Goal: Task Accomplishment & Management: Manage account settings

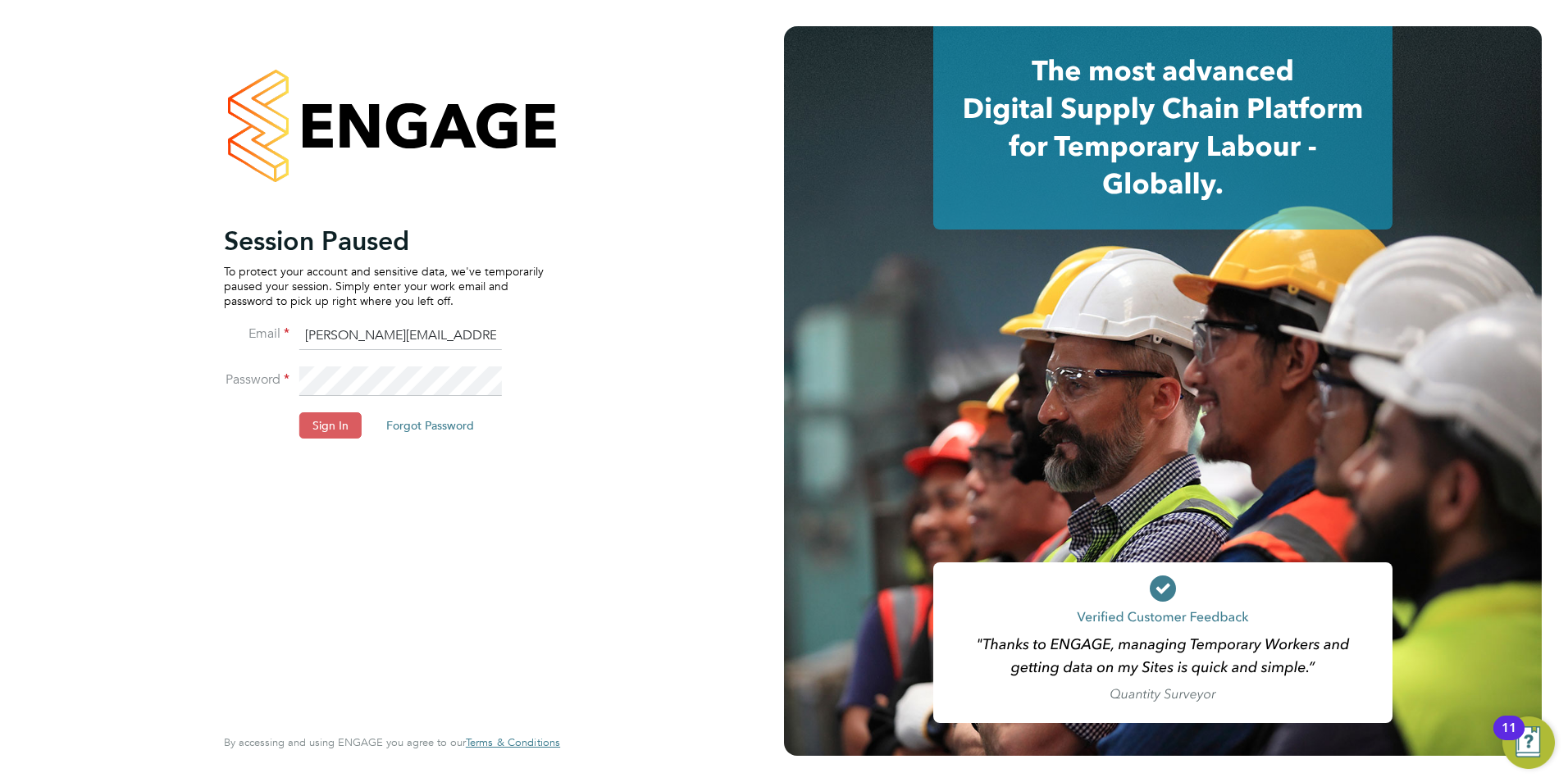
click at [331, 420] on button "Sign In" at bounding box center [330, 425] width 63 height 26
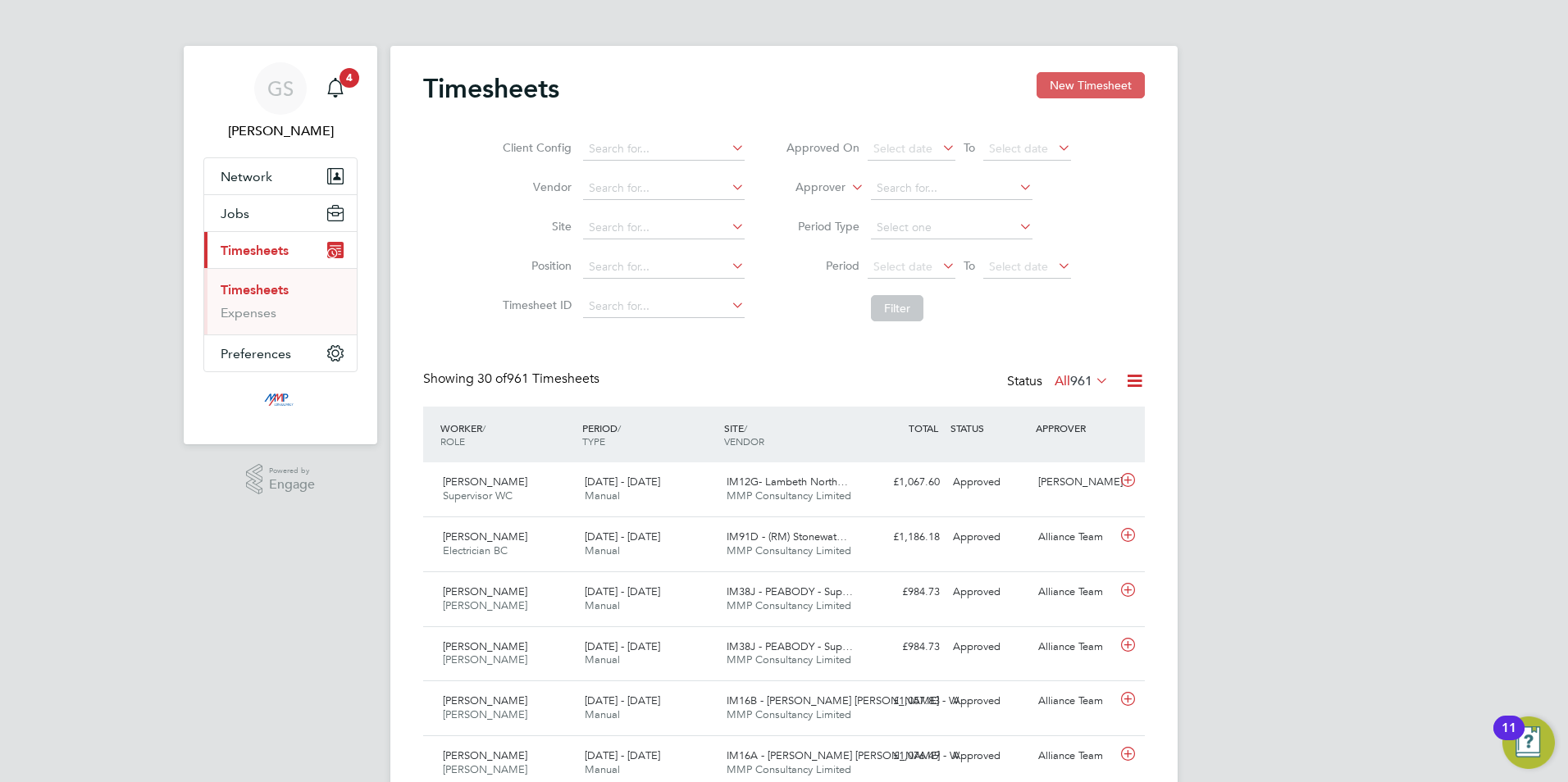
click at [1063, 83] on button "New Timesheet" at bounding box center [1090, 84] width 108 height 26
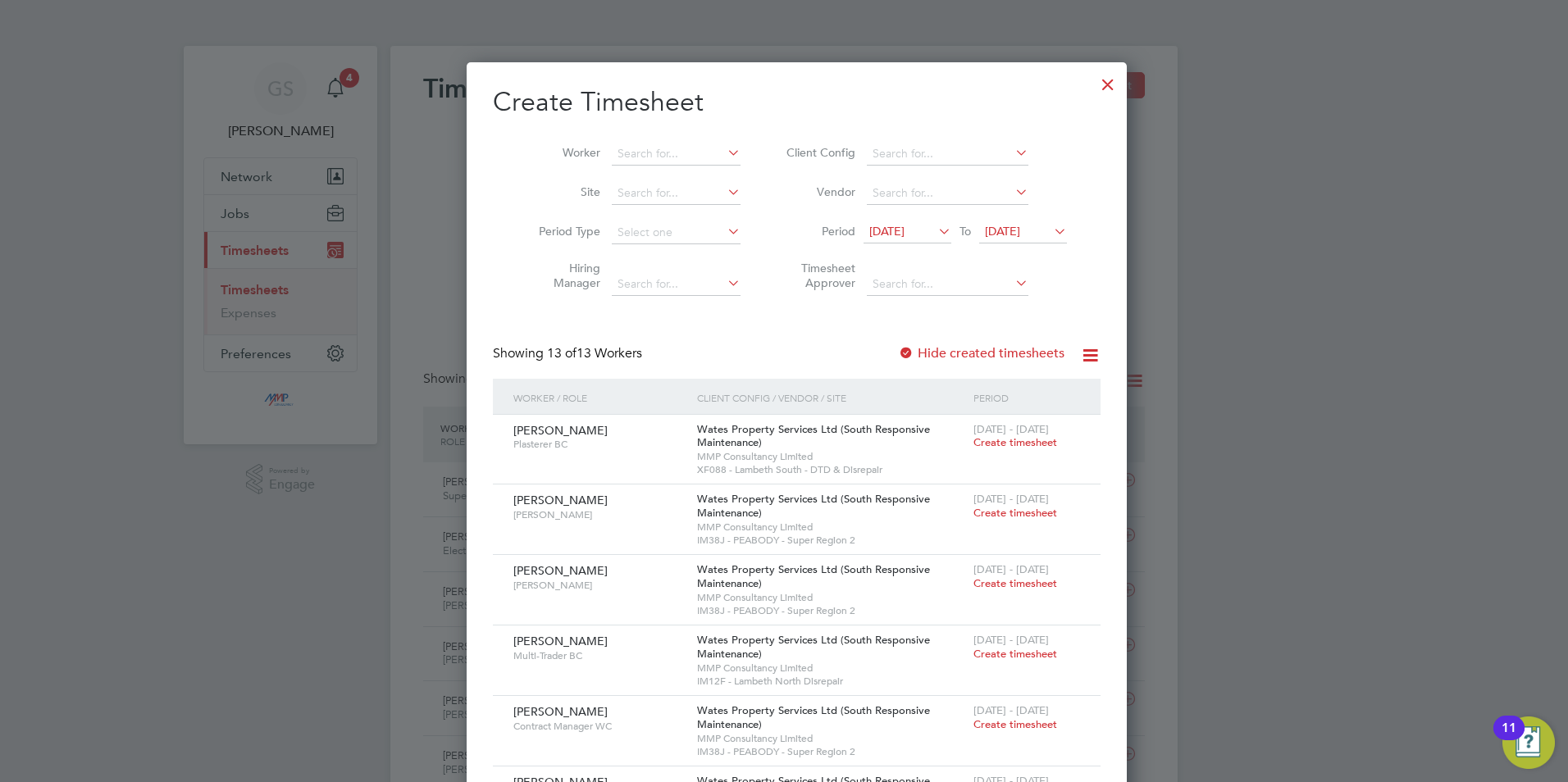
click at [1093, 88] on div at bounding box center [1107, 80] width 29 height 29
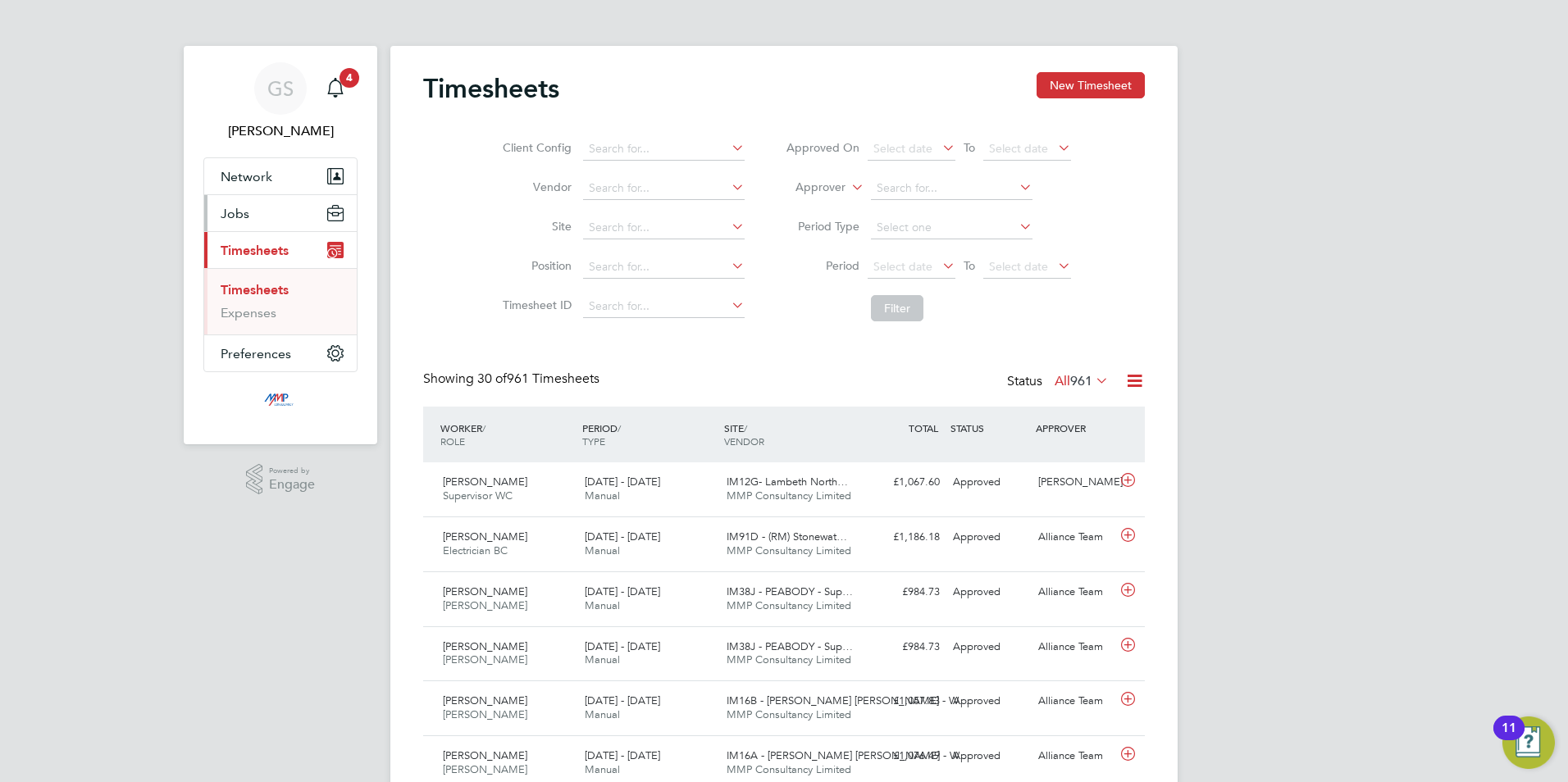
click at [254, 224] on button "Jobs" at bounding box center [281, 213] width 153 height 36
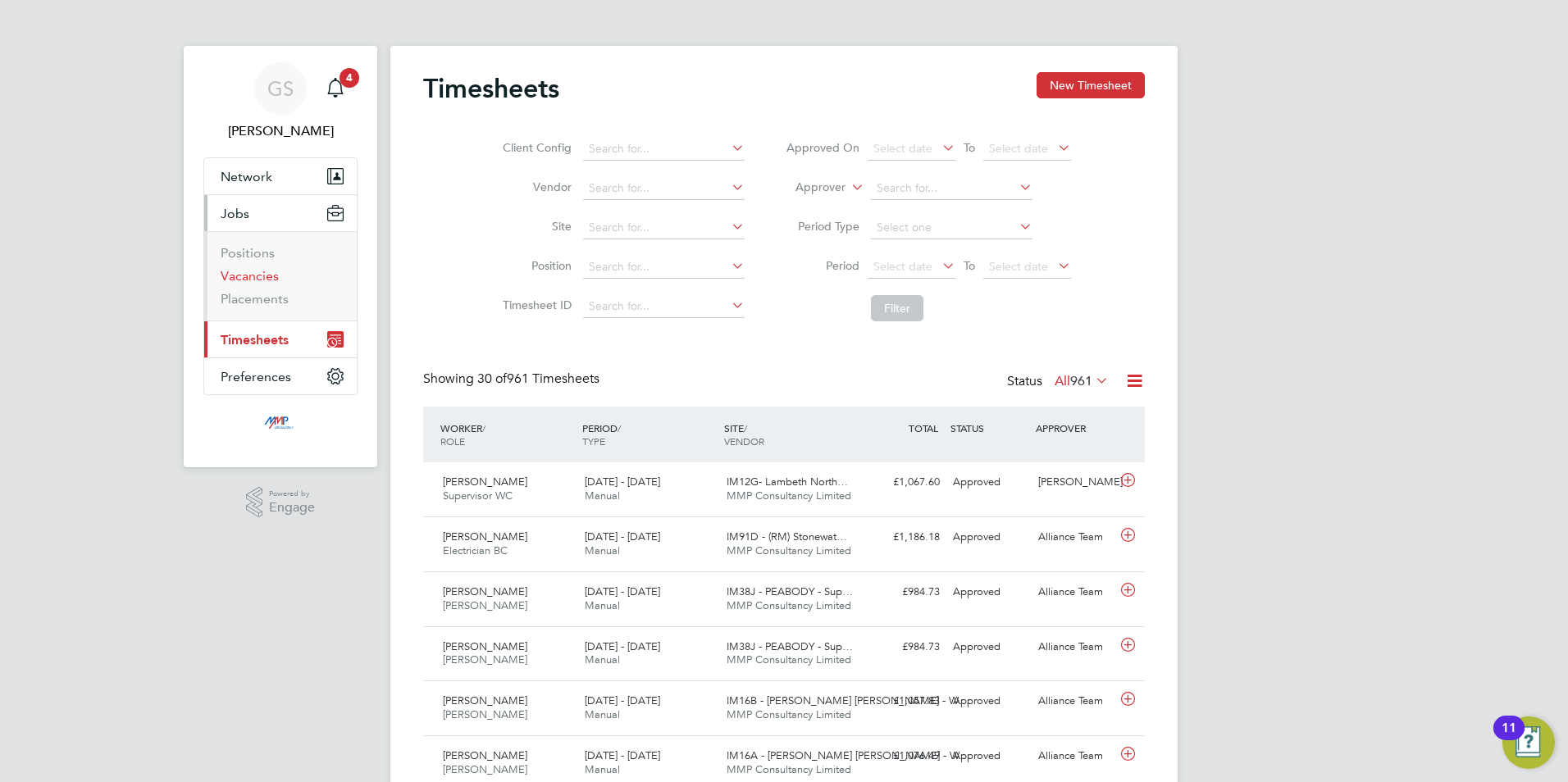
click at [249, 275] on link "Vacancies" at bounding box center [250, 275] width 58 height 15
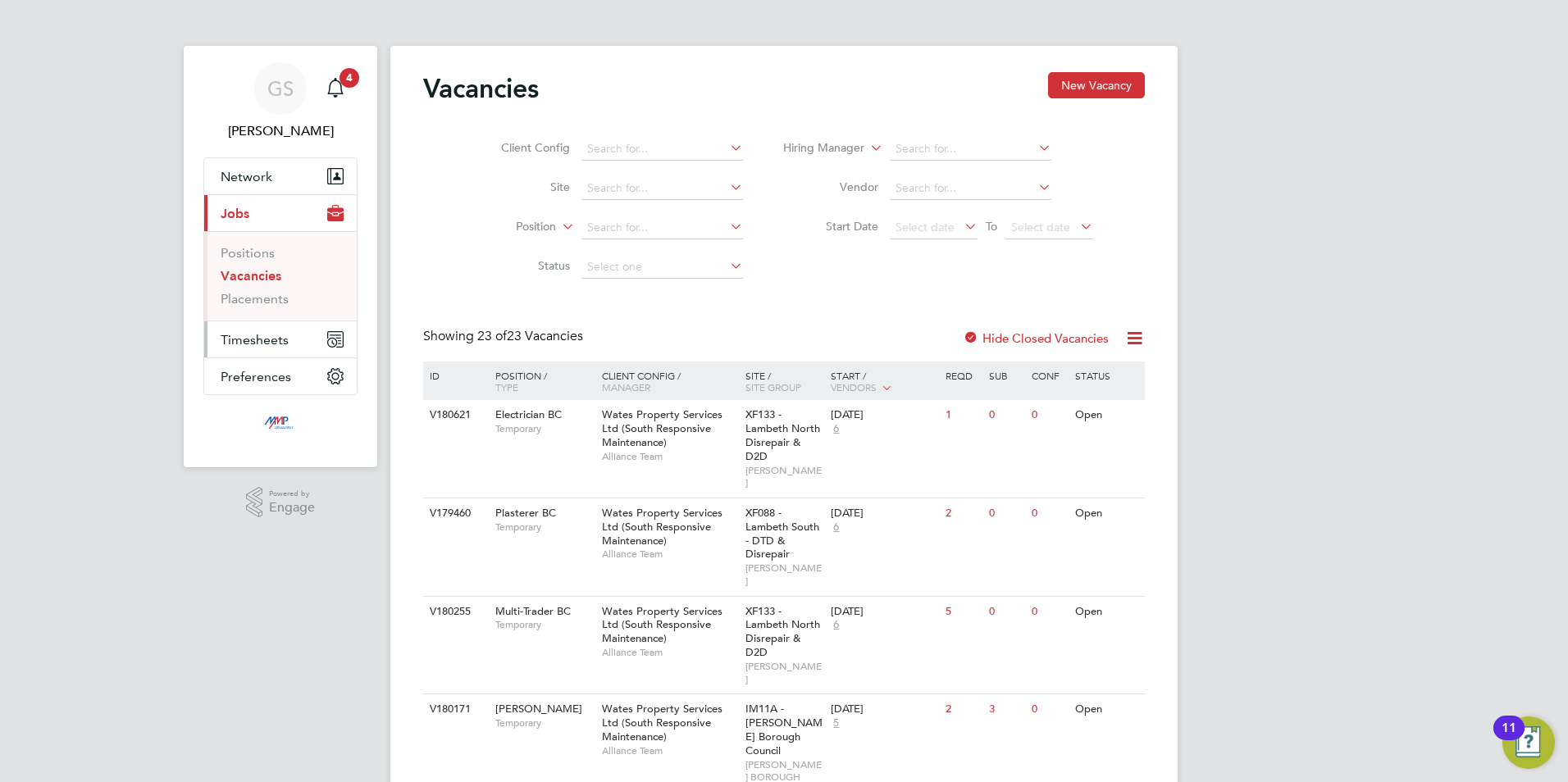
click at [266, 344] on span "Timesheets" at bounding box center [254, 340] width 68 height 15
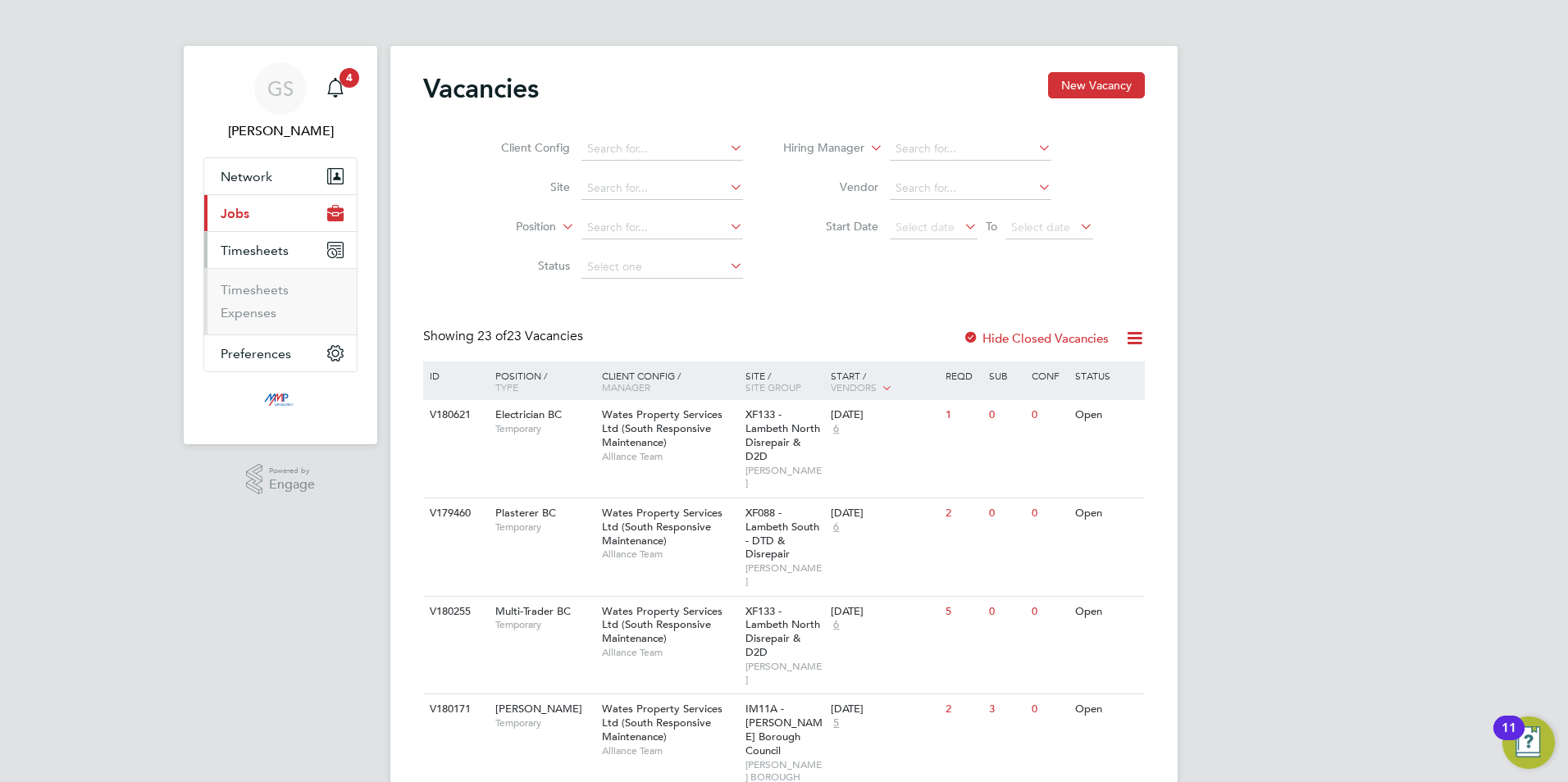
click at [262, 298] on li "Timesheets" at bounding box center [282, 293] width 123 height 23
click at [262, 291] on link "Timesheets" at bounding box center [254, 290] width 68 height 15
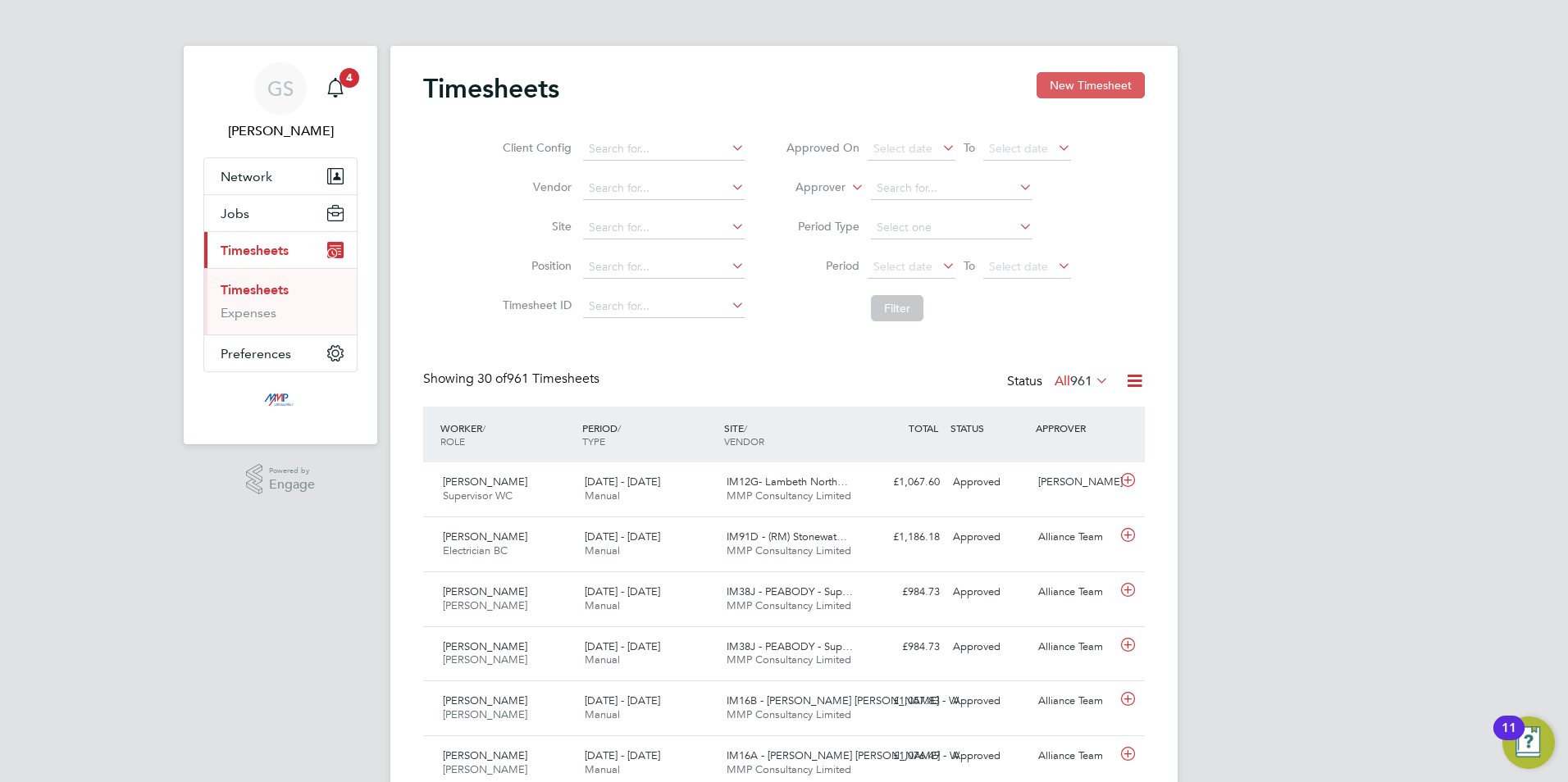
click at [1067, 88] on button "New Timesheet" at bounding box center [1090, 84] width 108 height 26
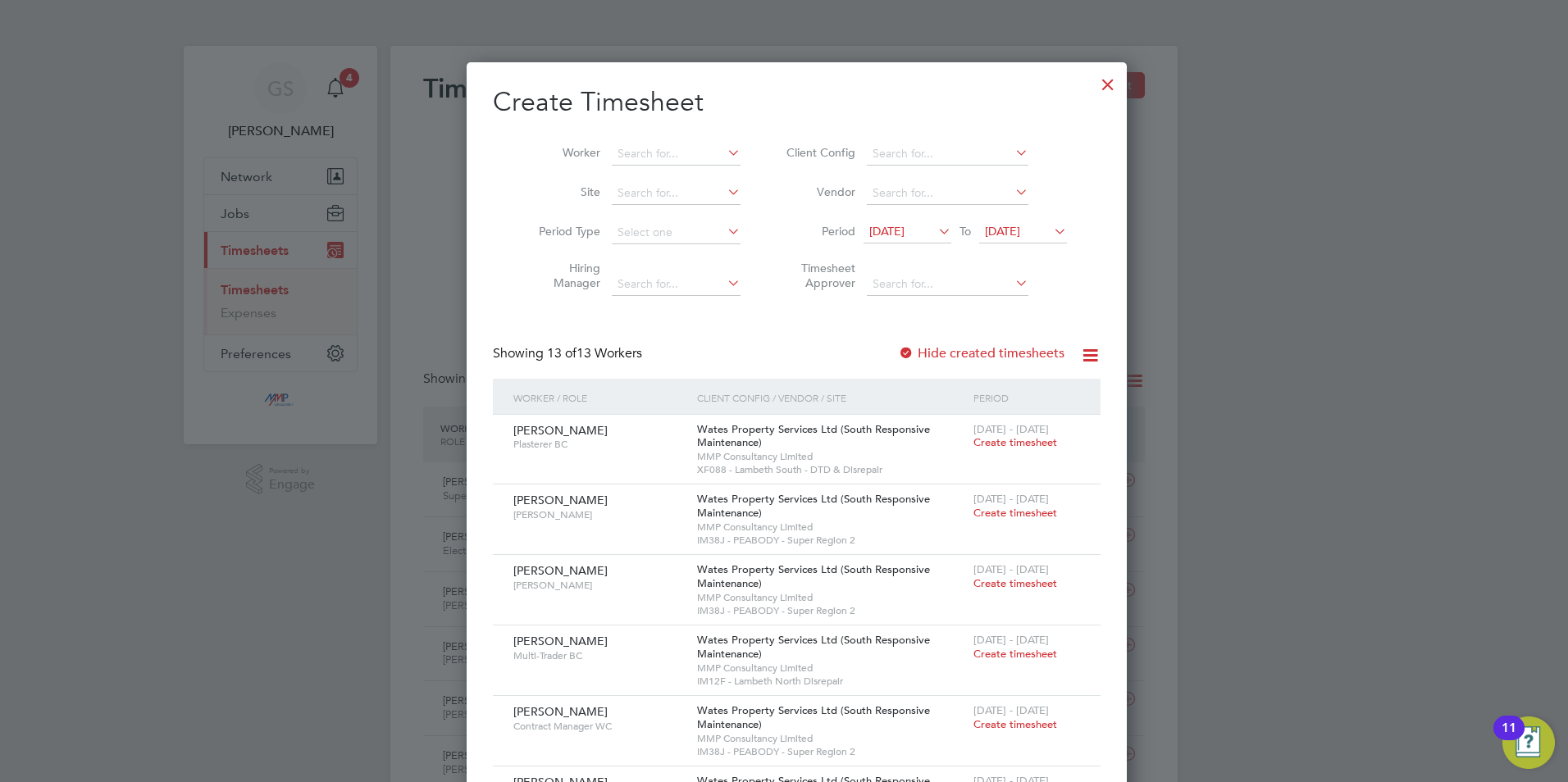
click at [1093, 84] on div at bounding box center [1107, 80] width 29 height 29
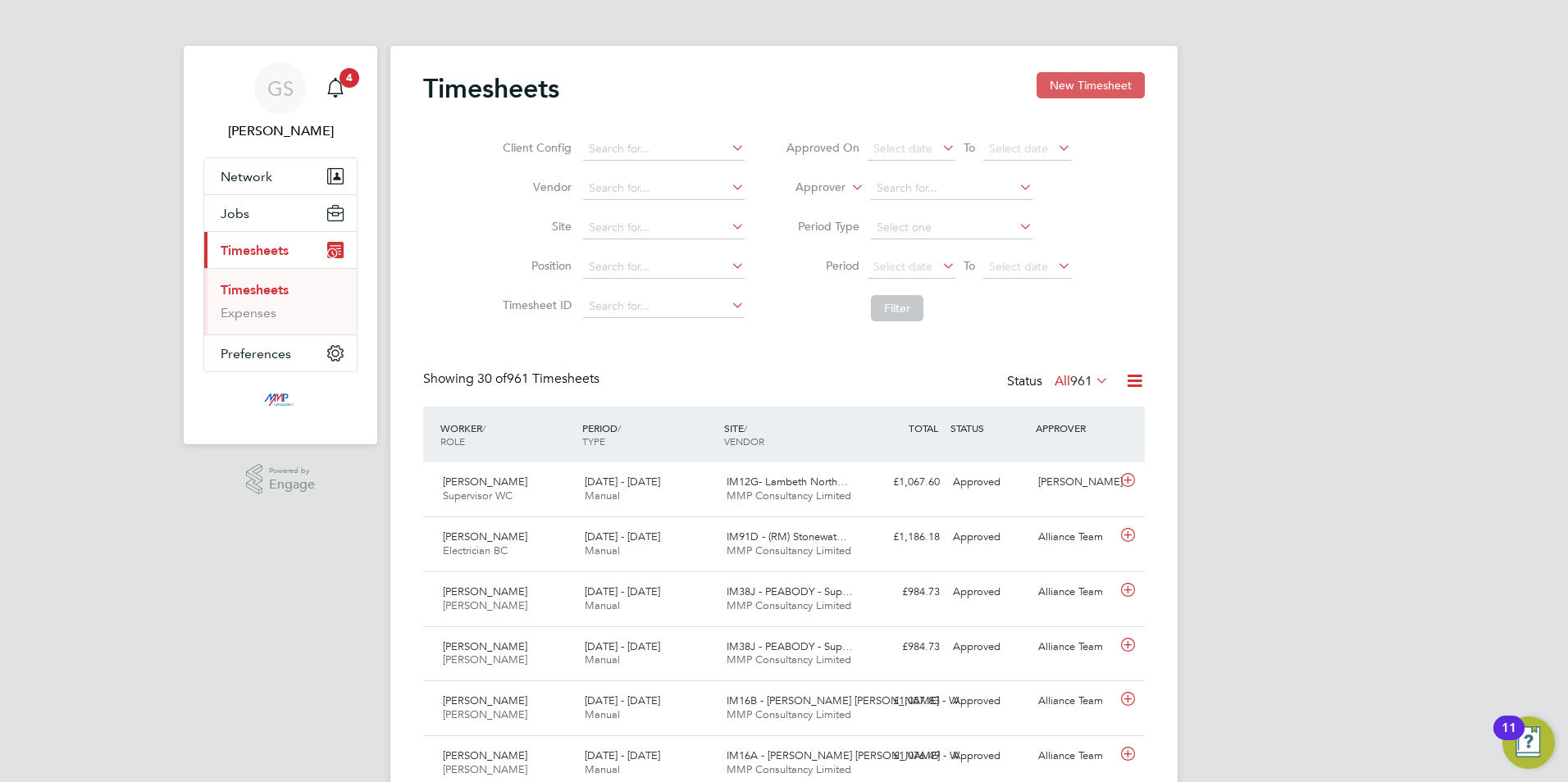
click at [1094, 89] on button "New Timesheet" at bounding box center [1090, 84] width 108 height 26
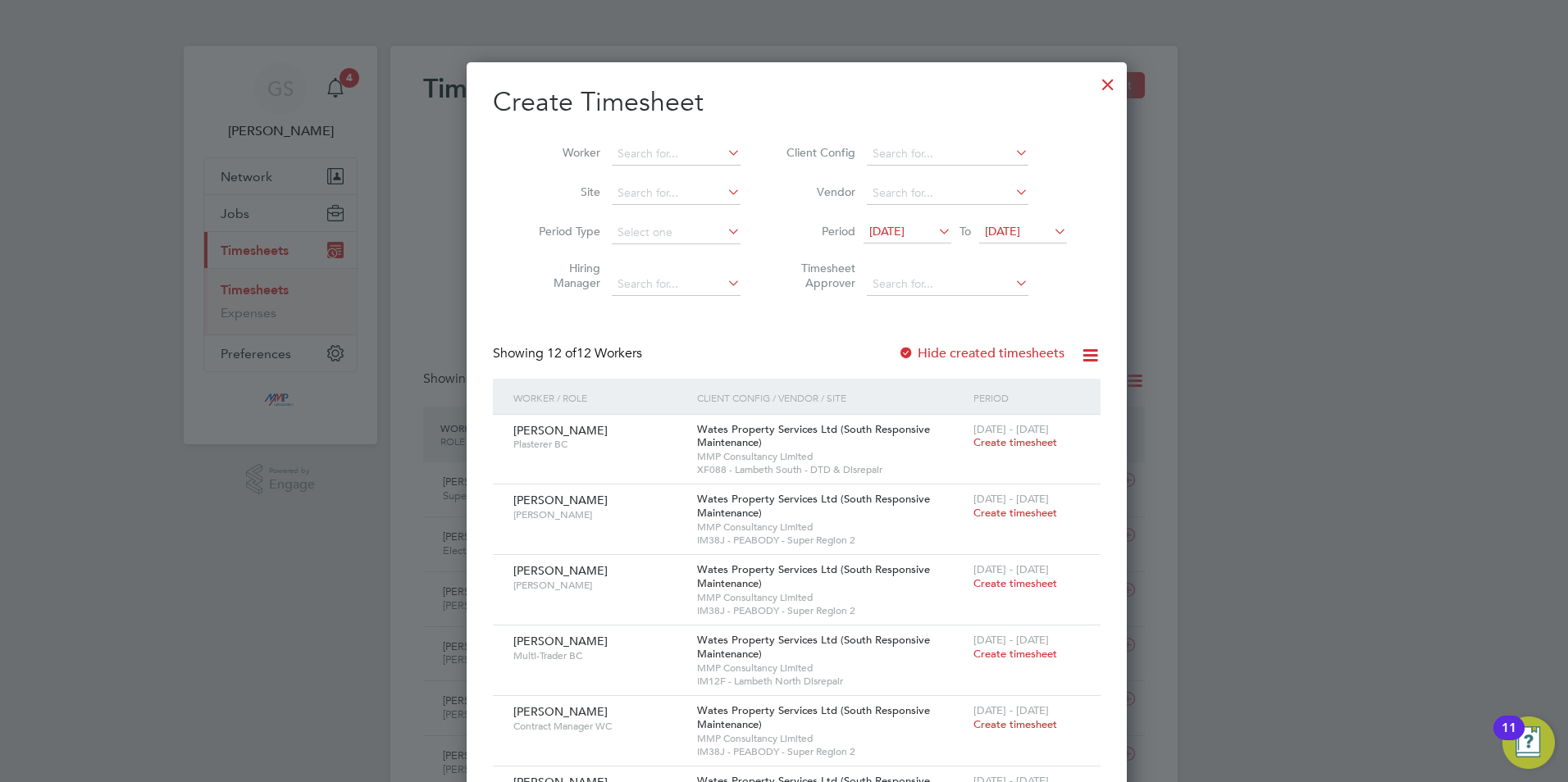
click at [951, 349] on label "Hide created timesheets" at bounding box center [980, 353] width 166 height 16
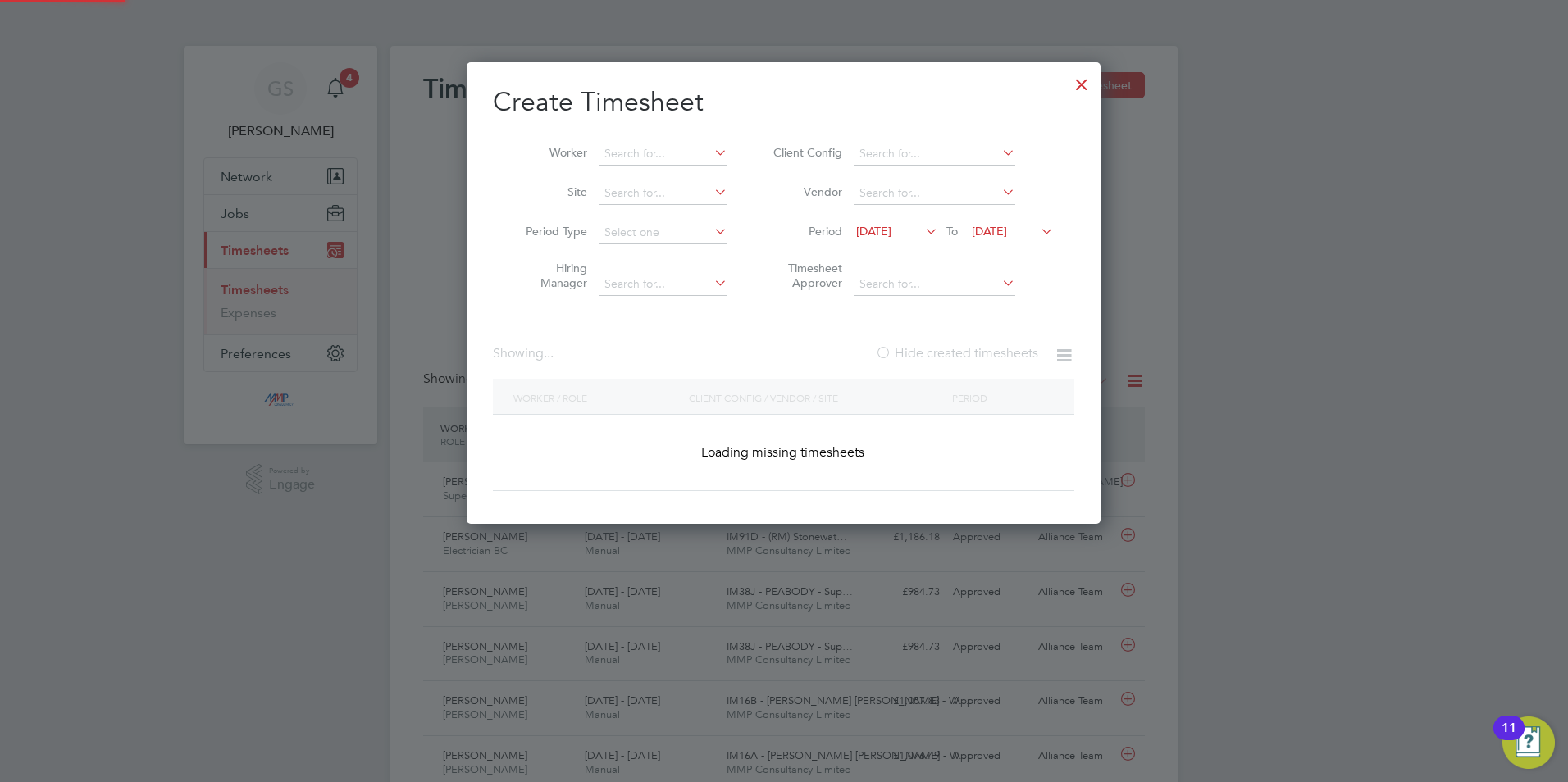
scroll to position [1370, 635]
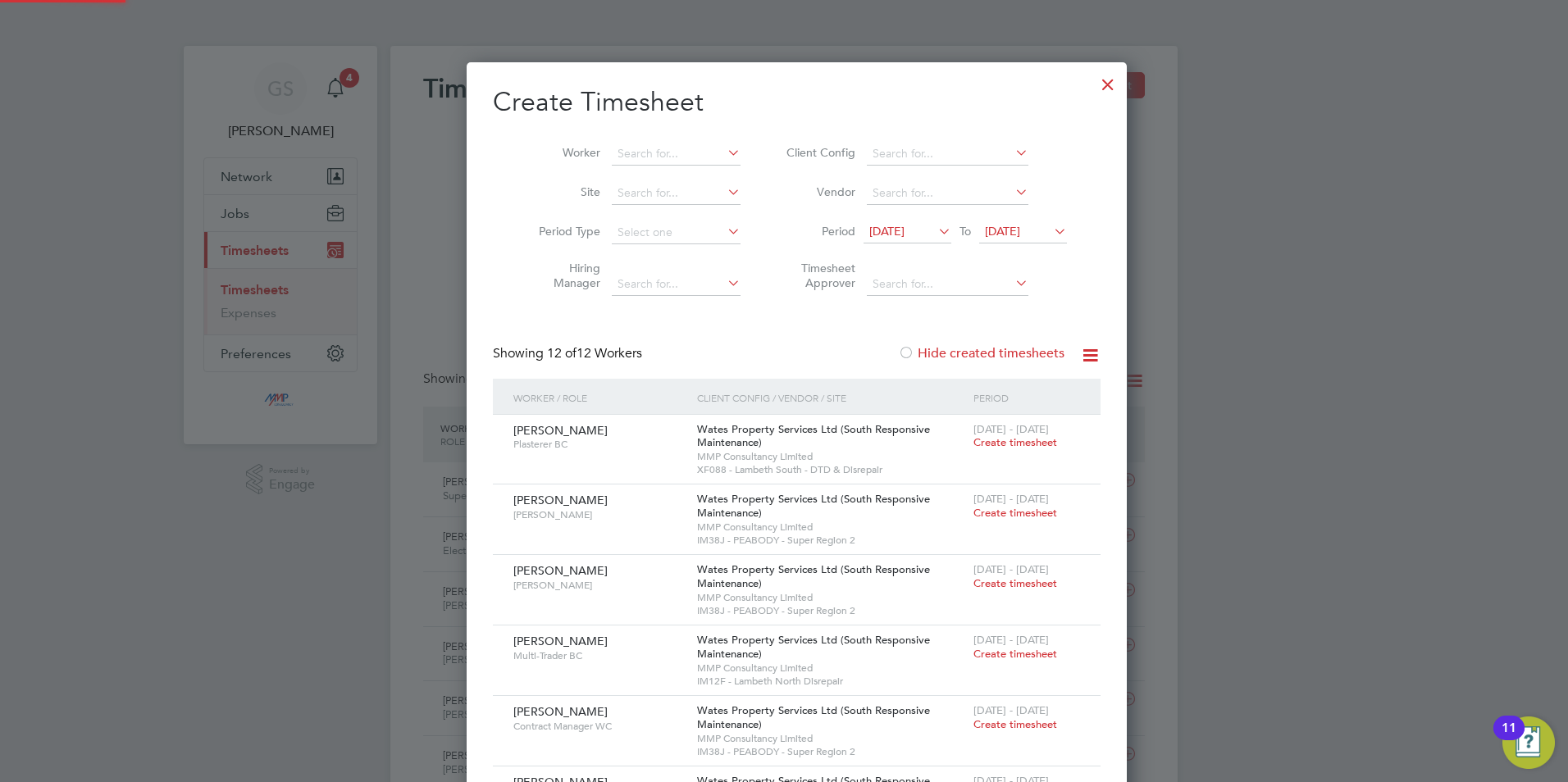
click at [951, 349] on label "Hide created timesheets" at bounding box center [980, 353] width 166 height 16
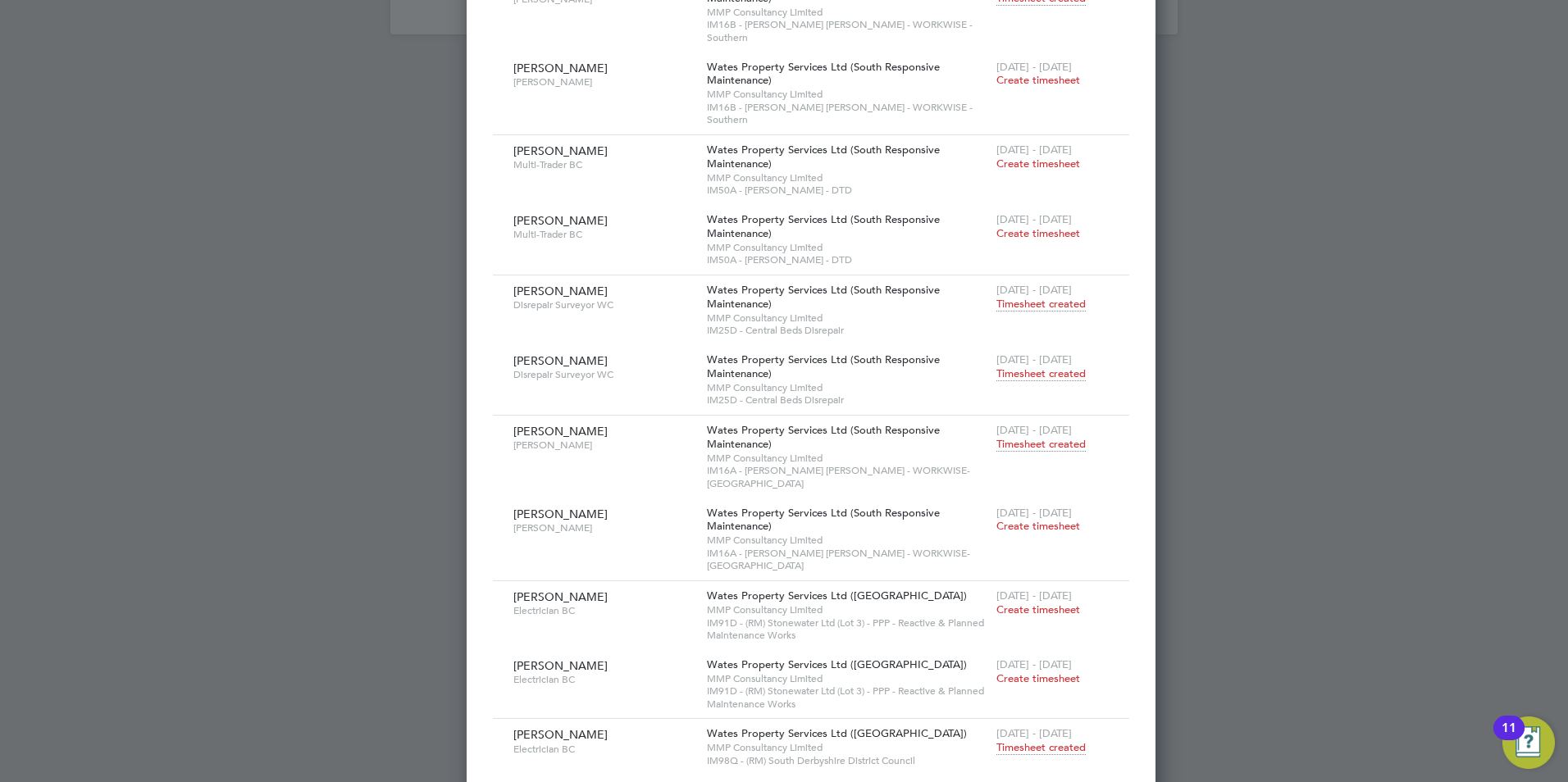
scroll to position [2158, 0]
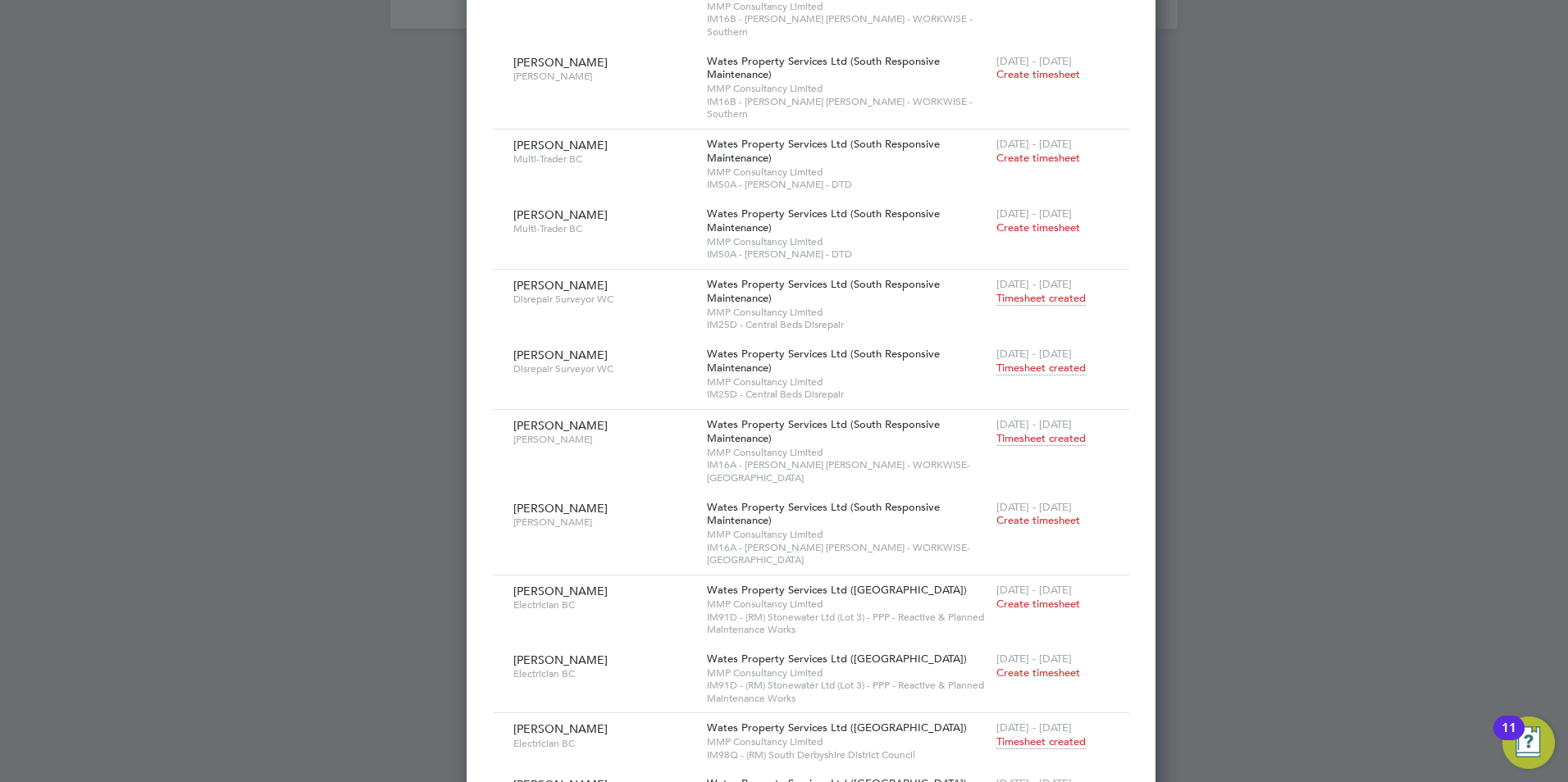
click at [1000, 781] on span "Timesheet created" at bounding box center [1041, 797] width 89 height 15
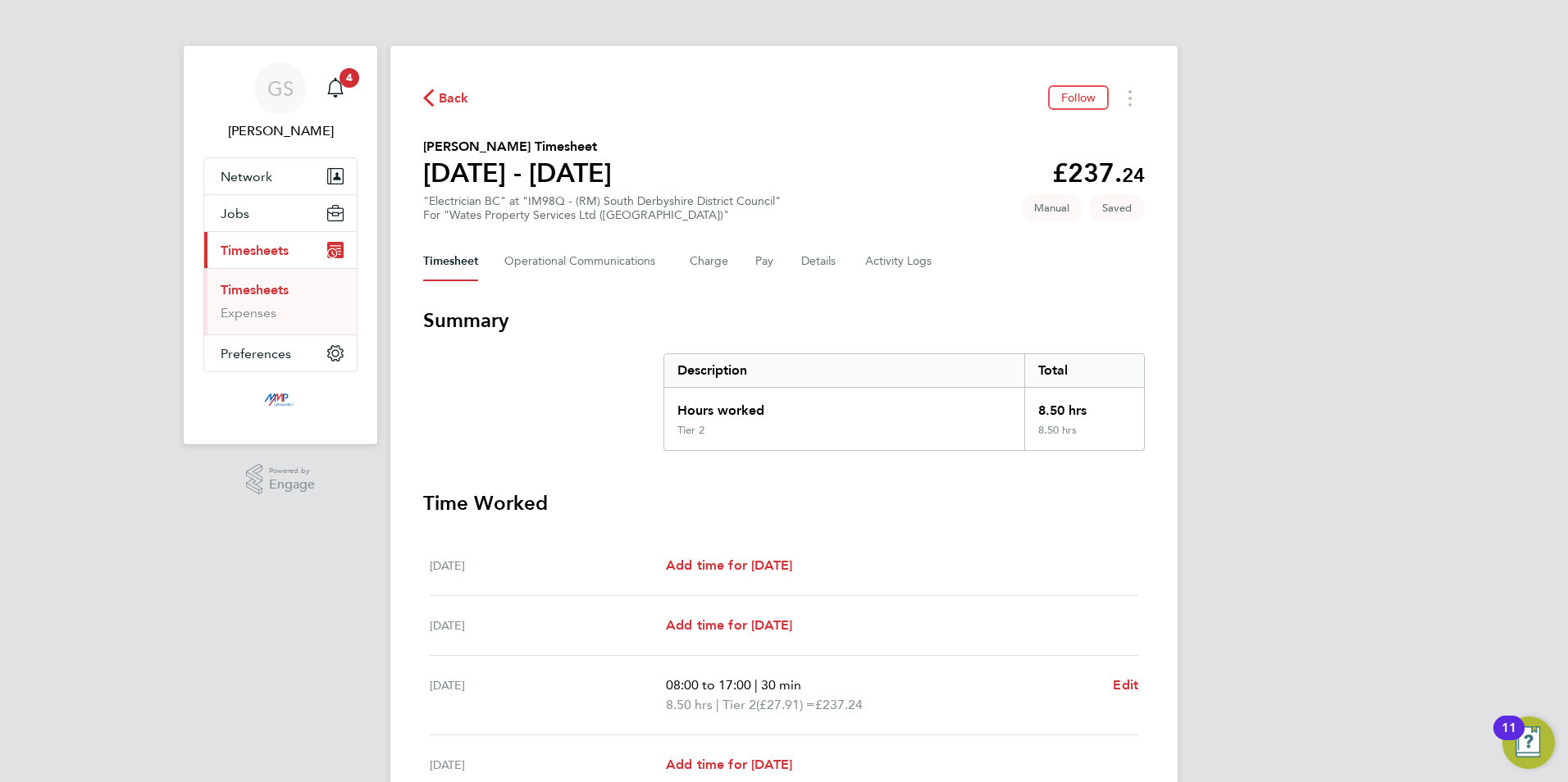
click at [274, 293] on link "Timesheets" at bounding box center [254, 290] width 68 height 15
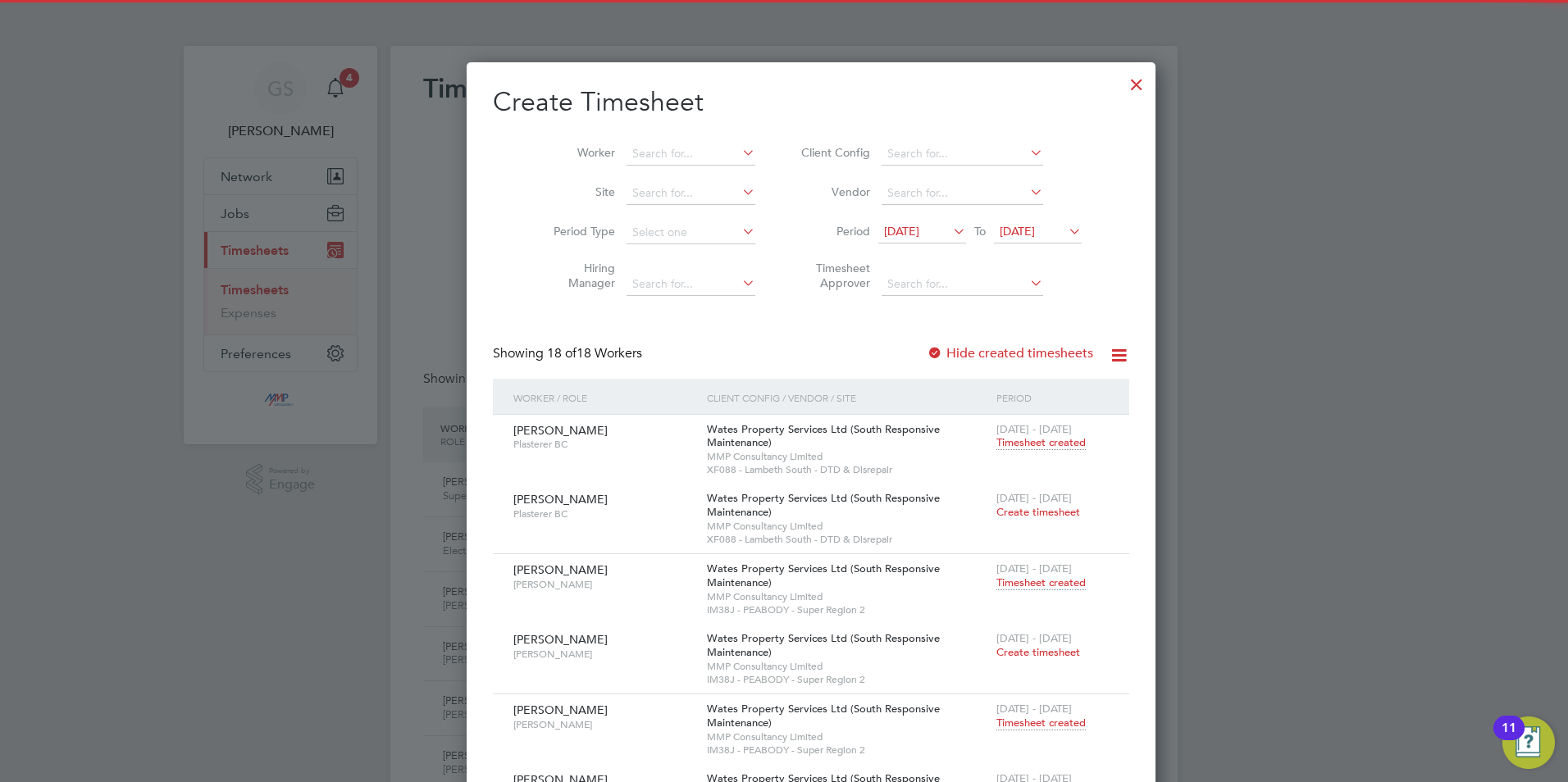
scroll to position [42, 143]
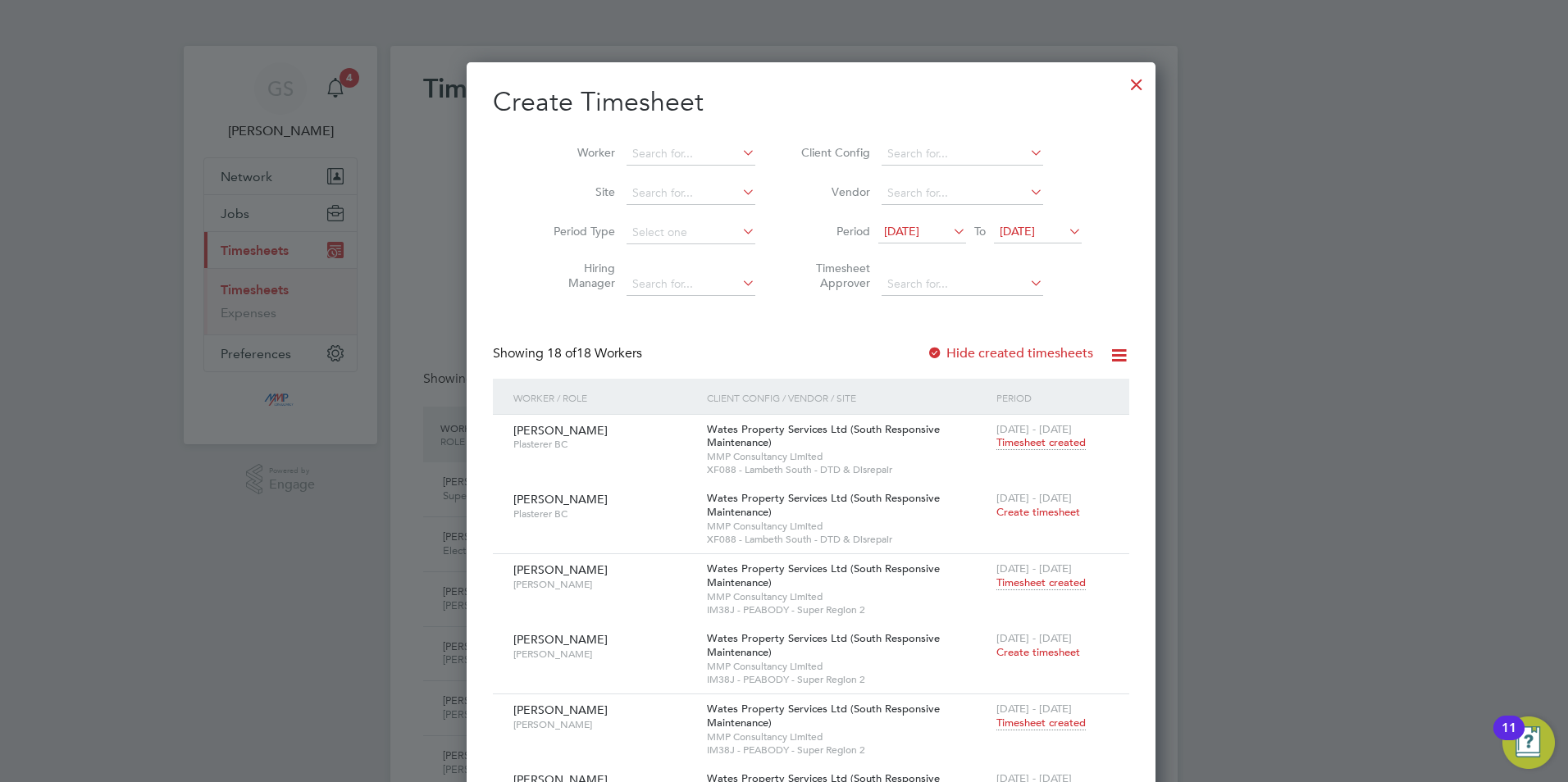
click at [1122, 82] on div at bounding box center [1136, 80] width 29 height 29
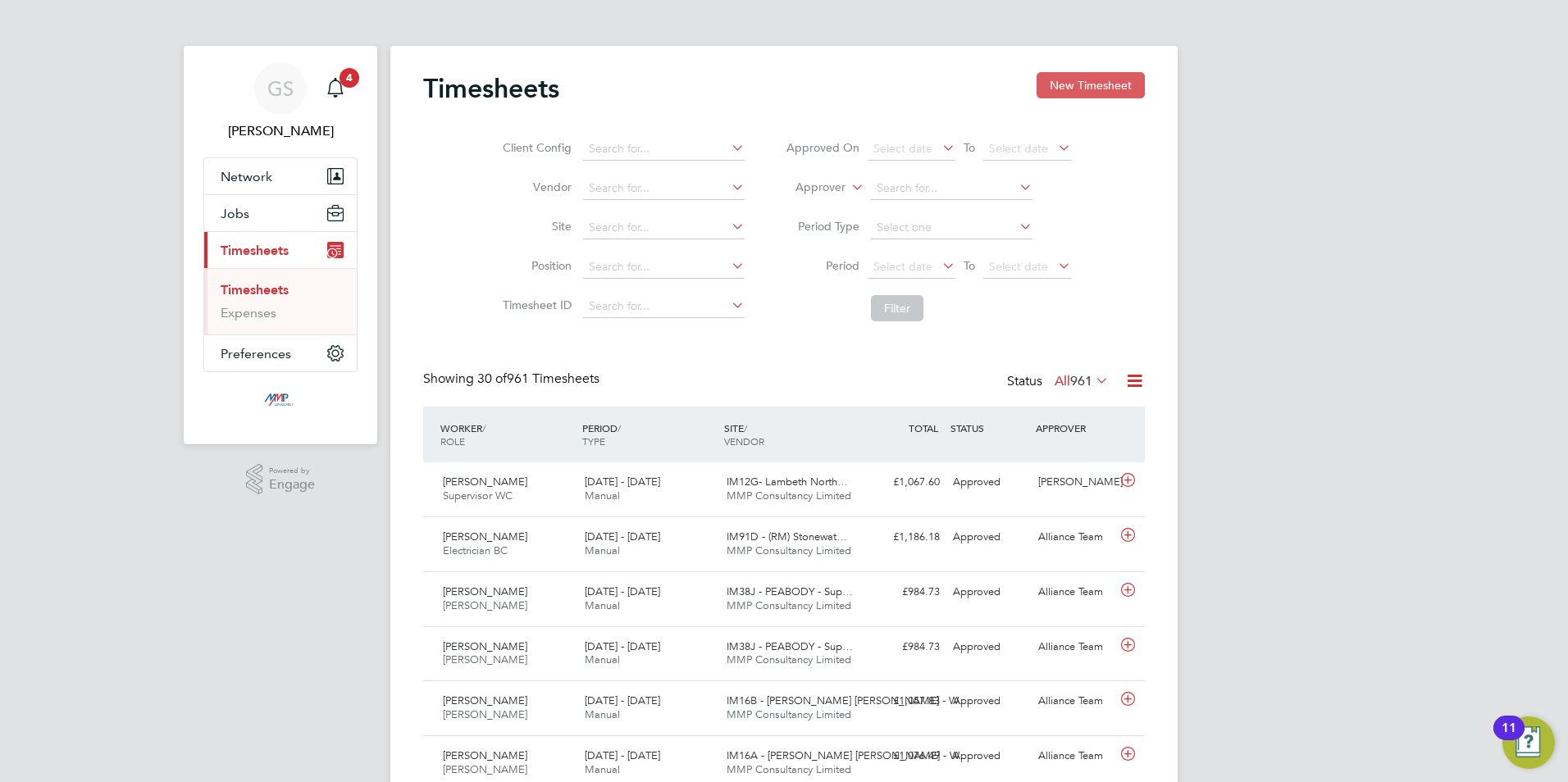
click at [1071, 89] on button "New Timesheet" at bounding box center [1090, 84] width 108 height 26
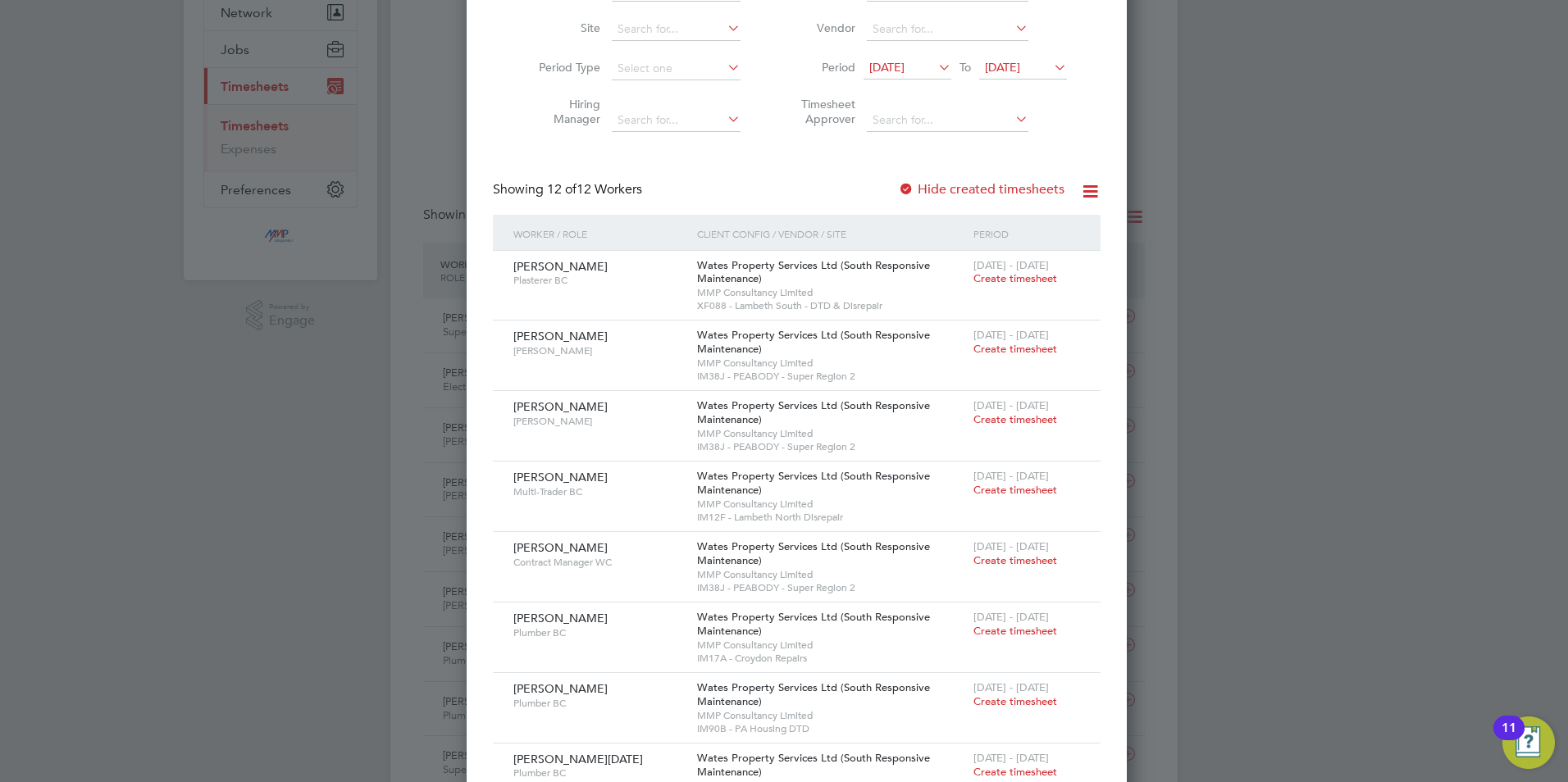
click at [940, 198] on div "Showing 12 of 12 Workers Hide created timesheets" at bounding box center [797, 198] width 608 height 34
click at [940, 190] on label "Hide created timesheets" at bounding box center [980, 190] width 166 height 16
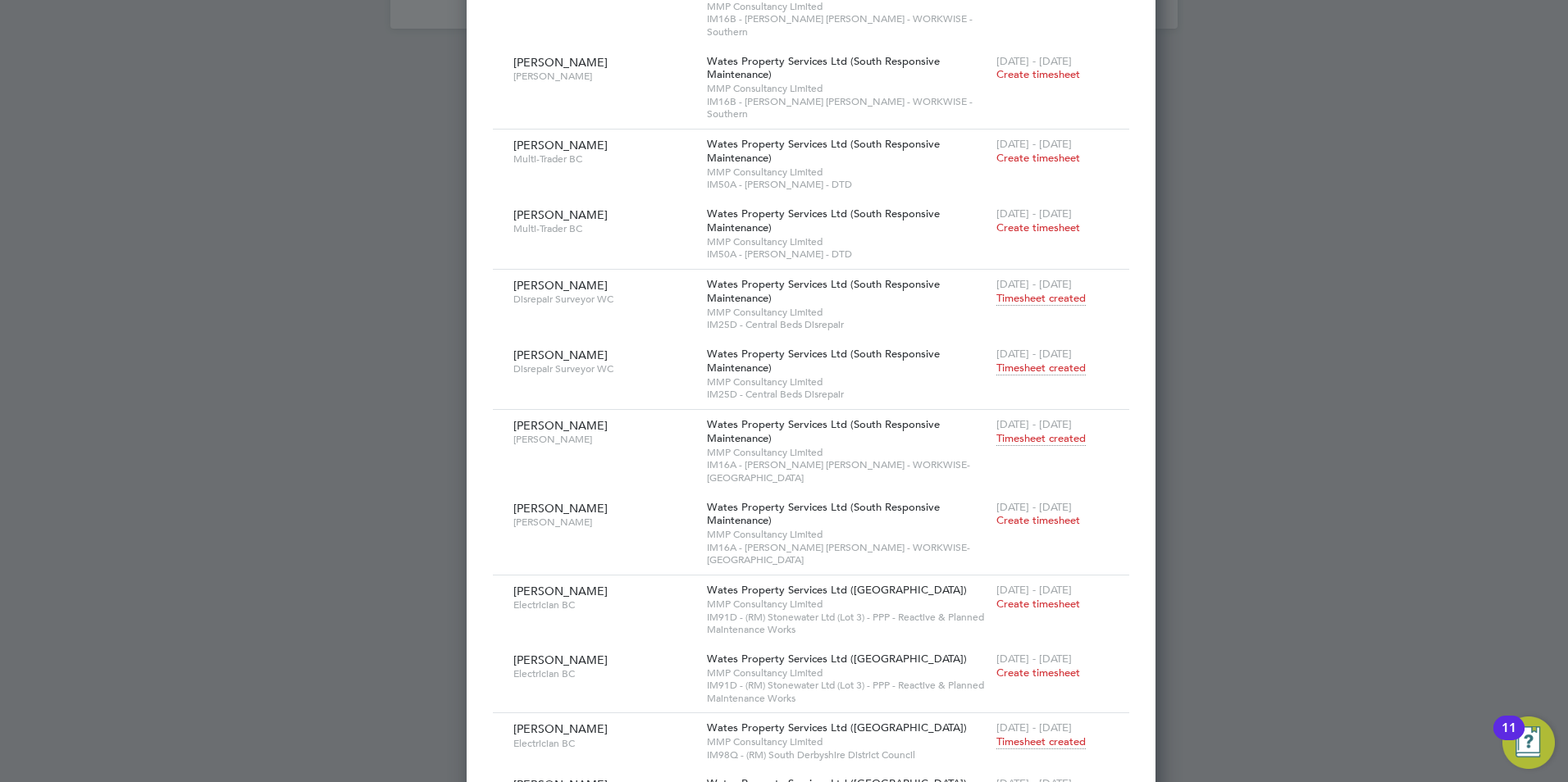
click at [997, 781] on span "Timesheet created" at bounding box center [1041, 797] width 89 height 15
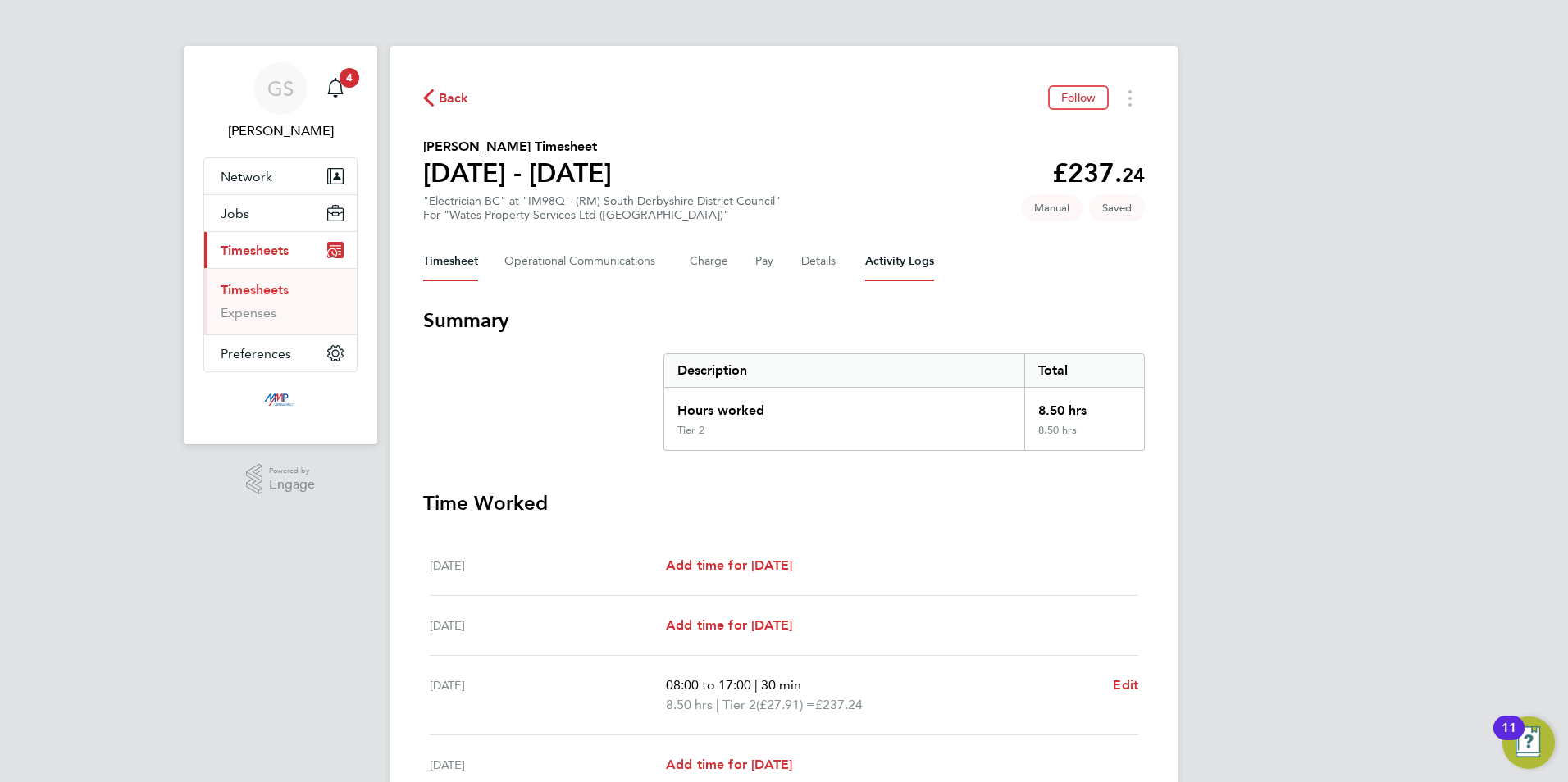
click at [895, 270] on Logs-tab "Activity Logs" at bounding box center [899, 261] width 69 height 39
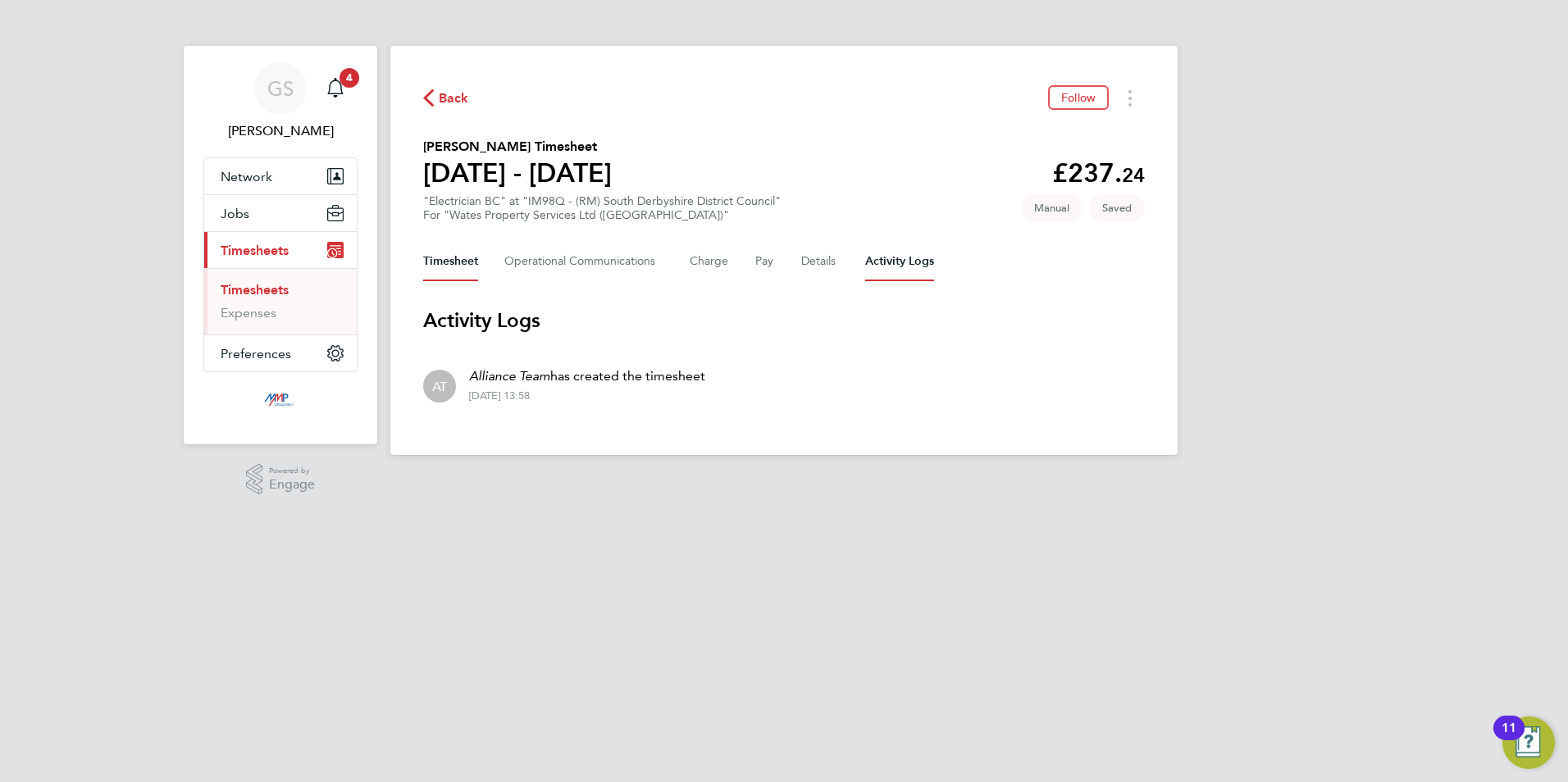
click at [468, 259] on button "Timesheet" at bounding box center [451, 261] width 55 height 39
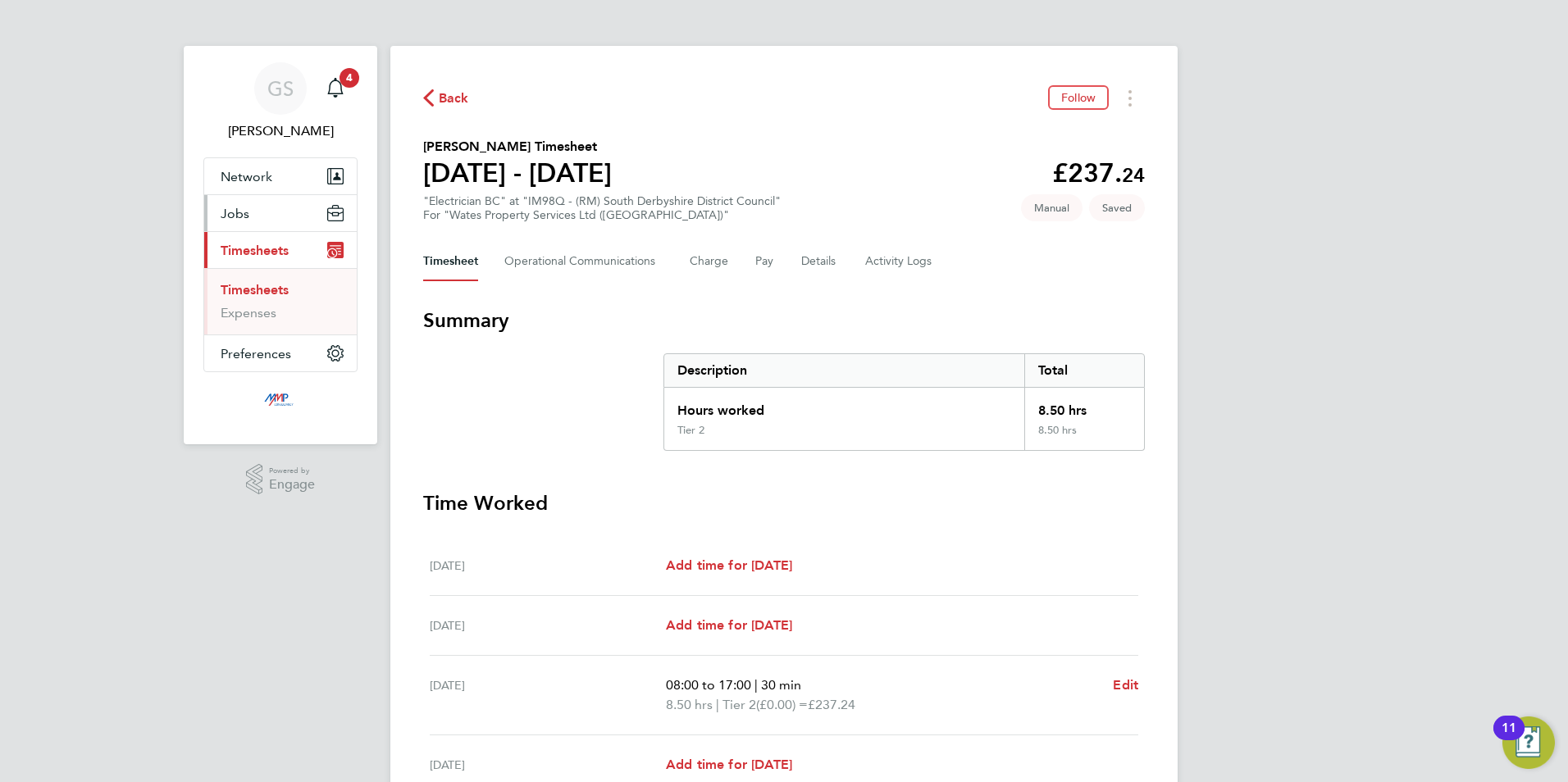
click at [244, 218] on span "Jobs" at bounding box center [235, 213] width 29 height 15
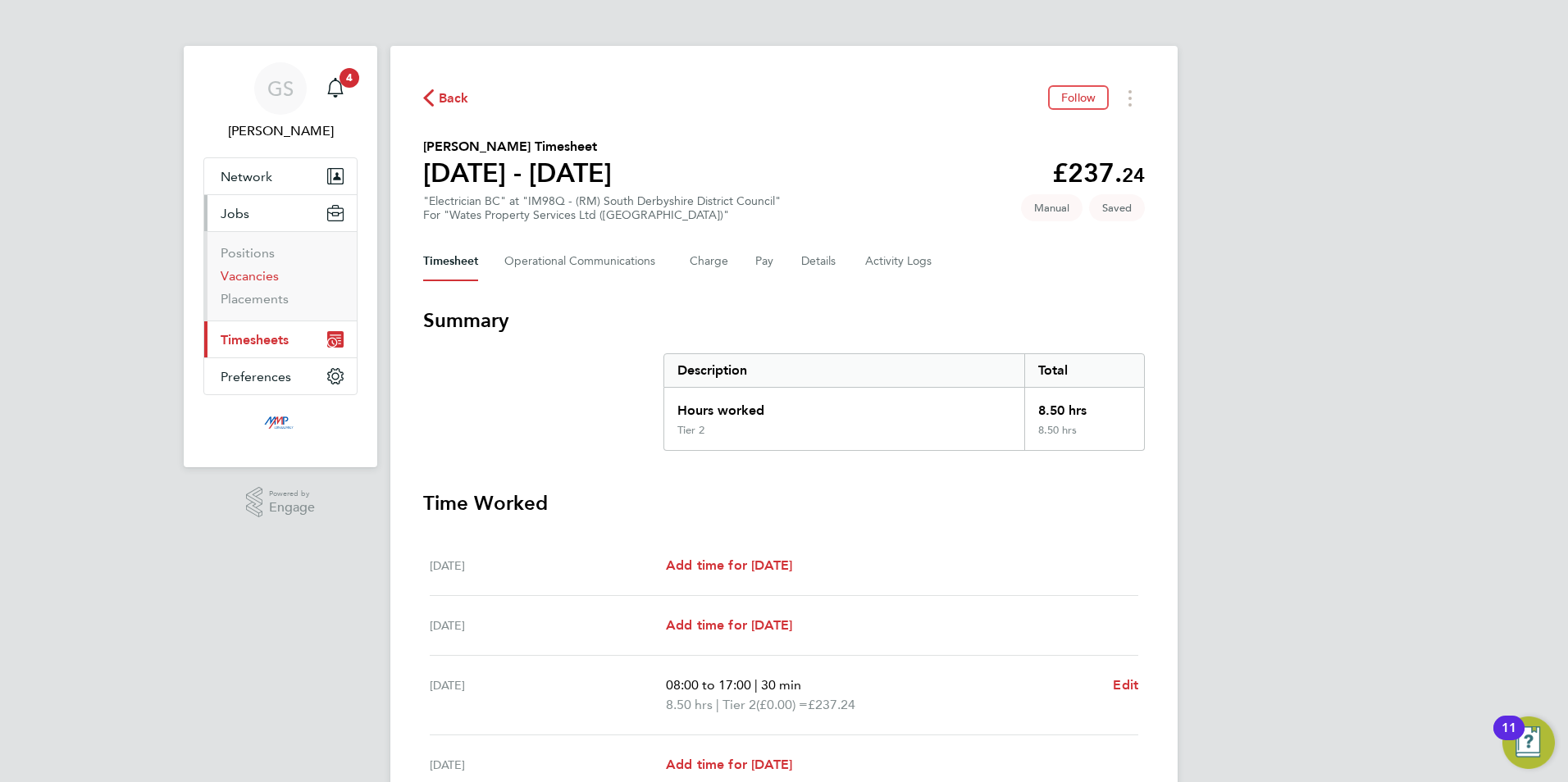
click at [265, 272] on link "Vacancies" at bounding box center [250, 275] width 58 height 15
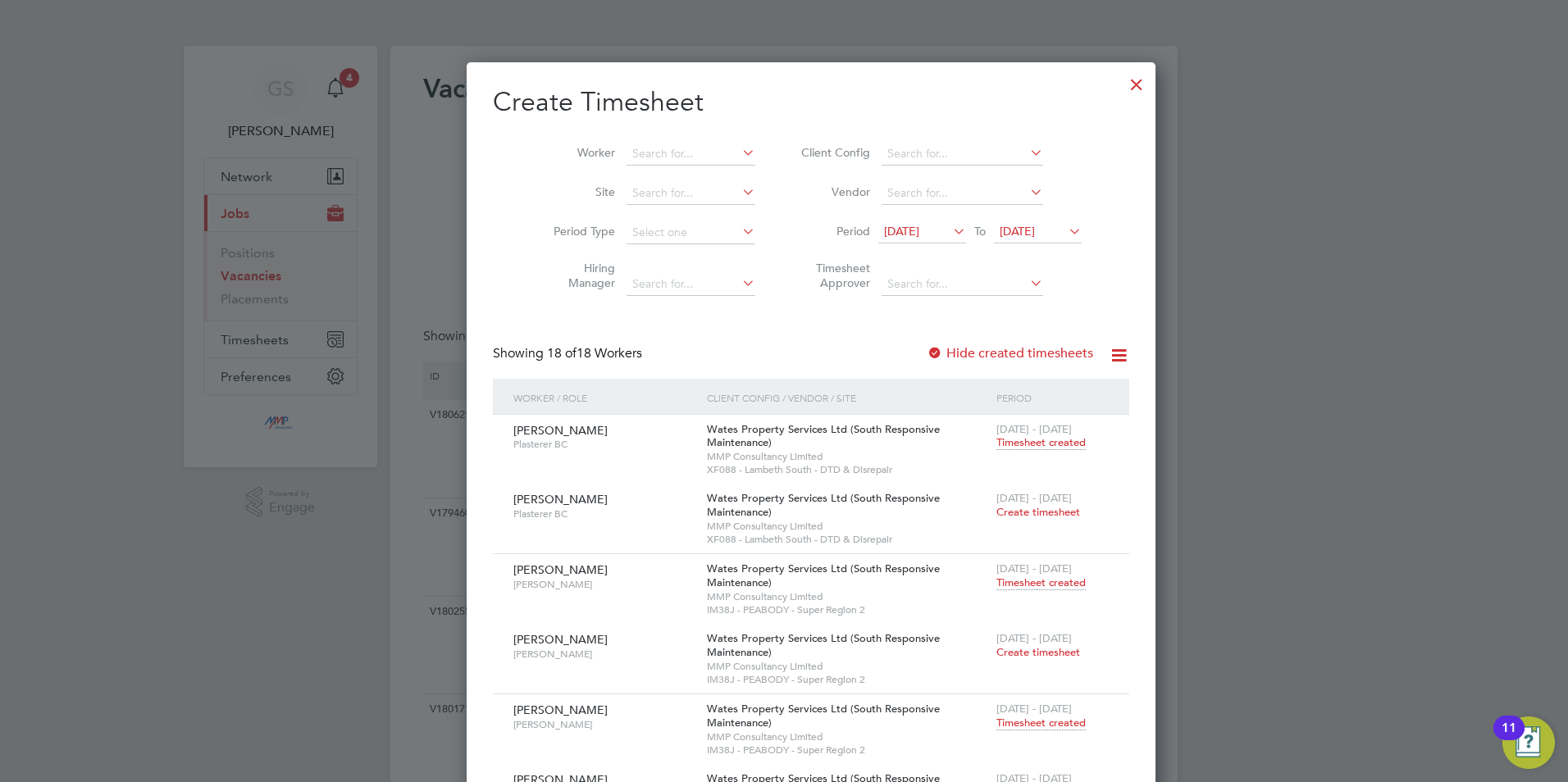
click at [1122, 88] on div at bounding box center [1136, 80] width 29 height 29
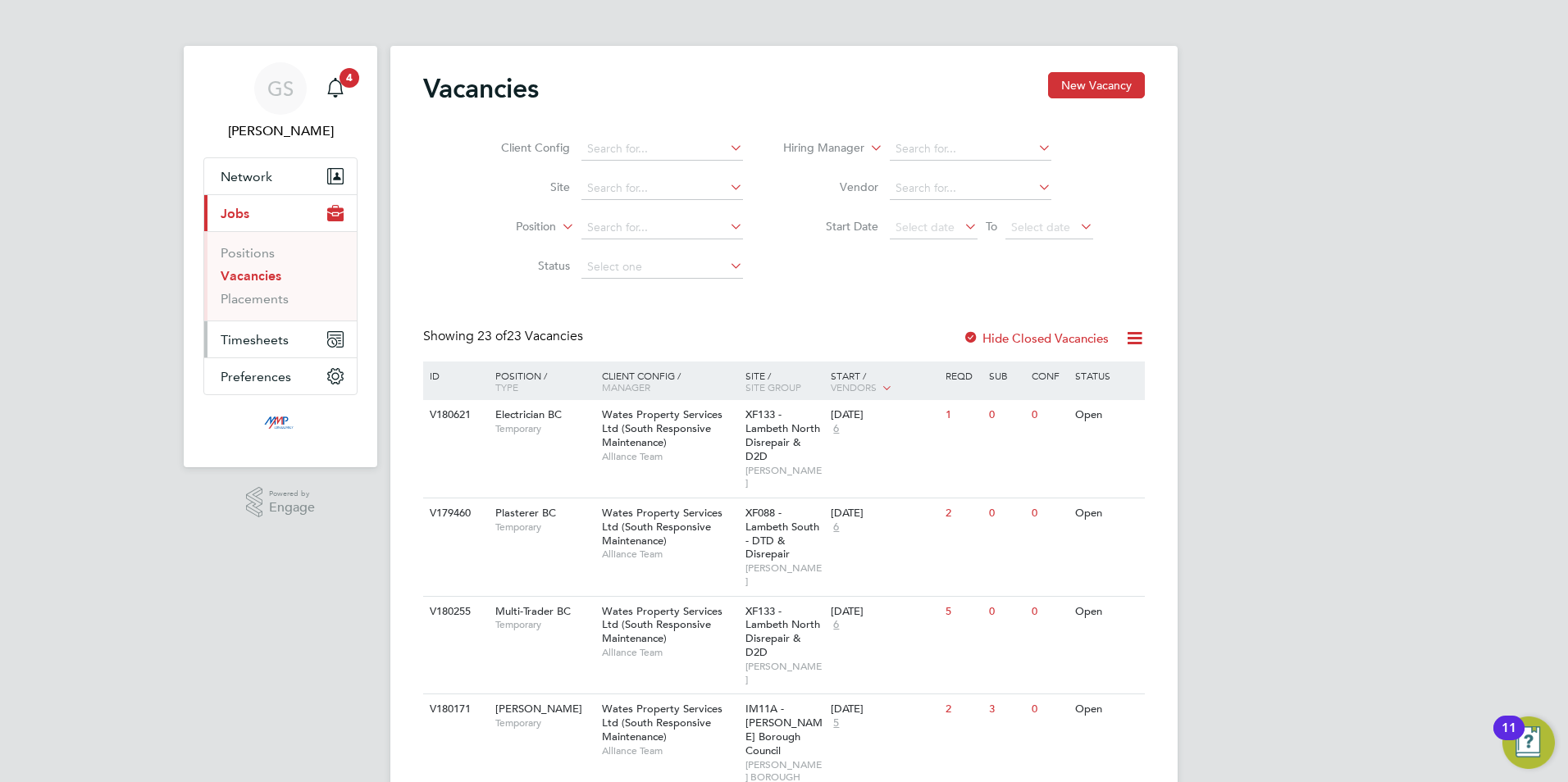
click at [223, 349] on button "Timesheets" at bounding box center [281, 340] width 153 height 36
click at [263, 297] on link "Timesheets" at bounding box center [254, 290] width 68 height 15
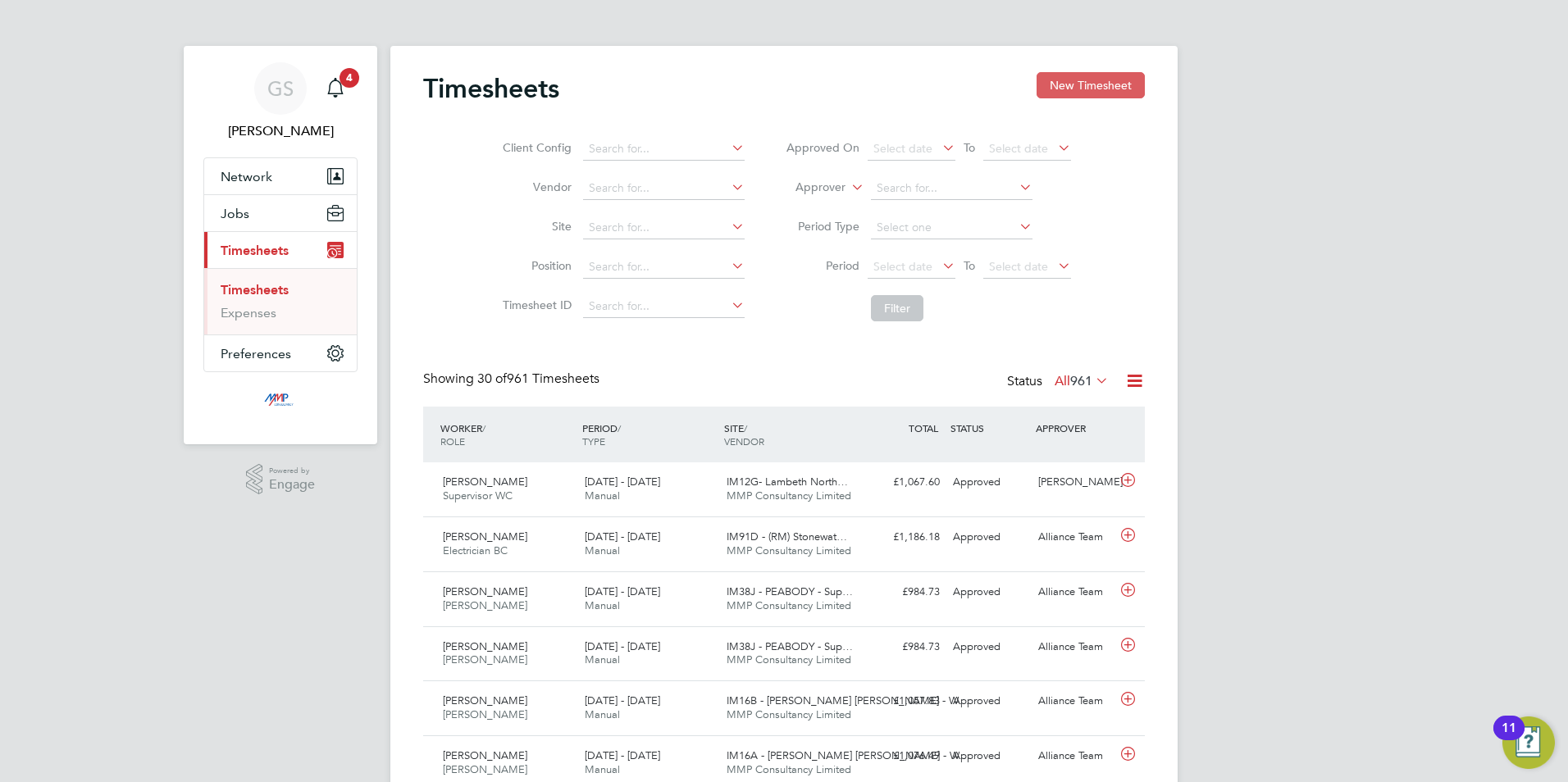
click at [1122, 80] on button "New Timesheet" at bounding box center [1090, 84] width 108 height 26
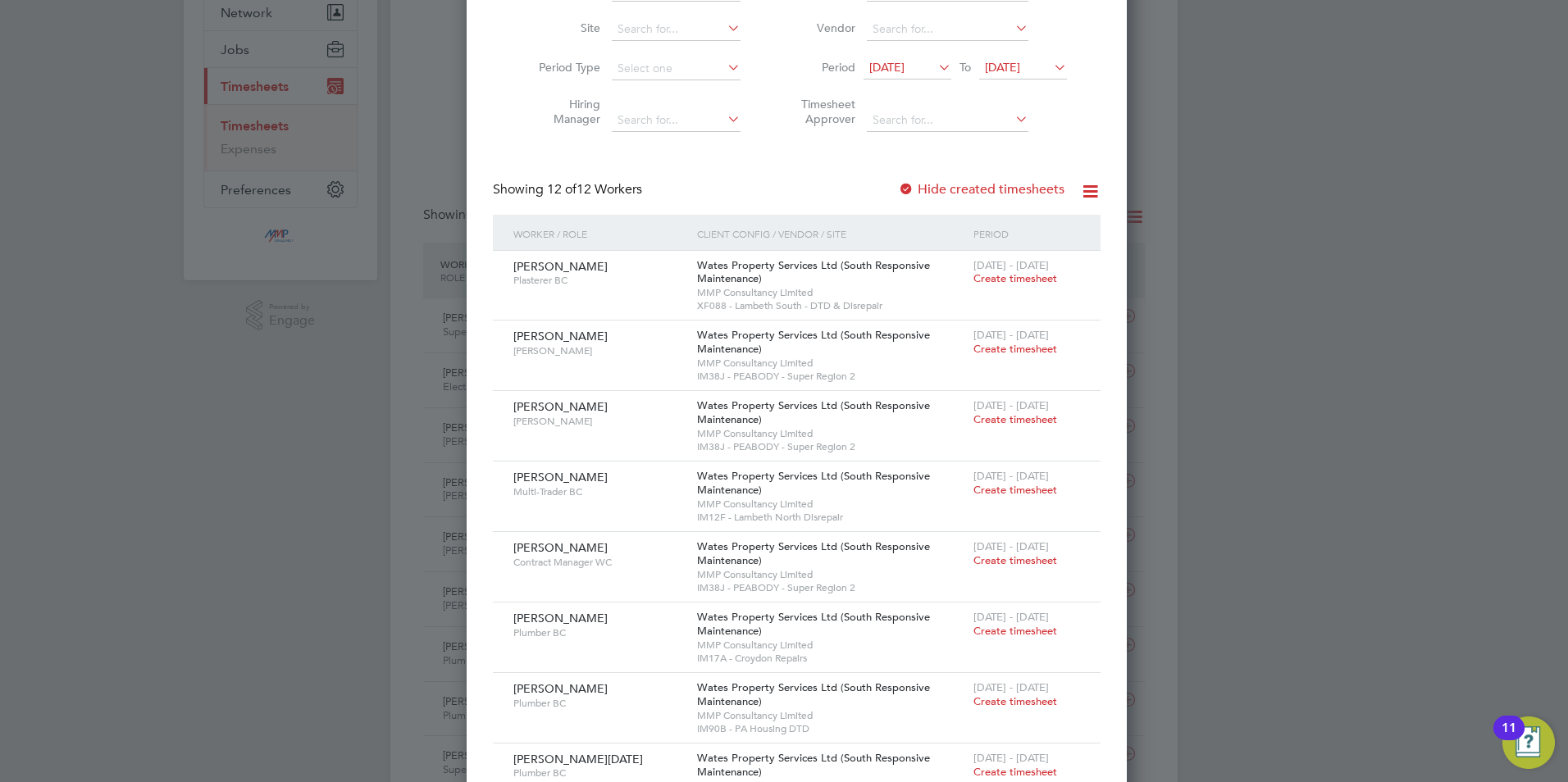
click at [923, 193] on label "Hide created timesheets" at bounding box center [980, 190] width 166 height 16
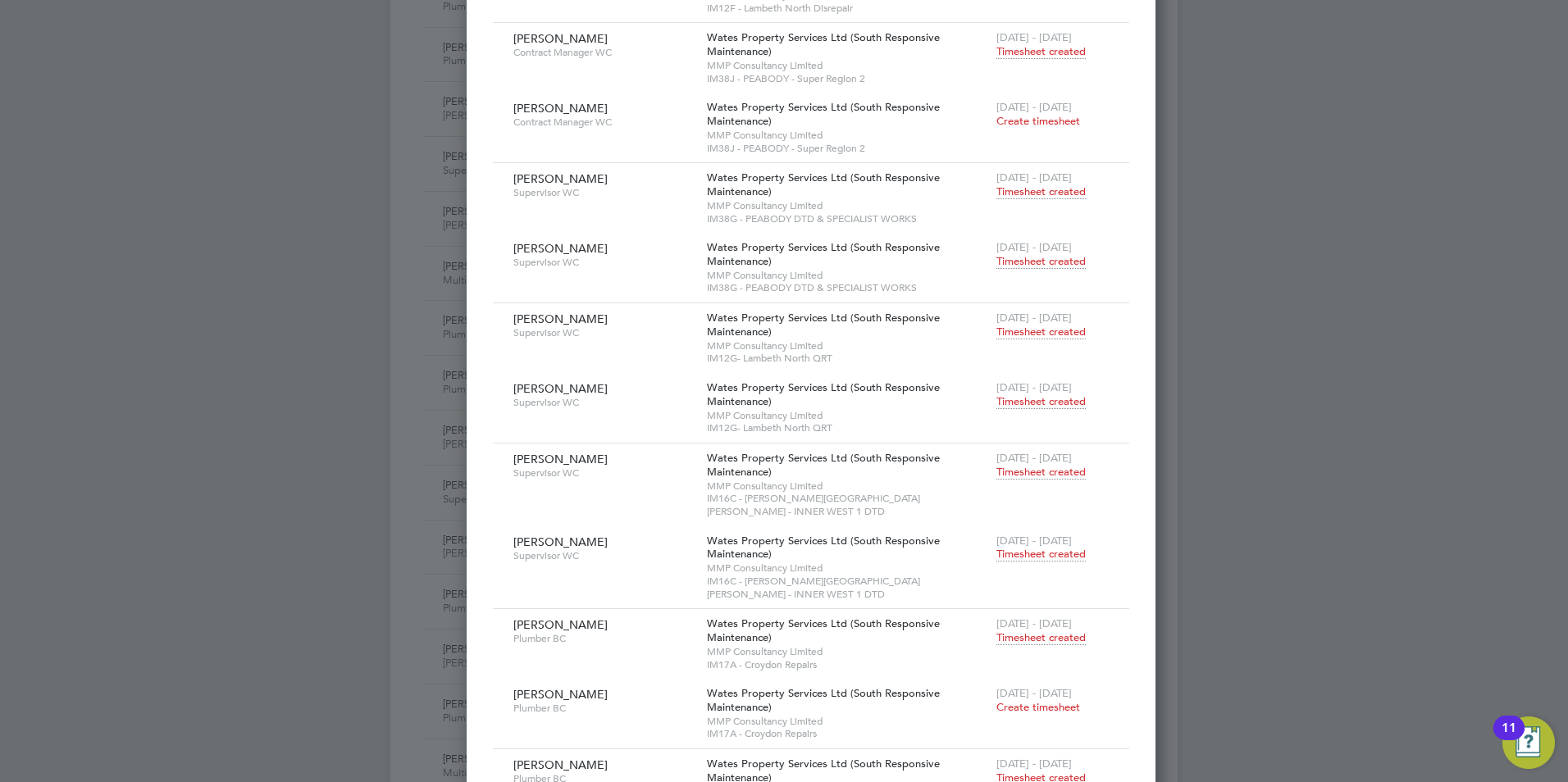
click at [997, 403] on span "Timesheet created" at bounding box center [1041, 401] width 89 height 15
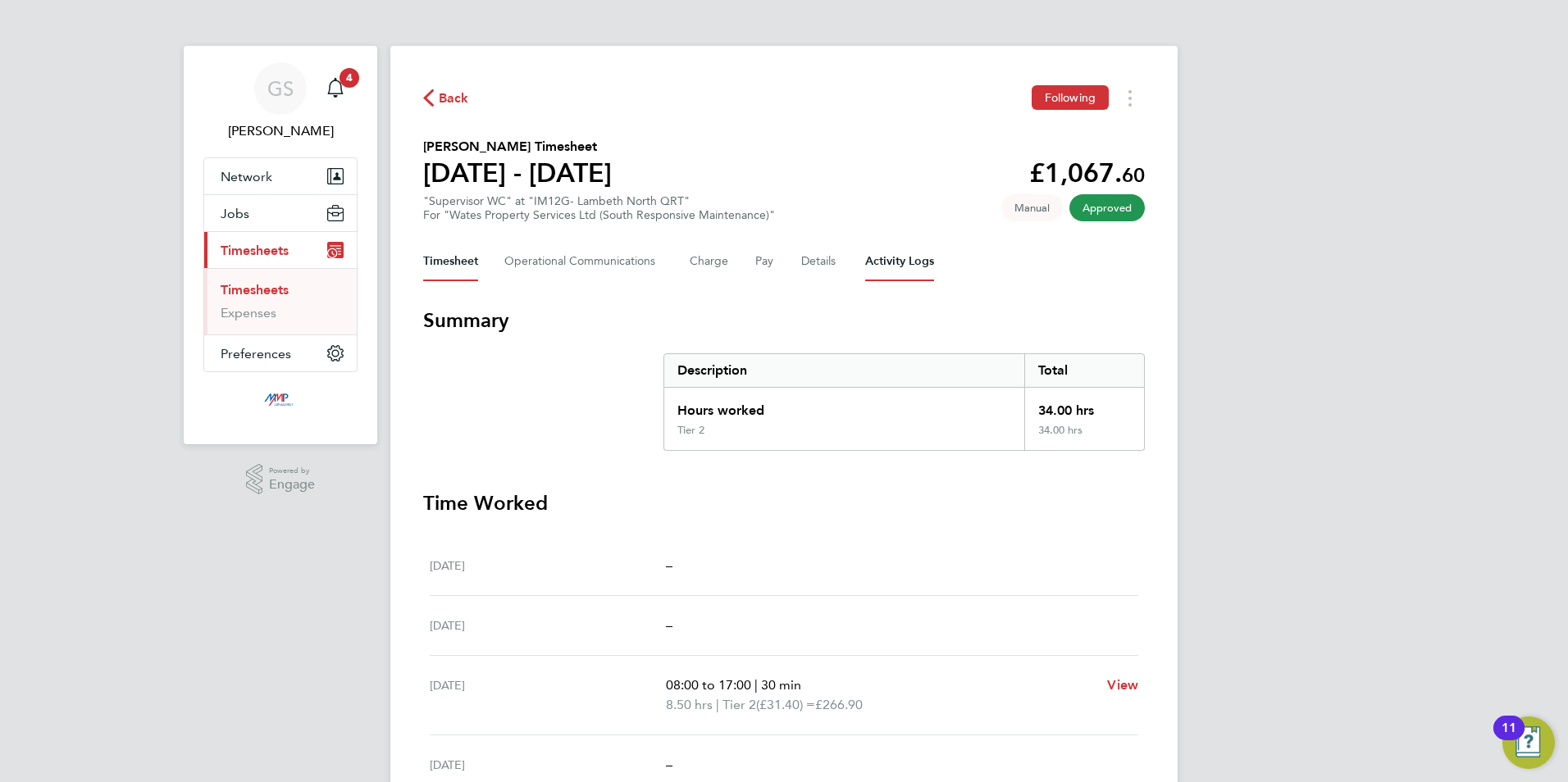
click at [923, 258] on Logs-tab "Activity Logs" at bounding box center [899, 261] width 69 height 39
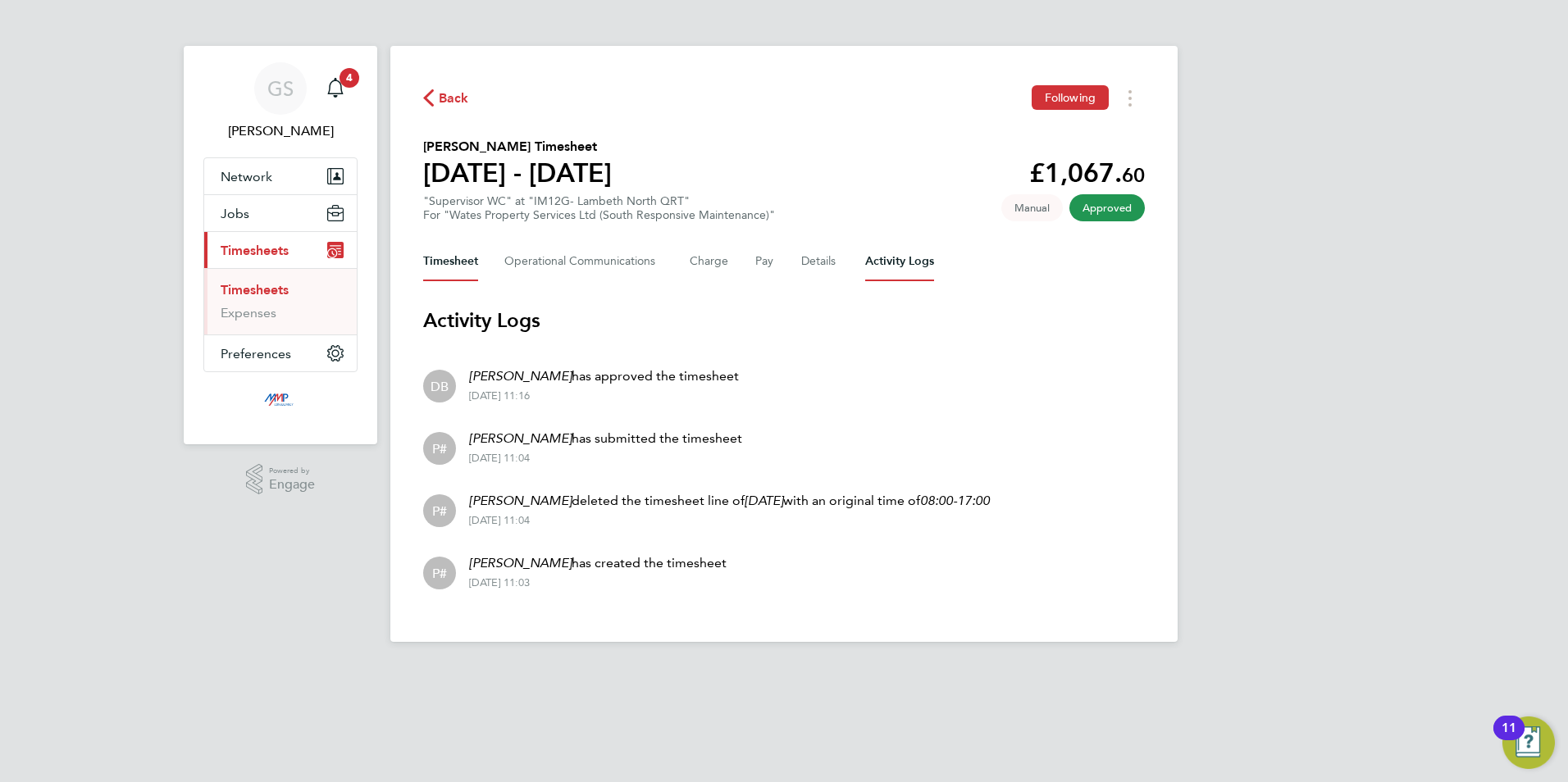
click at [457, 256] on button "Timesheet" at bounding box center [451, 261] width 55 height 39
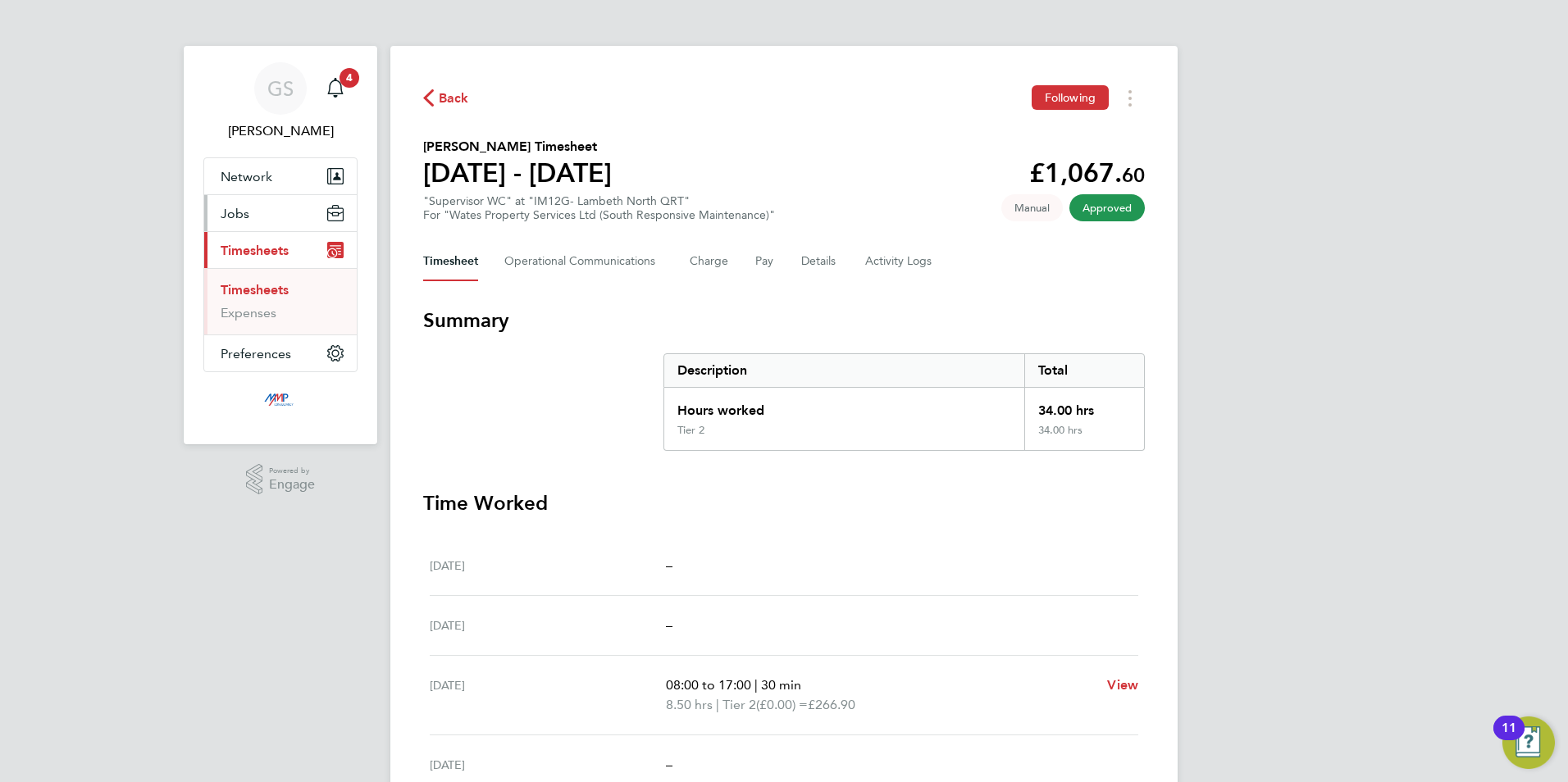
click at [238, 211] on span "Jobs" at bounding box center [235, 213] width 29 height 15
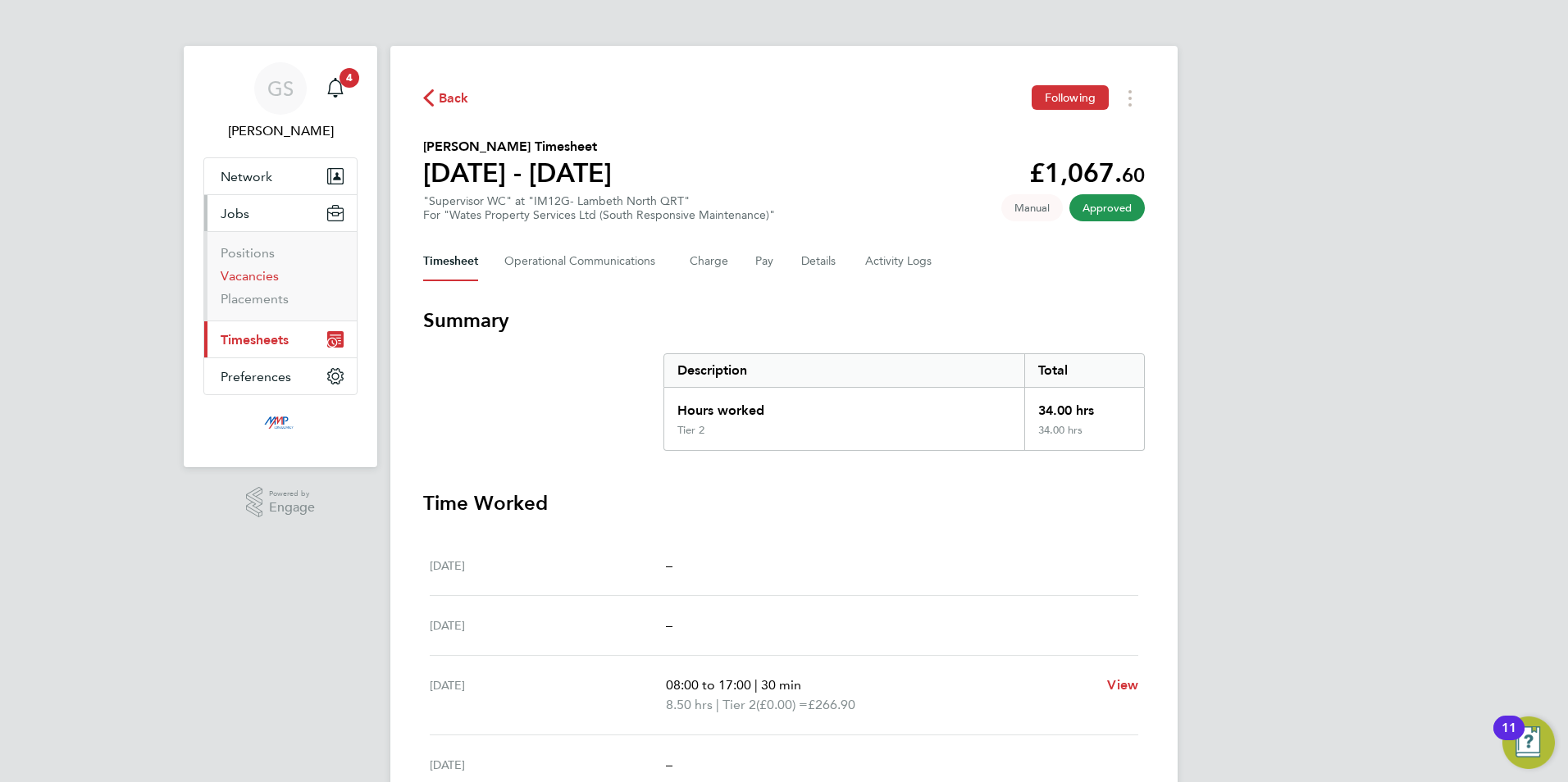
click at [271, 280] on link "Vacancies" at bounding box center [250, 275] width 58 height 15
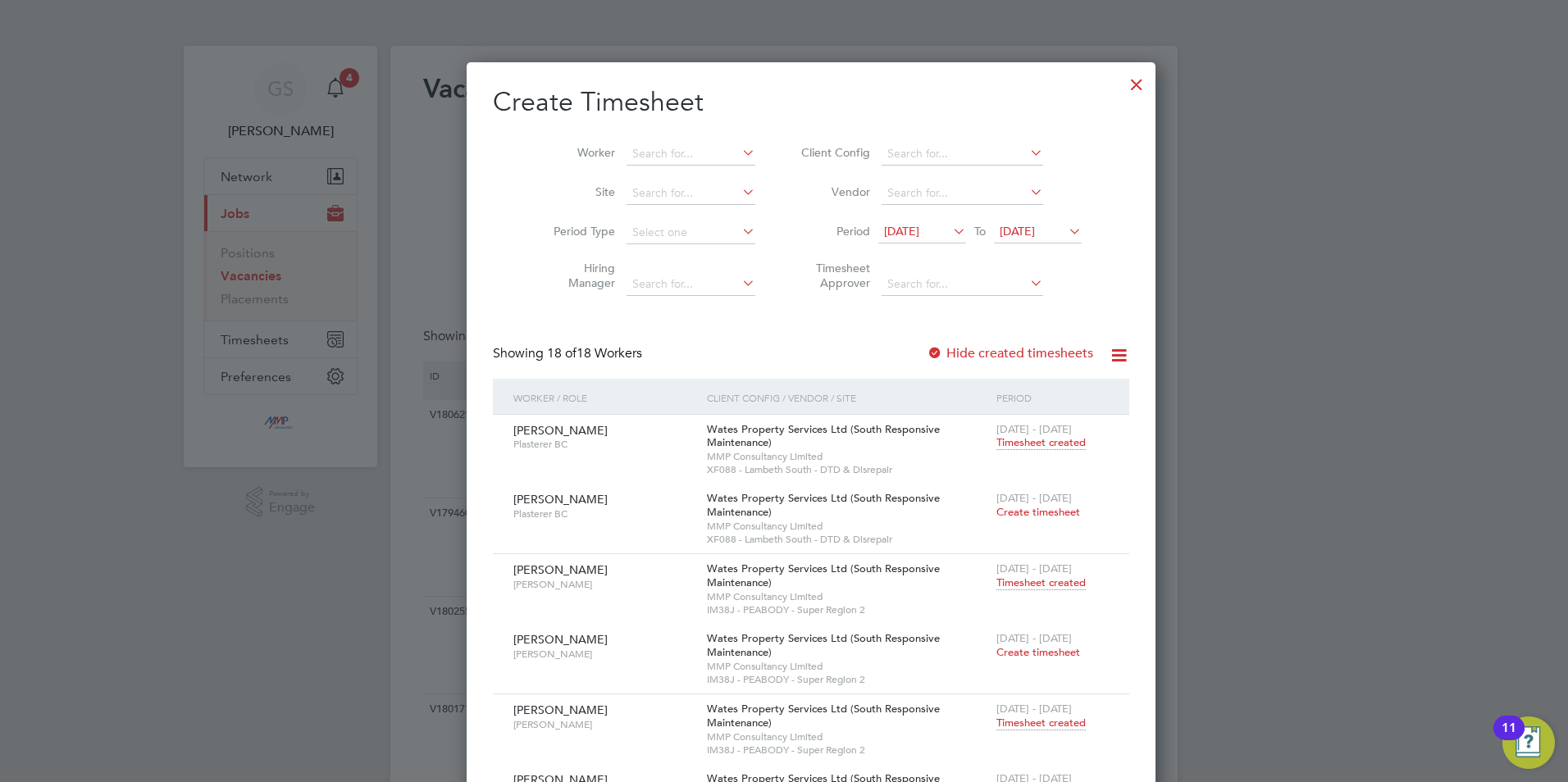
click at [1122, 88] on div at bounding box center [1136, 80] width 29 height 29
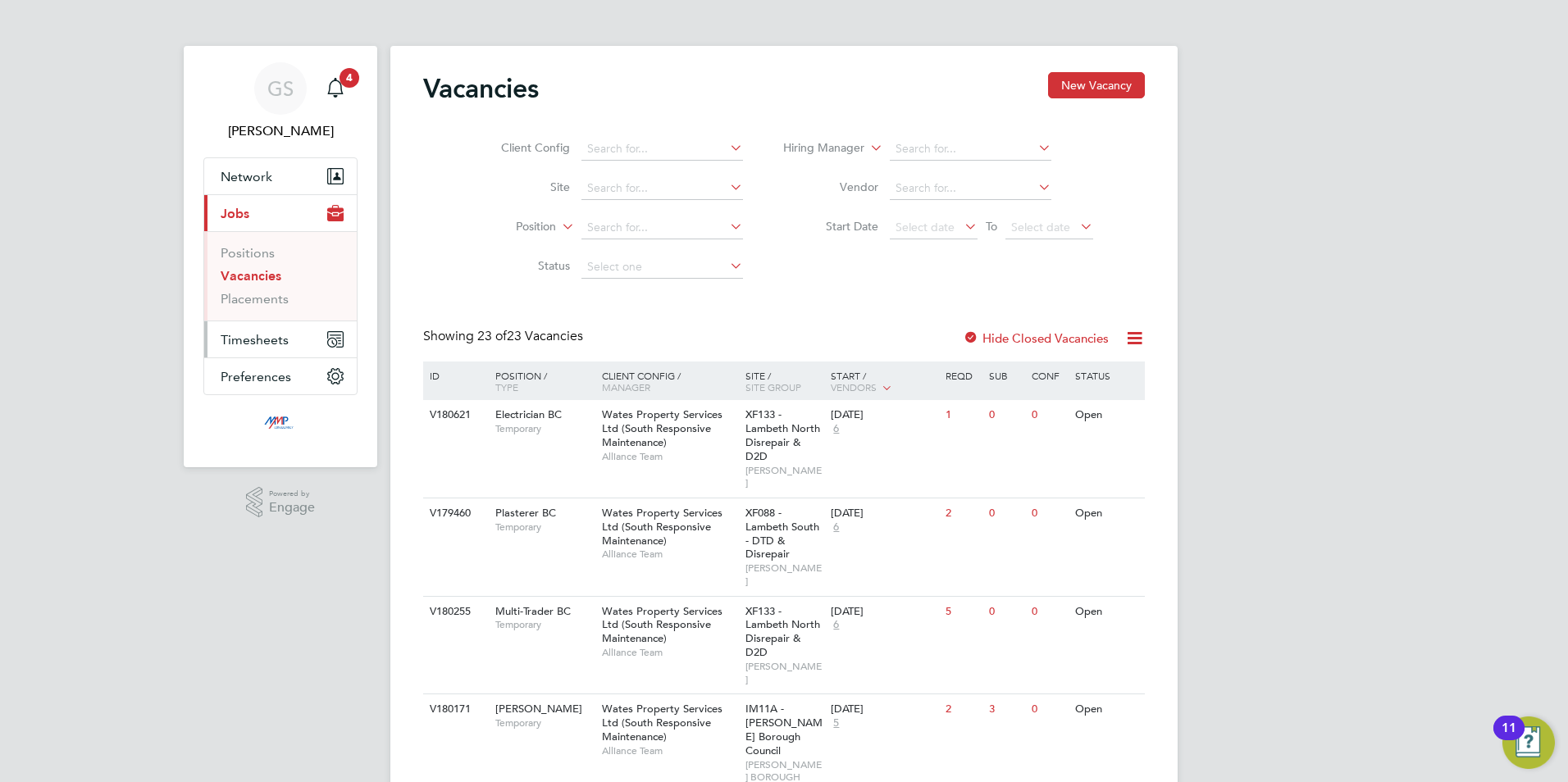
click at [262, 344] on span "Timesheets" at bounding box center [254, 340] width 68 height 15
click at [275, 291] on link "Timesheets" at bounding box center [254, 290] width 68 height 15
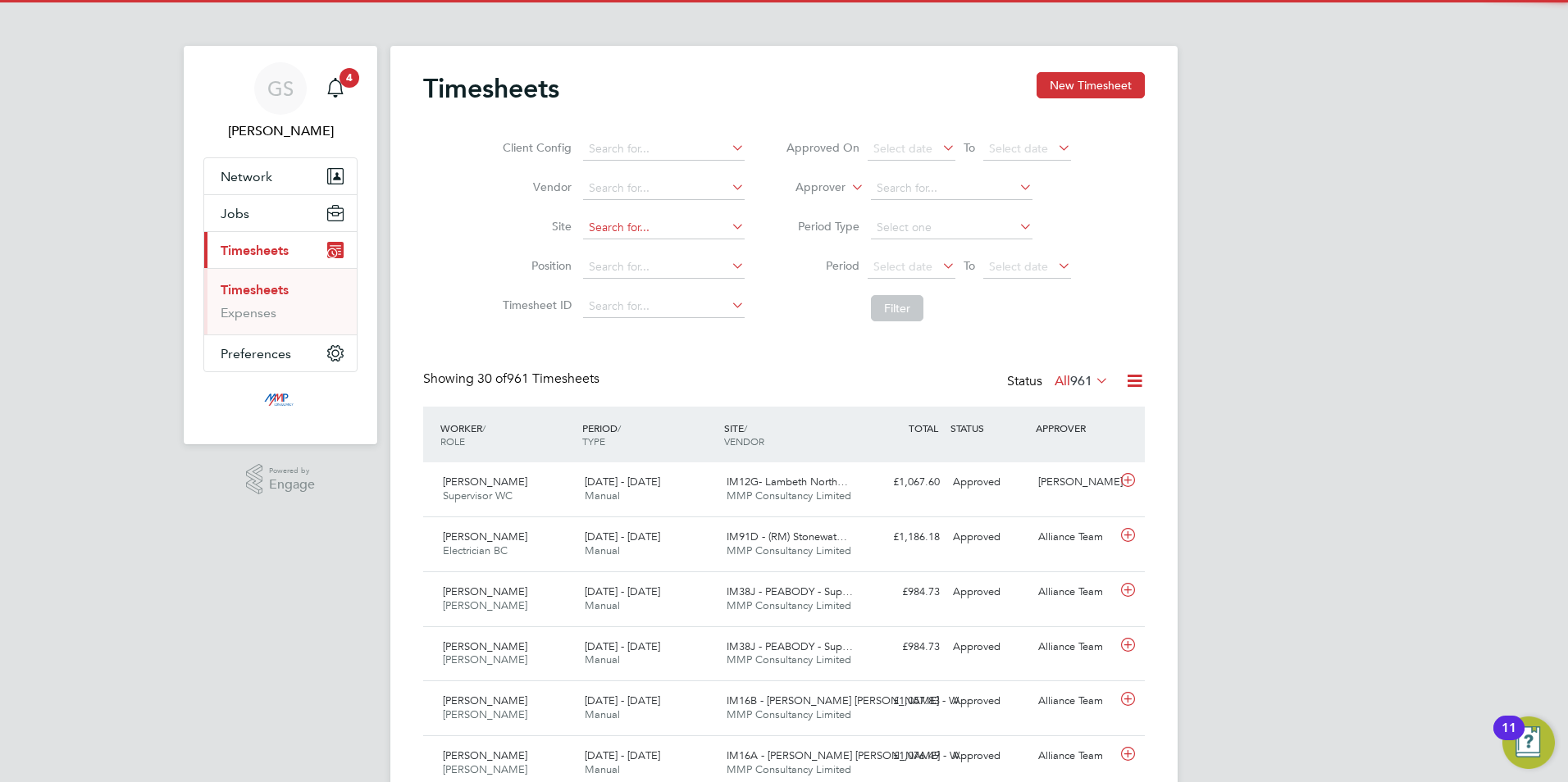
scroll to position [42, 143]
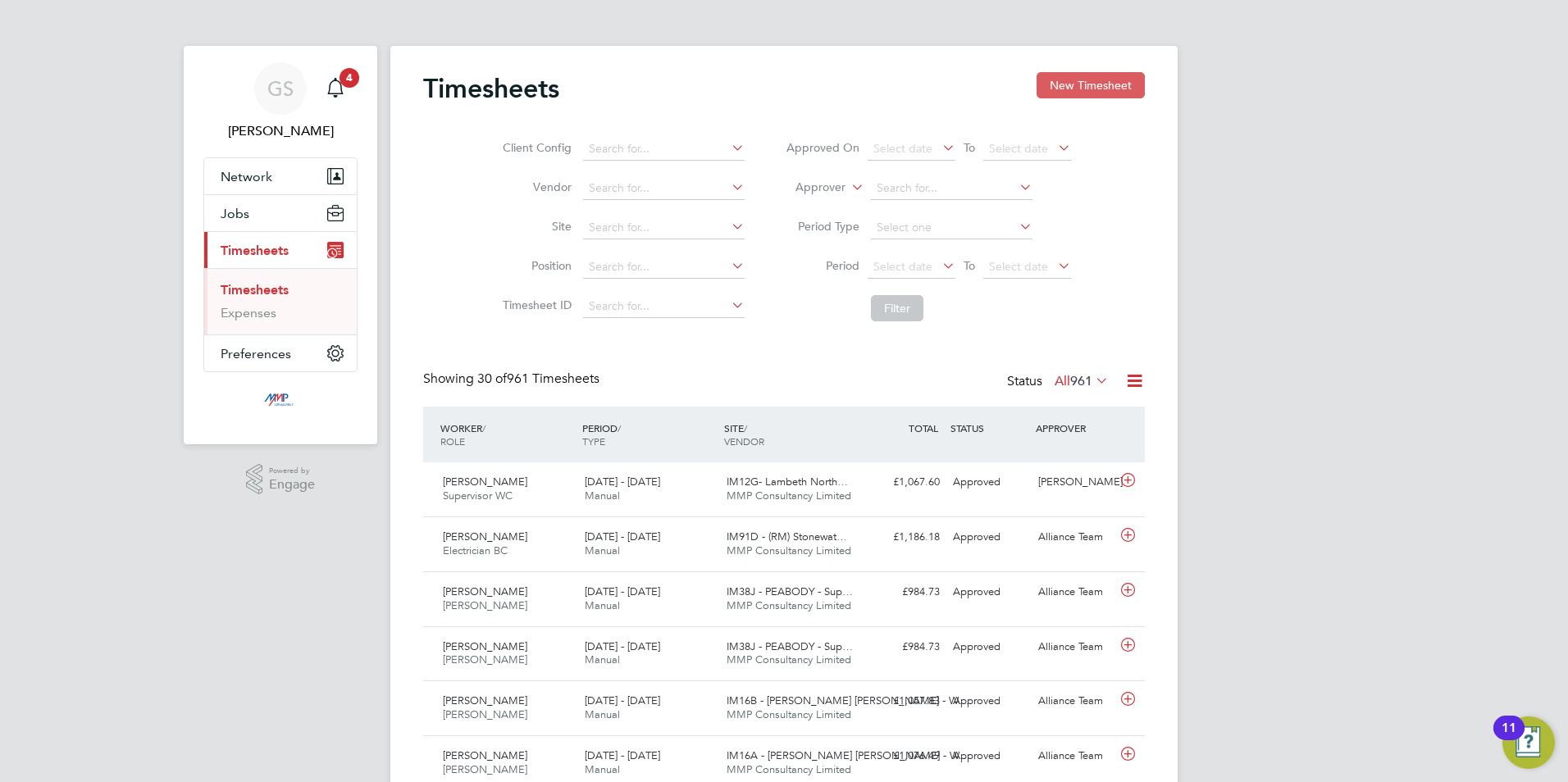
click at [1100, 85] on button "New Timesheet" at bounding box center [1090, 84] width 108 height 26
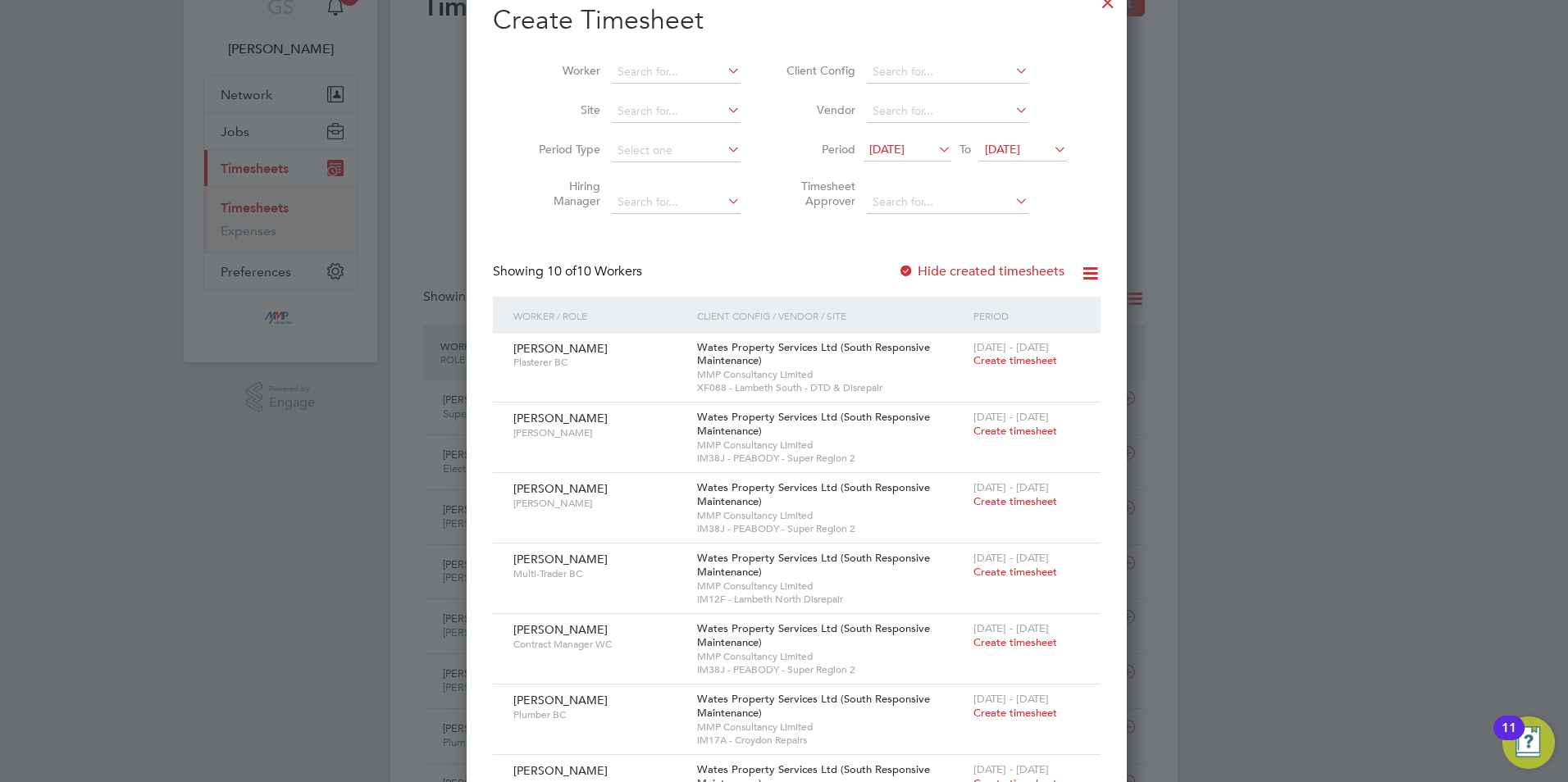
click at [949, 273] on label "Hide created timesheets" at bounding box center [980, 272] width 166 height 16
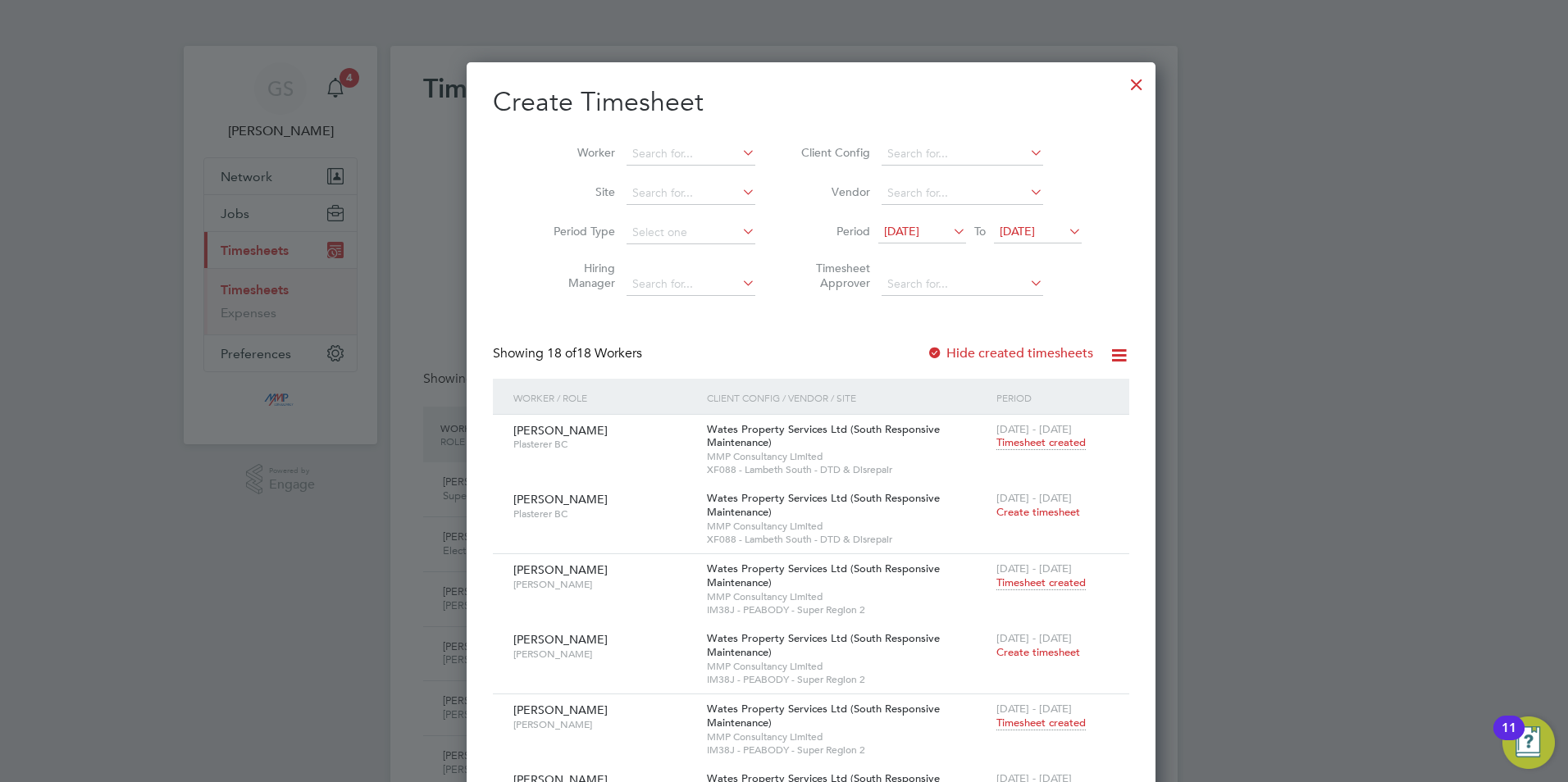
click at [1122, 88] on div at bounding box center [1136, 80] width 29 height 29
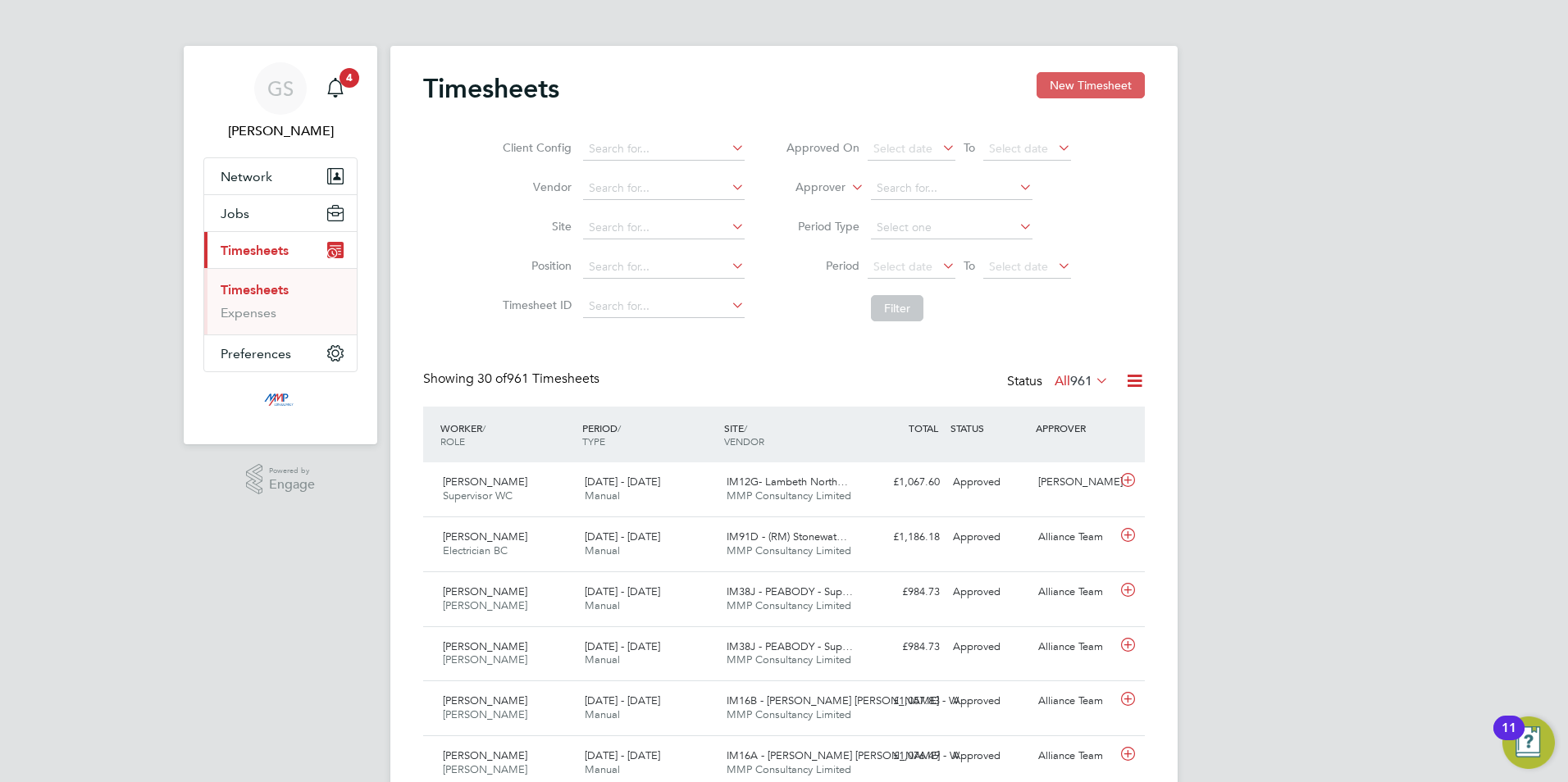
click at [1067, 75] on button "New Timesheet" at bounding box center [1090, 84] width 108 height 26
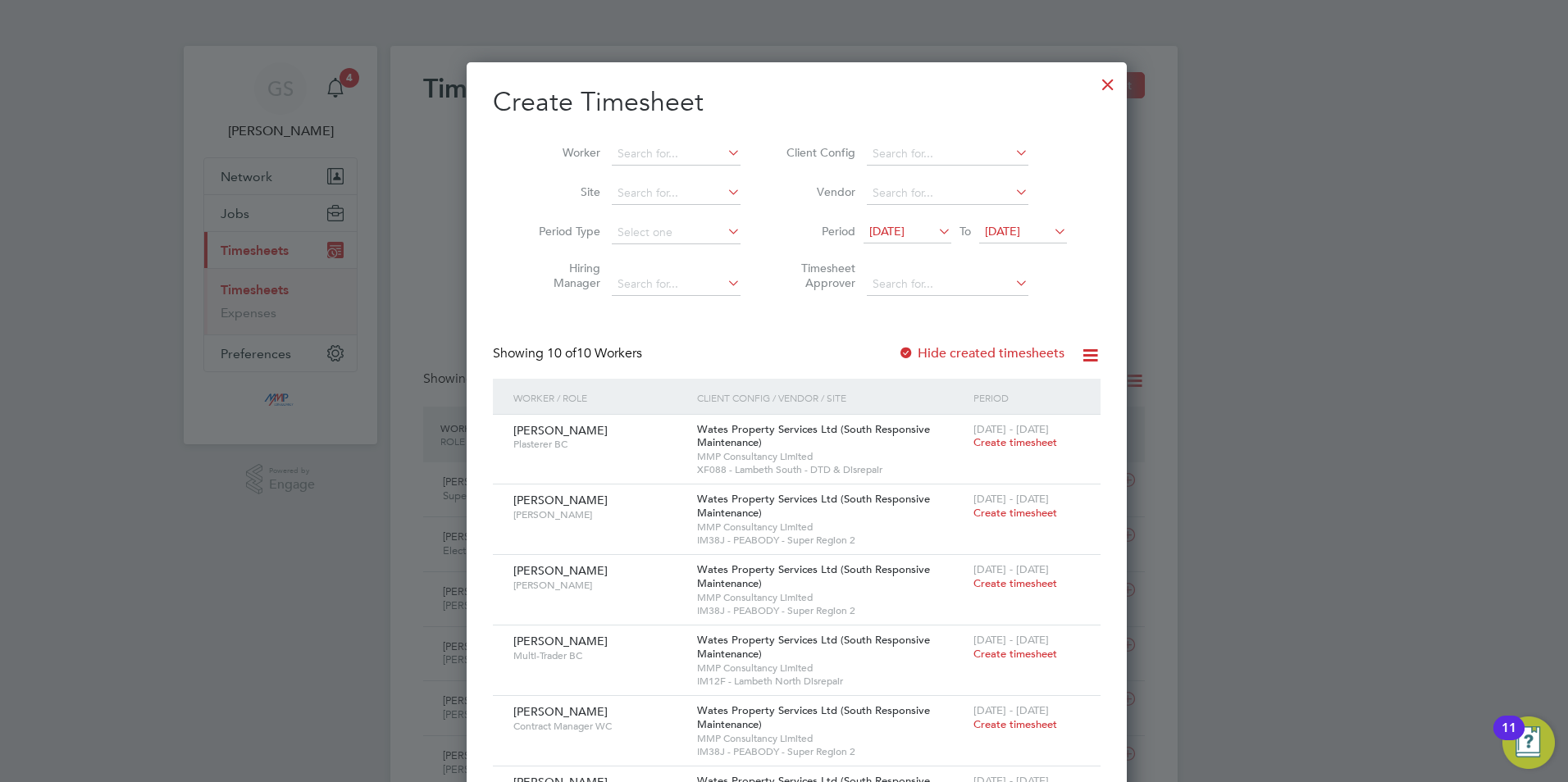
click at [946, 350] on label "Hide created timesheets" at bounding box center [980, 353] width 166 height 16
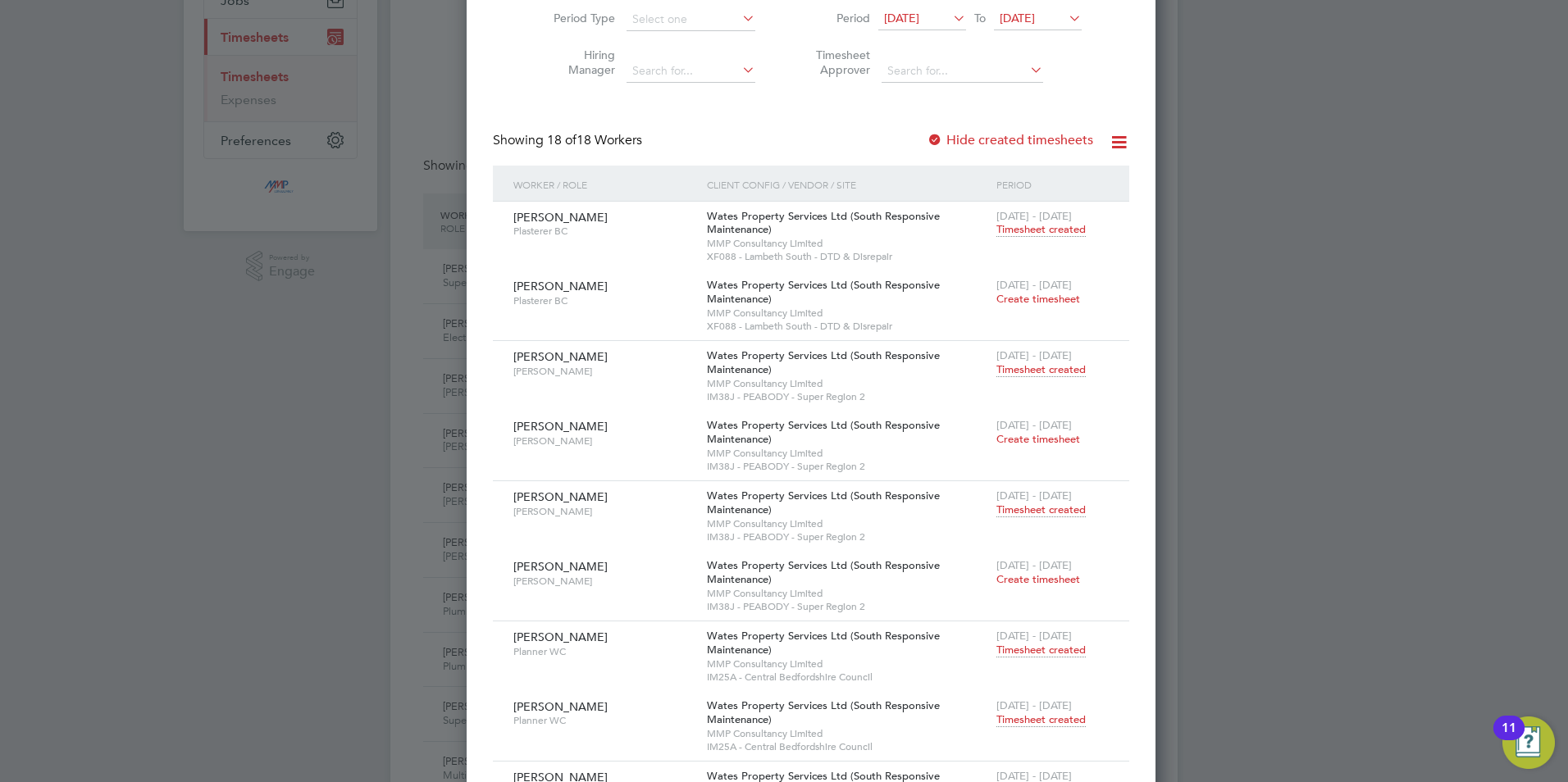
scroll to position [0, 0]
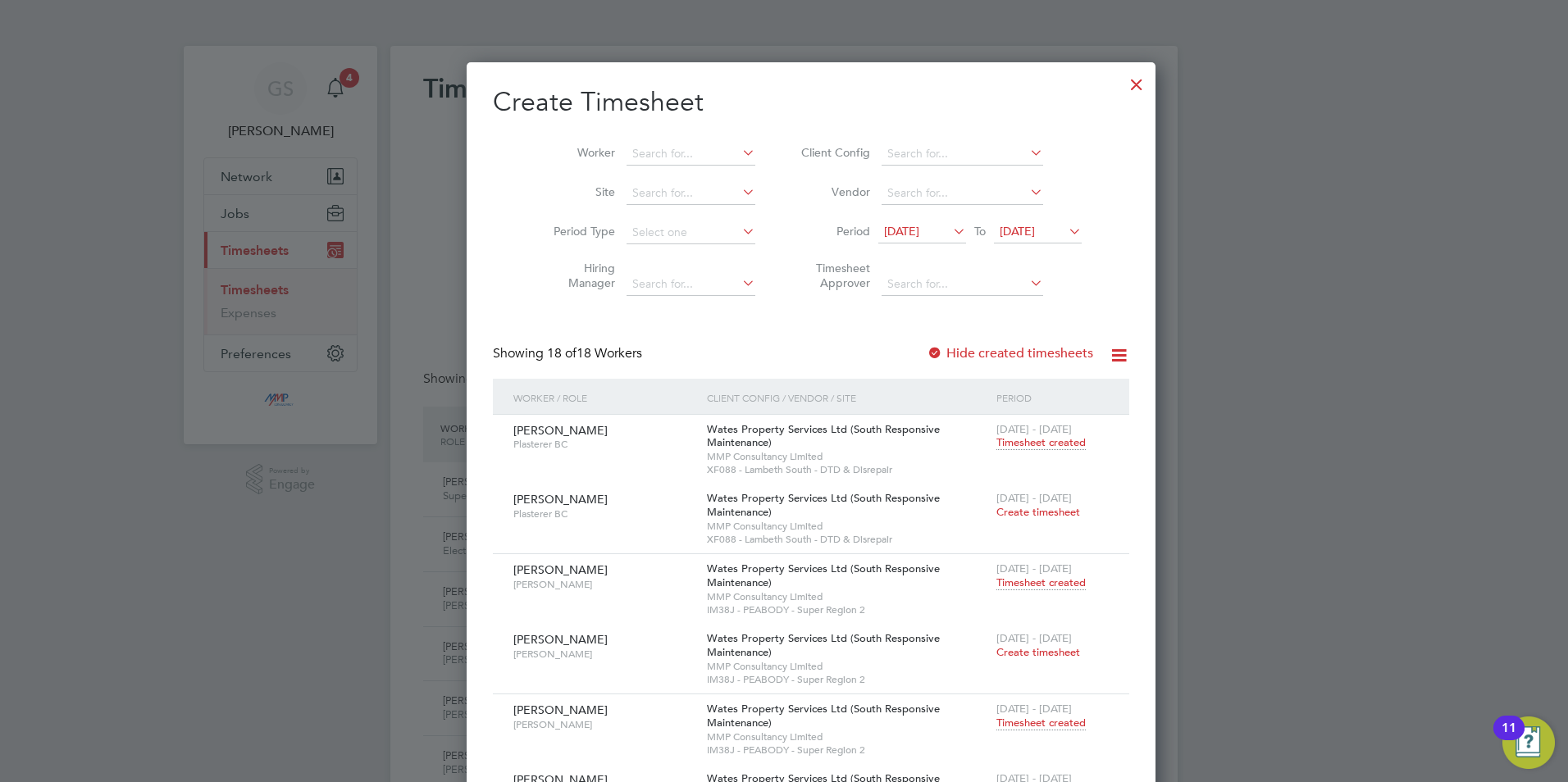
click at [1122, 80] on div at bounding box center [1136, 80] width 29 height 29
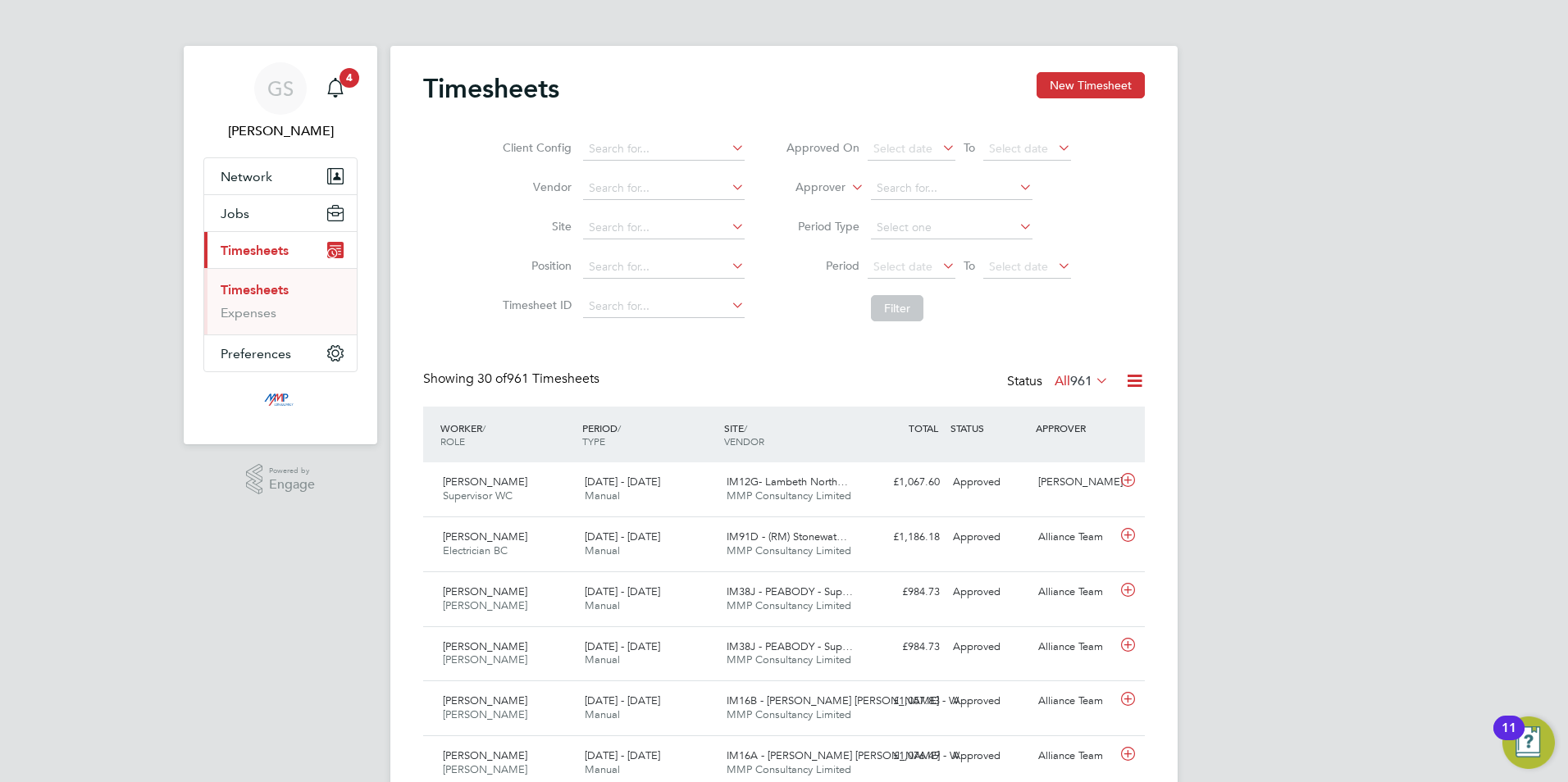
click at [1076, 88] on button "New Timesheet" at bounding box center [1090, 84] width 108 height 26
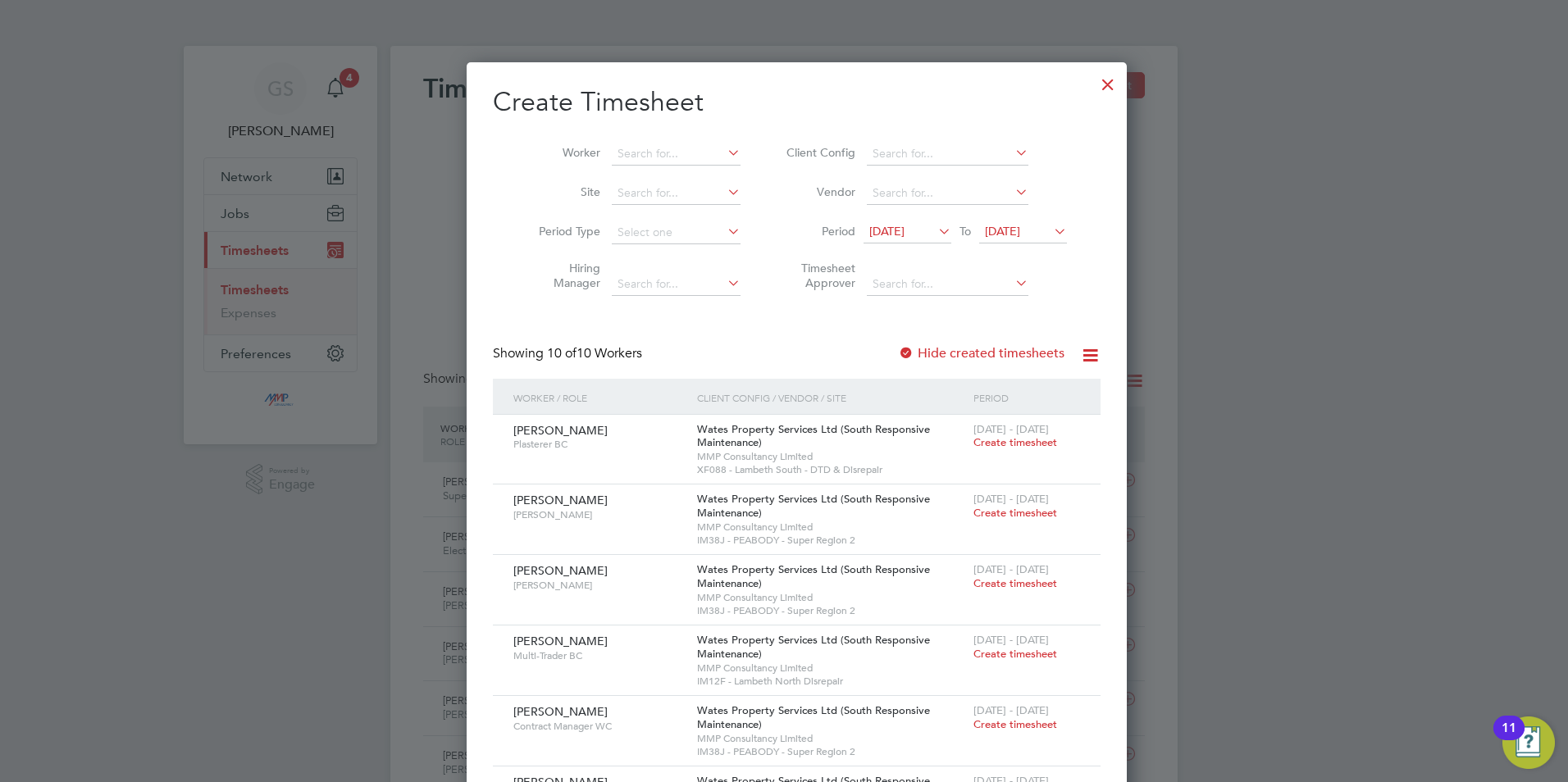
click at [1093, 90] on div at bounding box center [1107, 80] width 29 height 29
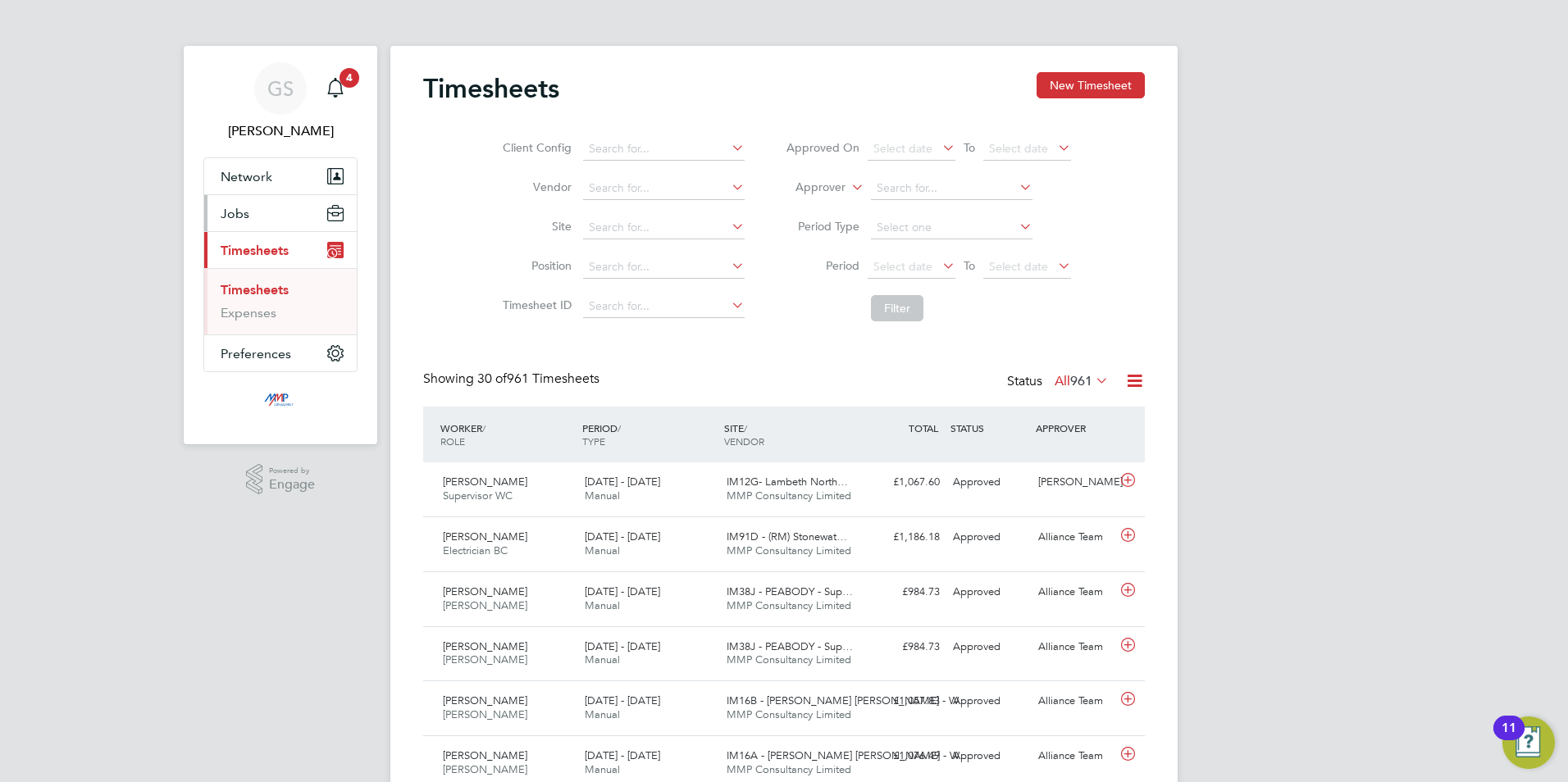
click at [273, 225] on button "Jobs" at bounding box center [281, 213] width 153 height 36
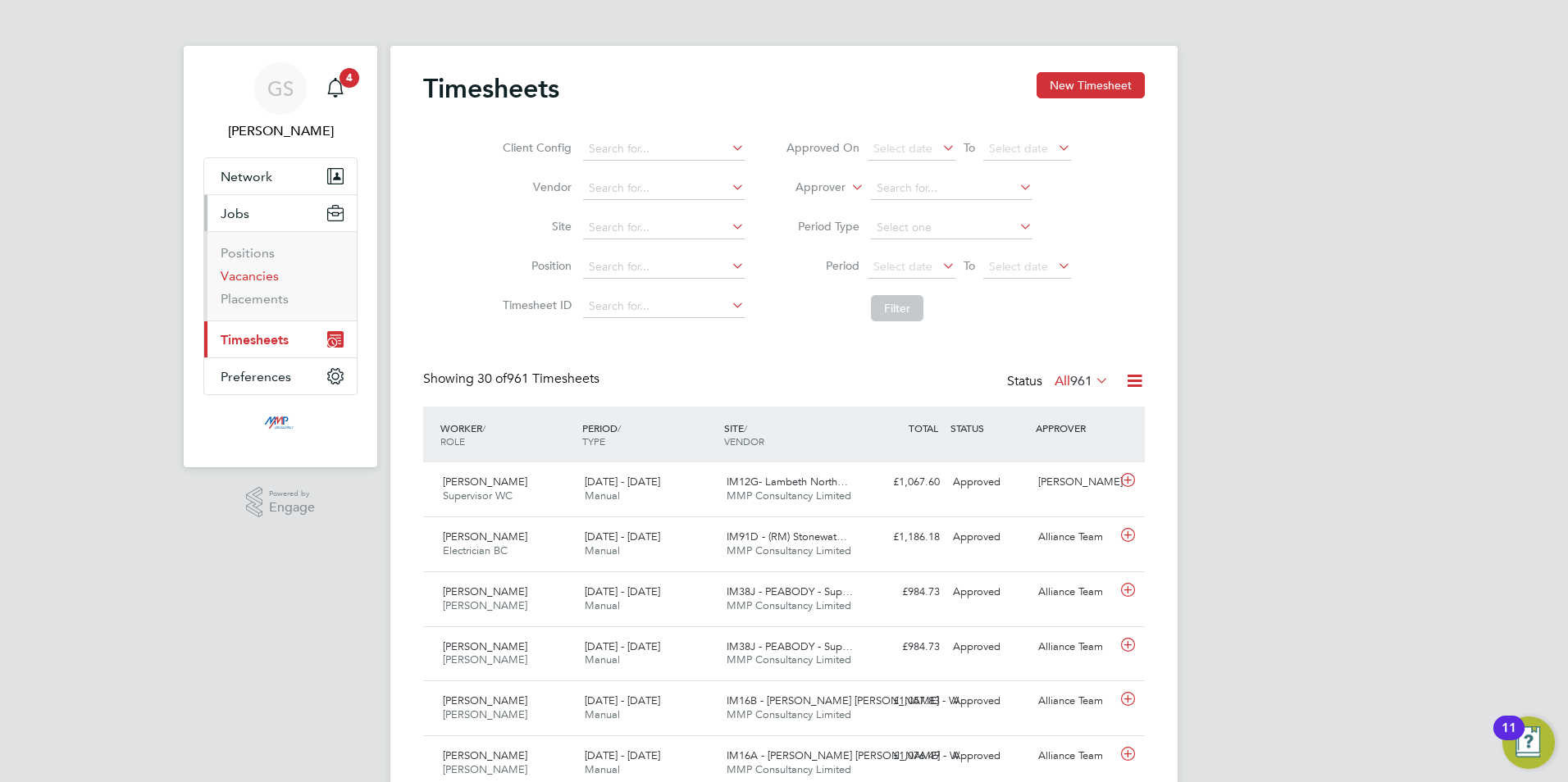
click at [263, 273] on link "Vacancies" at bounding box center [250, 275] width 58 height 15
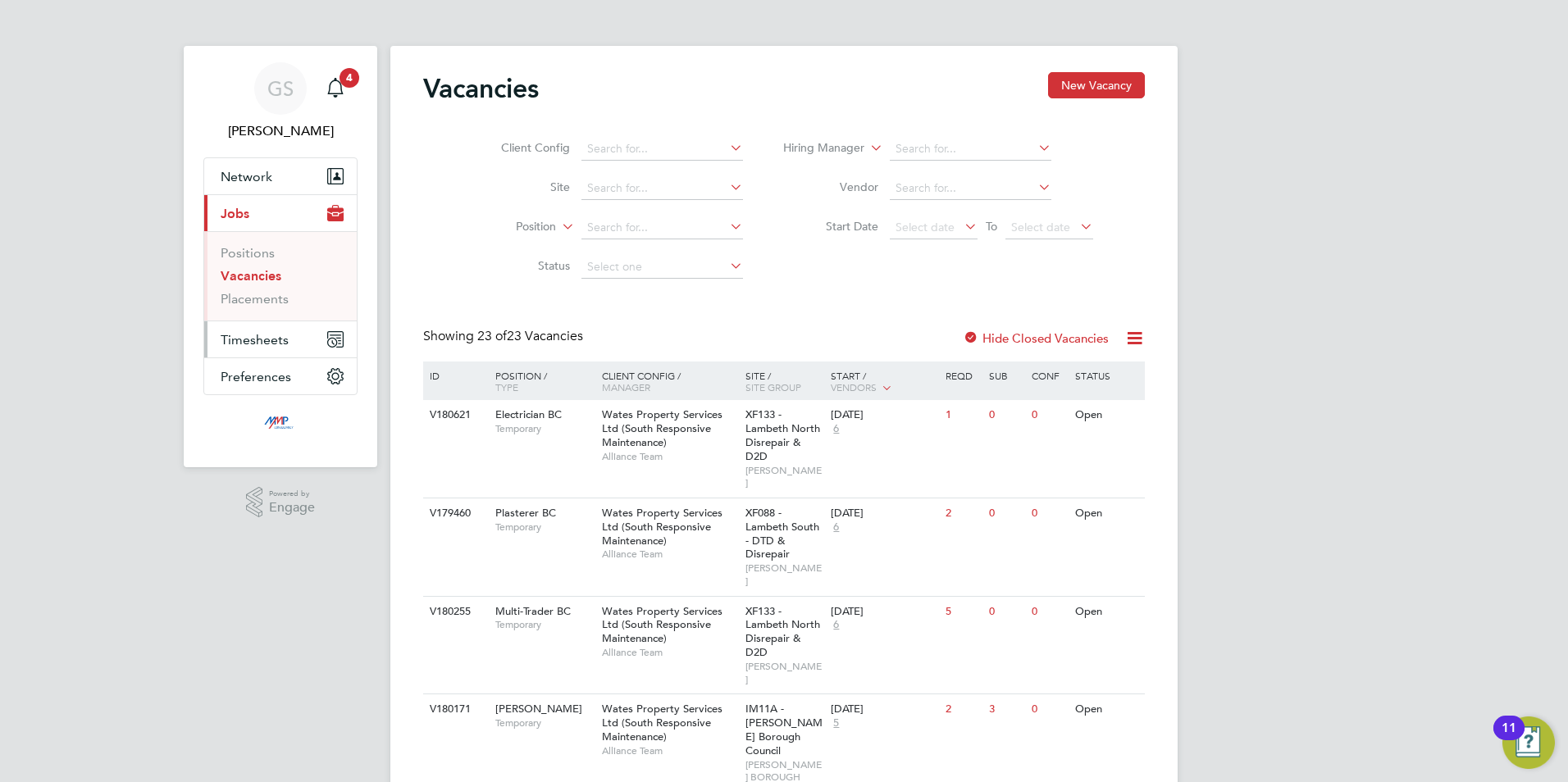
click at [278, 345] on span "Timesheets" at bounding box center [254, 340] width 68 height 15
click at [283, 294] on link "Timesheets" at bounding box center [254, 290] width 68 height 15
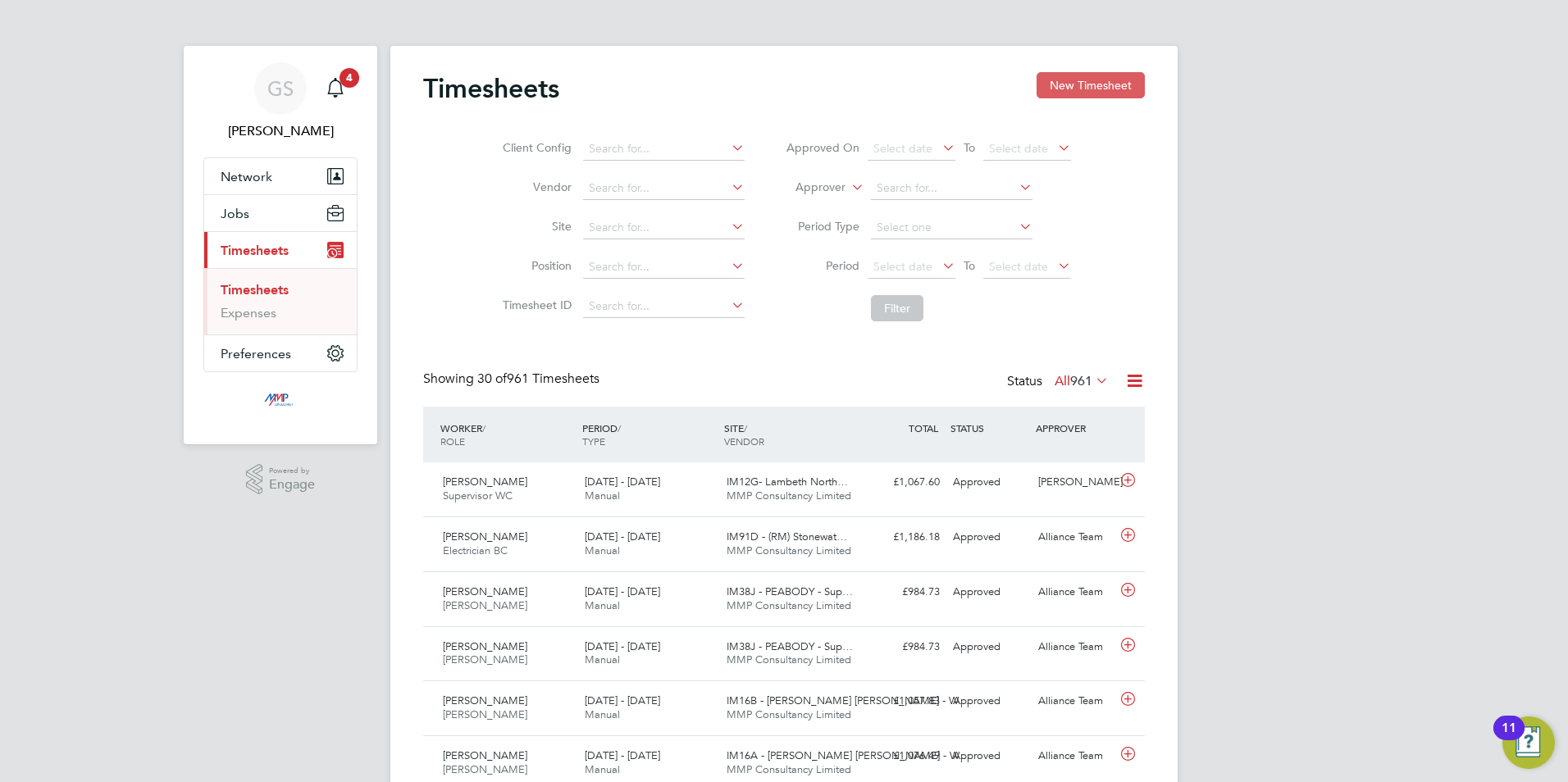
click at [1107, 80] on button "New Timesheet" at bounding box center [1090, 84] width 108 height 26
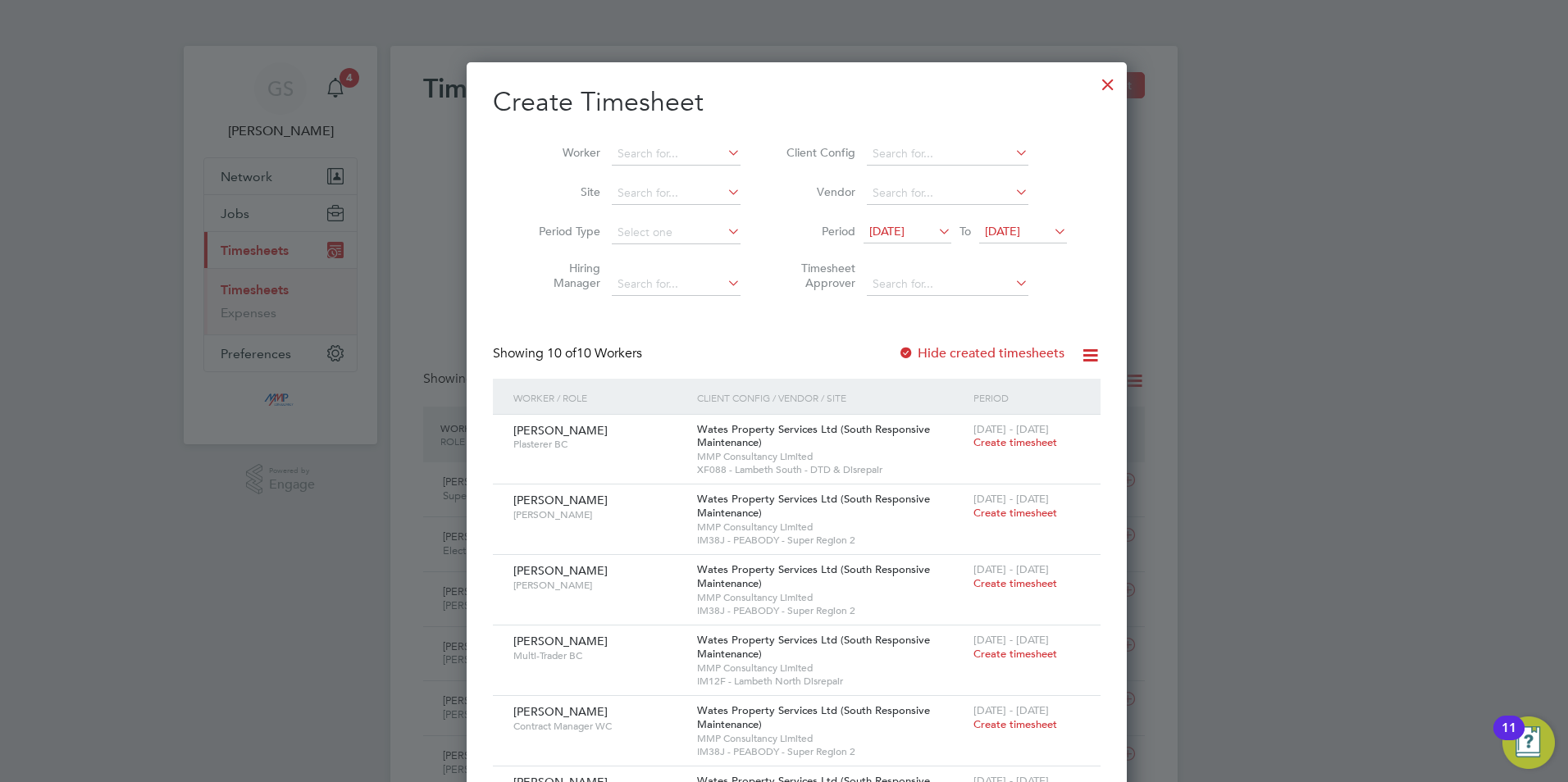
drag, startPoint x: 1084, startPoint y: 84, endPoint x: 908, endPoint y: 437, distance: 394.4
click at [1093, 87] on div at bounding box center [1107, 80] width 29 height 29
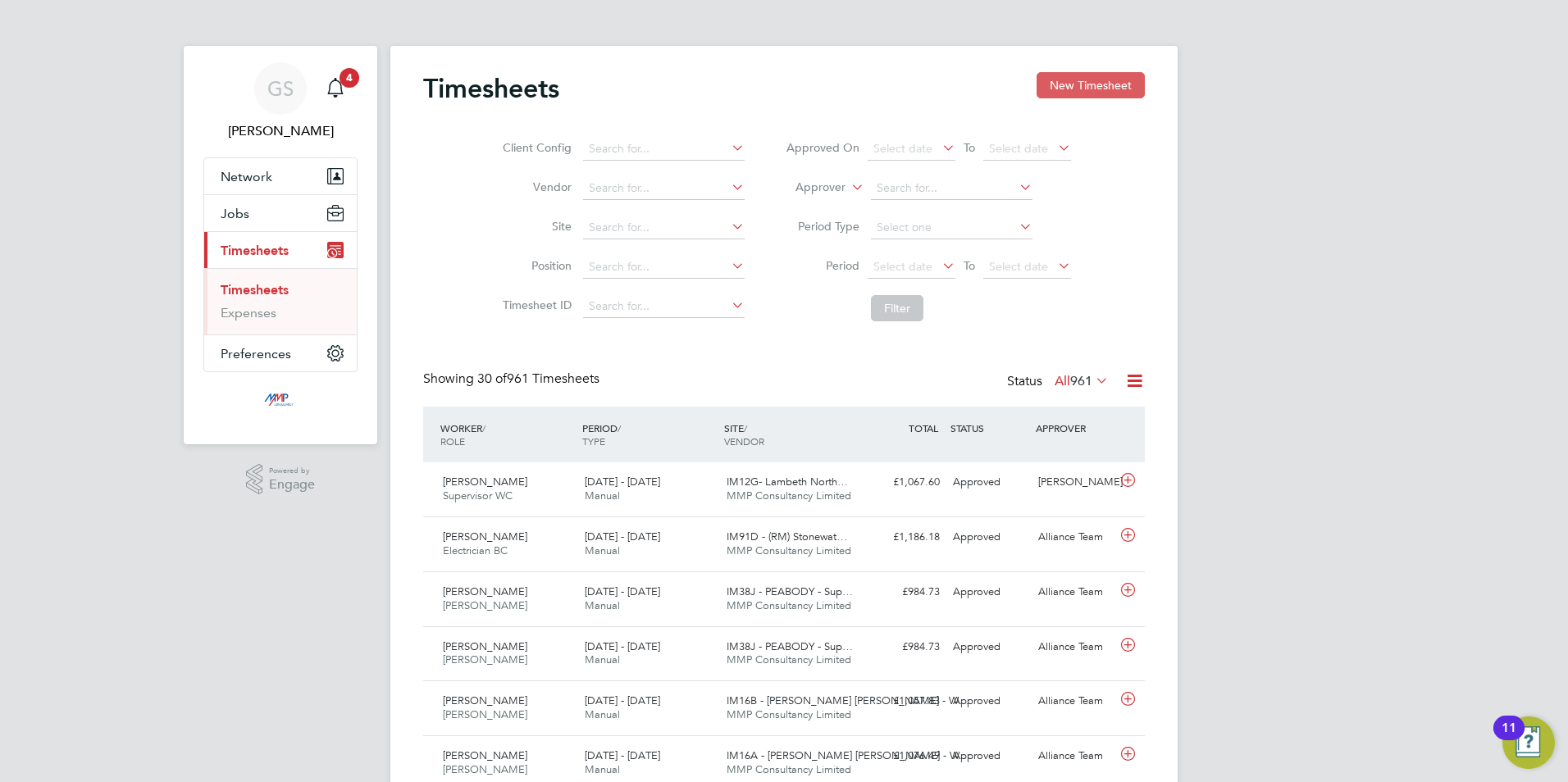
click at [1068, 85] on button "New Timesheet" at bounding box center [1090, 84] width 108 height 26
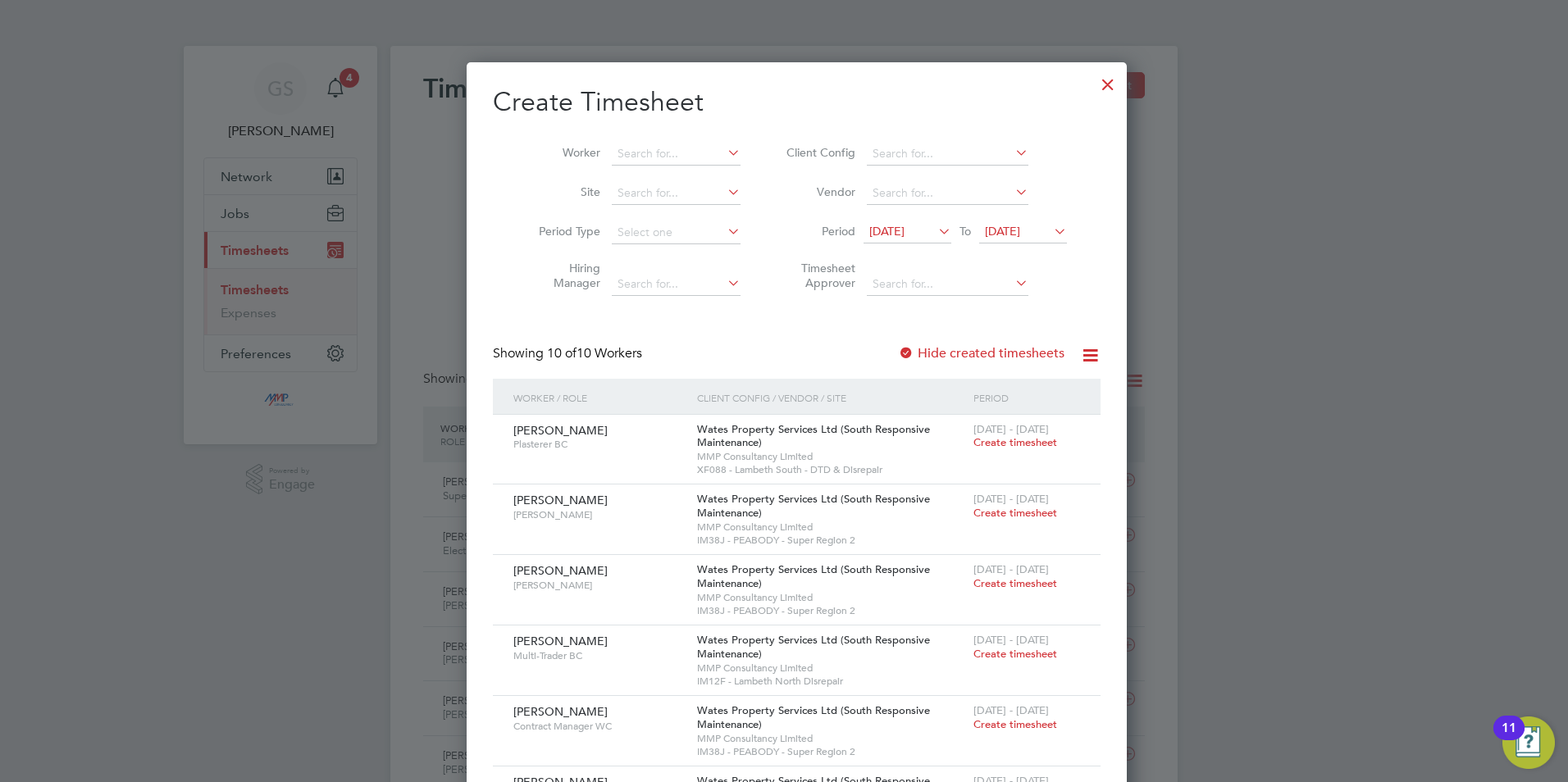
click at [1093, 87] on div at bounding box center [1107, 80] width 29 height 29
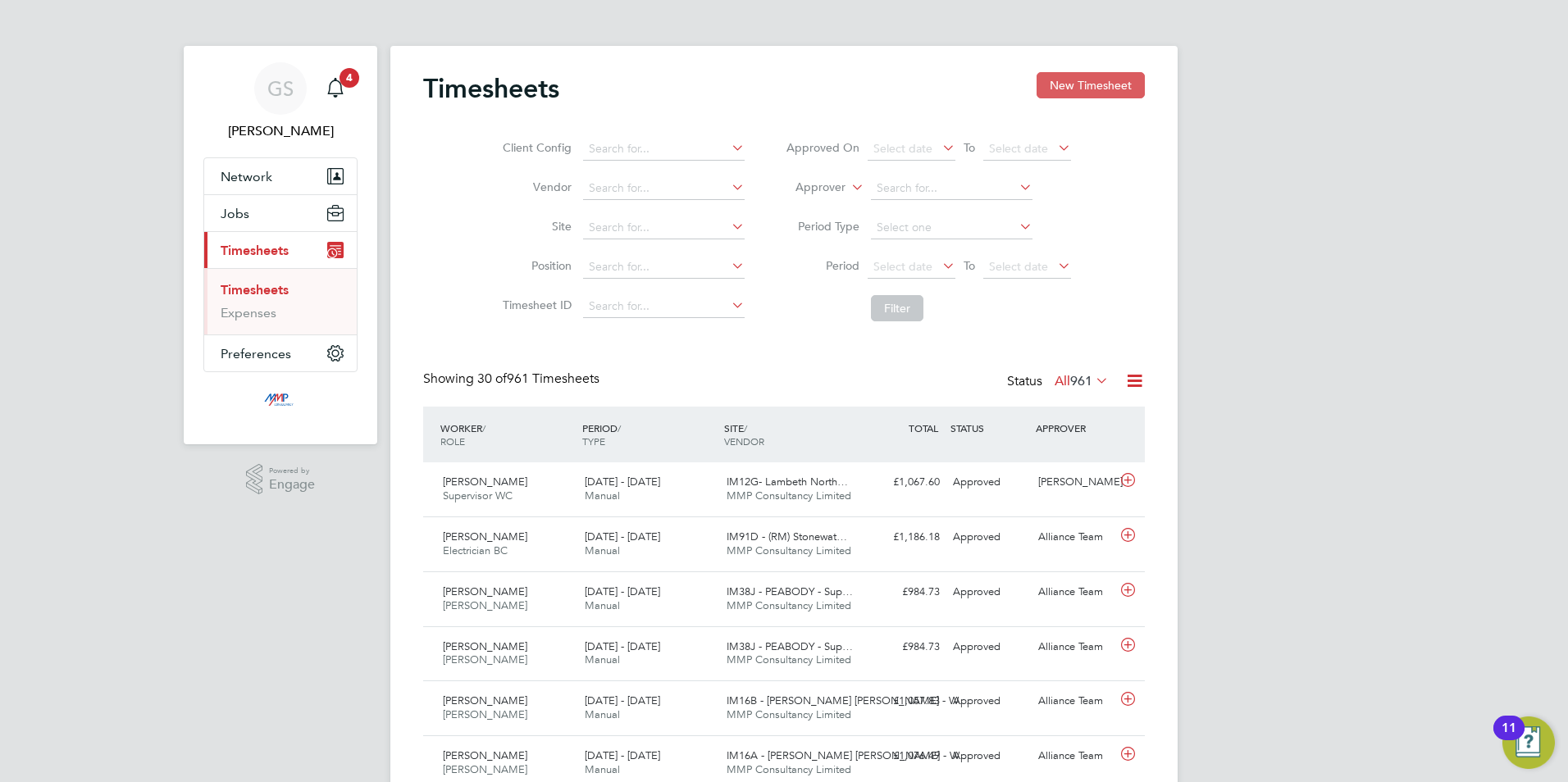
click at [1064, 74] on button "New Timesheet" at bounding box center [1090, 84] width 108 height 26
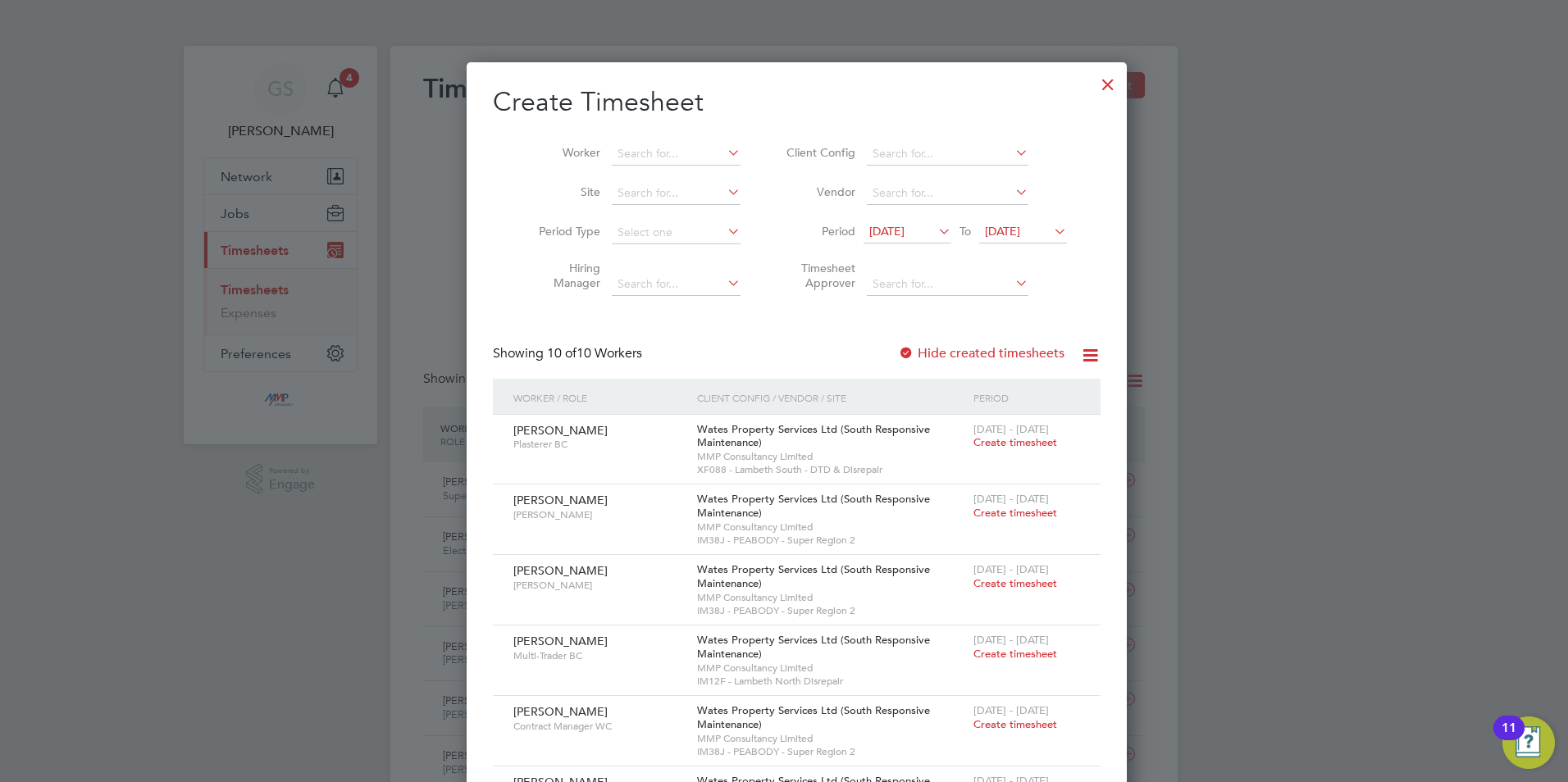
click at [1001, 350] on label "Hide created timesheets" at bounding box center [980, 353] width 166 height 16
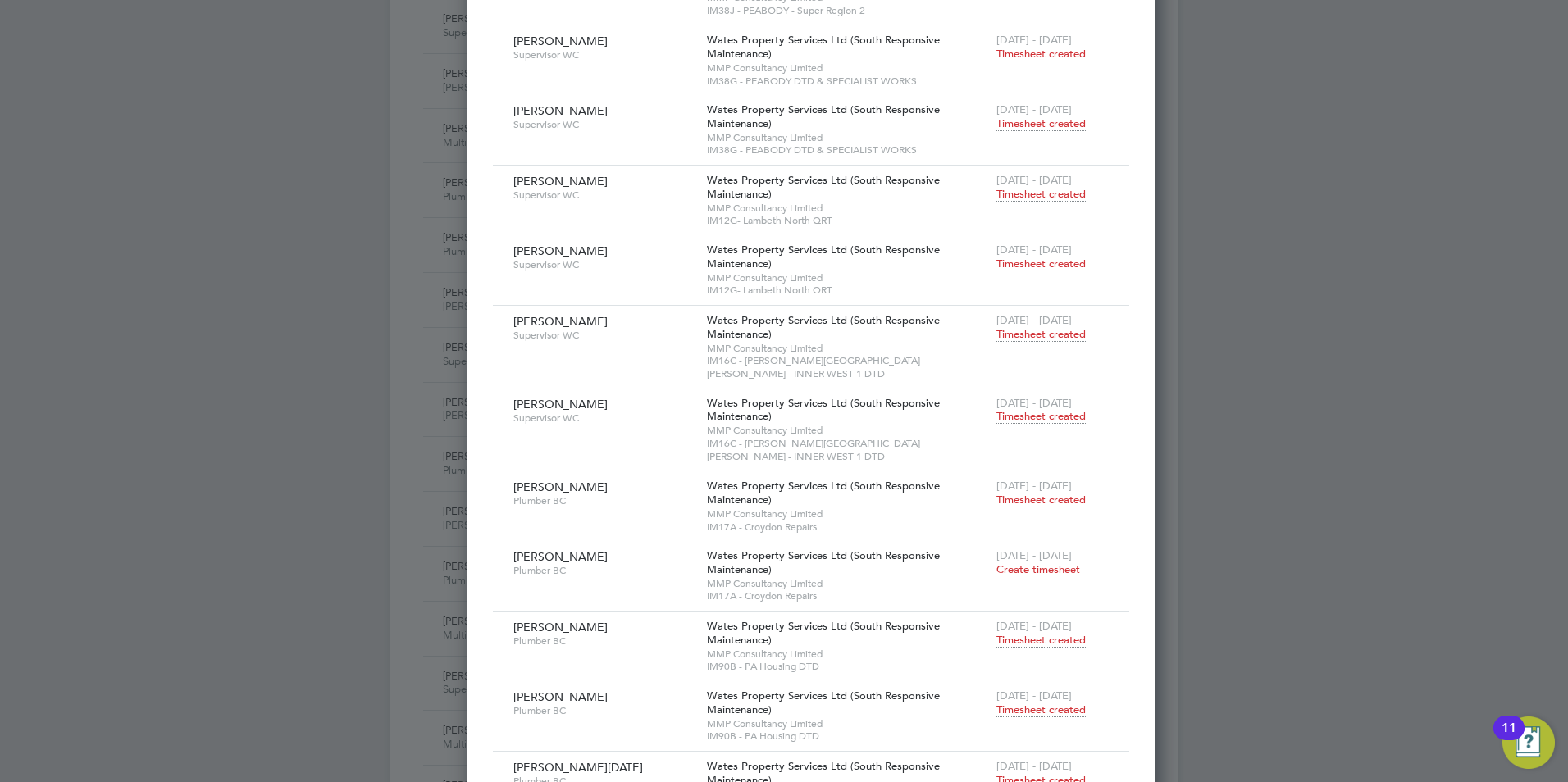
click at [1005, 703] on span "Timesheet created" at bounding box center [1041, 710] width 89 height 15
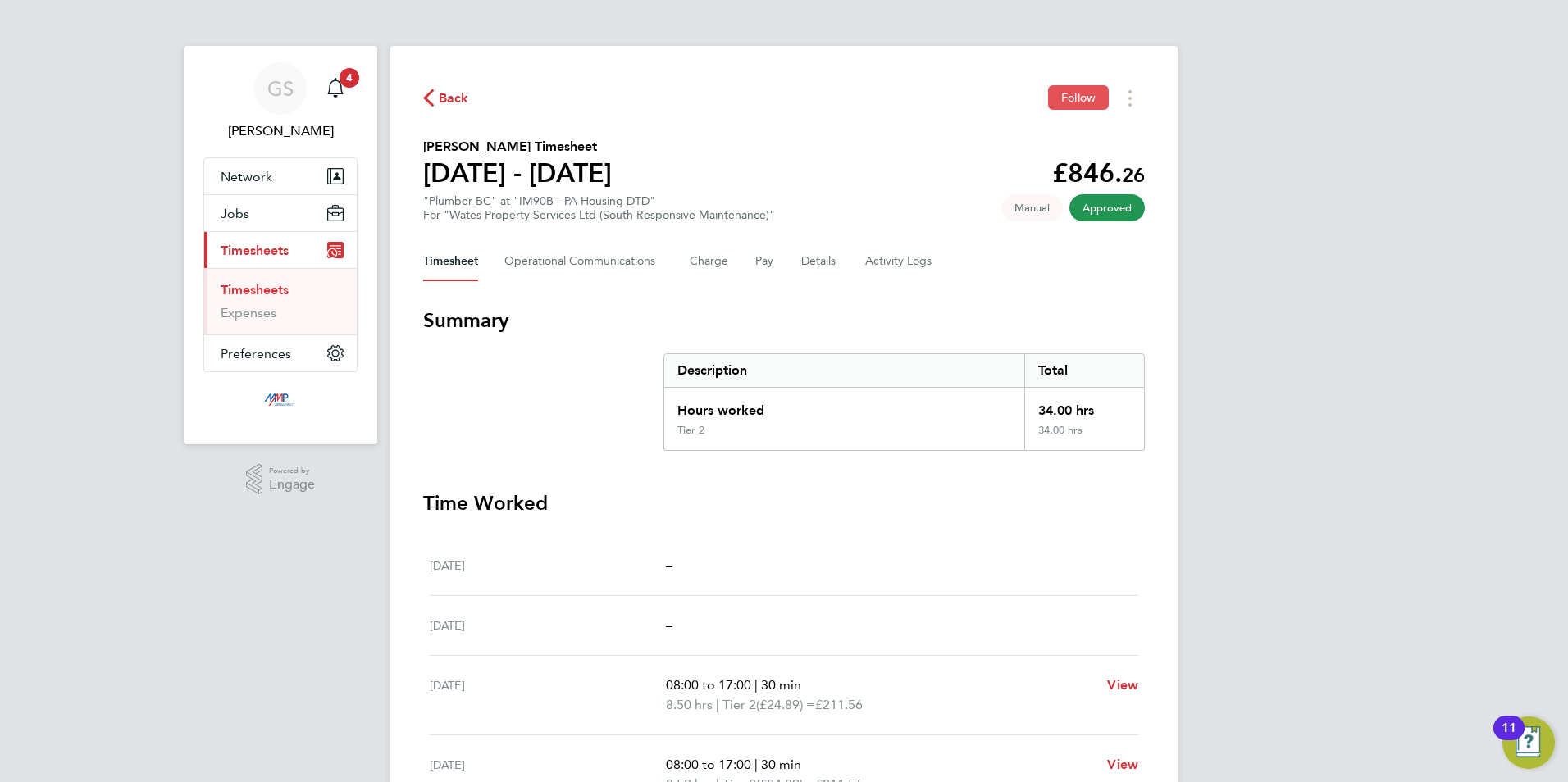
click at [1077, 90] on span "Follow" at bounding box center [1078, 97] width 35 height 15
drag, startPoint x: 267, startPoint y: 287, endPoint x: 442, endPoint y: 361, distance: 190.0
click at [267, 287] on link "Timesheets" at bounding box center [254, 290] width 68 height 15
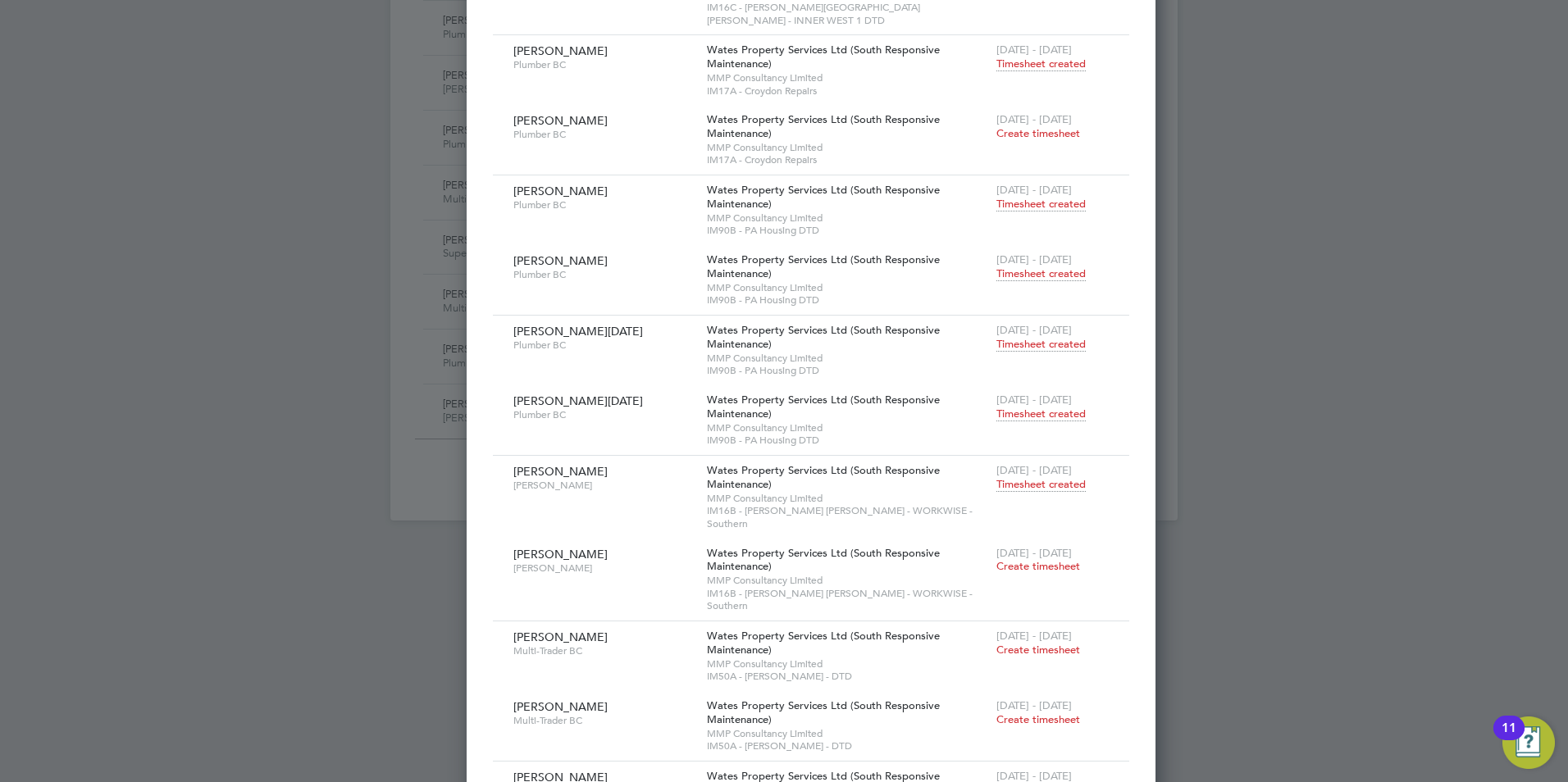
click at [997, 407] on span "Timesheet created" at bounding box center [1041, 414] width 89 height 15
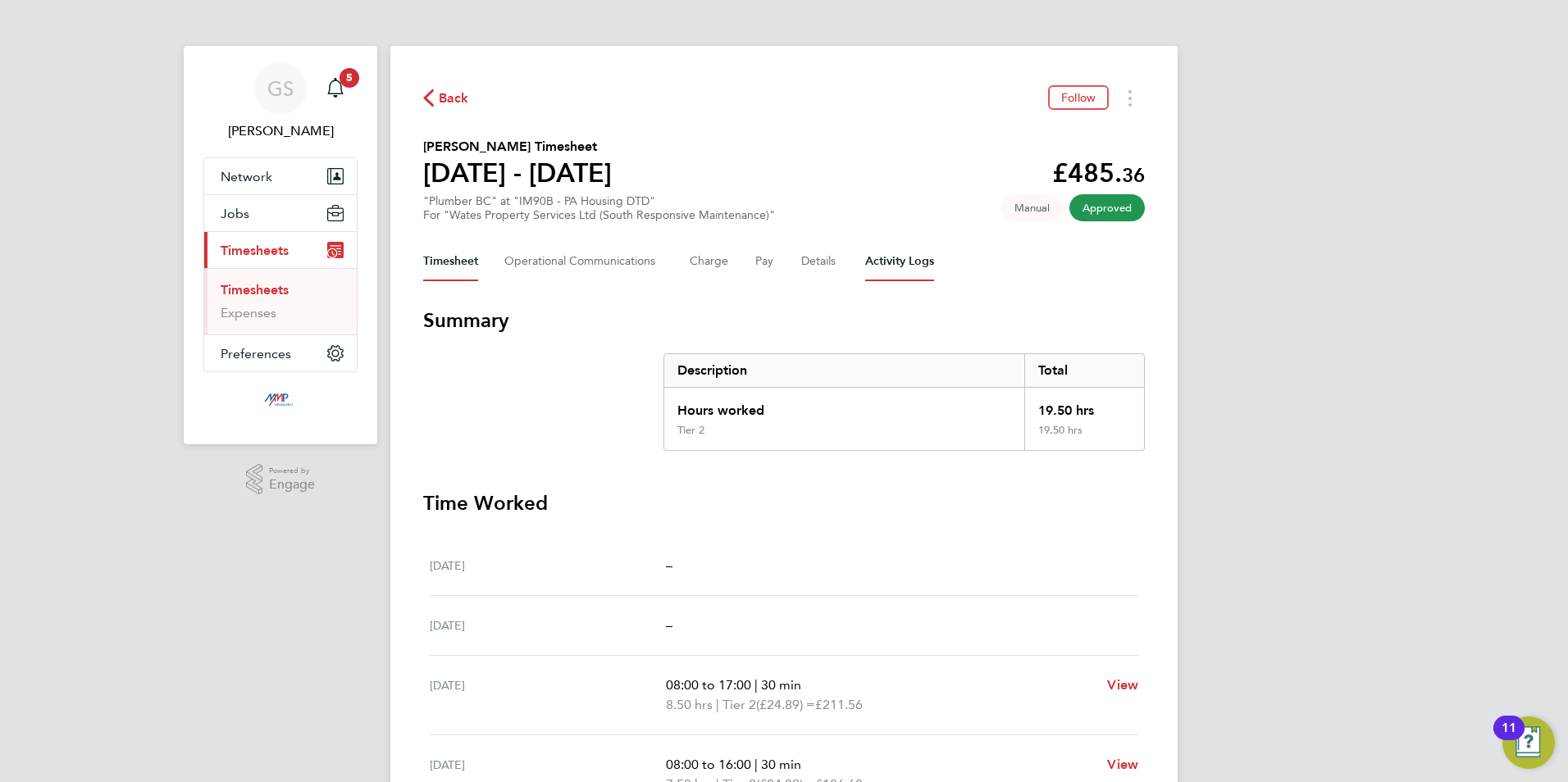
click at [890, 272] on Logs-tab "Activity Logs" at bounding box center [899, 261] width 69 height 39
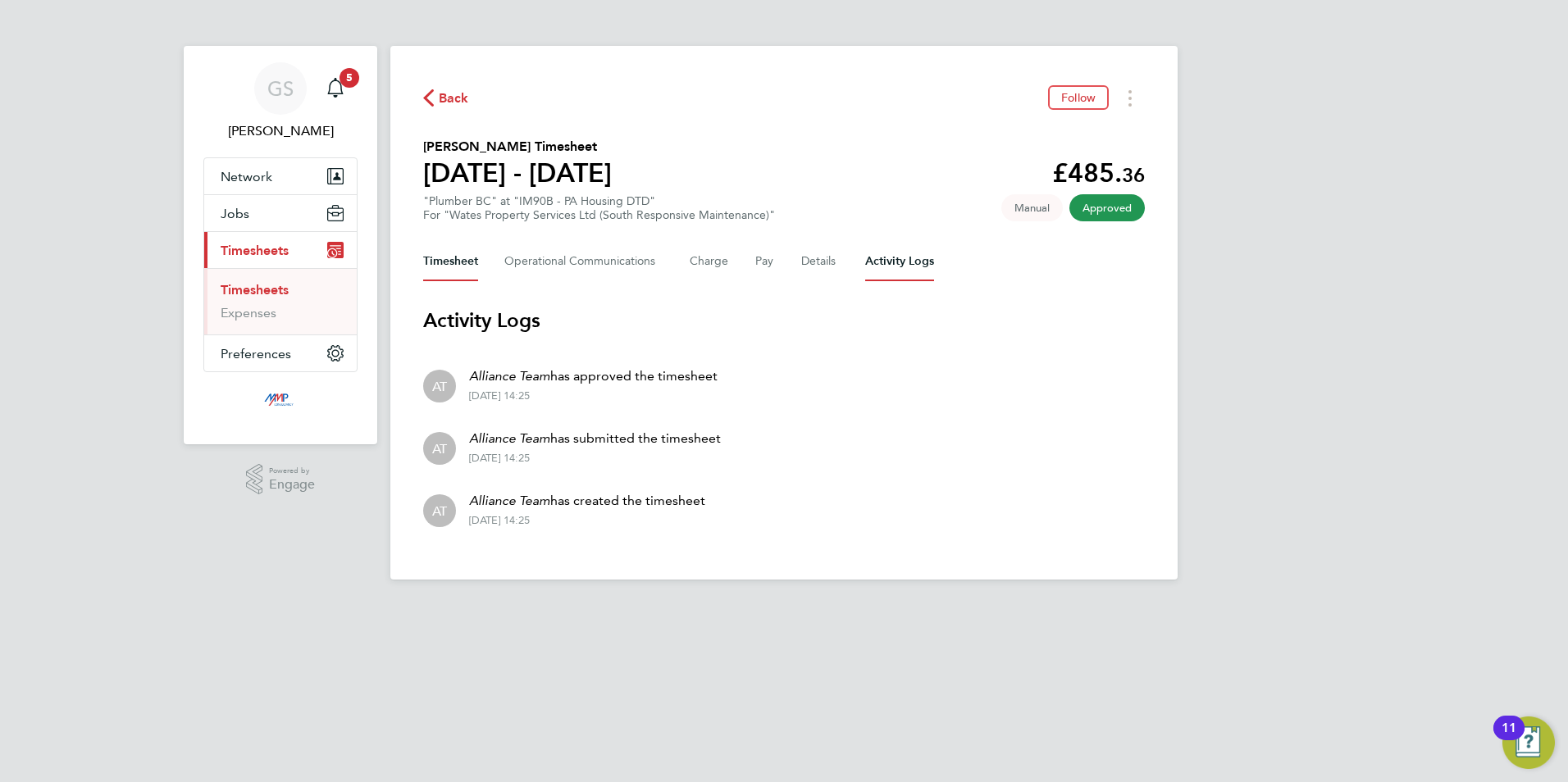
click at [430, 265] on button "Timesheet" at bounding box center [451, 261] width 55 height 39
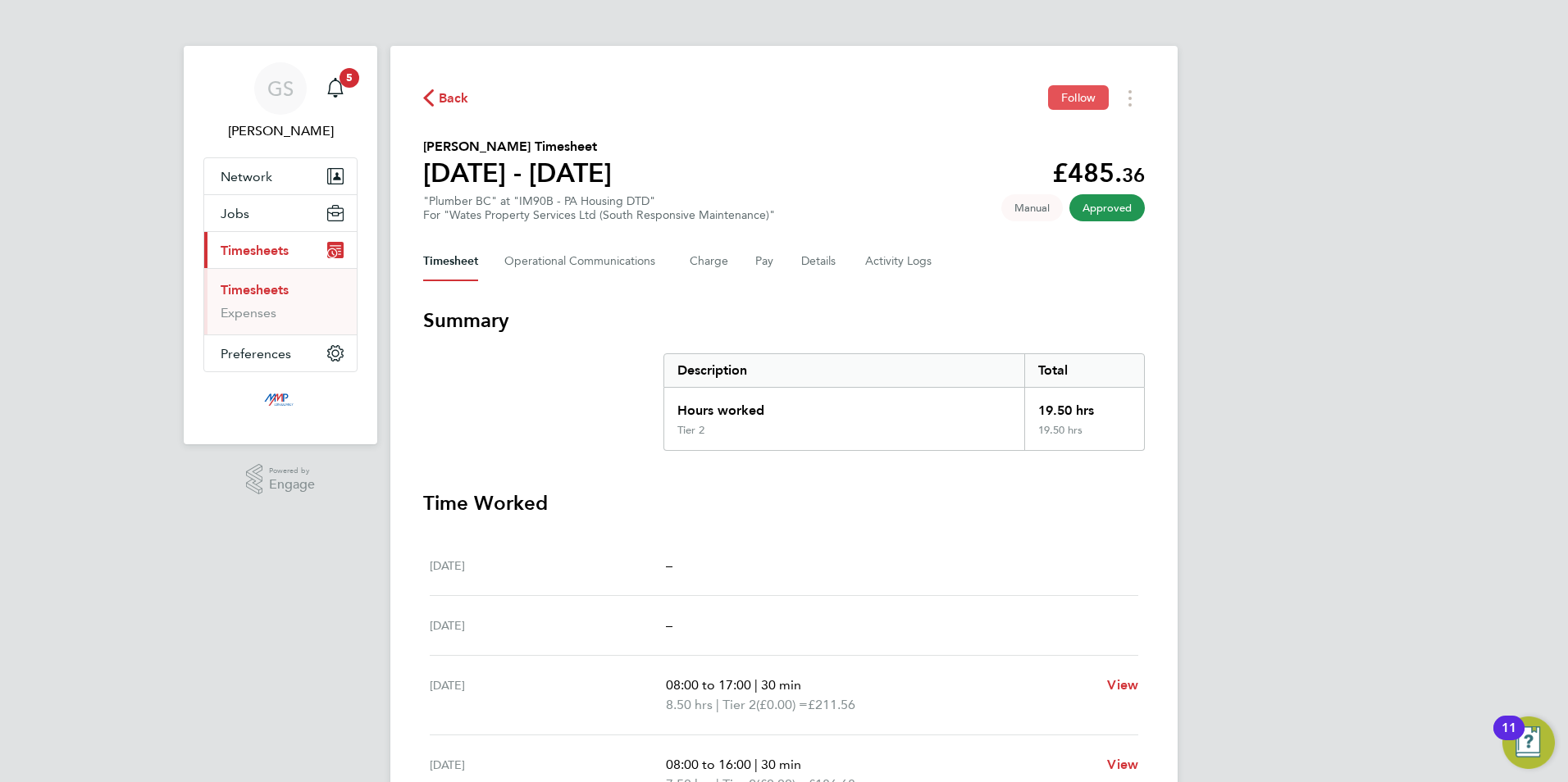
click at [1075, 105] on button "Follow" at bounding box center [1078, 97] width 61 height 25
click at [898, 265] on Logs-tab "Activity Logs" at bounding box center [899, 261] width 69 height 39
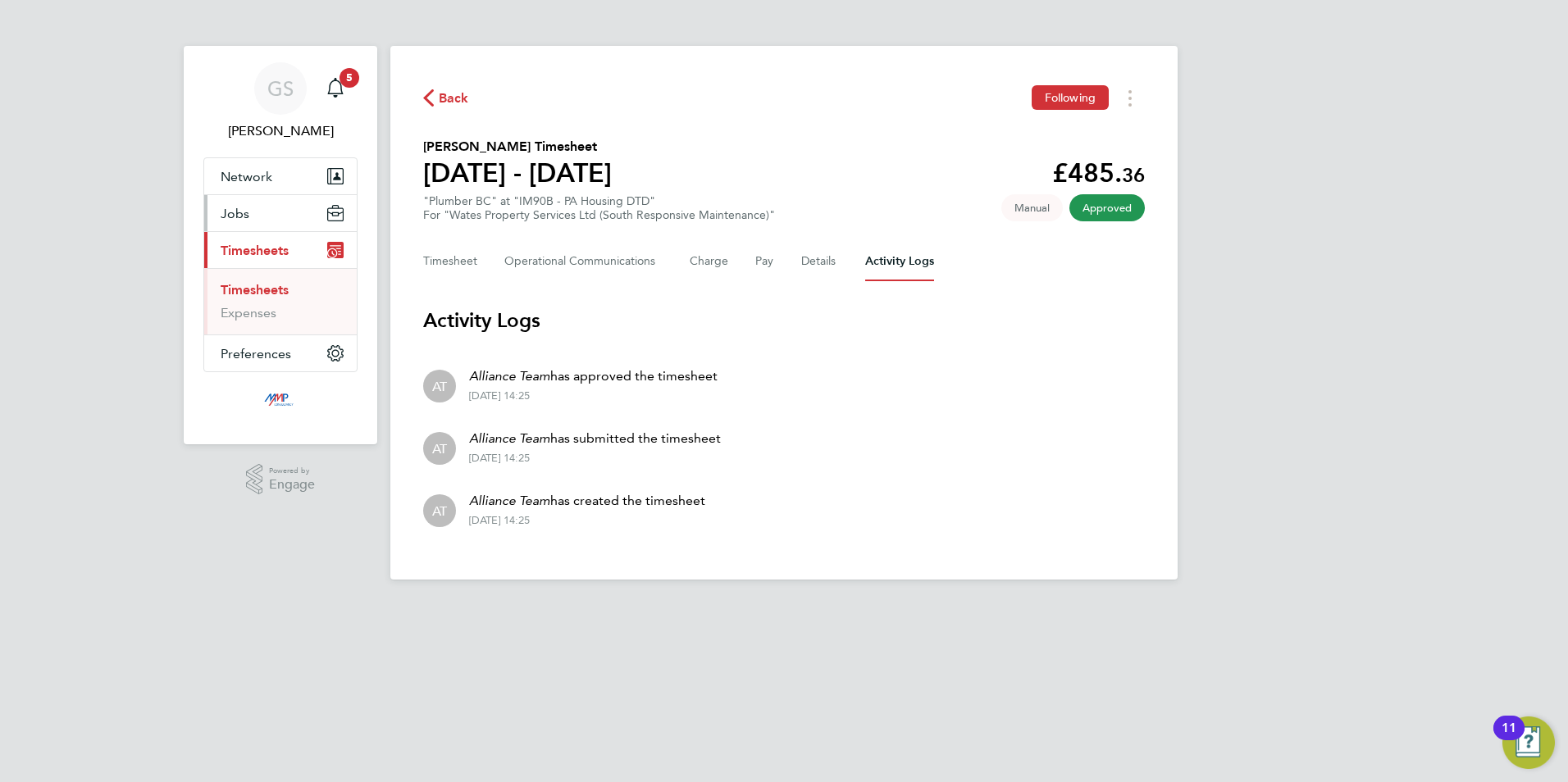
click at [238, 215] on span "Jobs" at bounding box center [235, 213] width 29 height 15
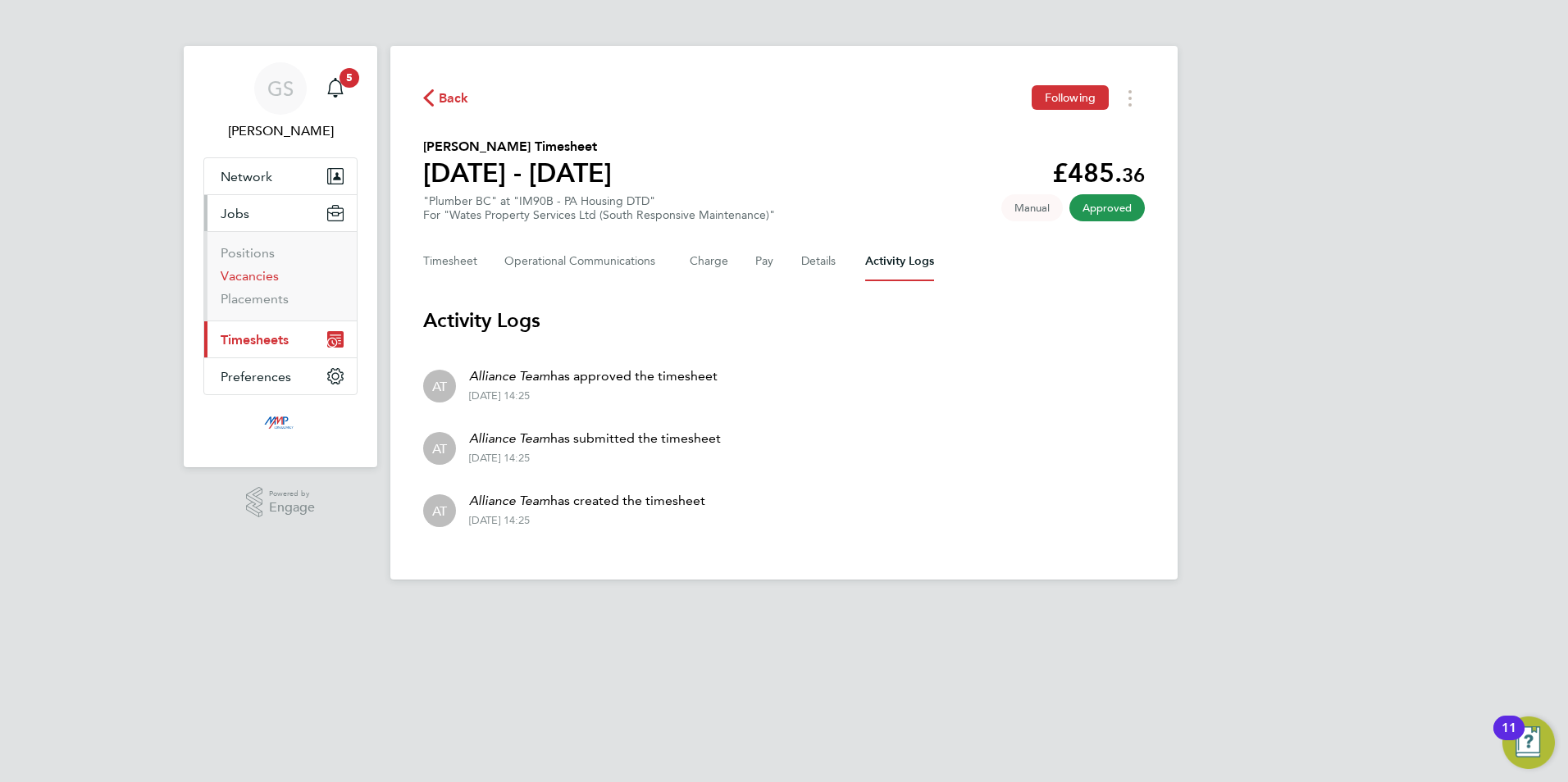
click at [273, 280] on link "Vacancies" at bounding box center [250, 275] width 58 height 15
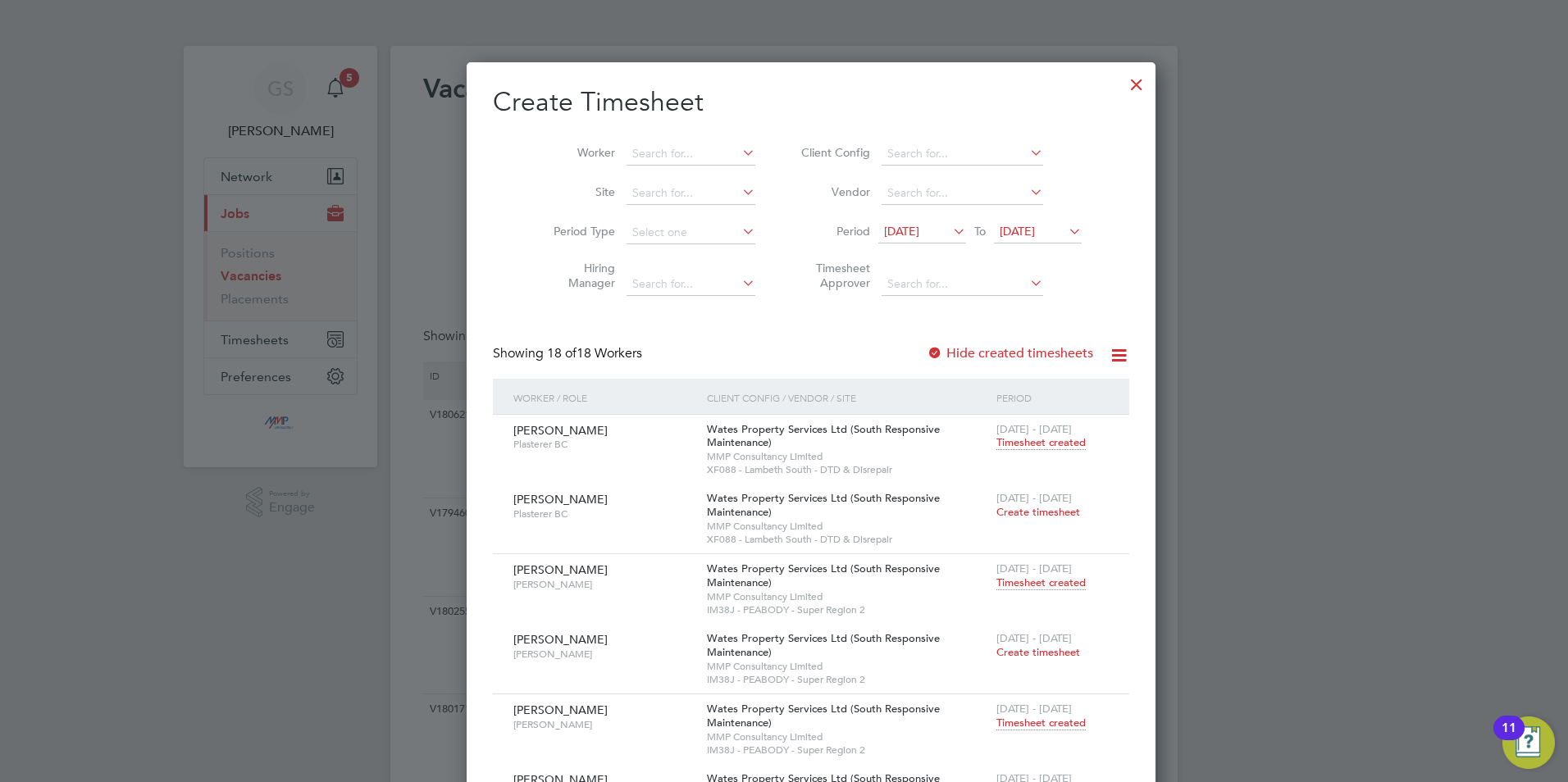
click at [1122, 87] on div at bounding box center [1136, 80] width 29 height 29
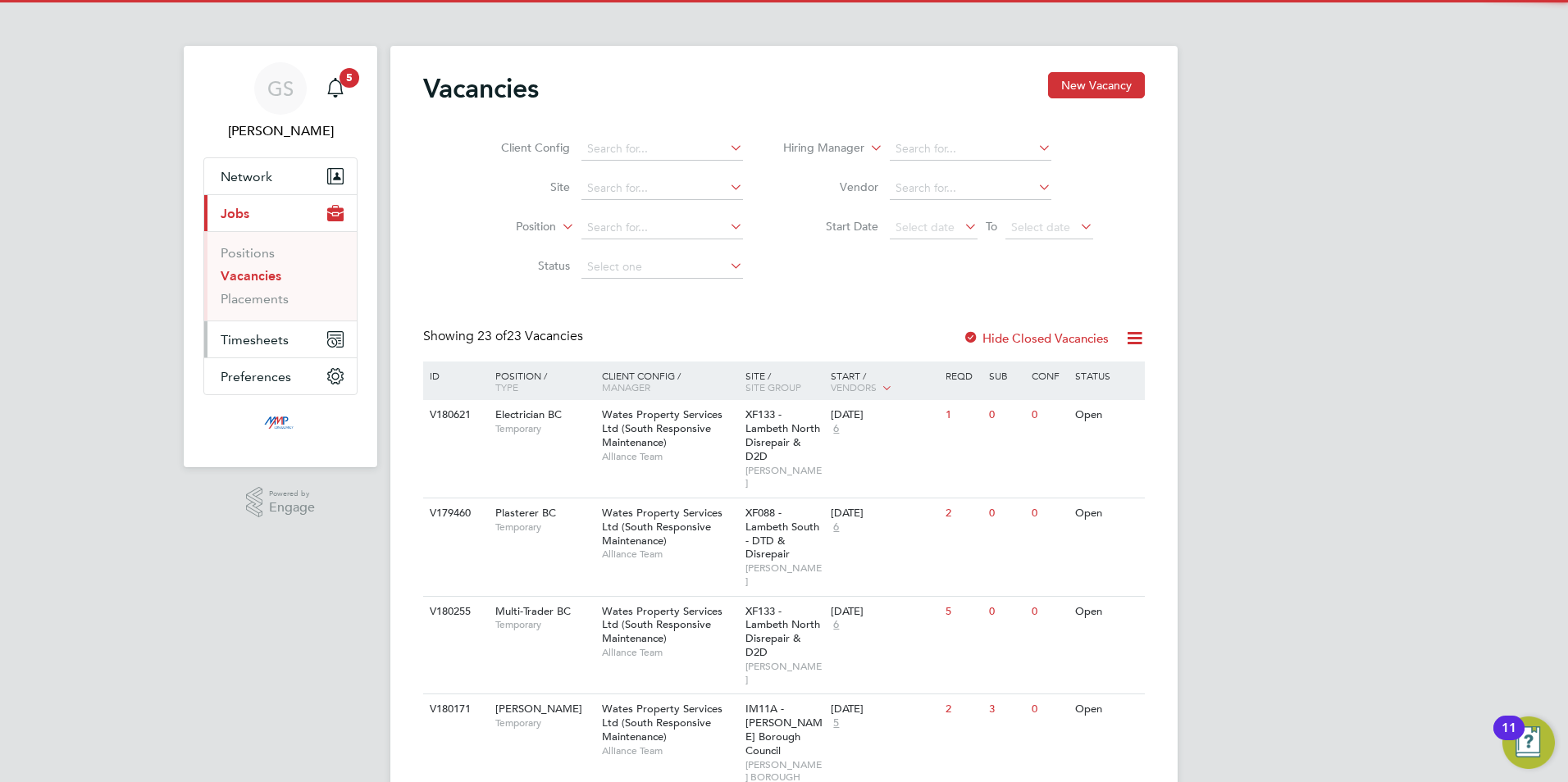
click at [283, 333] on span "Timesheets" at bounding box center [254, 340] width 68 height 15
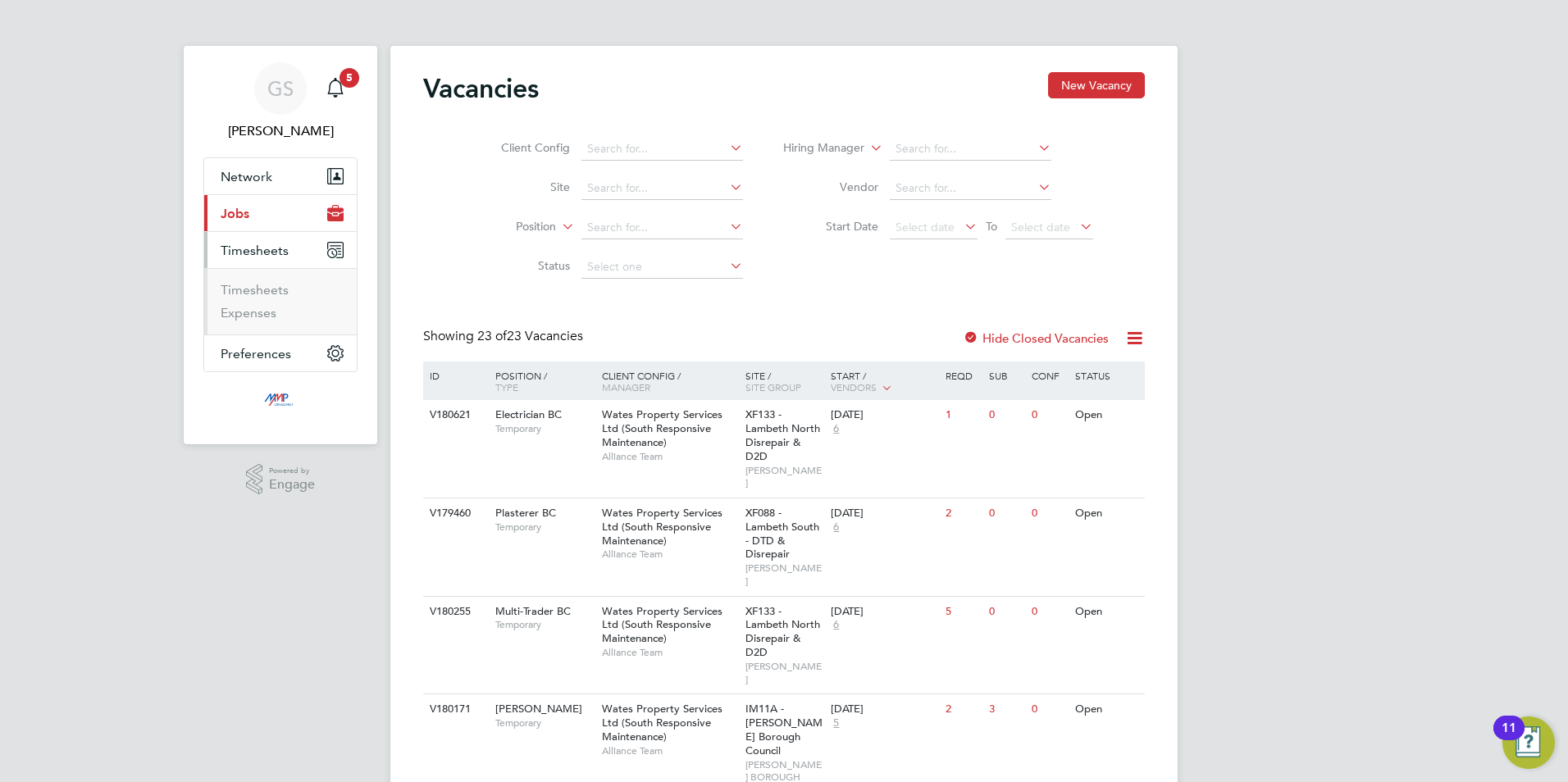
click at [276, 299] on li "Timesheets" at bounding box center [282, 293] width 123 height 23
drag, startPoint x: 276, startPoint y: 293, endPoint x: 289, endPoint y: 291, distance: 13.2
click at [276, 293] on link "Timesheets" at bounding box center [254, 290] width 68 height 15
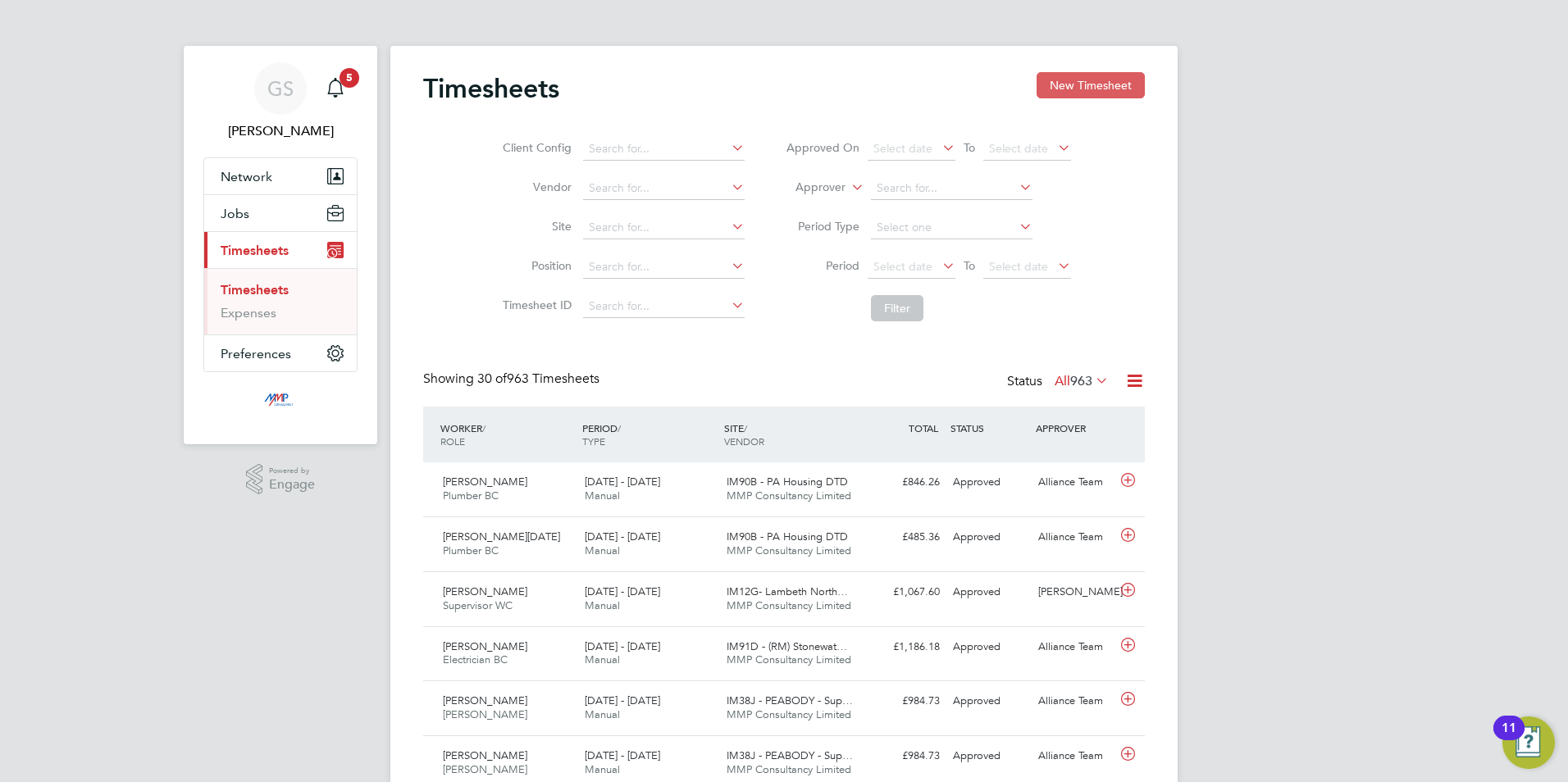
click at [1043, 86] on button "New Timesheet" at bounding box center [1090, 84] width 108 height 26
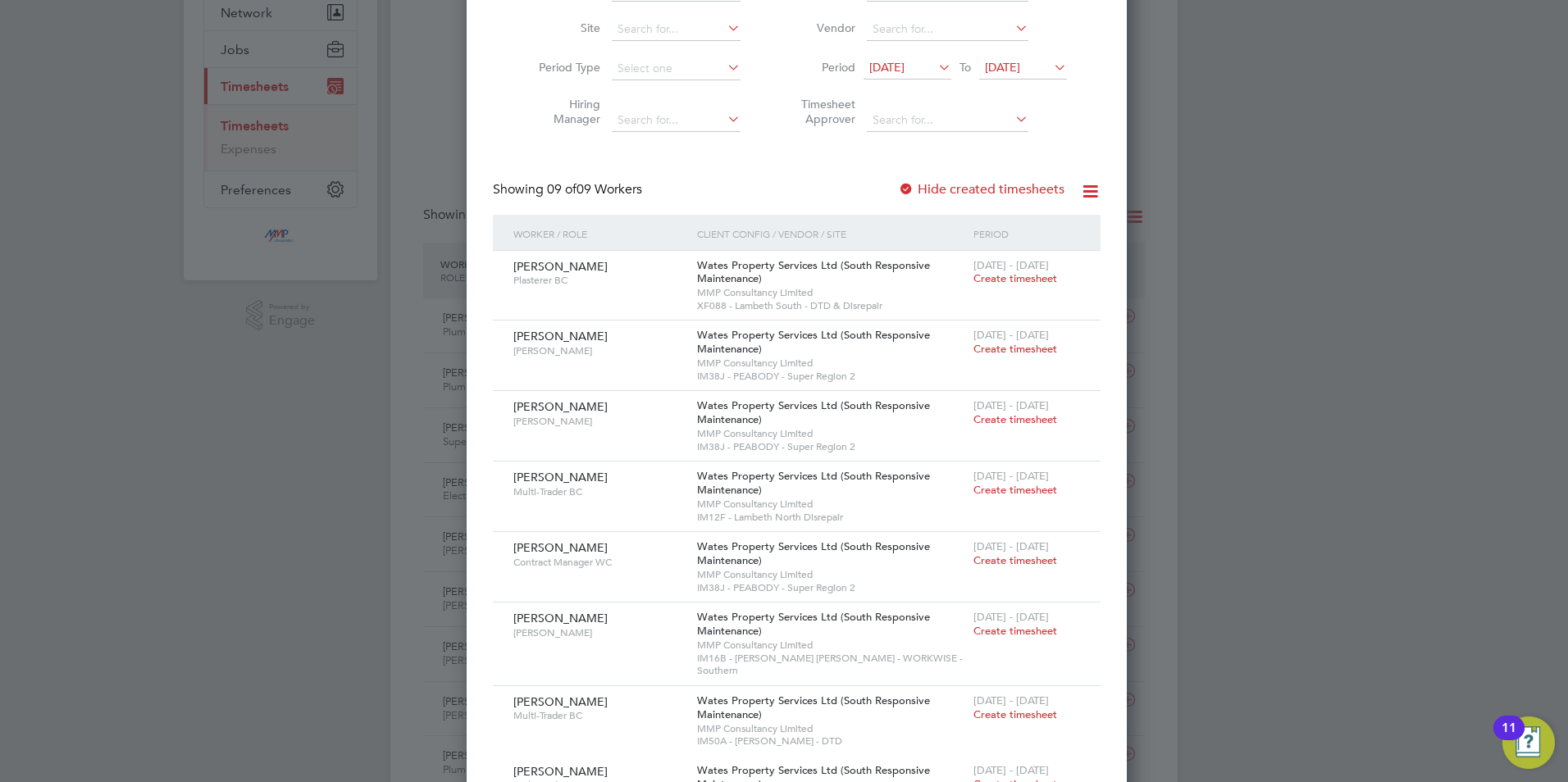
click at [910, 197] on div "Hide created timesheets" at bounding box center [982, 190] width 170 height 17
click at [914, 194] on label "Hide created timesheets" at bounding box center [980, 190] width 166 height 16
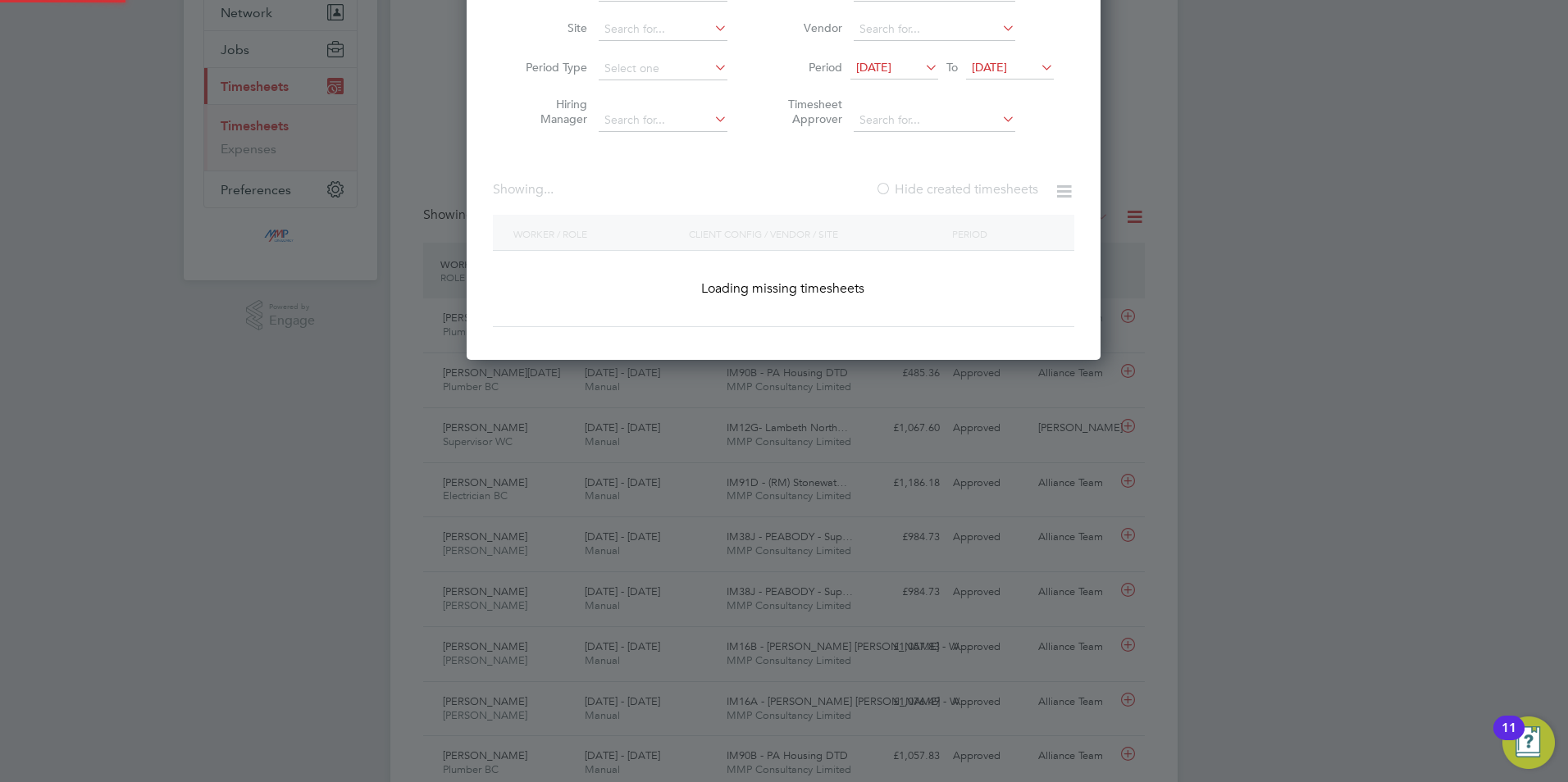
click at [914, 194] on label "Hide created timesheets" at bounding box center [957, 190] width 164 height 16
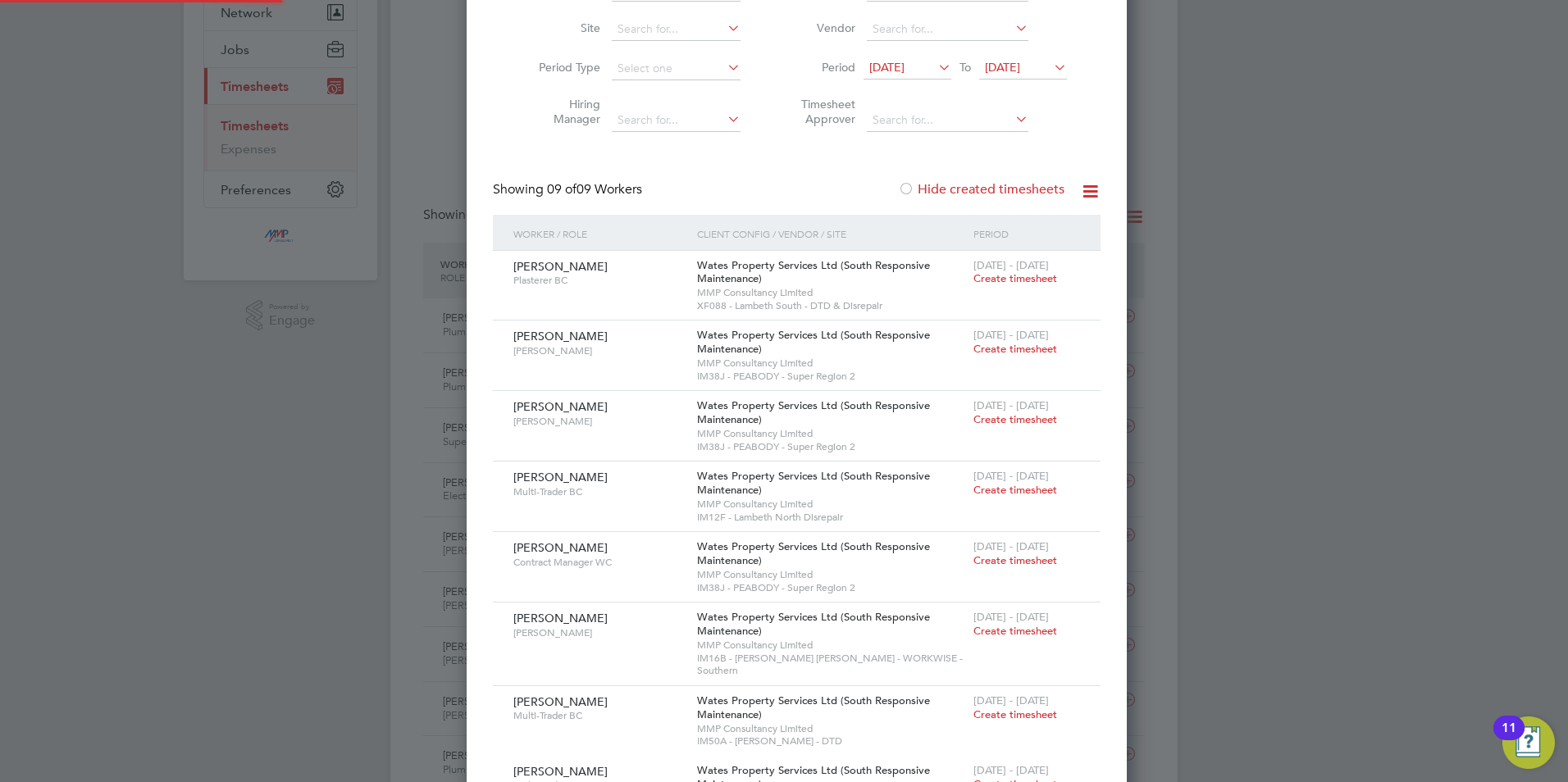
click at [914, 194] on label "Hide created timesheets" at bounding box center [980, 190] width 166 height 16
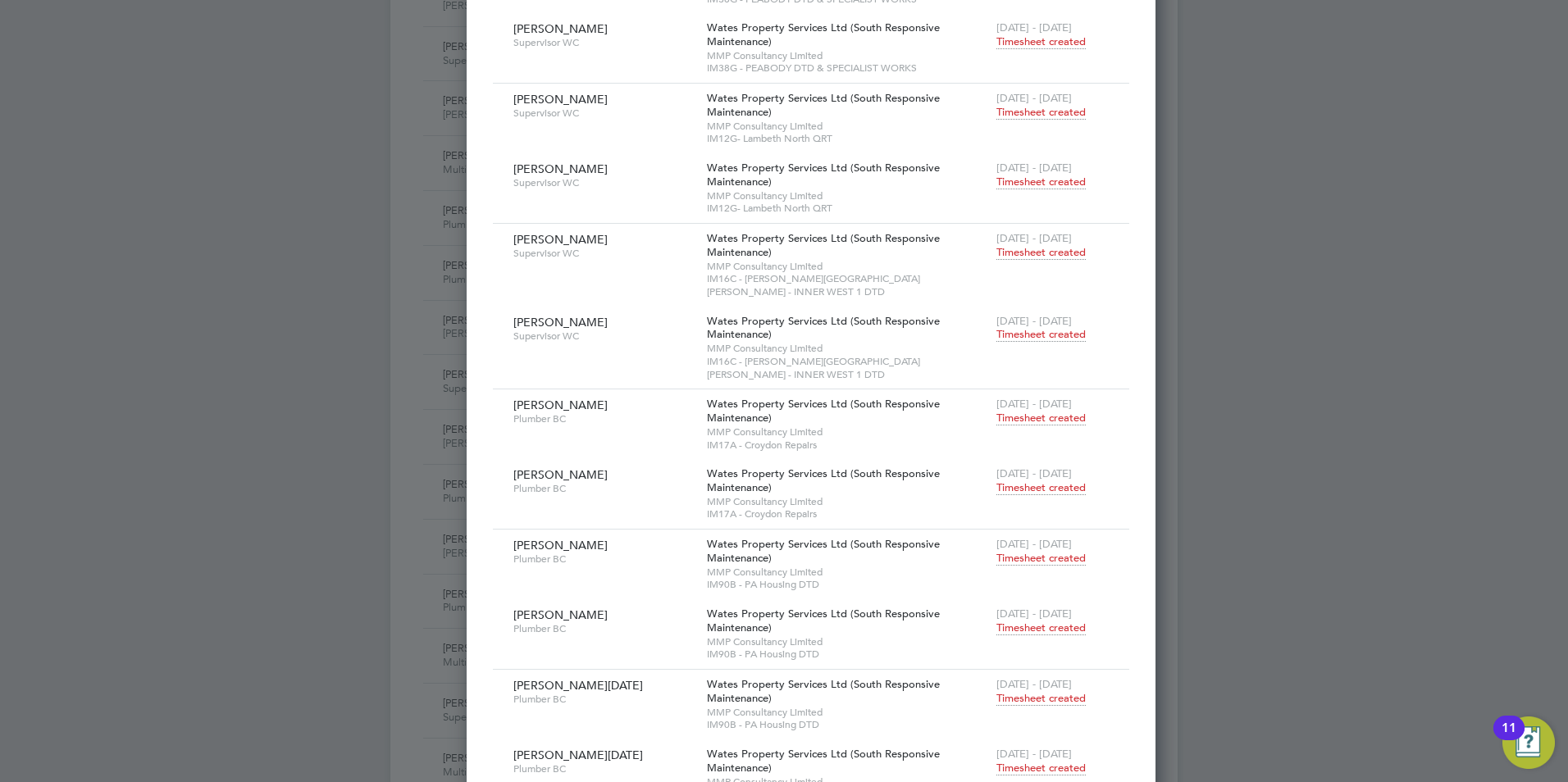
click at [1012, 480] on span "Timesheet created" at bounding box center [1041, 488] width 89 height 15
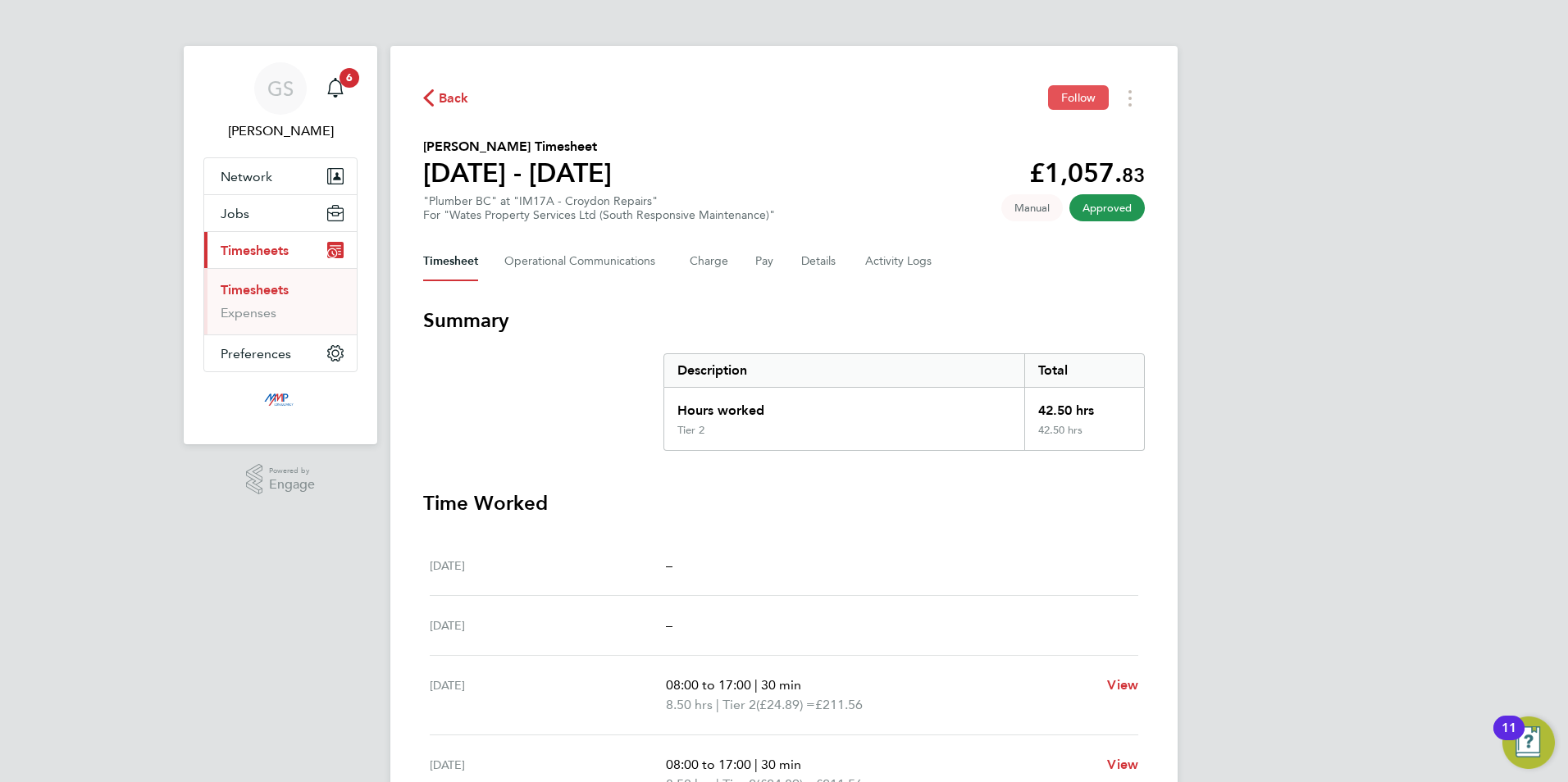
click at [1075, 105] on button "Follow" at bounding box center [1078, 97] width 61 height 25
click at [272, 292] on link "Timesheets" at bounding box center [254, 290] width 68 height 15
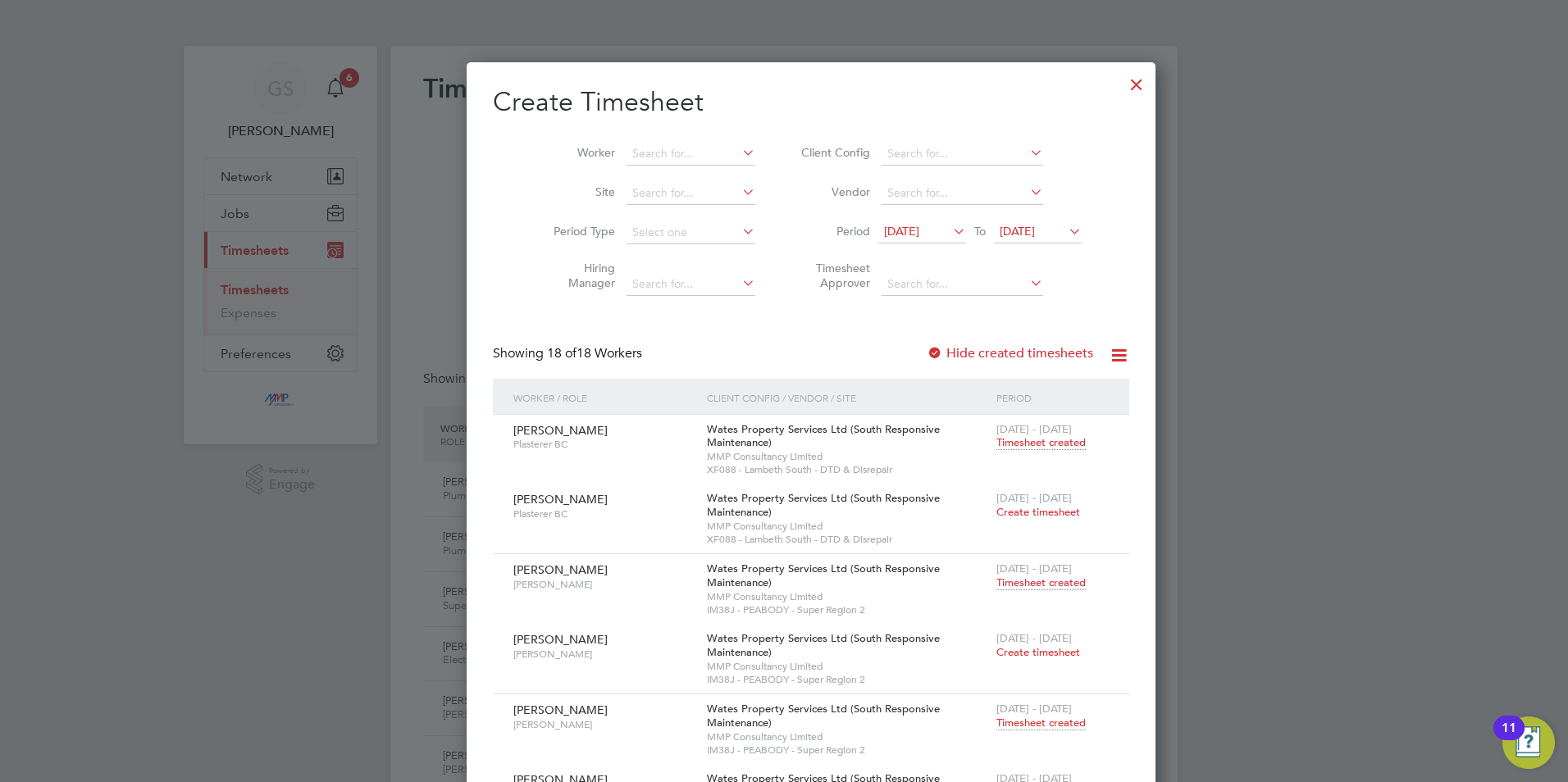
click at [1122, 88] on div at bounding box center [1136, 80] width 29 height 29
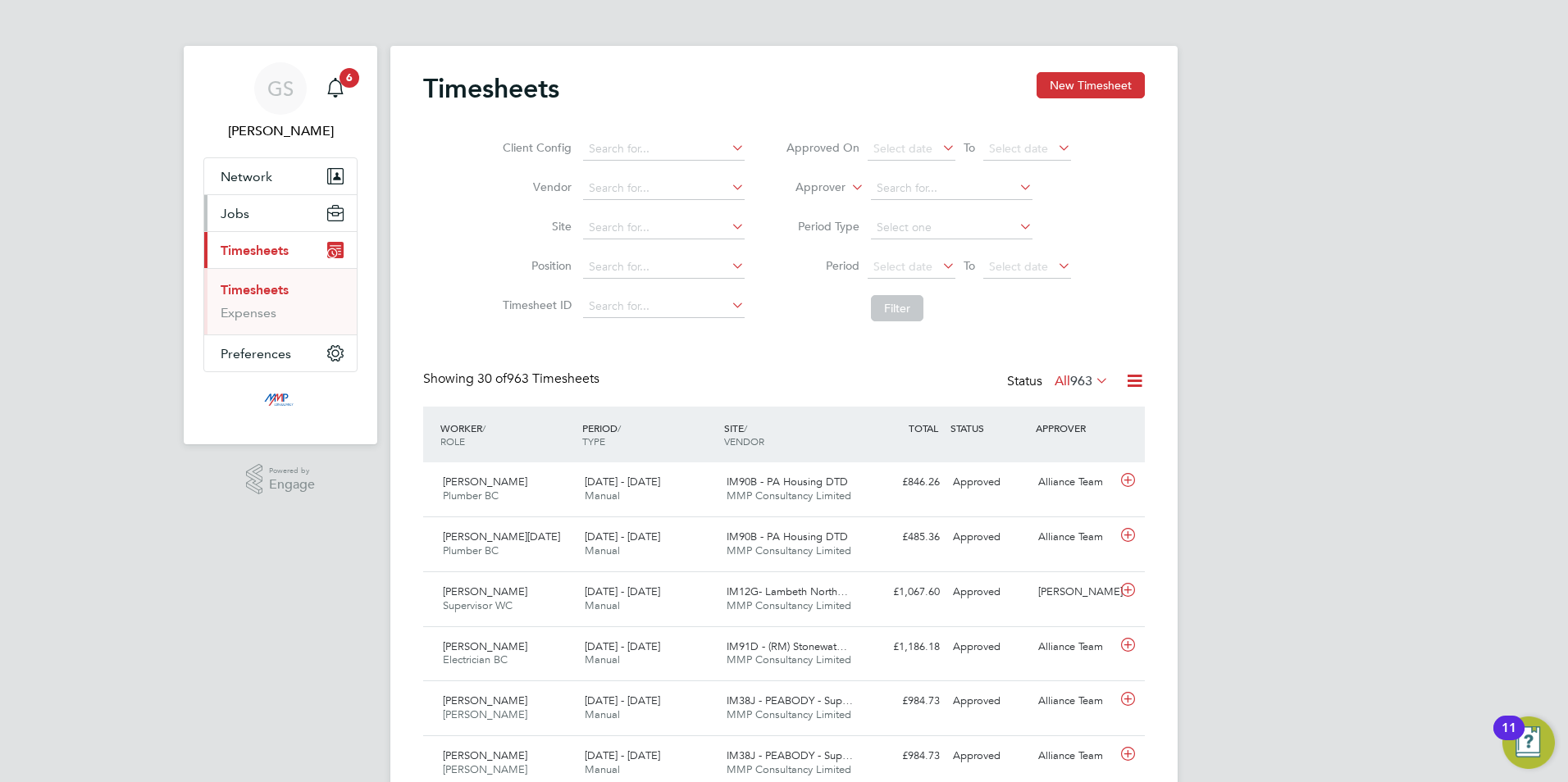
click at [260, 221] on button "Jobs" at bounding box center [281, 213] width 153 height 36
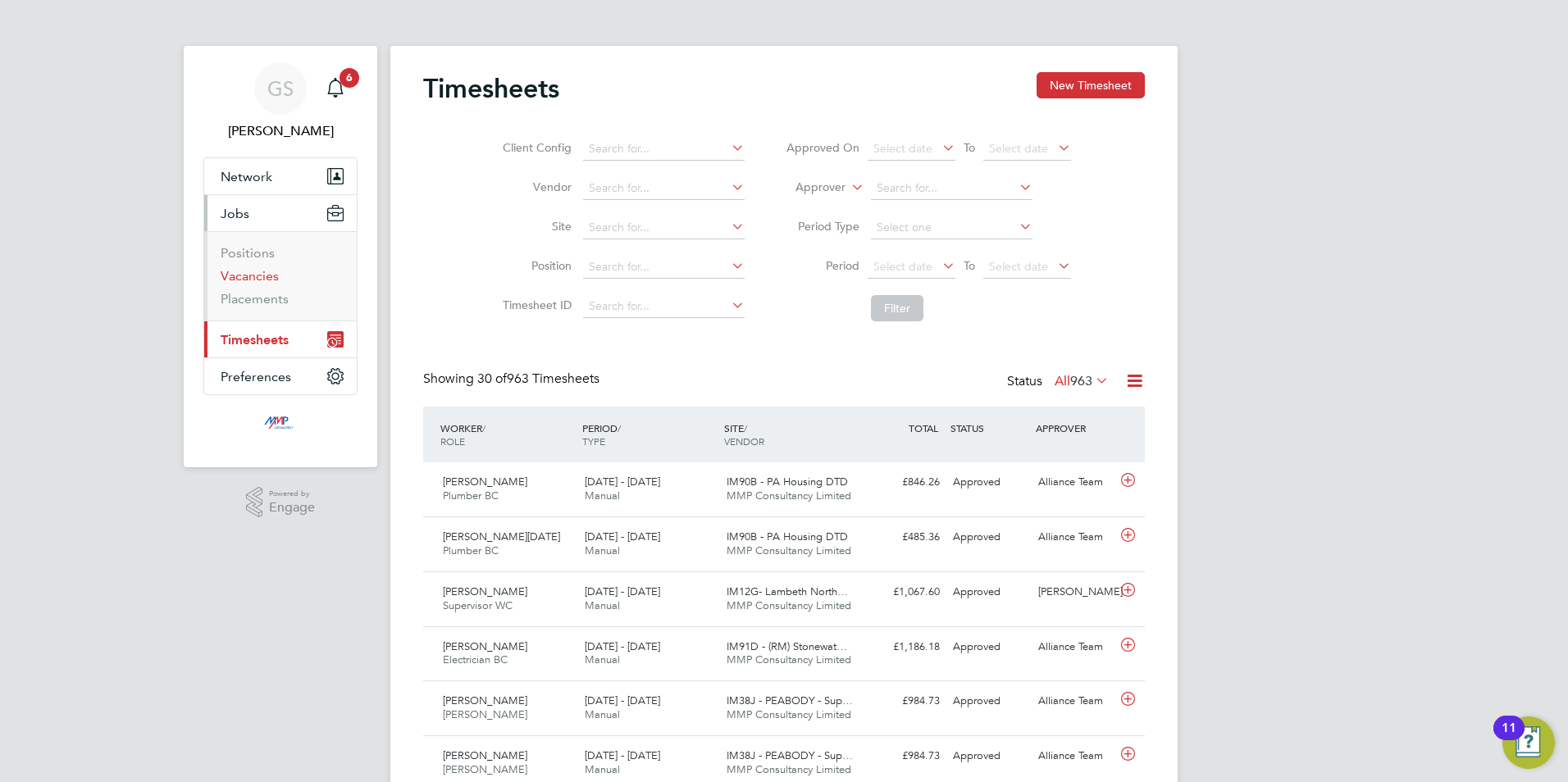
click at [264, 272] on link "Vacancies" at bounding box center [250, 275] width 58 height 15
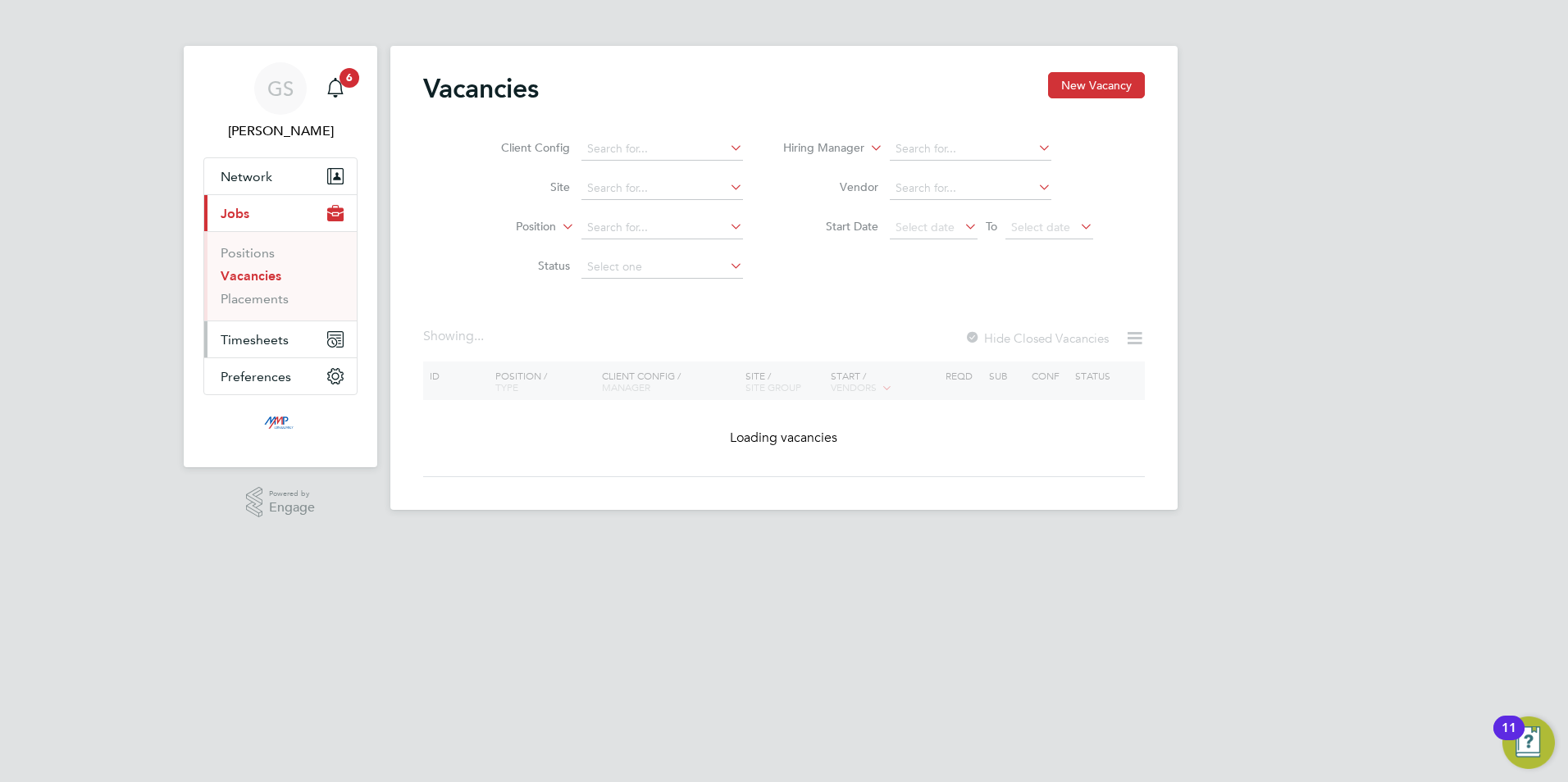
click at [278, 341] on span "Timesheets" at bounding box center [254, 340] width 68 height 15
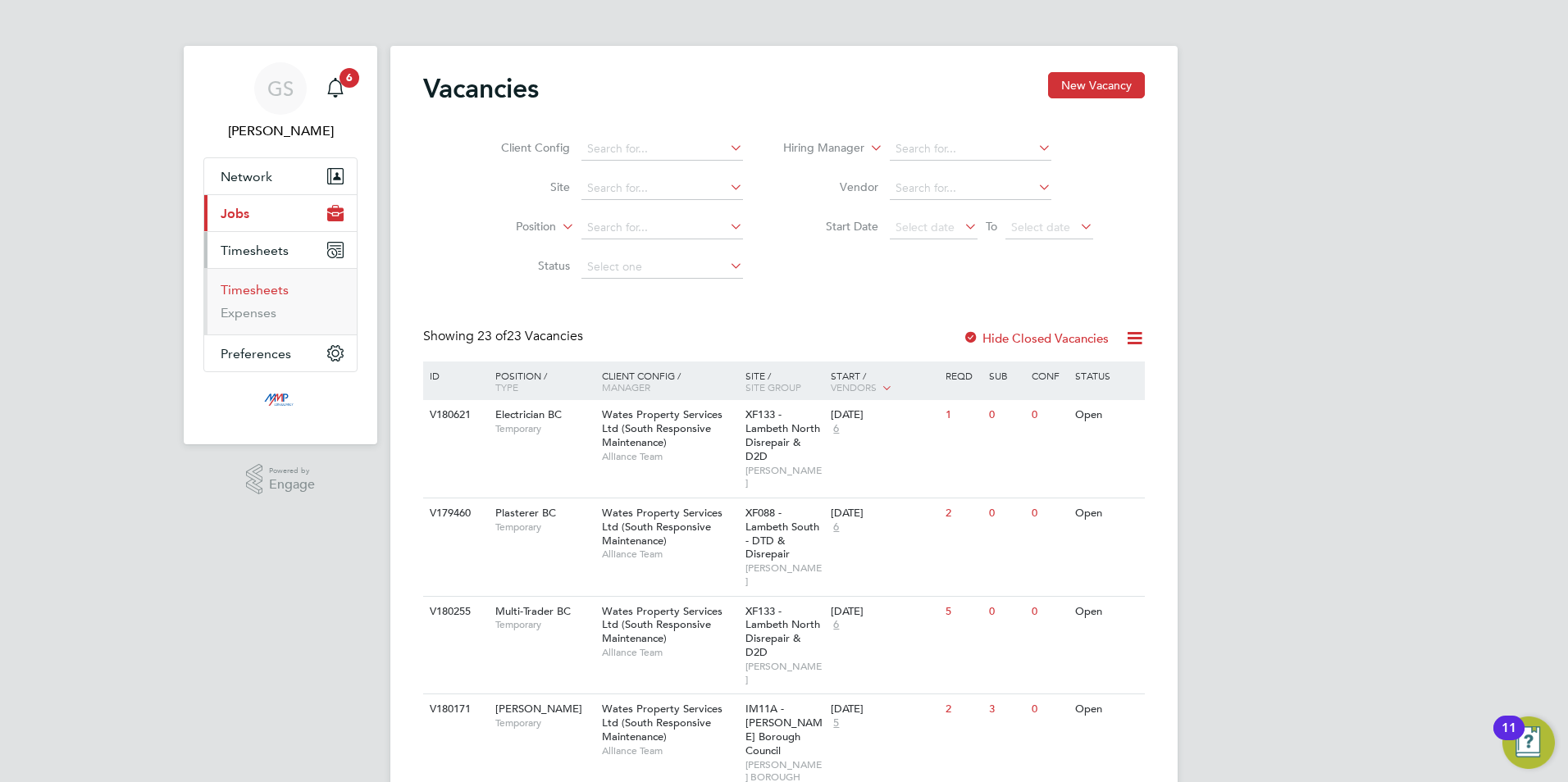
click at [272, 288] on link "Timesheets" at bounding box center [254, 290] width 68 height 15
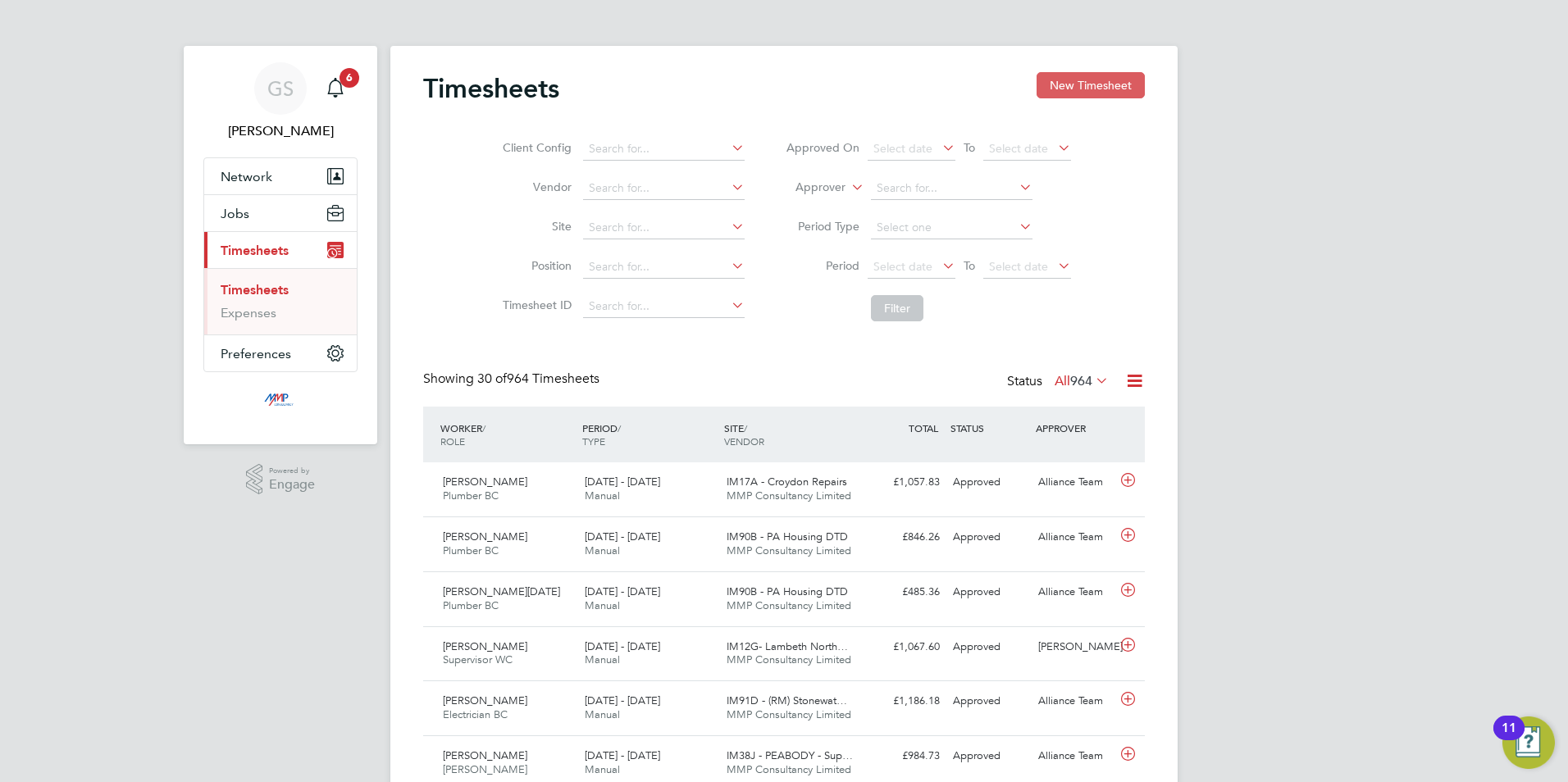
click at [1059, 89] on button "New Timesheet" at bounding box center [1090, 84] width 108 height 26
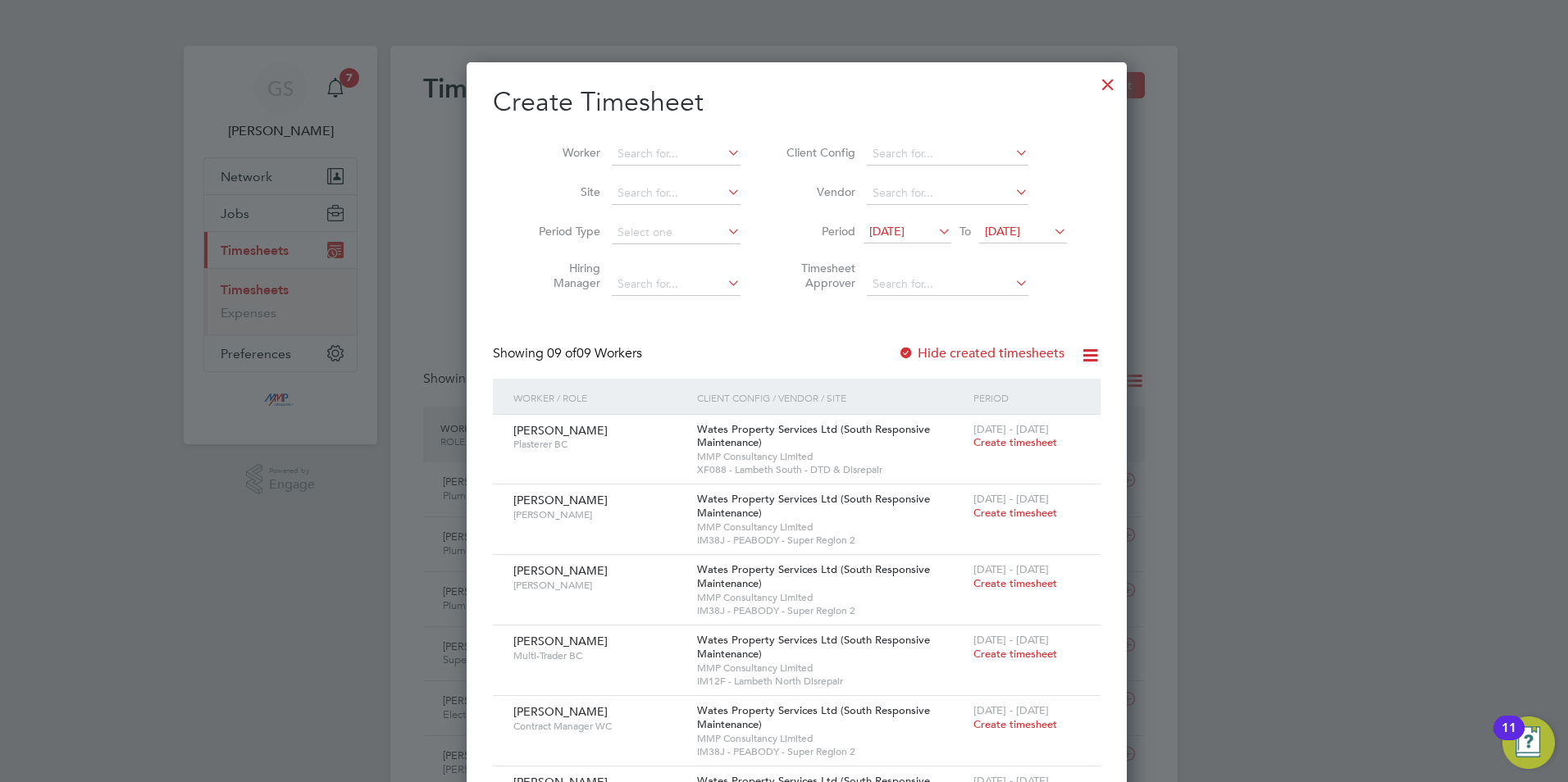
click at [1093, 83] on div at bounding box center [1107, 80] width 29 height 29
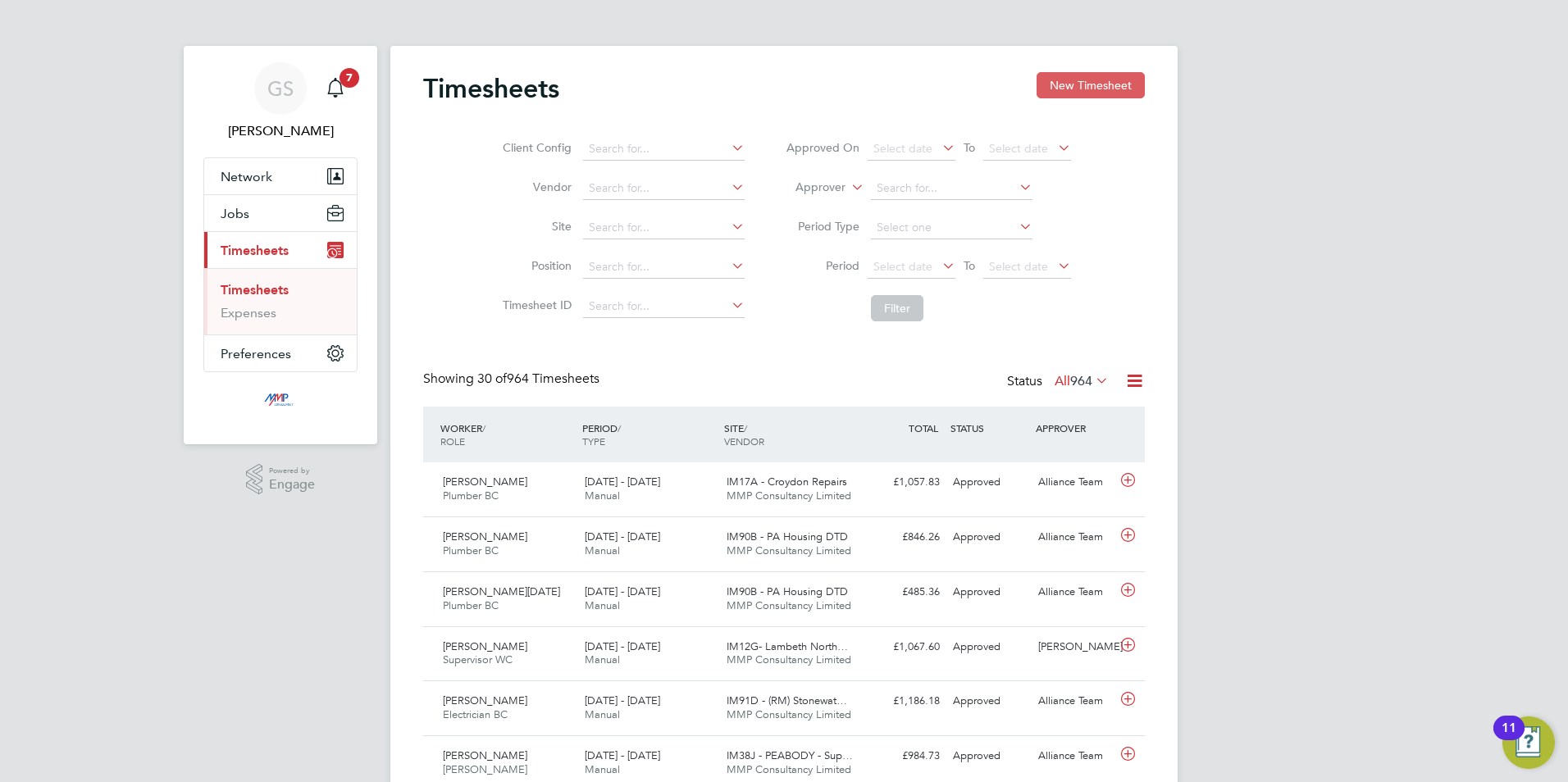
click at [1075, 82] on button "New Timesheet" at bounding box center [1090, 84] width 108 height 26
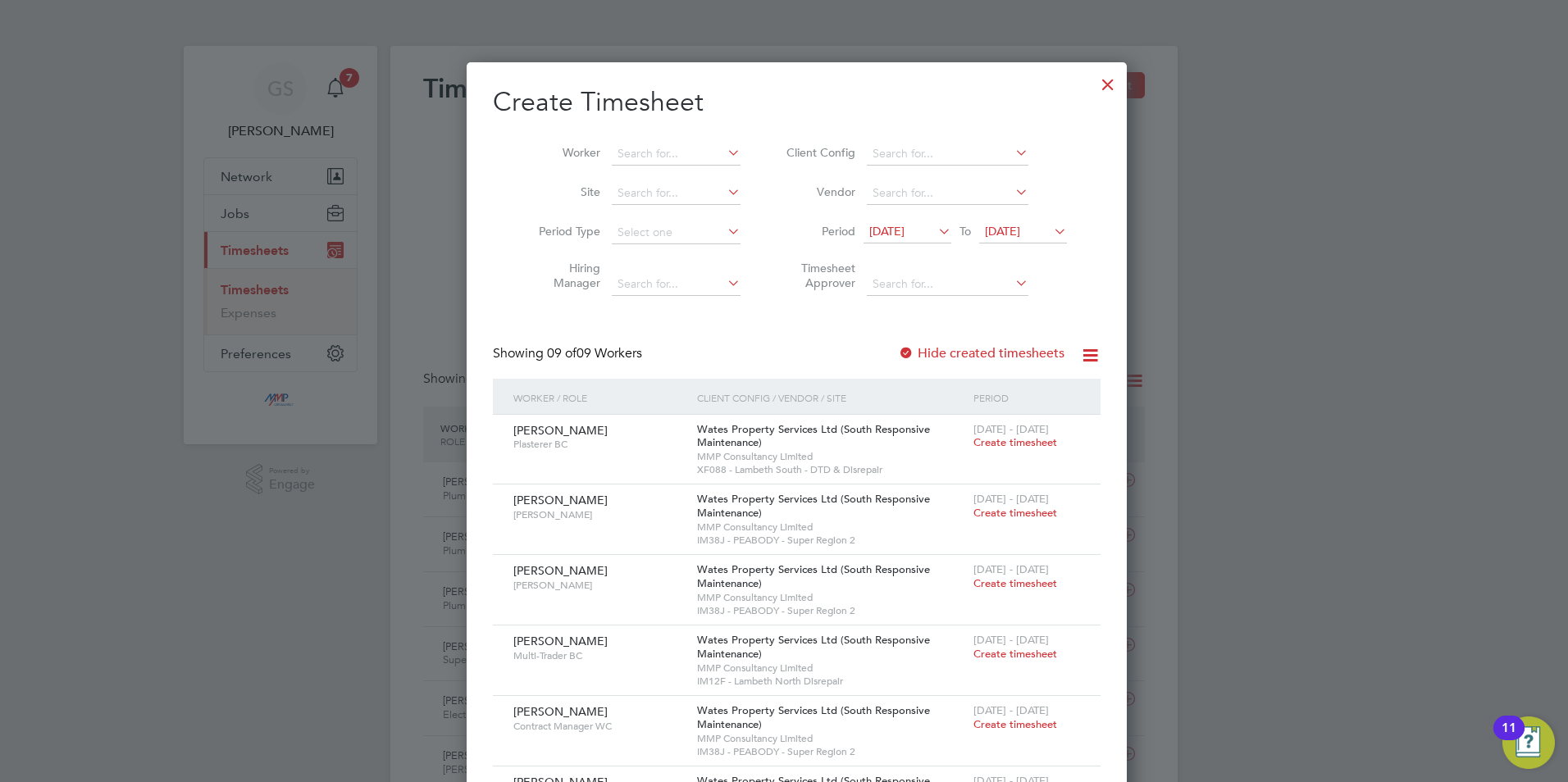
click at [1093, 84] on div at bounding box center [1107, 80] width 29 height 29
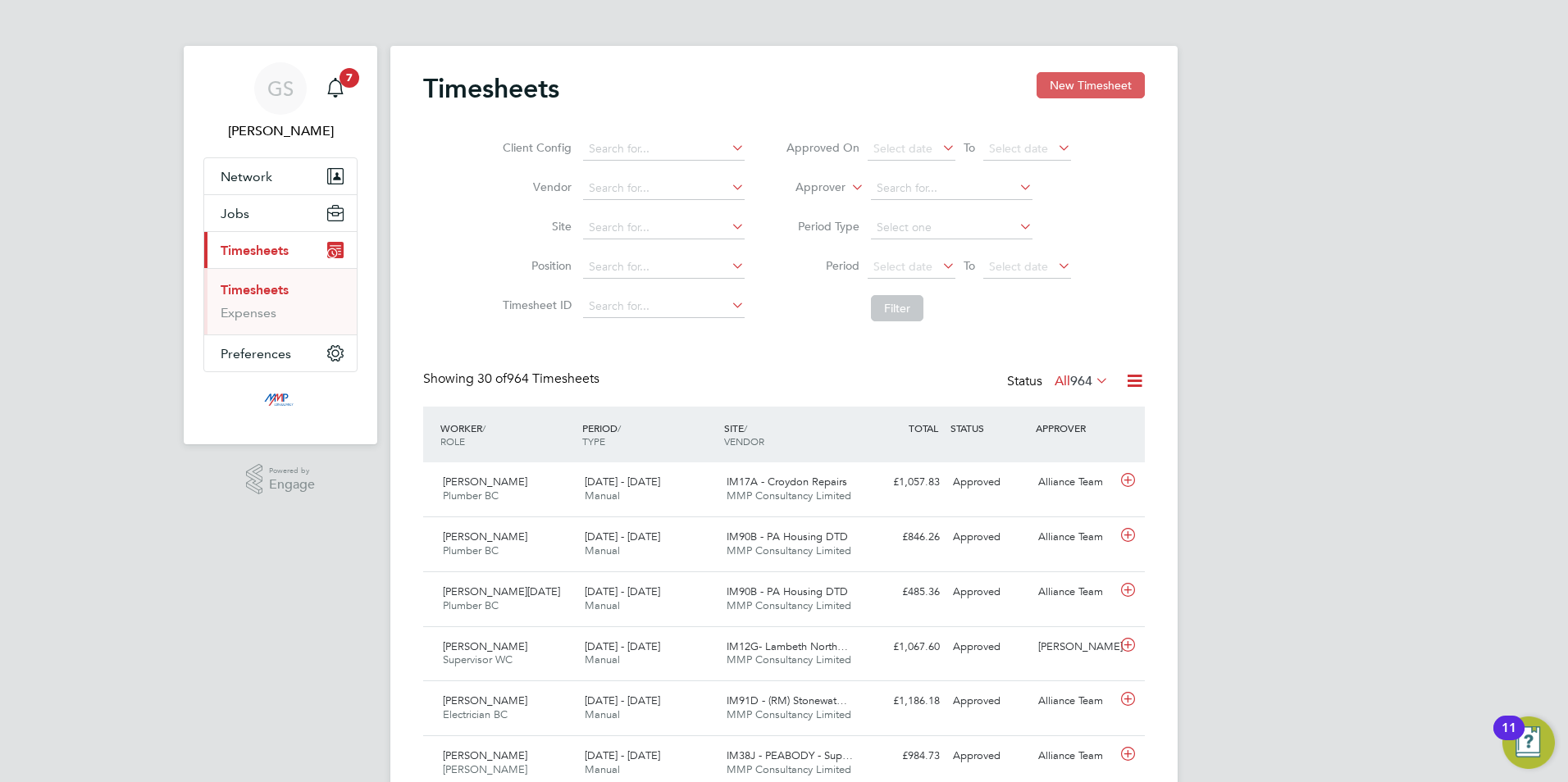
click at [1123, 84] on button "New Timesheet" at bounding box center [1090, 84] width 108 height 26
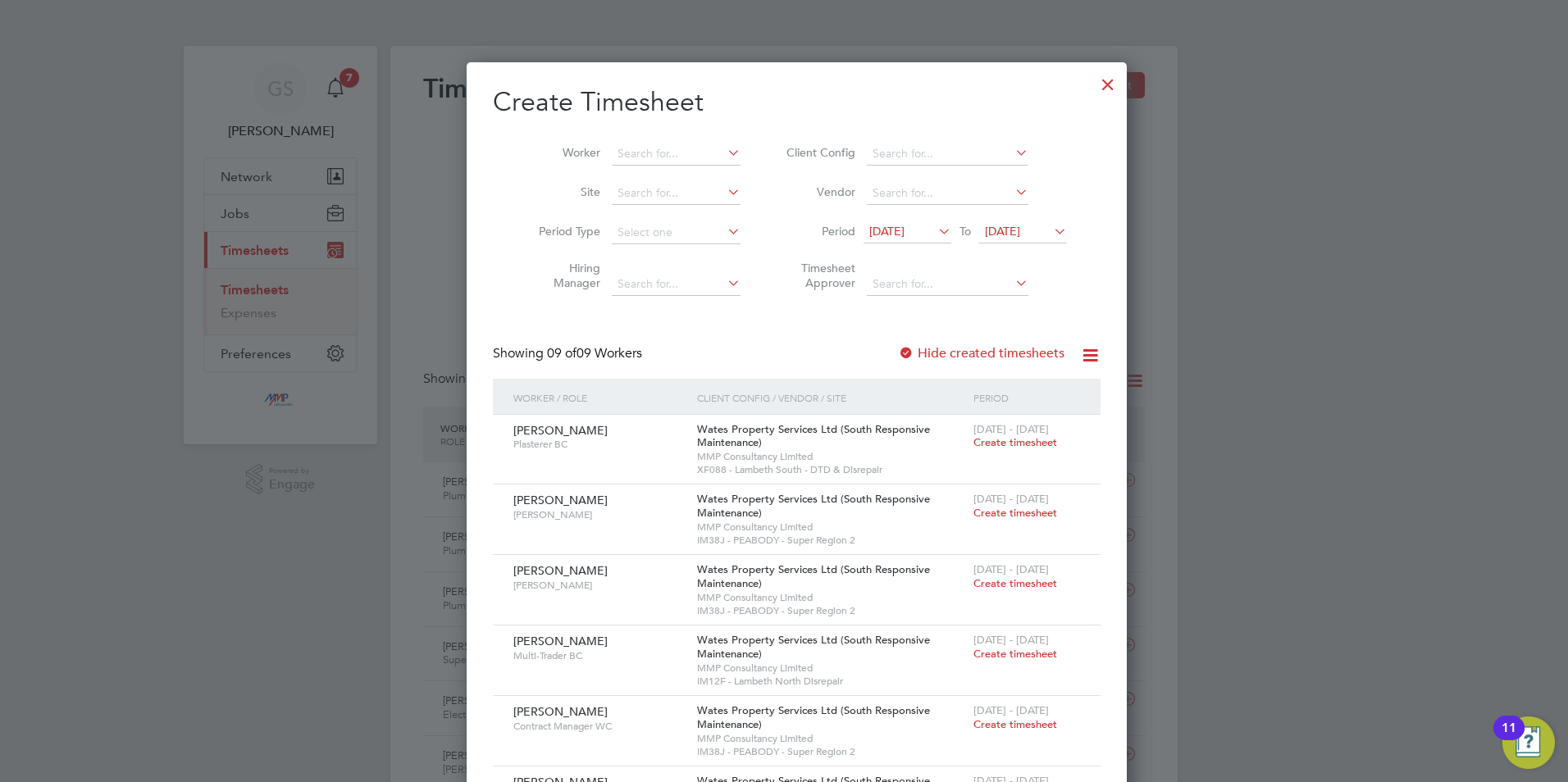
click at [1093, 85] on div at bounding box center [1107, 80] width 29 height 29
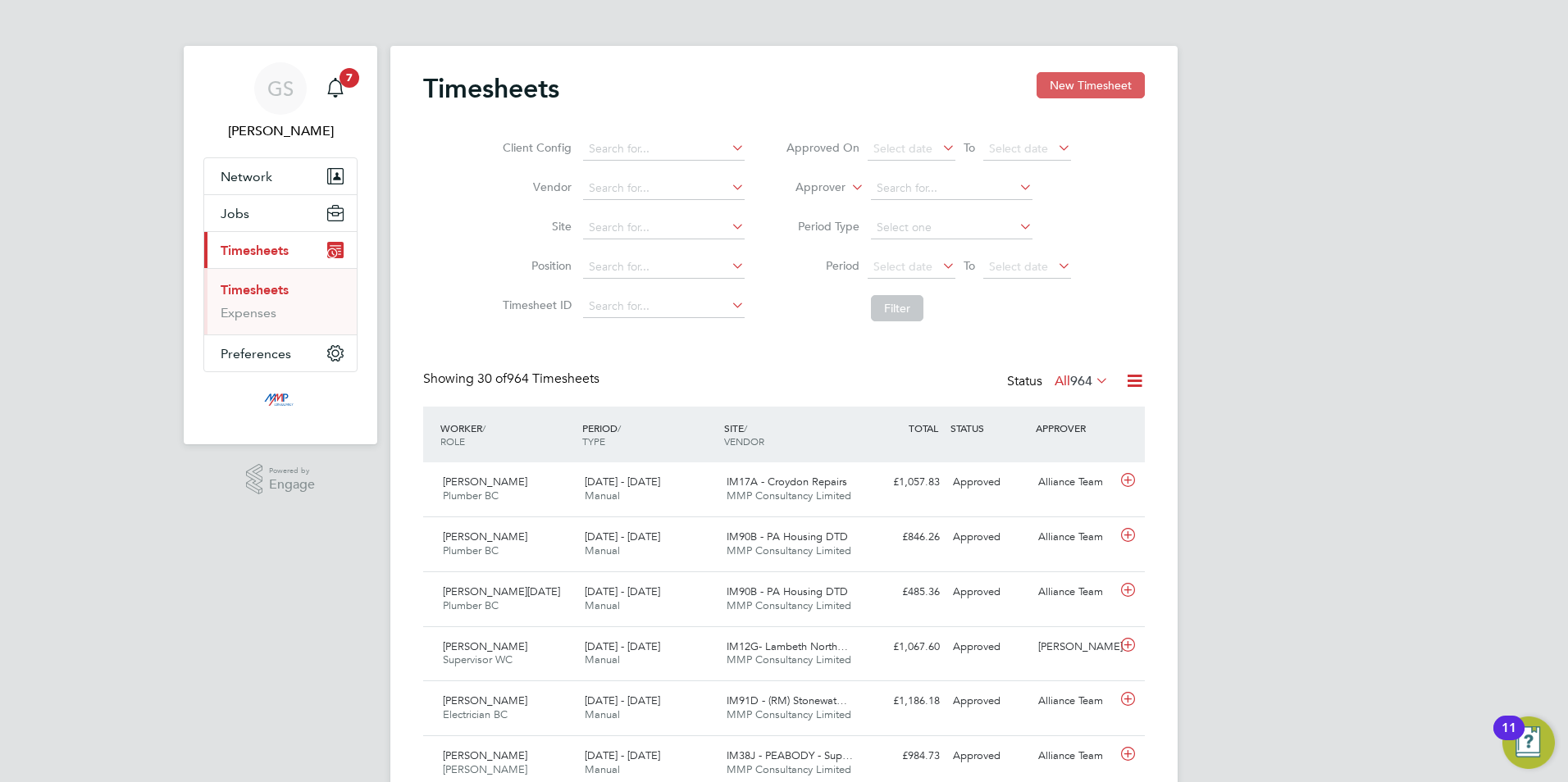
click at [1109, 76] on button "New Timesheet" at bounding box center [1090, 84] width 108 height 26
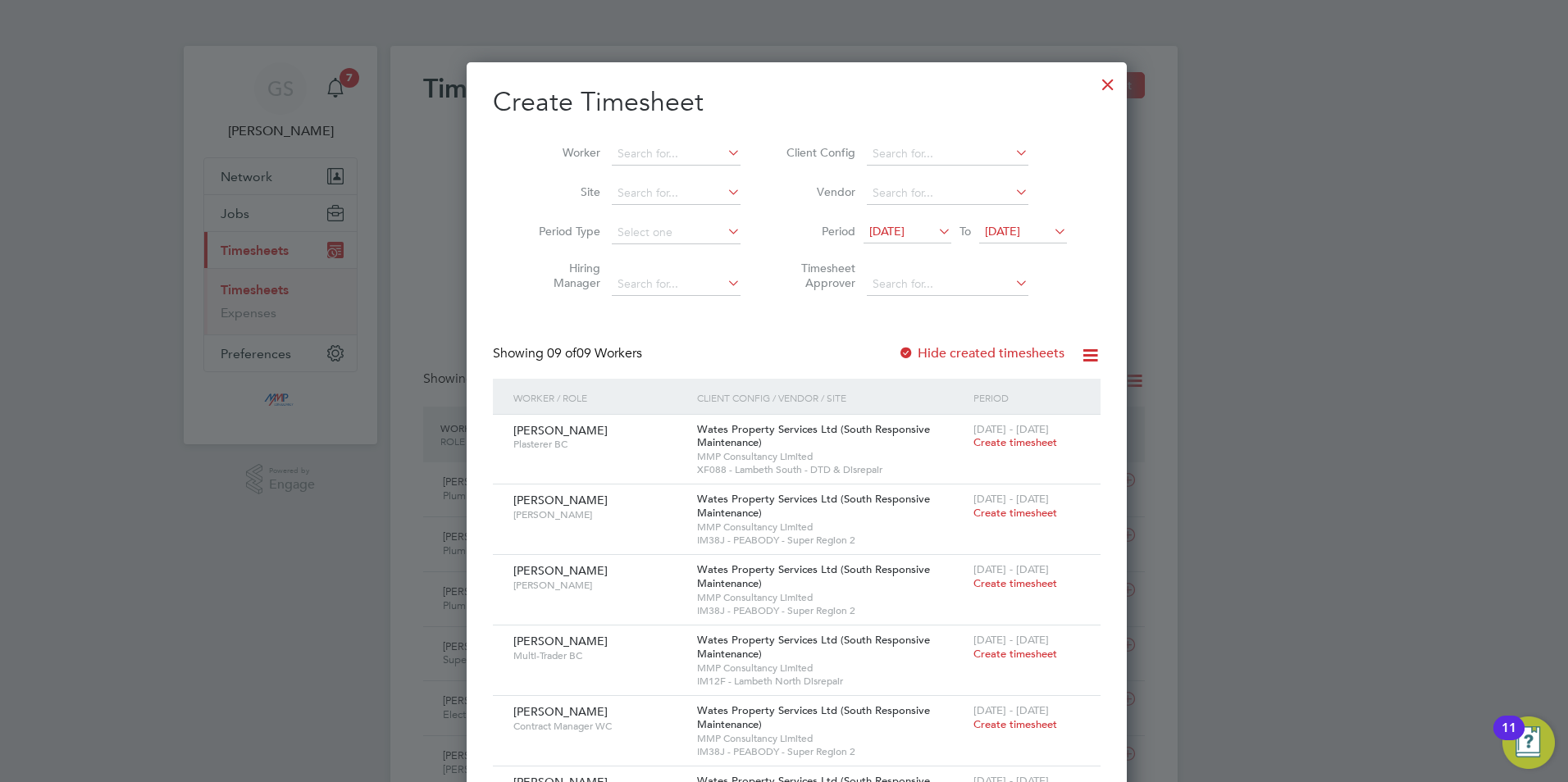
click at [1093, 84] on div at bounding box center [1107, 80] width 29 height 29
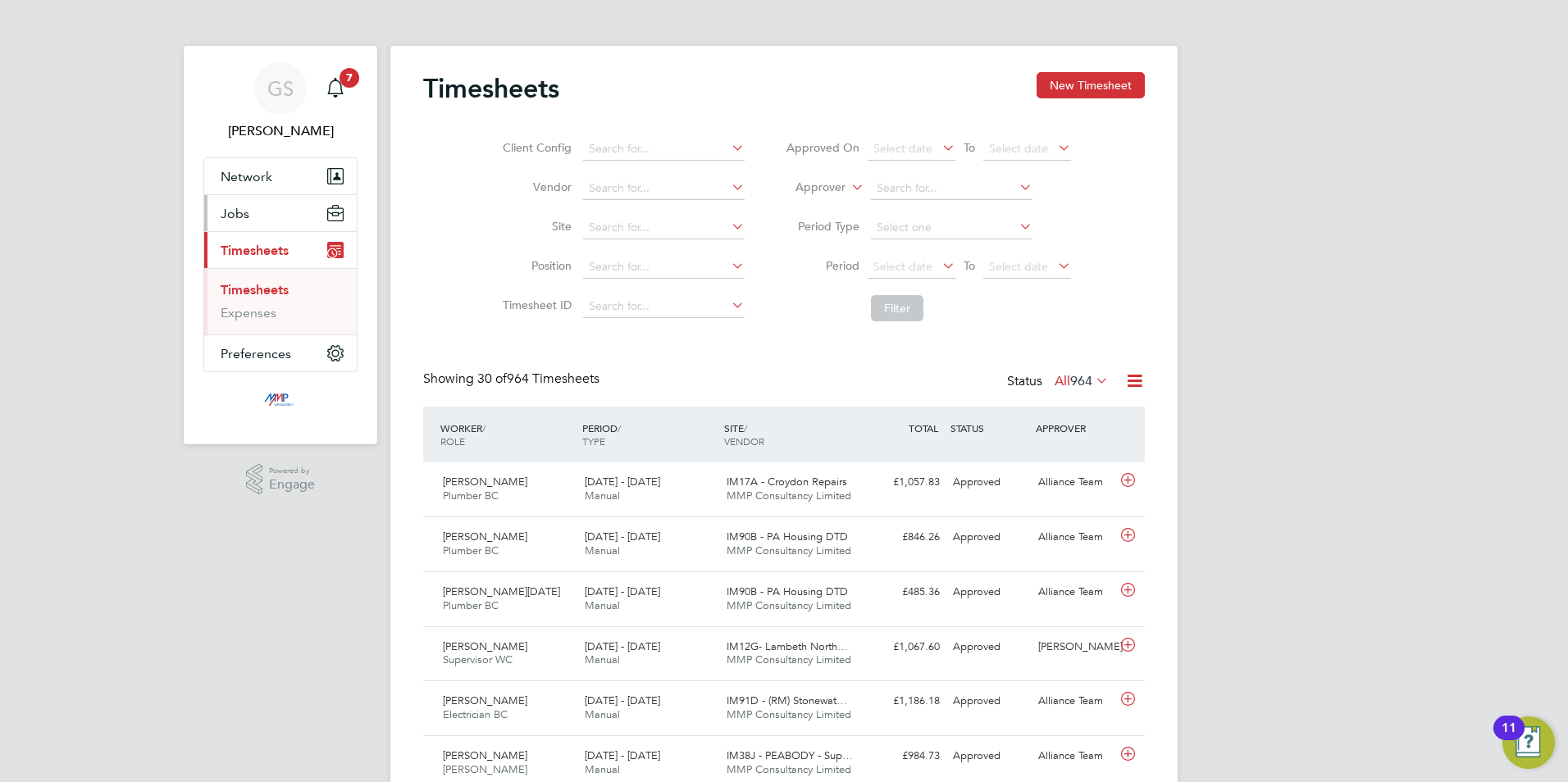
click at [263, 222] on button "Jobs" at bounding box center [281, 213] width 153 height 36
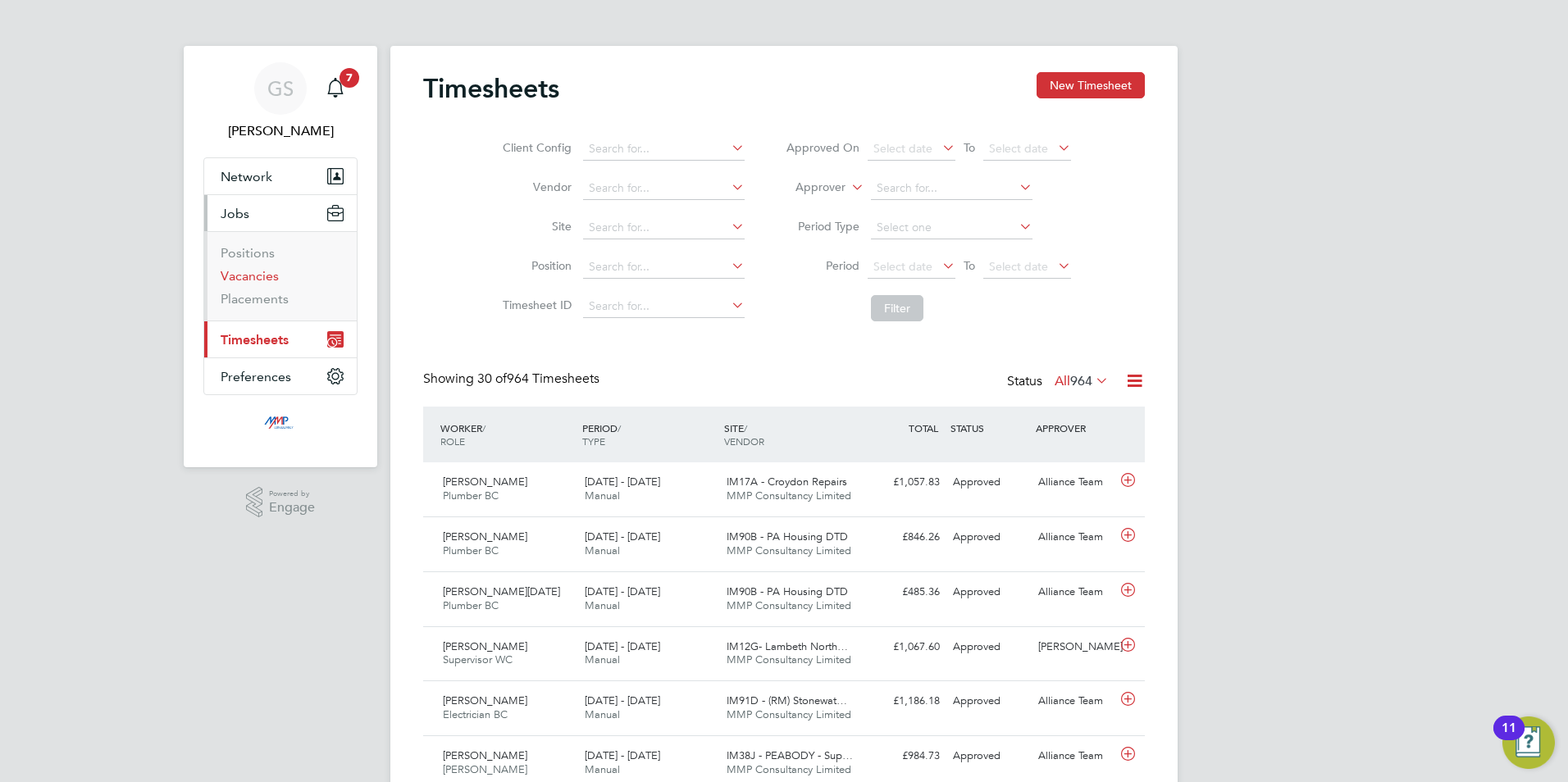
click at [261, 281] on link "Vacancies" at bounding box center [250, 275] width 58 height 15
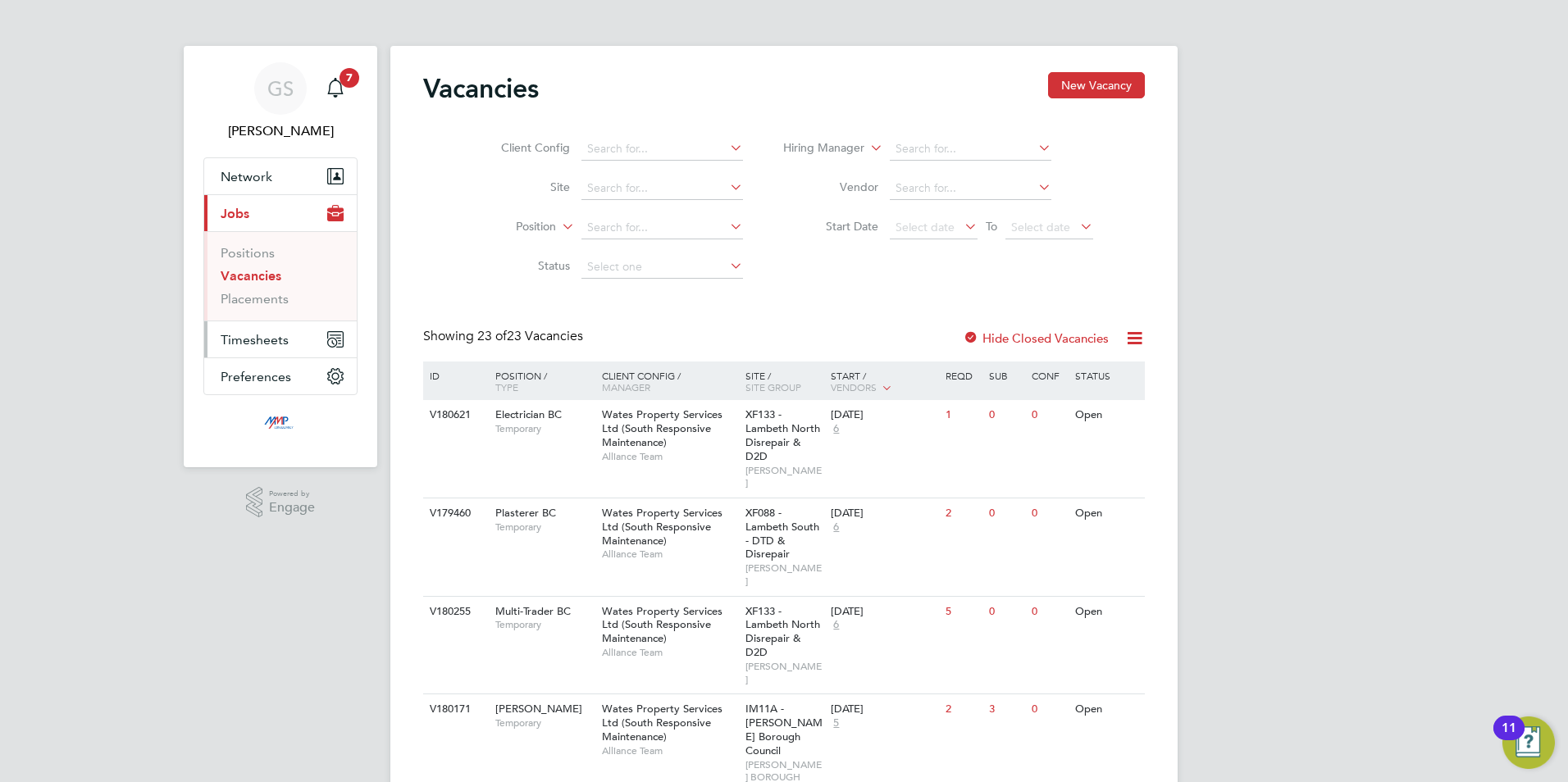
click at [269, 350] on button "Timesheets" at bounding box center [281, 340] width 153 height 36
click at [268, 291] on link "Timesheets" at bounding box center [254, 290] width 68 height 15
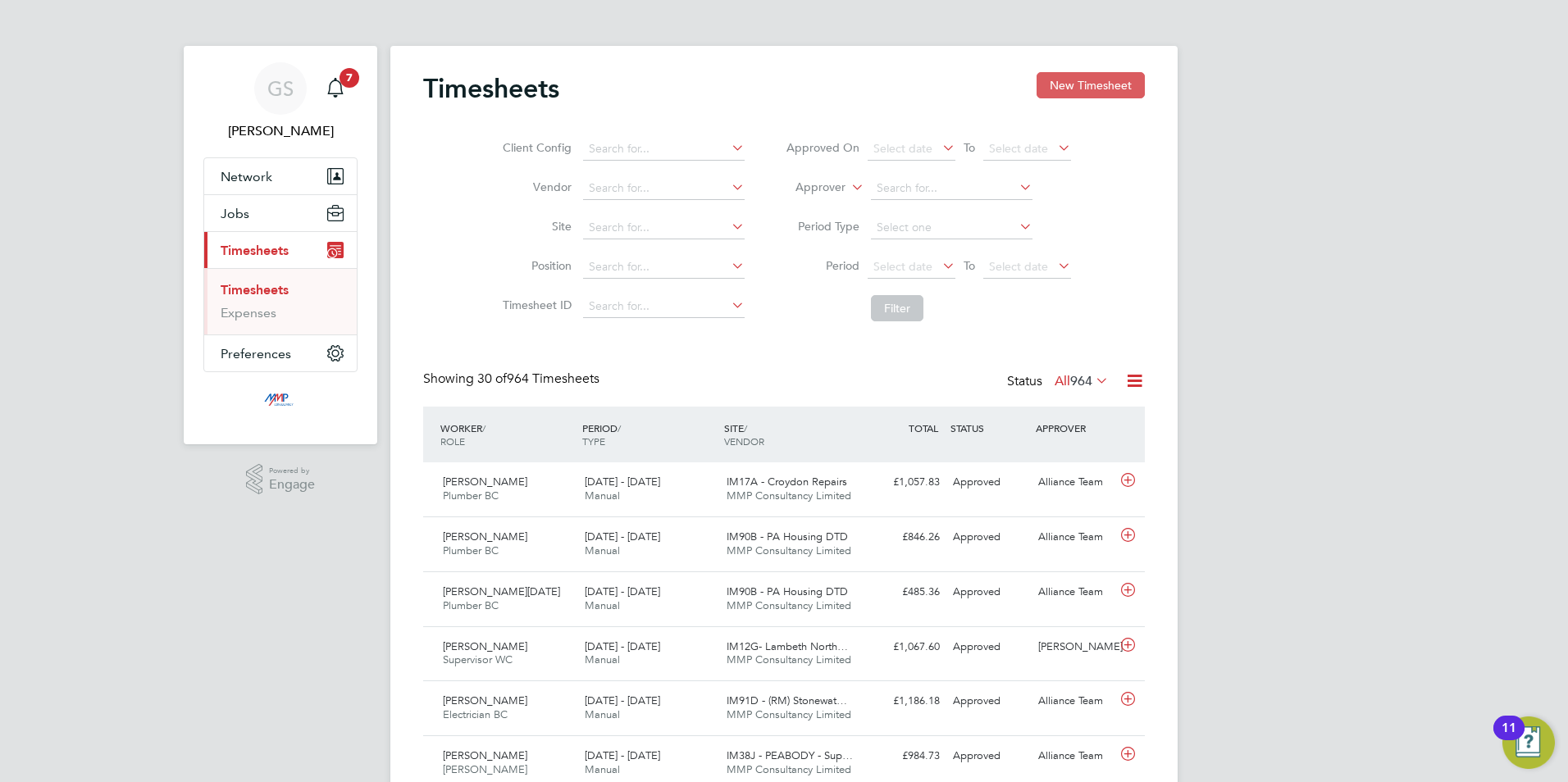
scroll to position [42, 143]
click at [1096, 87] on button "New Timesheet" at bounding box center [1090, 84] width 108 height 26
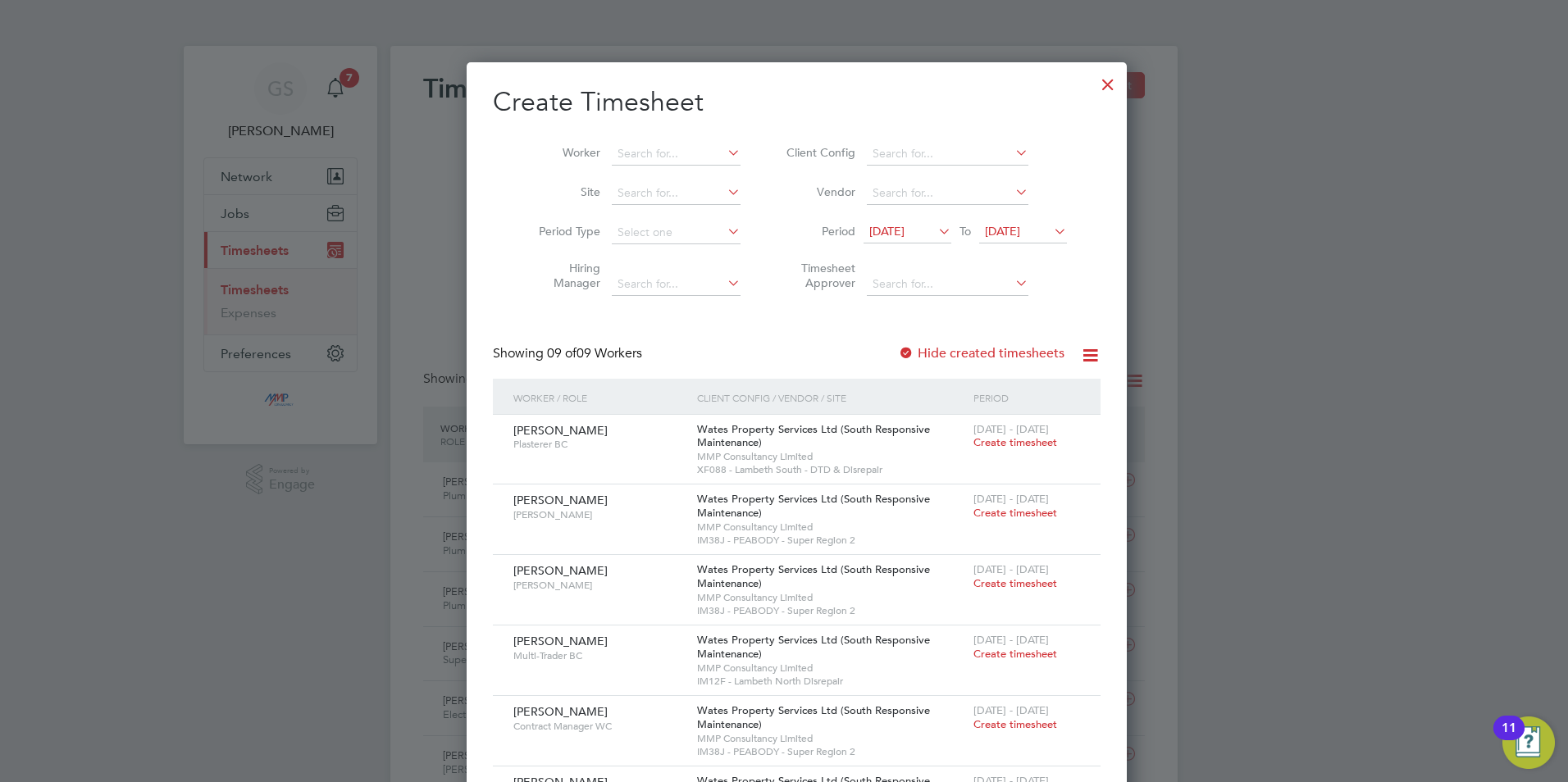
click at [1093, 84] on div at bounding box center [1107, 80] width 29 height 29
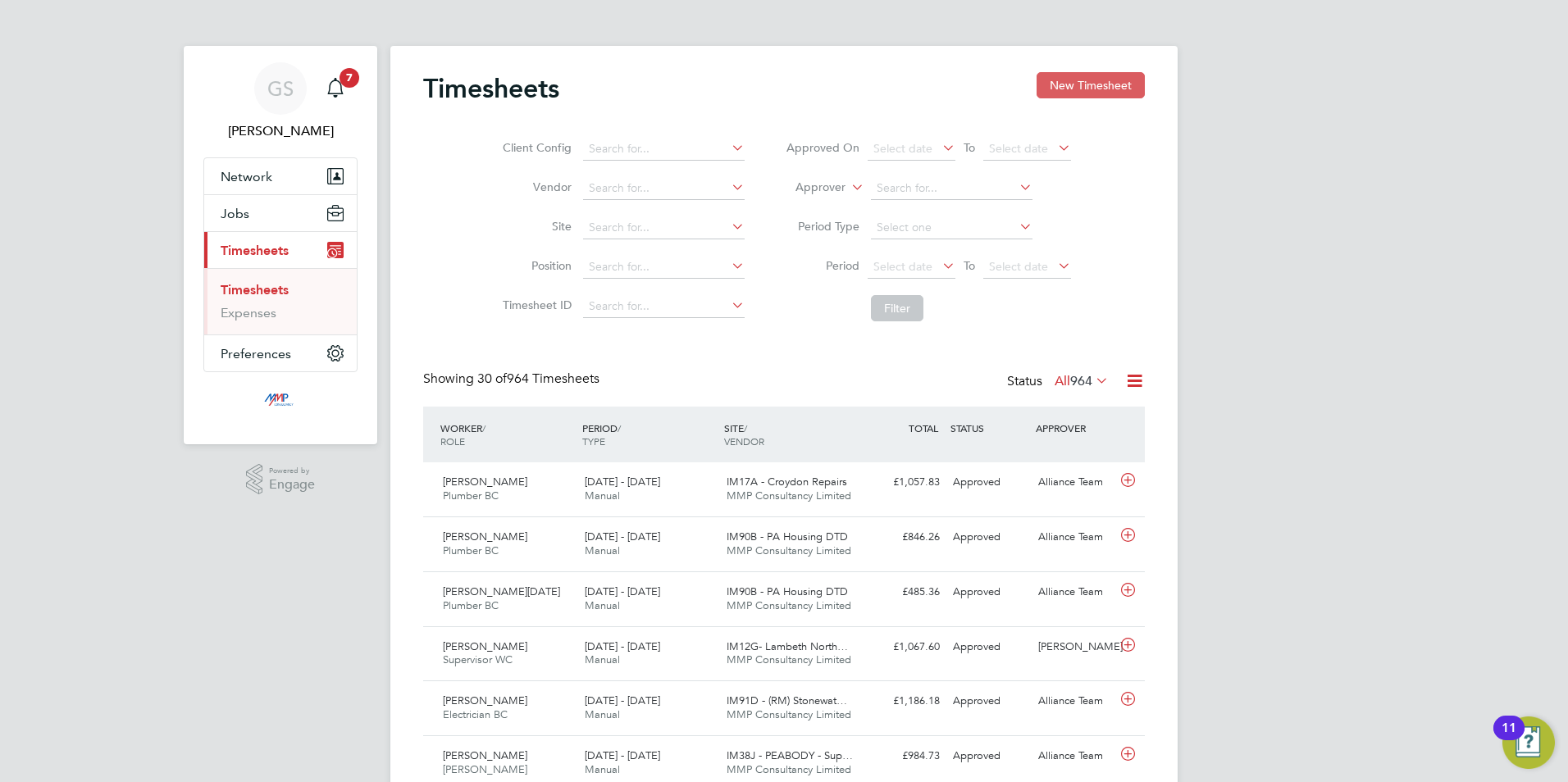
click at [1097, 85] on button "New Timesheet" at bounding box center [1090, 84] width 108 height 26
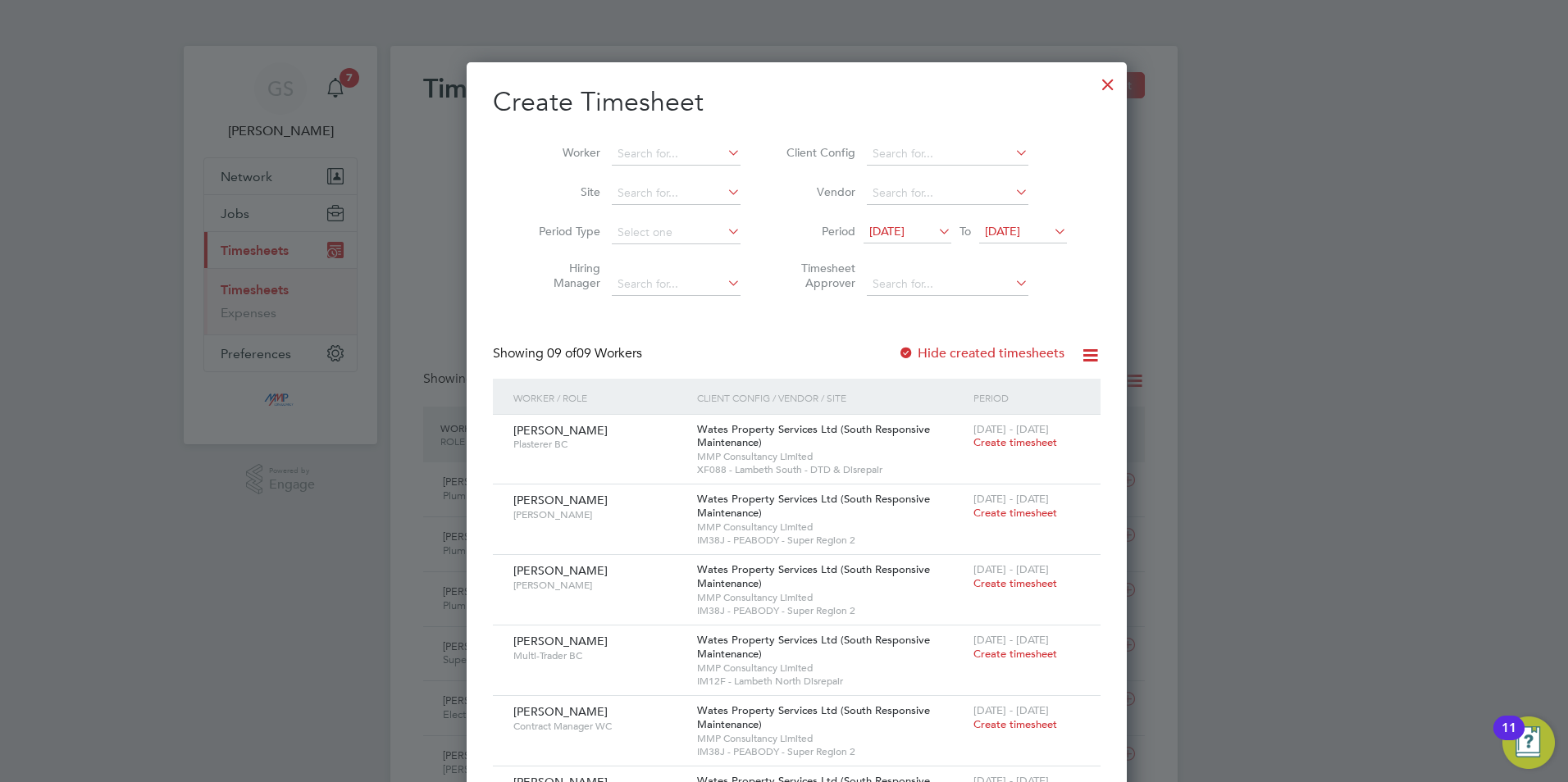
click at [1097, 78] on div at bounding box center [1107, 80] width 29 height 29
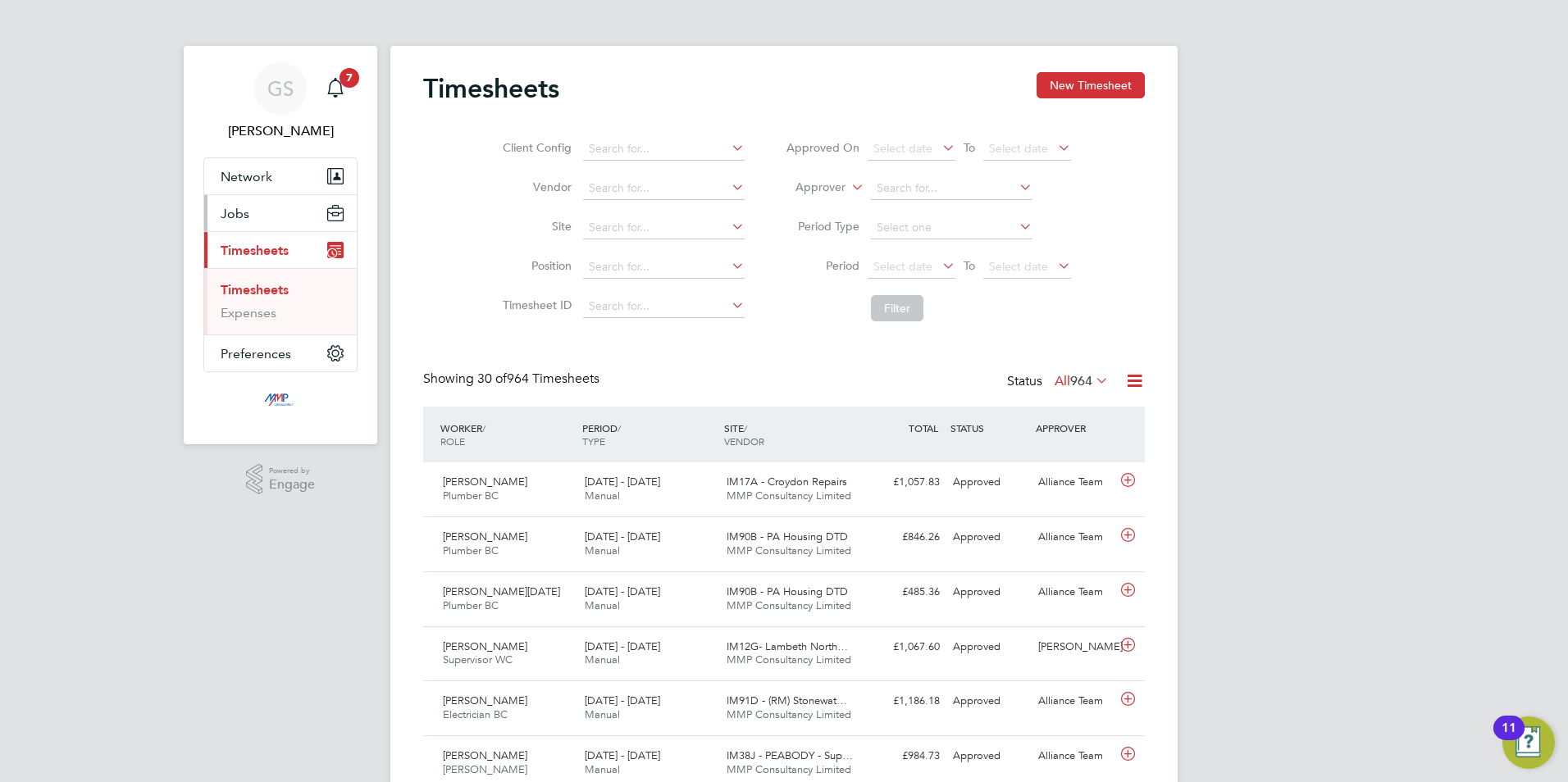
click at [259, 216] on button "Jobs" at bounding box center [281, 213] width 153 height 36
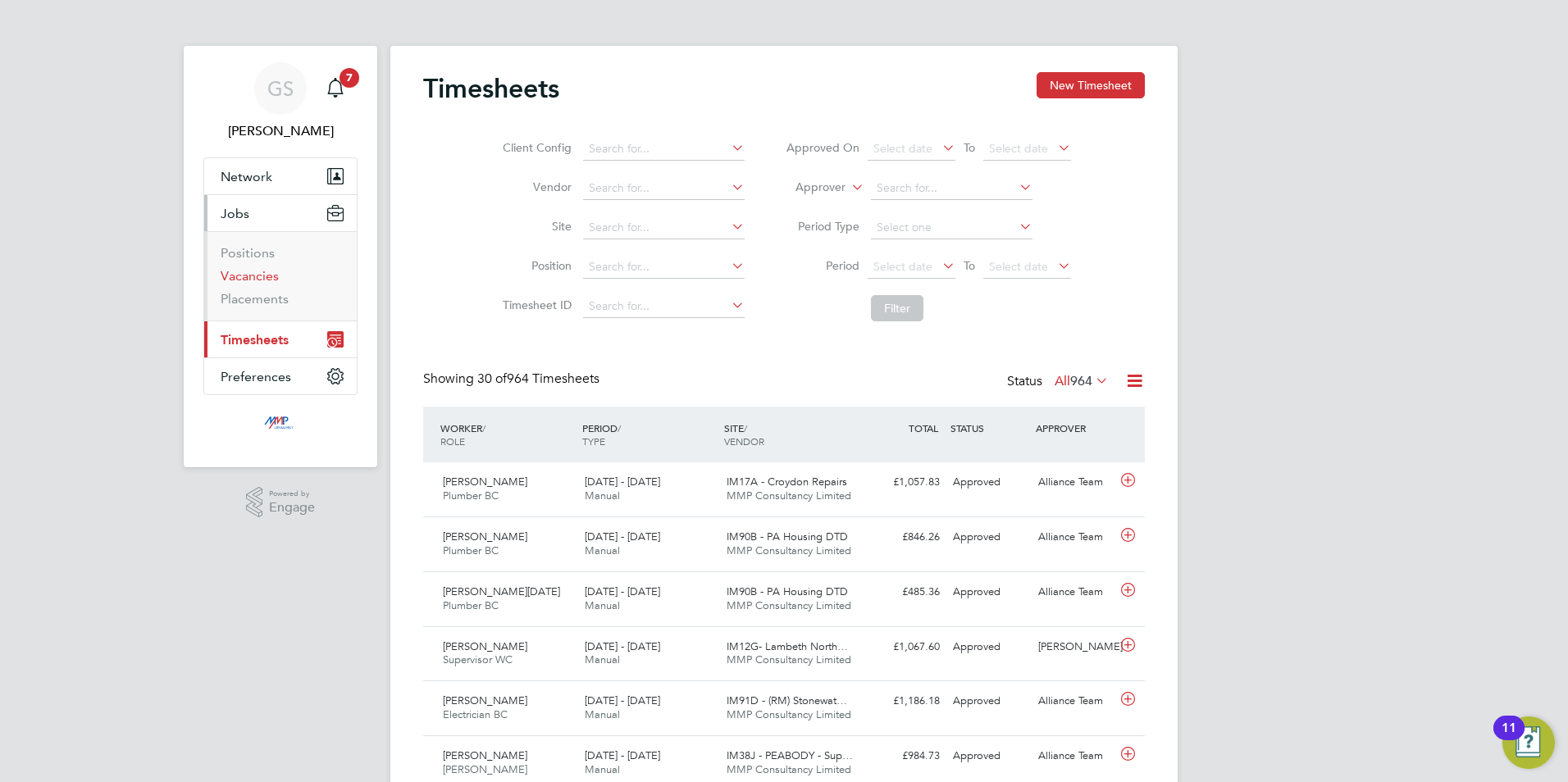
click at [241, 274] on link "Vacancies" at bounding box center [250, 275] width 58 height 15
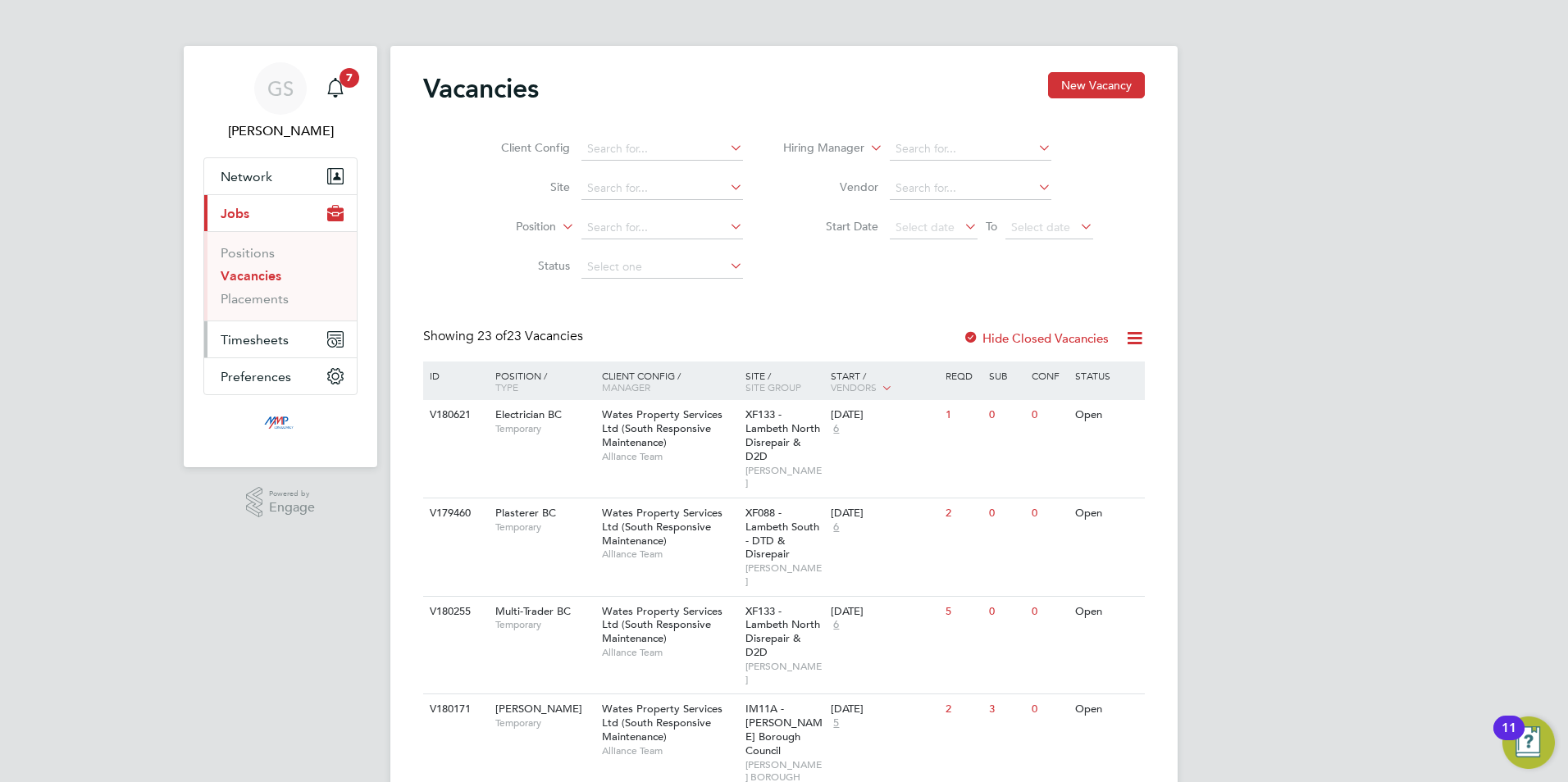
click at [274, 332] on span "Timesheets" at bounding box center [254, 340] width 68 height 15
click at [283, 291] on link "Timesheets" at bounding box center [254, 290] width 68 height 15
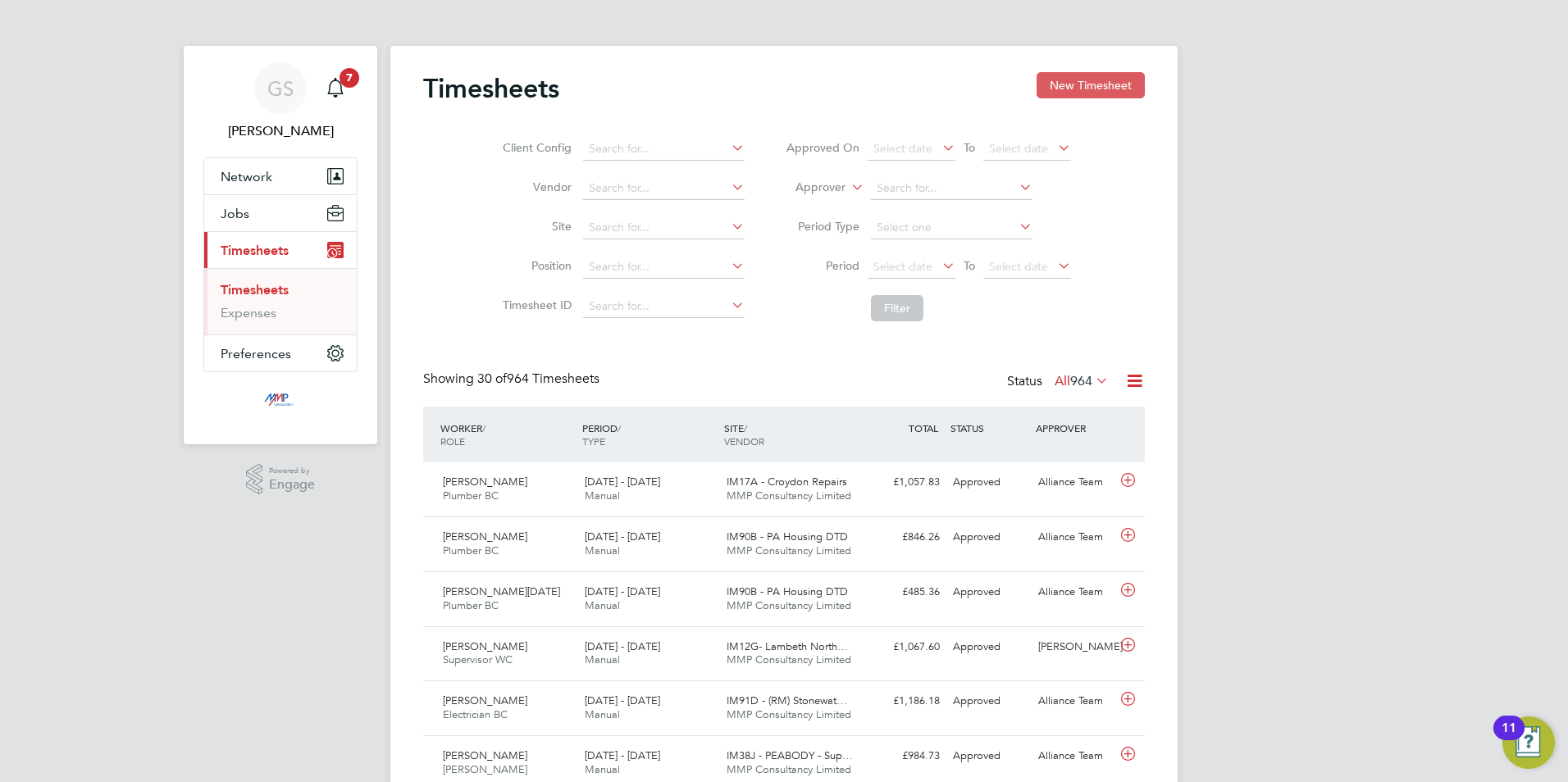
click at [1060, 79] on button "New Timesheet" at bounding box center [1090, 84] width 108 height 26
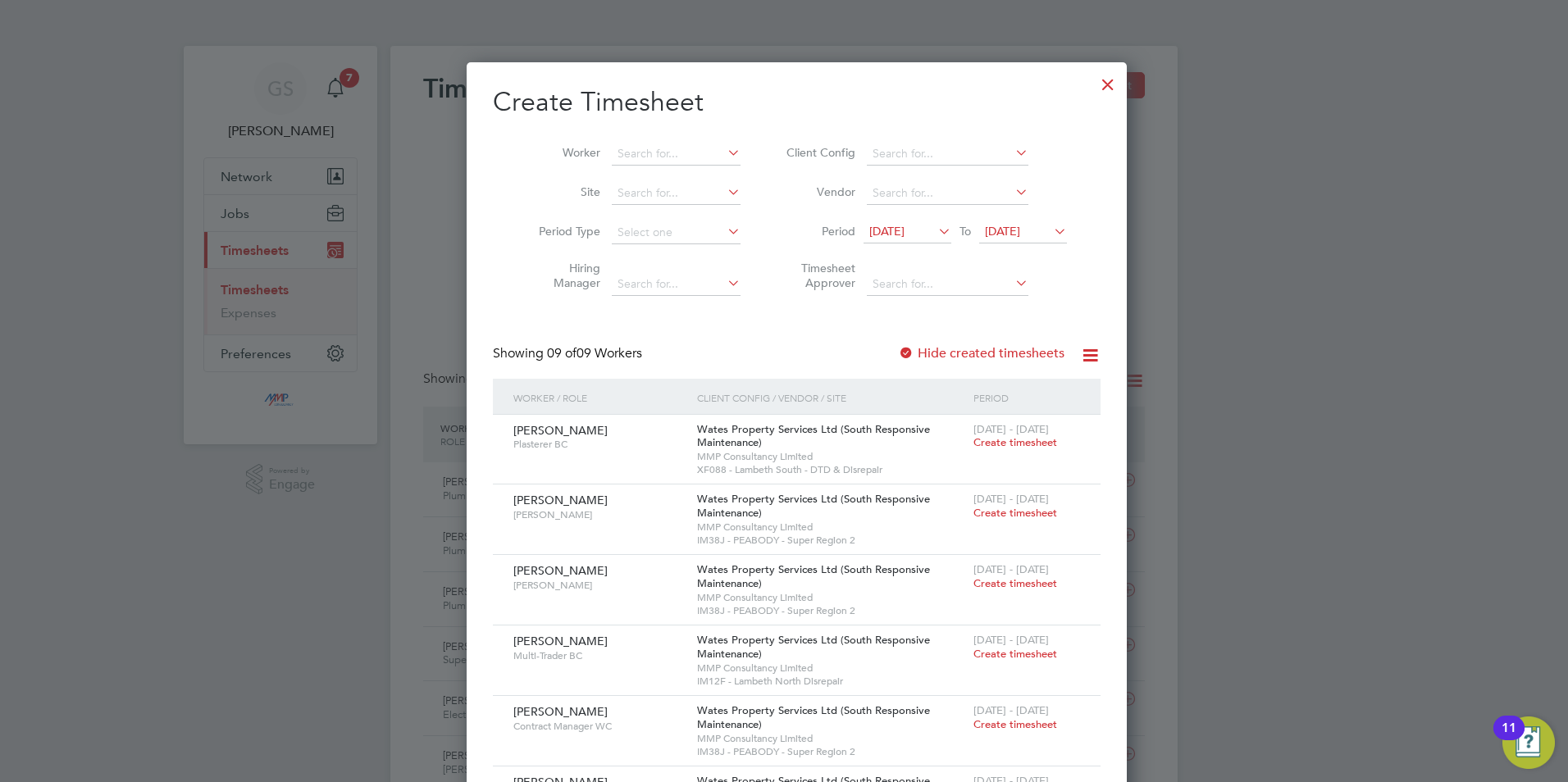
click at [1093, 89] on div at bounding box center [1107, 80] width 29 height 29
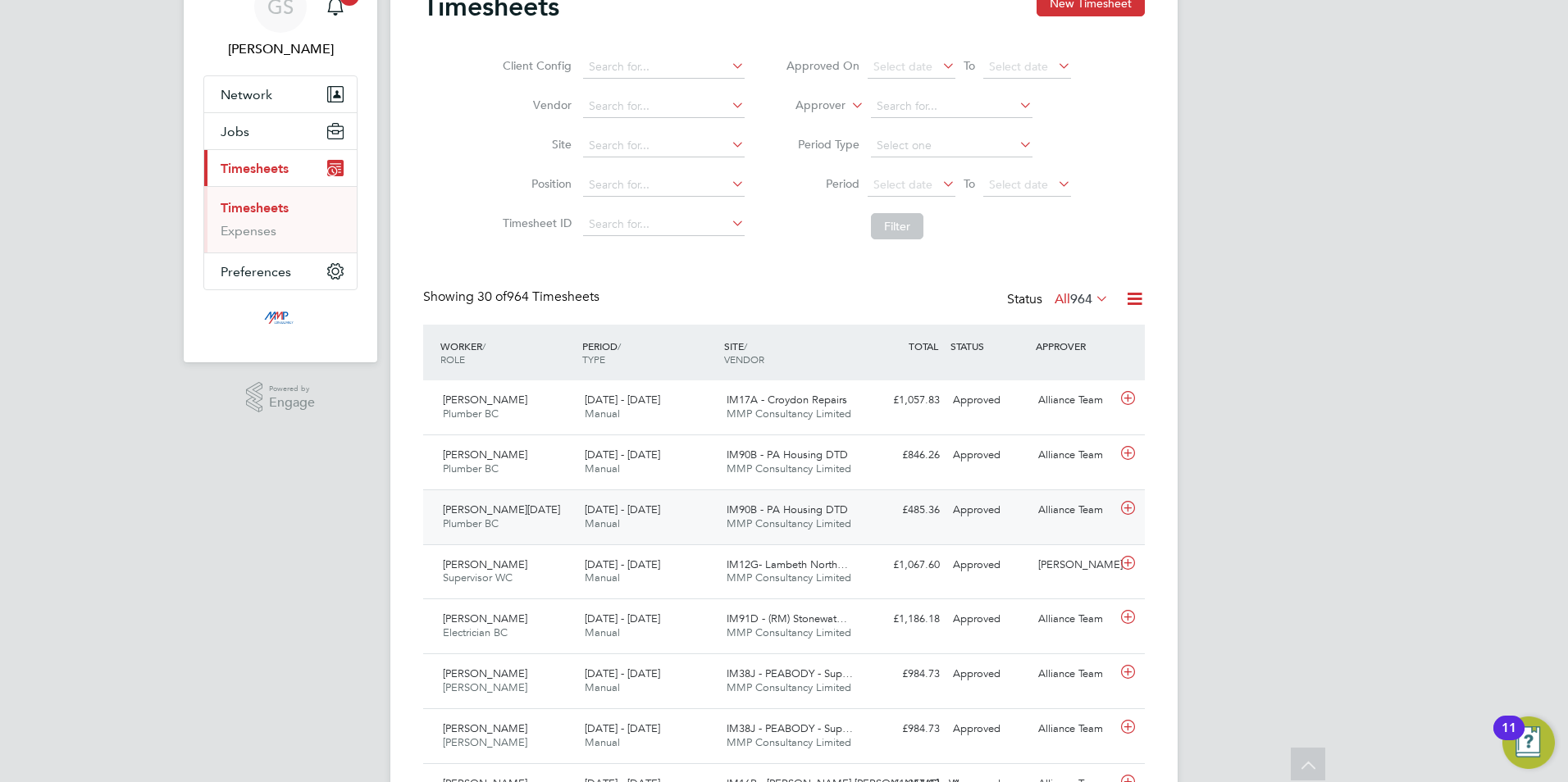
click at [824, 505] on span "IM90B - PA Housing DTD" at bounding box center [788, 509] width 122 height 14
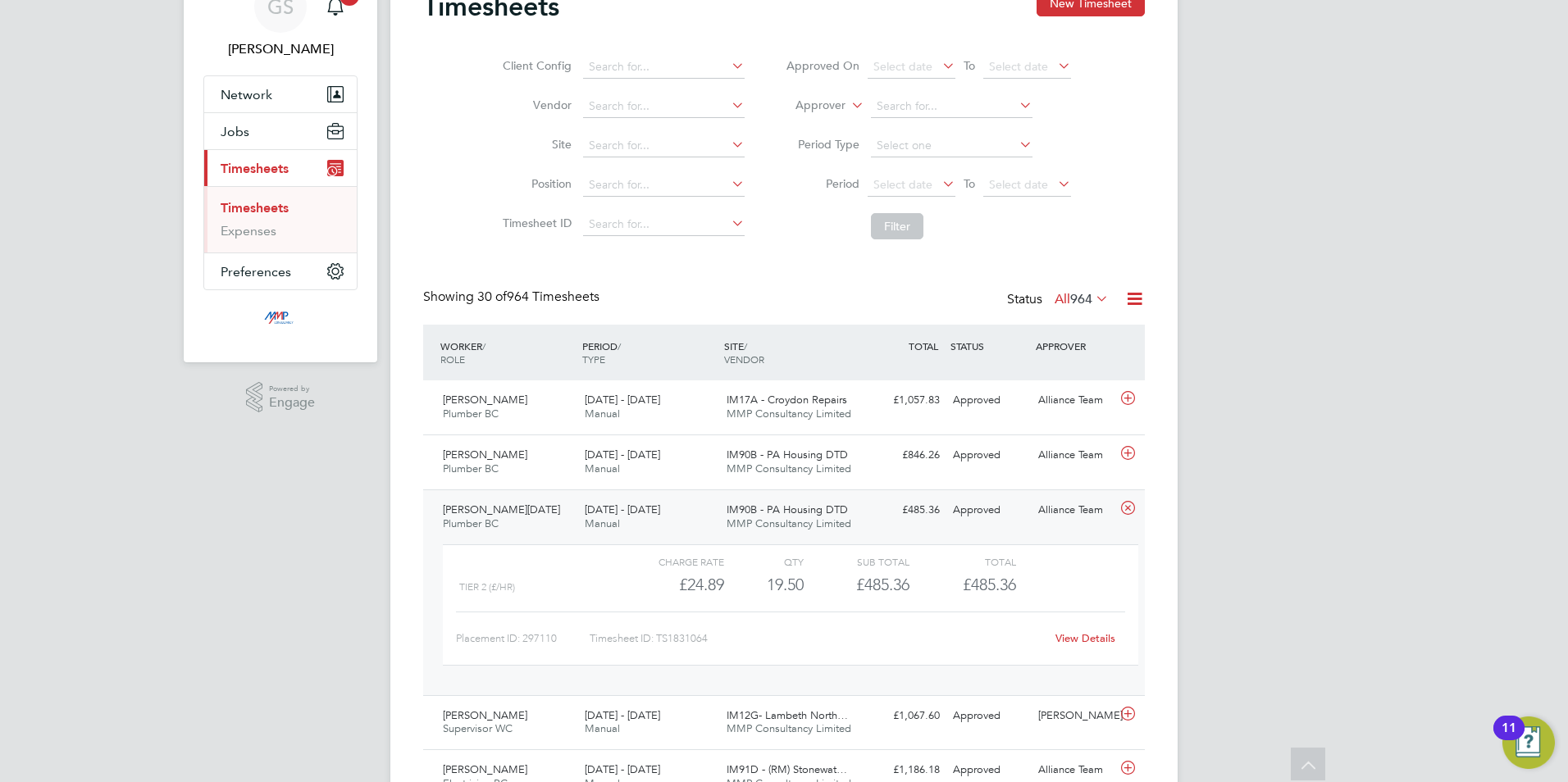
click at [1065, 637] on link "View Details" at bounding box center [1086, 638] width 60 height 14
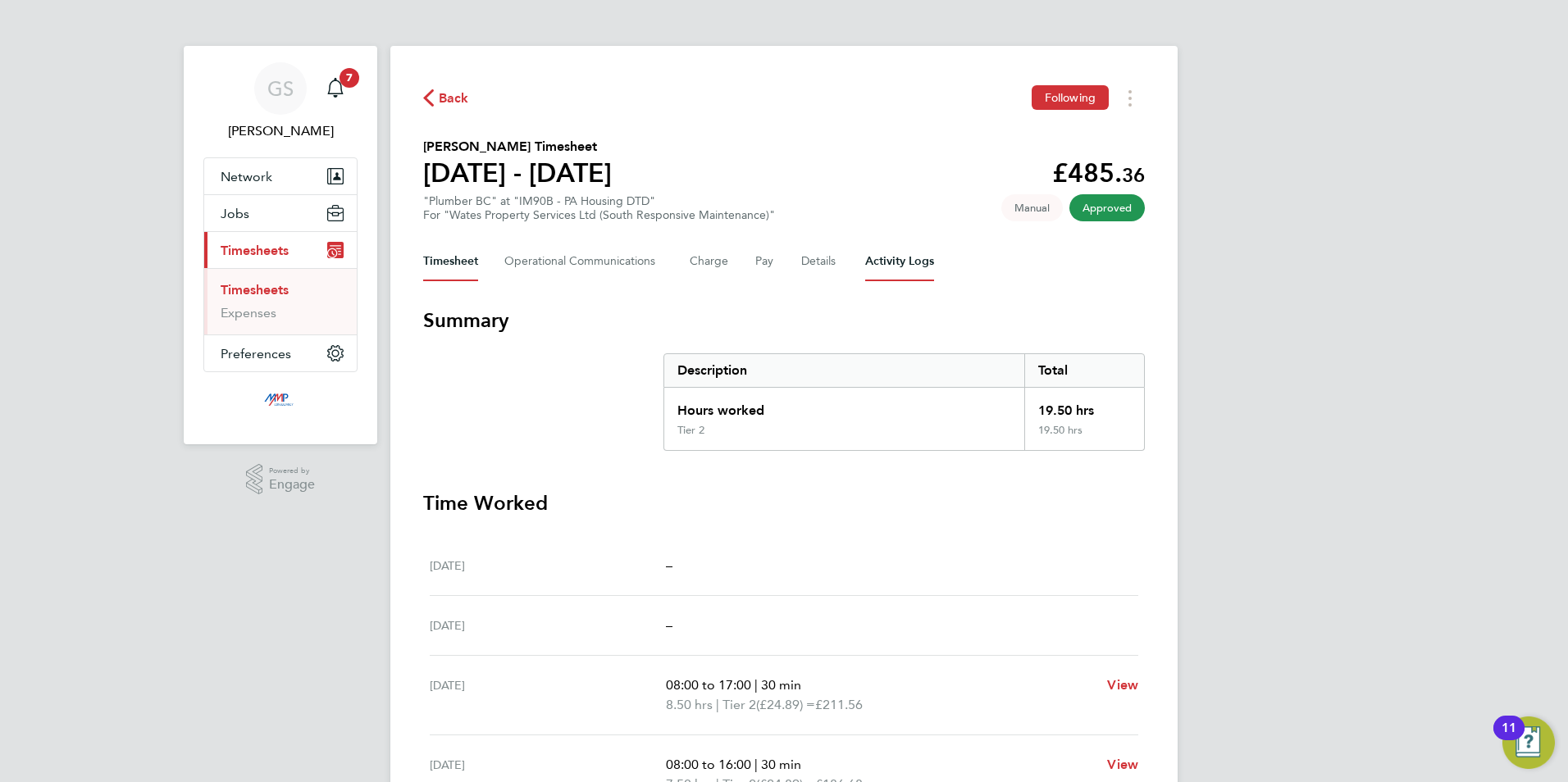
click at [898, 267] on Logs-tab "Activity Logs" at bounding box center [899, 261] width 69 height 39
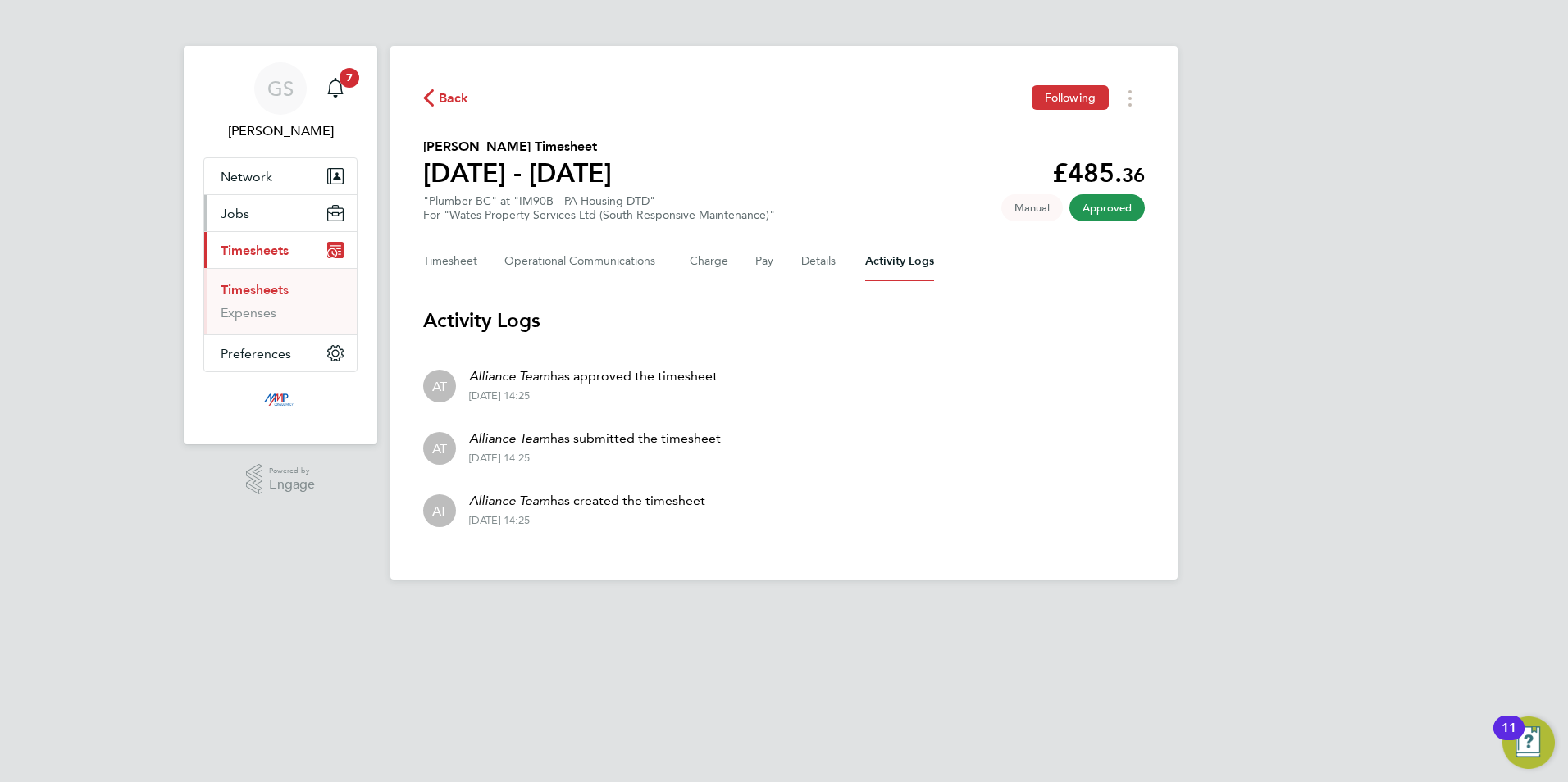
click at [271, 216] on button "Jobs" at bounding box center [281, 213] width 153 height 36
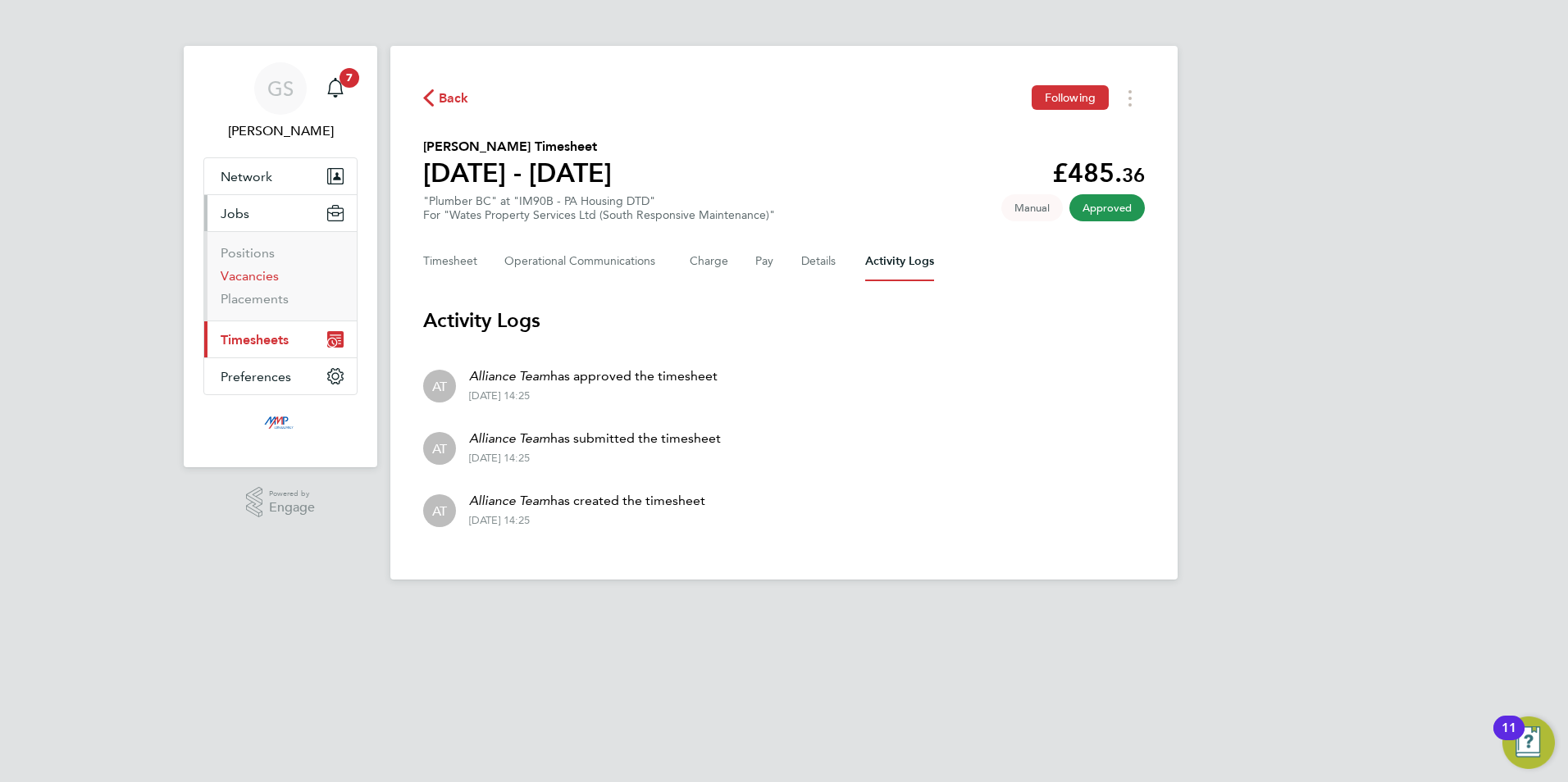
click at [270, 282] on link "Vacancies" at bounding box center [250, 275] width 58 height 15
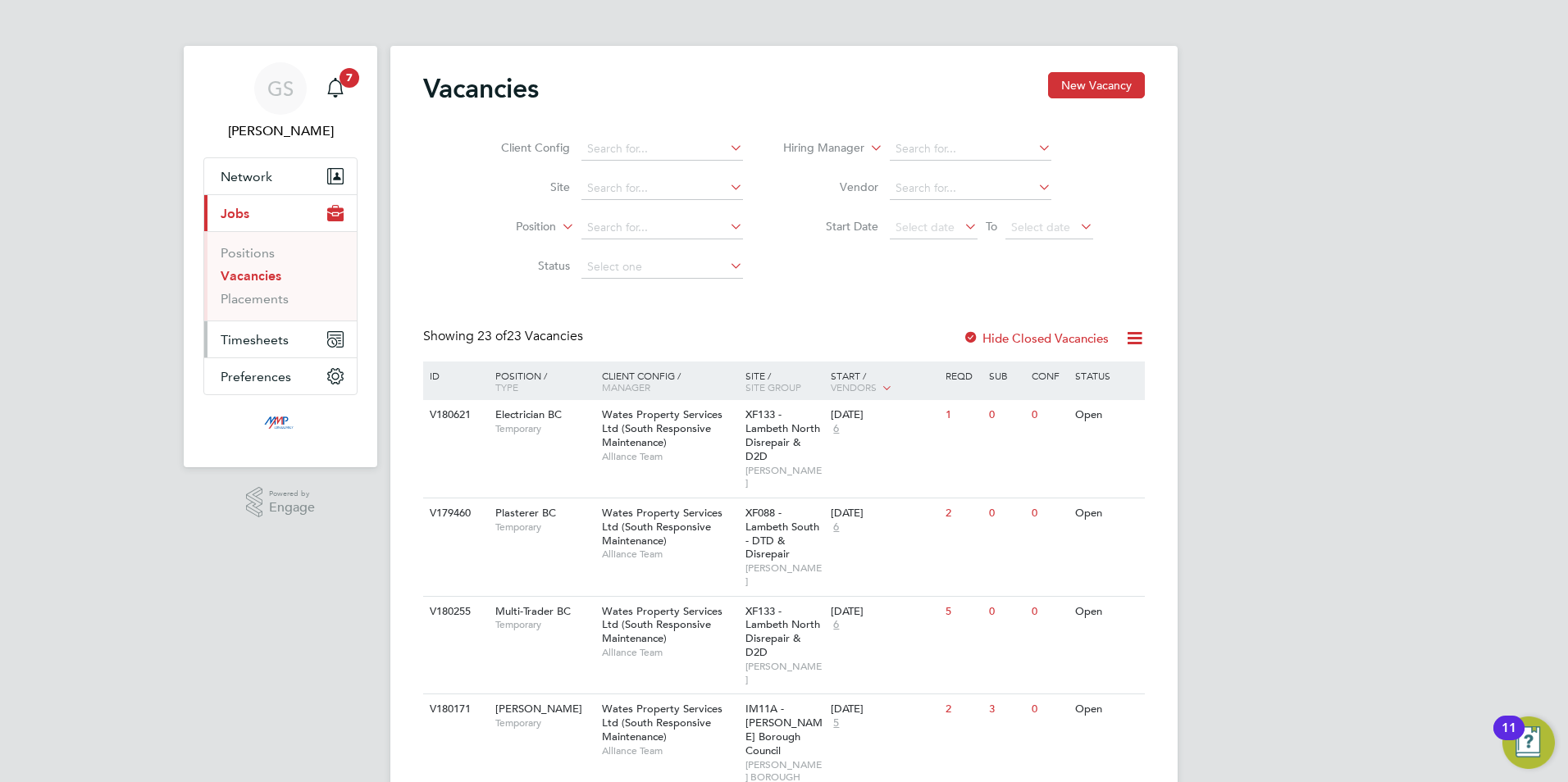
click at [251, 342] on span "Timesheets" at bounding box center [254, 340] width 68 height 15
click at [273, 291] on link "Timesheets" at bounding box center [254, 290] width 68 height 15
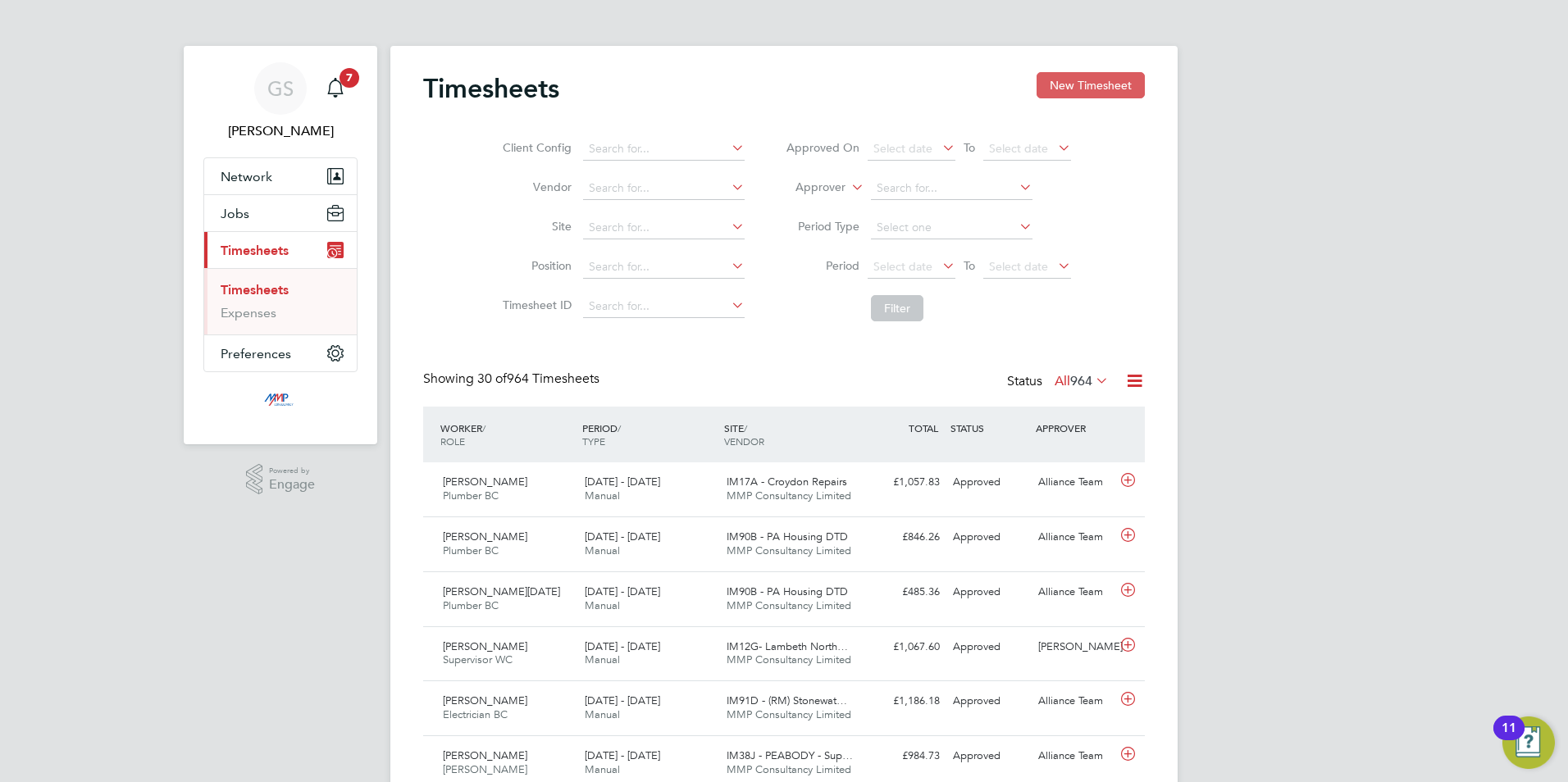
click at [1059, 88] on button "New Timesheet" at bounding box center [1090, 84] width 108 height 26
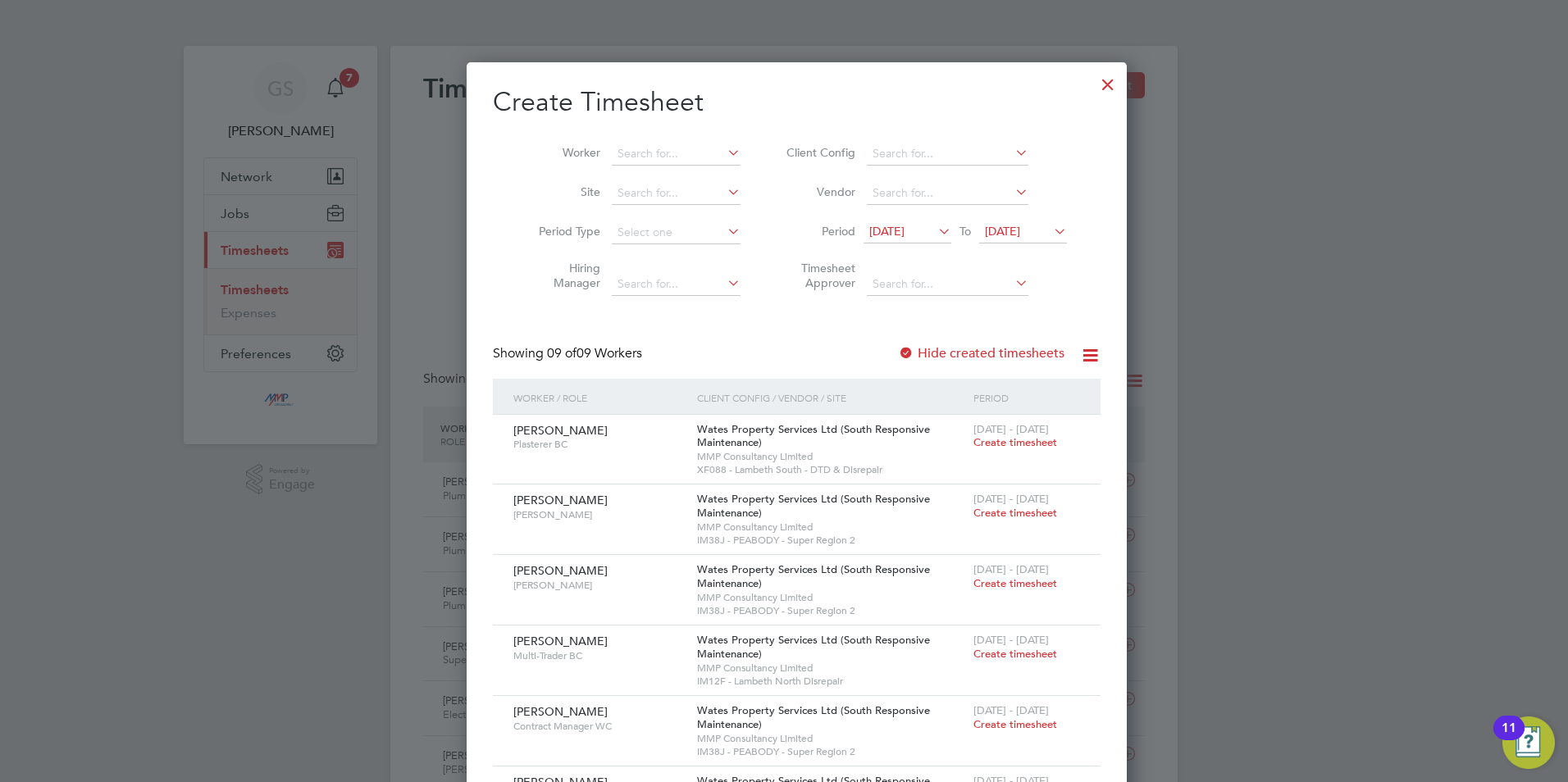
click at [1093, 80] on div at bounding box center [1107, 80] width 29 height 29
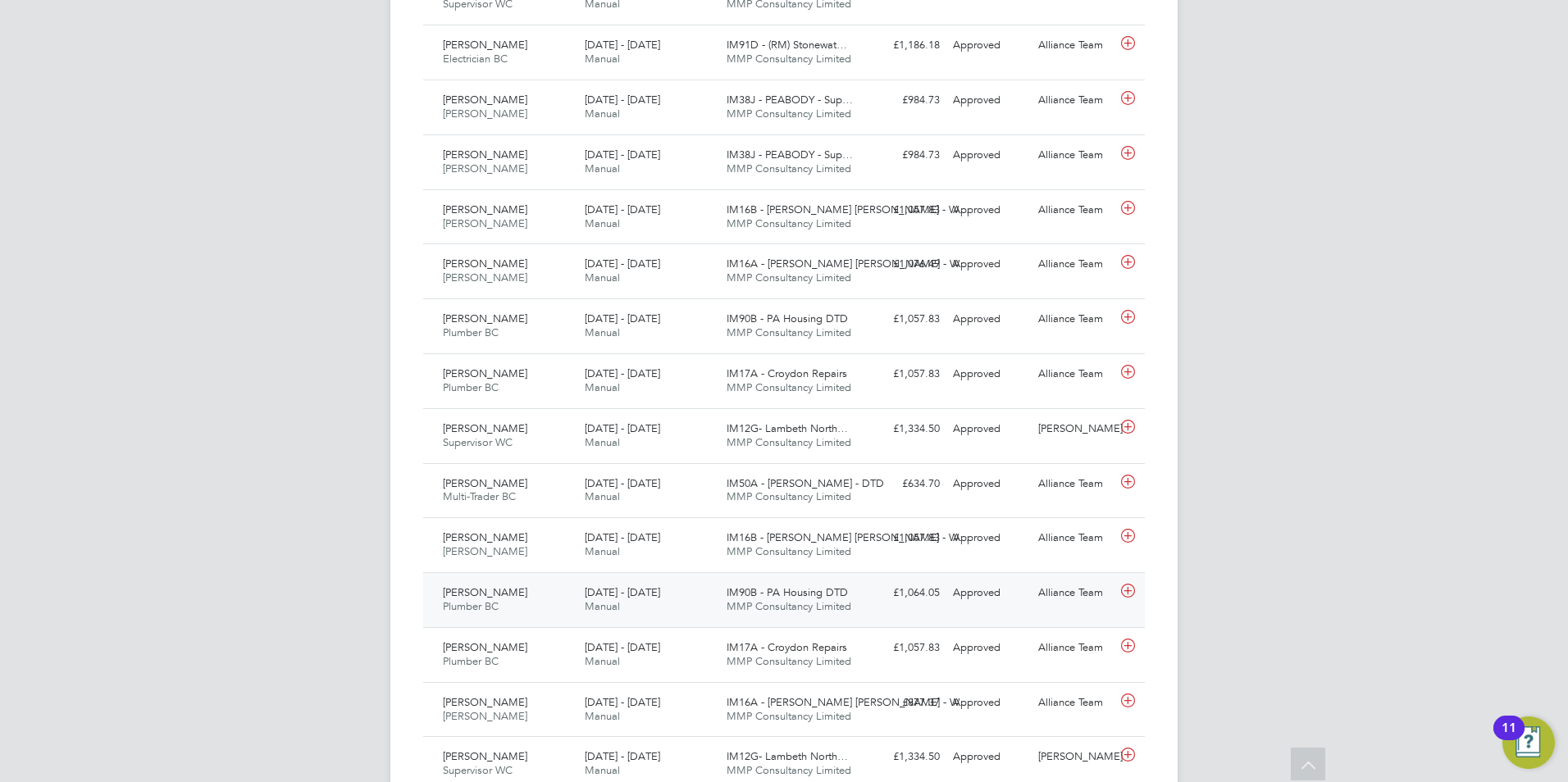
click at [861, 579] on div "£1,064.05 Approved" at bounding box center [904, 593] width 85 height 27
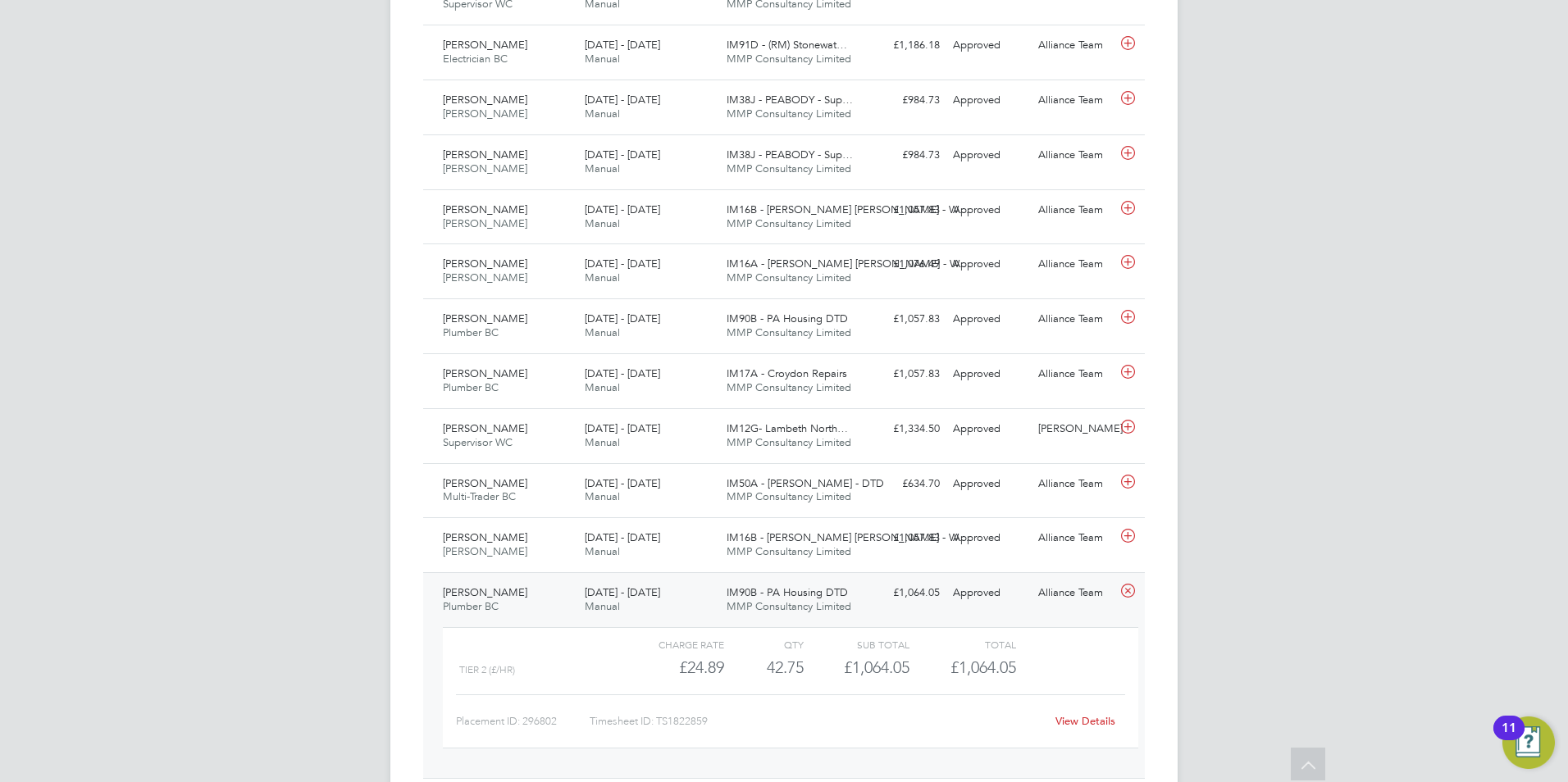
click at [1092, 724] on link "View Details" at bounding box center [1086, 720] width 60 height 14
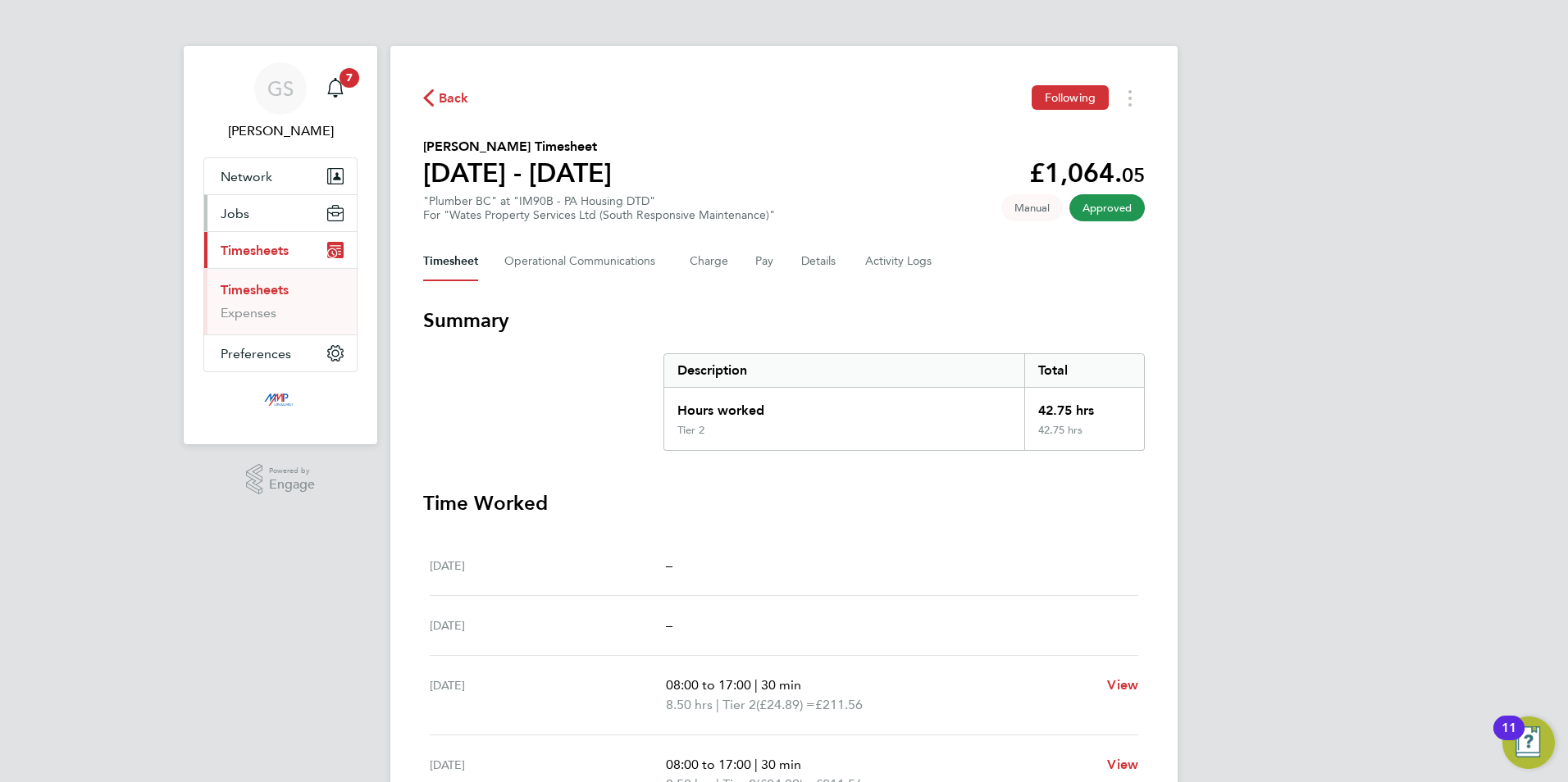
click at [279, 208] on button "Jobs" at bounding box center [281, 213] width 153 height 36
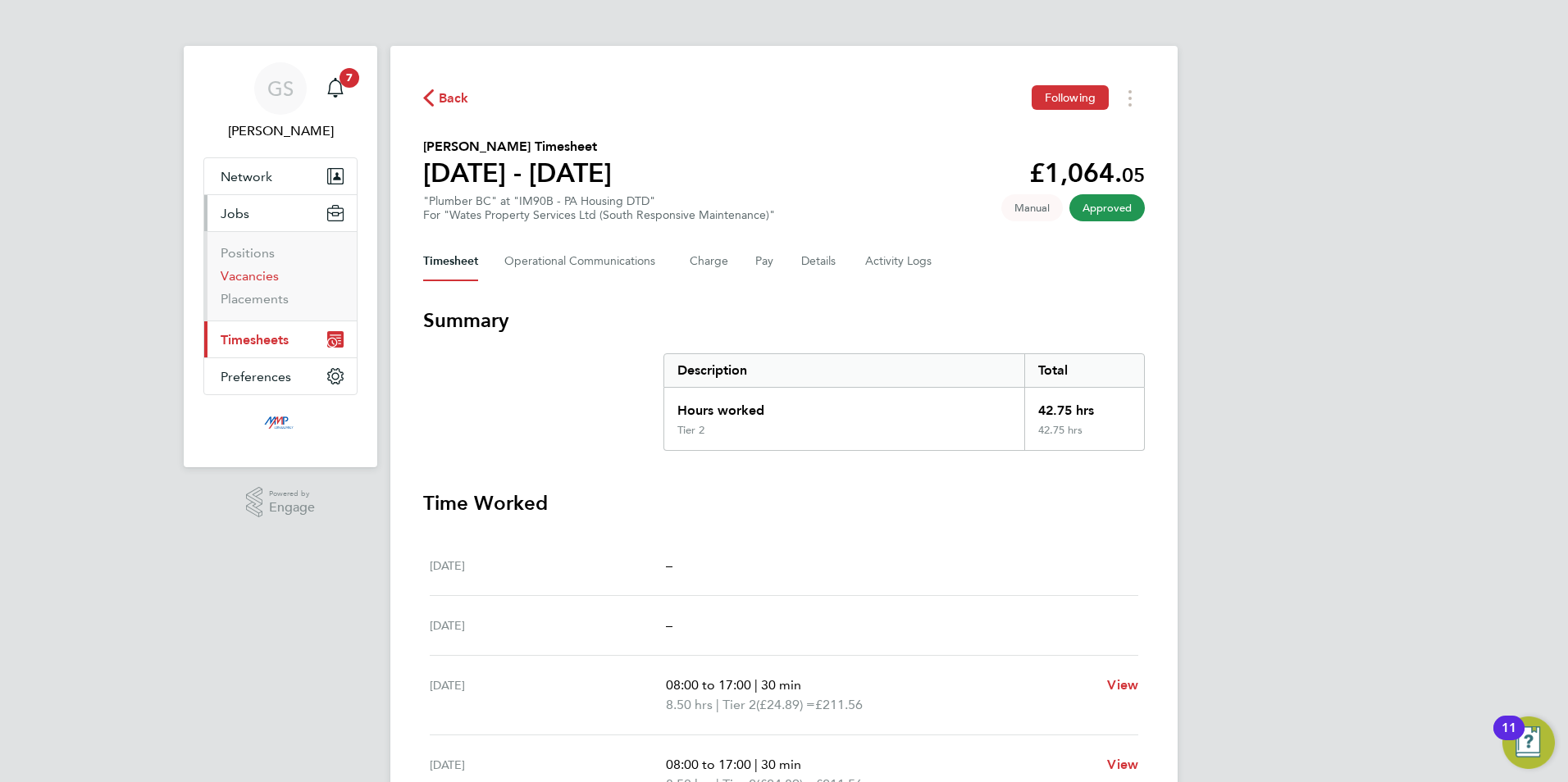
click at [273, 273] on link "Vacancies" at bounding box center [250, 275] width 58 height 15
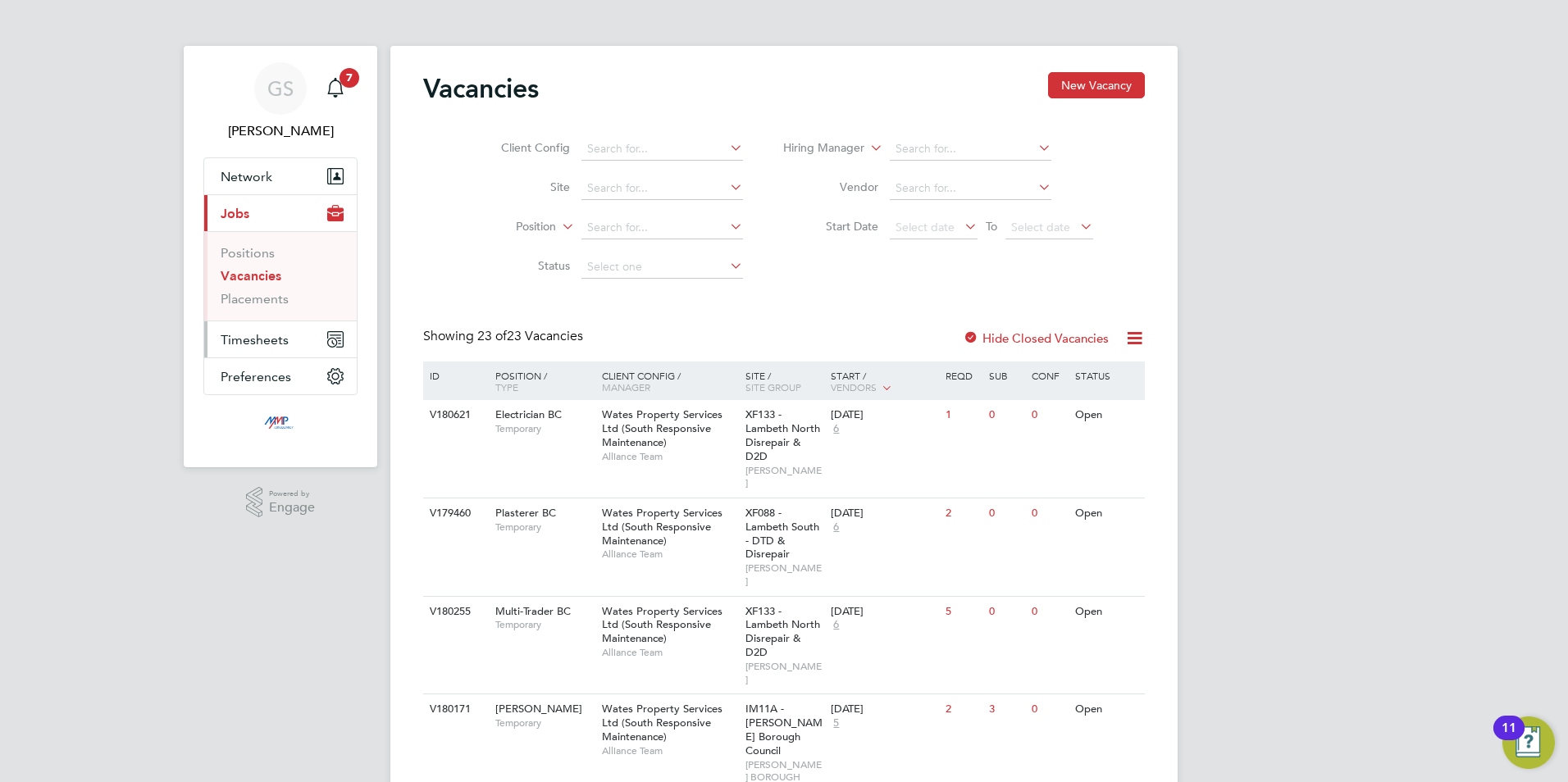
click at [269, 342] on span "Timesheets" at bounding box center [254, 340] width 68 height 15
click at [270, 289] on link "Timesheets" at bounding box center [254, 290] width 68 height 15
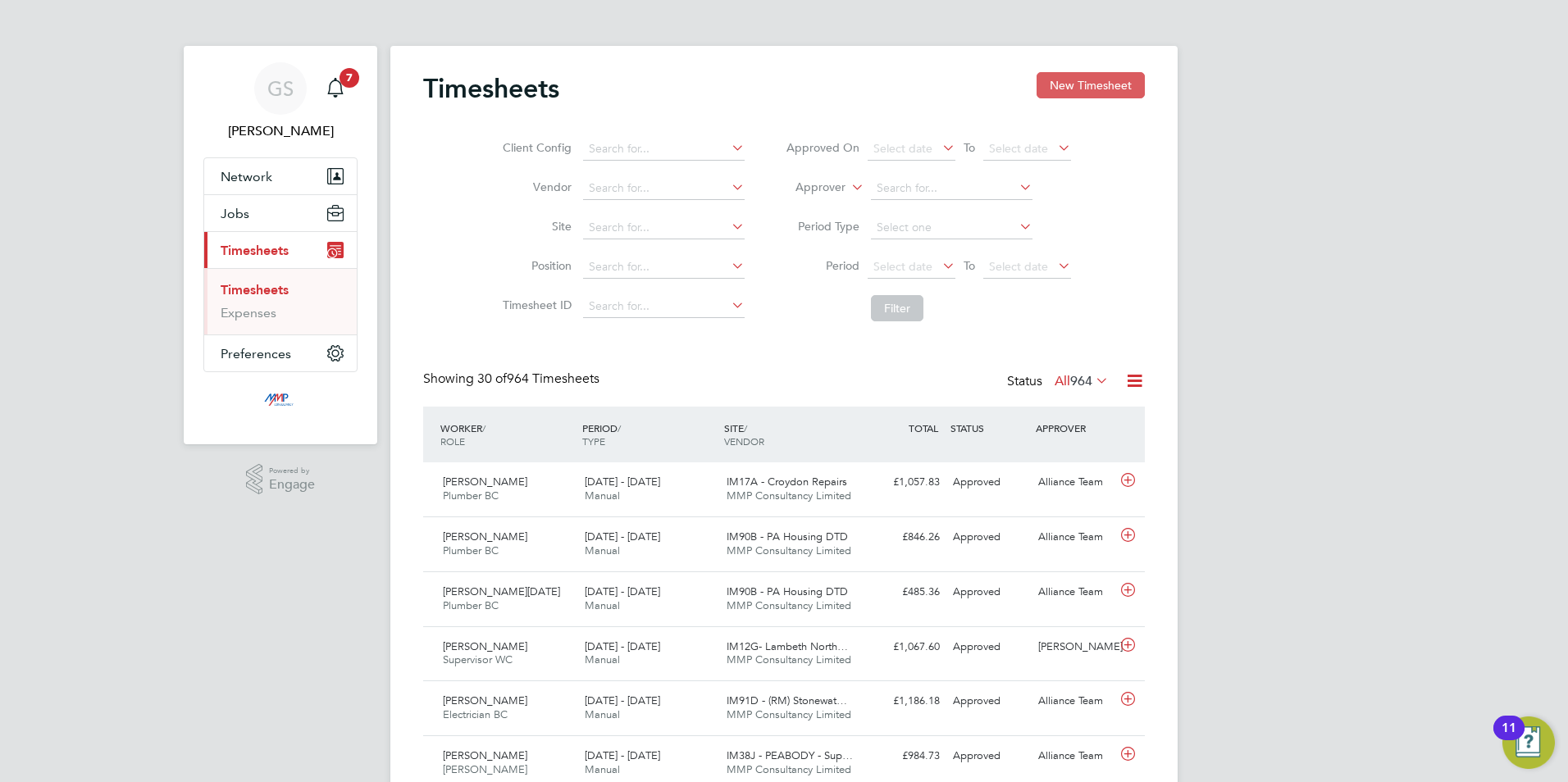
click at [1081, 79] on button "New Timesheet" at bounding box center [1090, 84] width 108 height 26
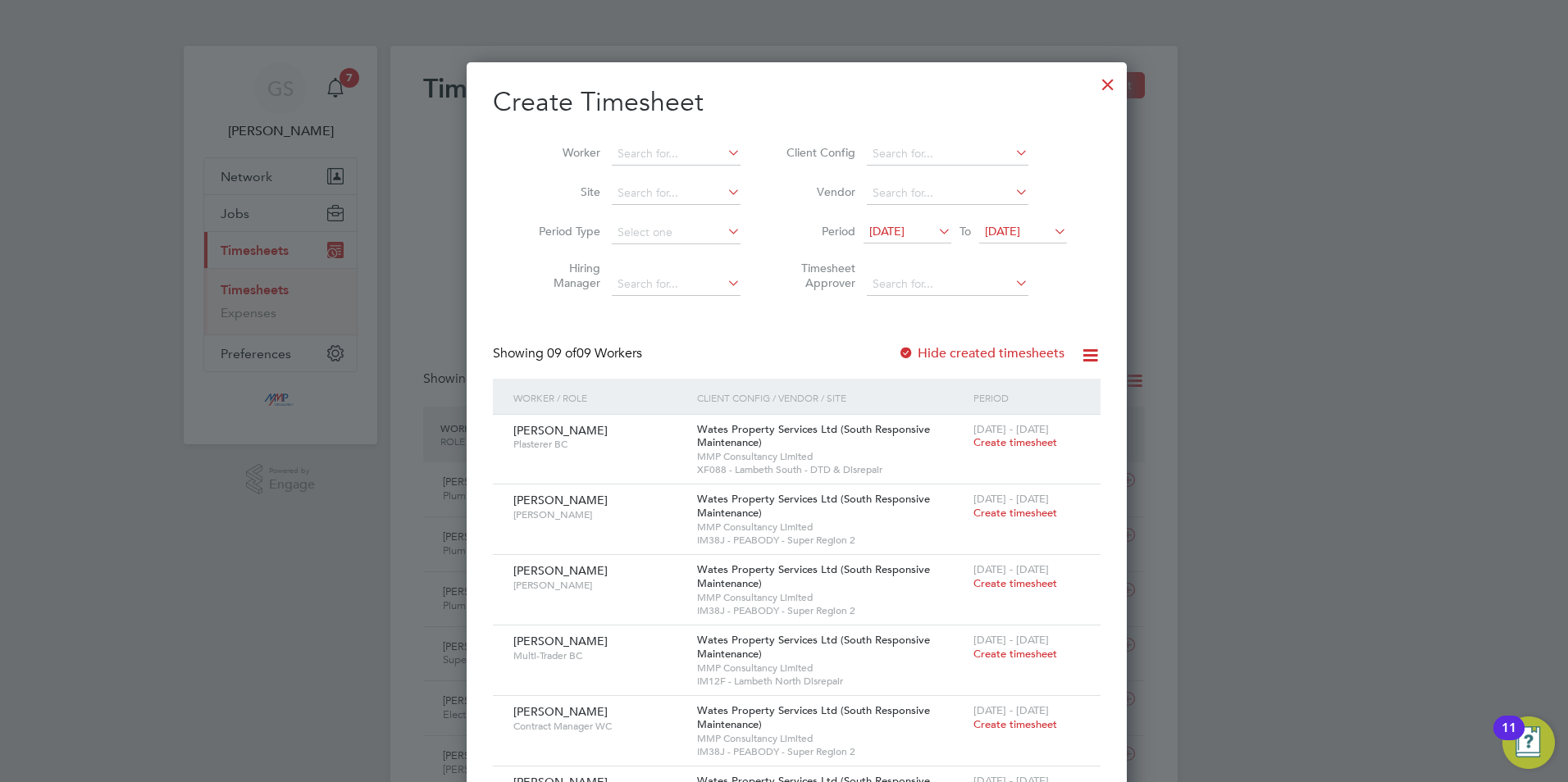
click at [1093, 84] on div at bounding box center [1107, 80] width 29 height 29
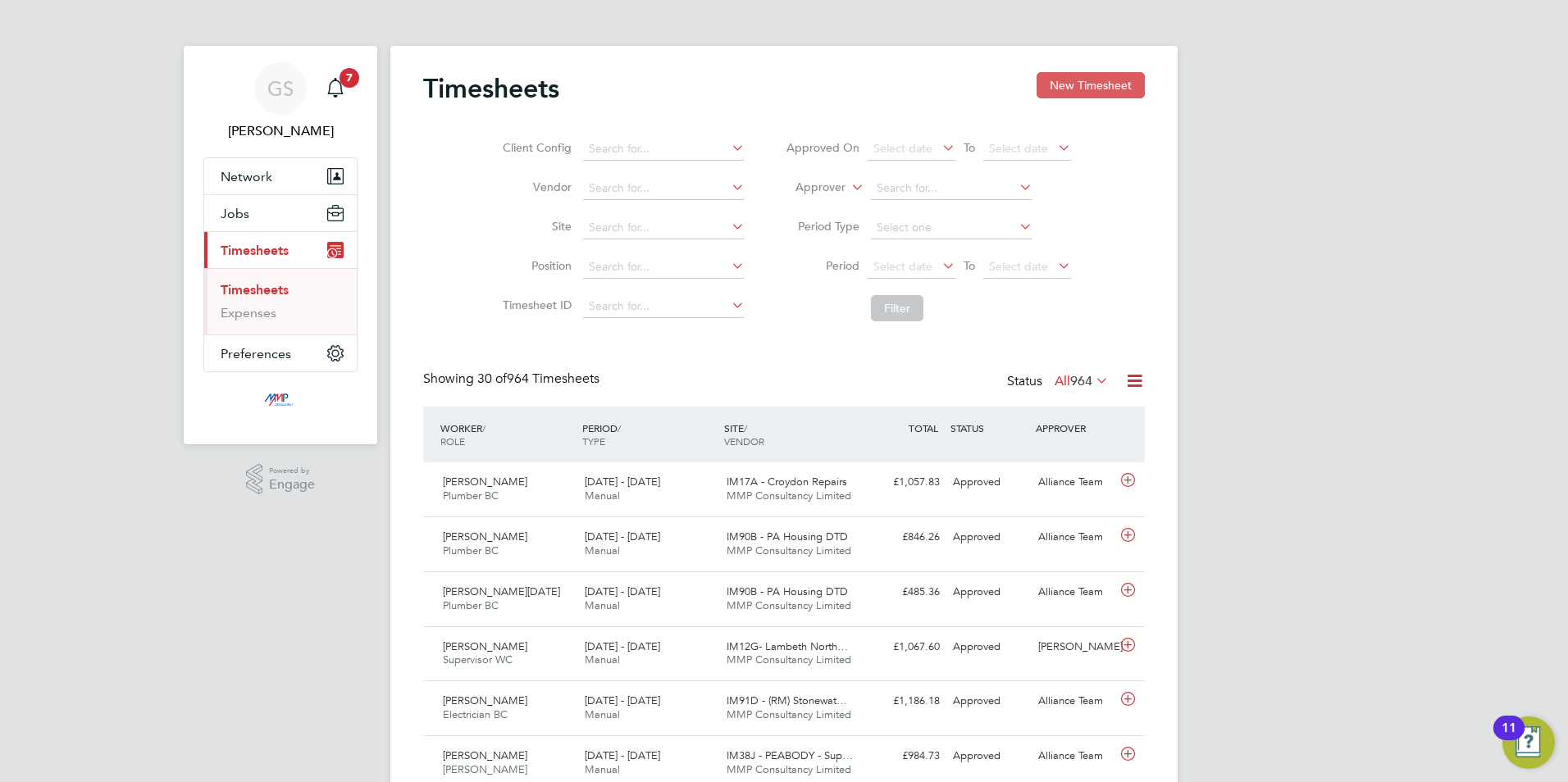
click at [1126, 80] on button "New Timesheet" at bounding box center [1090, 84] width 108 height 26
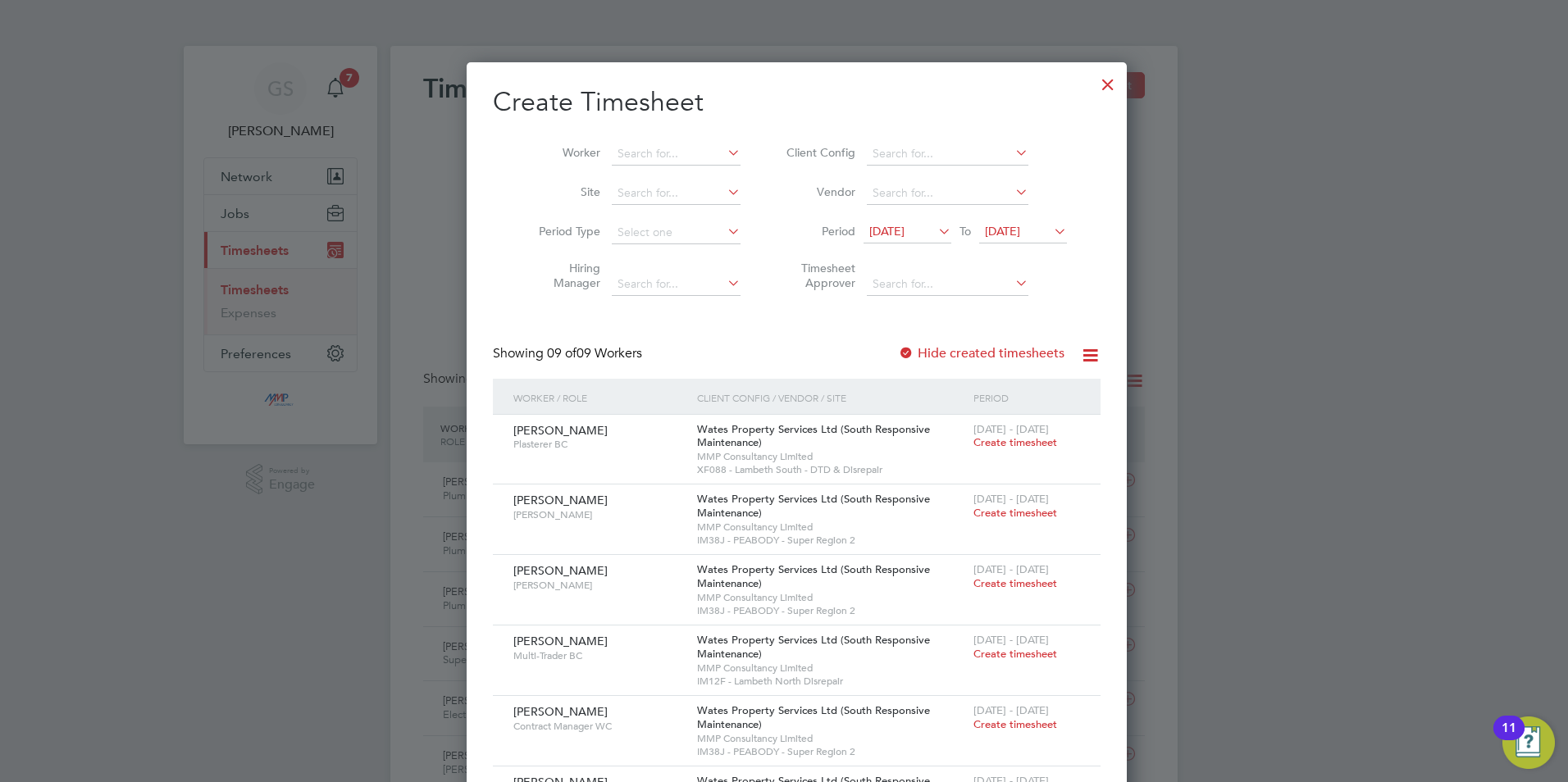
click at [1093, 85] on div at bounding box center [1107, 80] width 29 height 29
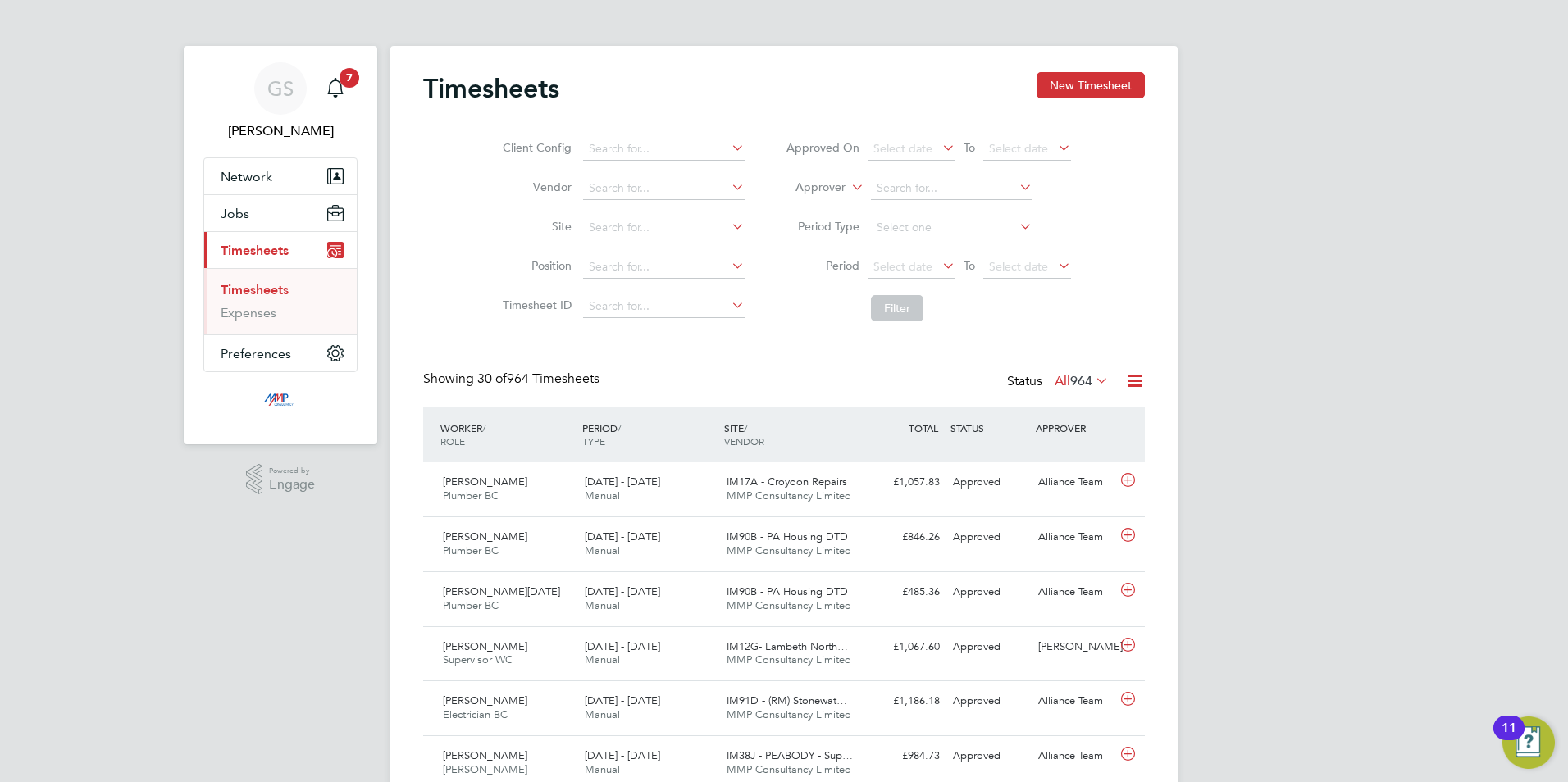
scroll to position [42, 143]
click at [1087, 72] on button "New Timesheet" at bounding box center [1090, 84] width 108 height 26
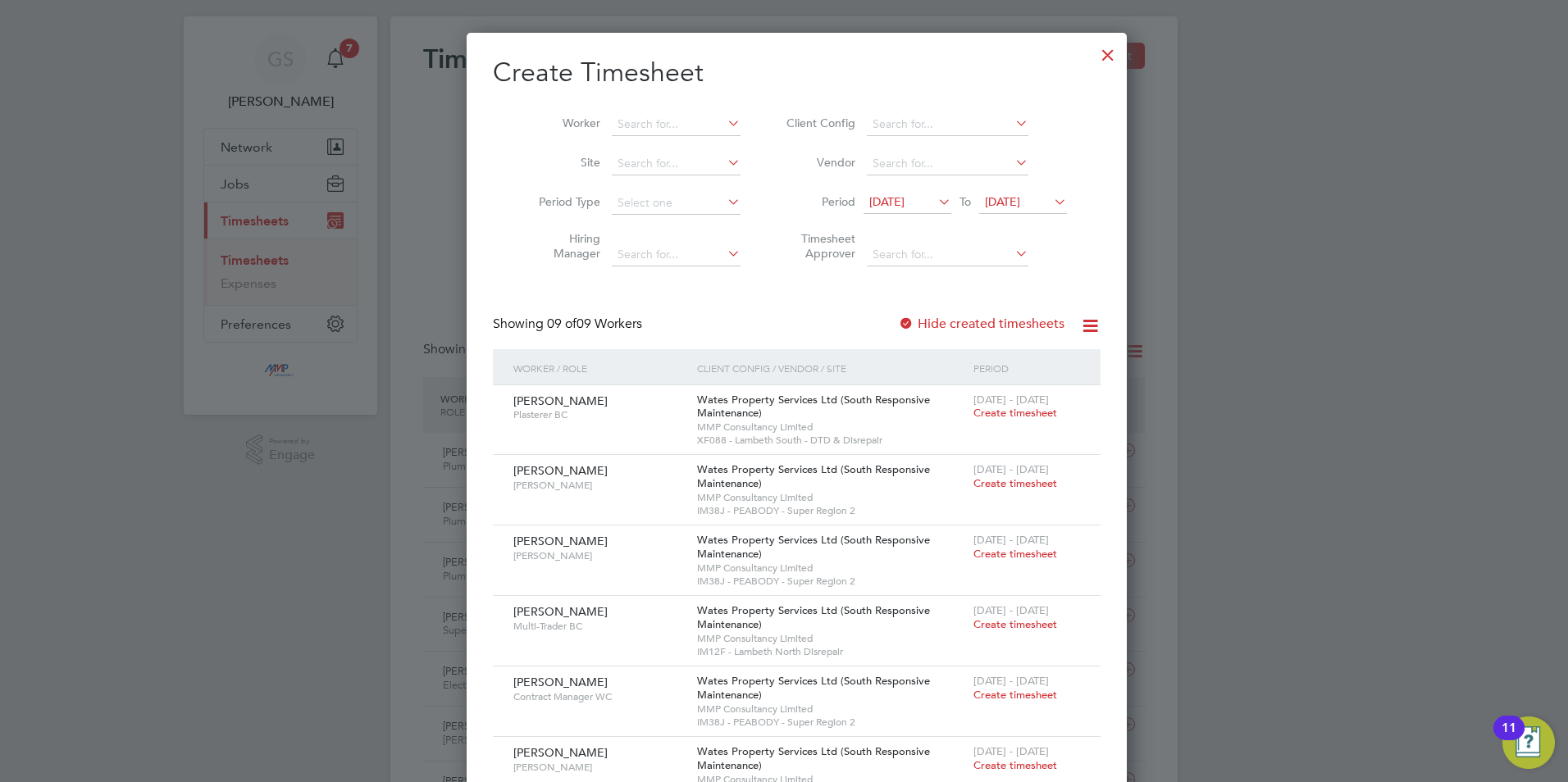
scroll to position [0, 0]
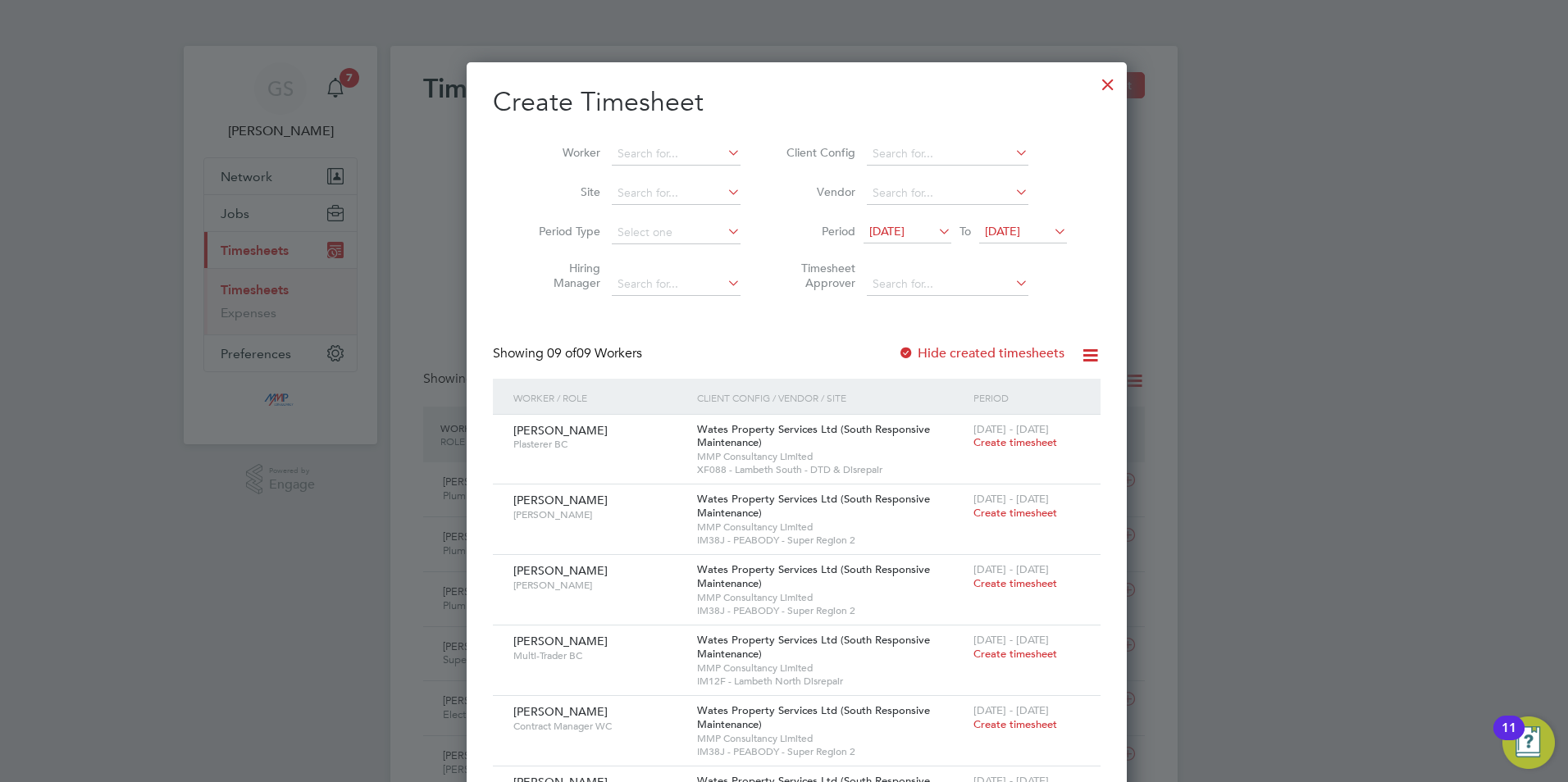
click at [1093, 95] on div at bounding box center [1107, 80] width 29 height 29
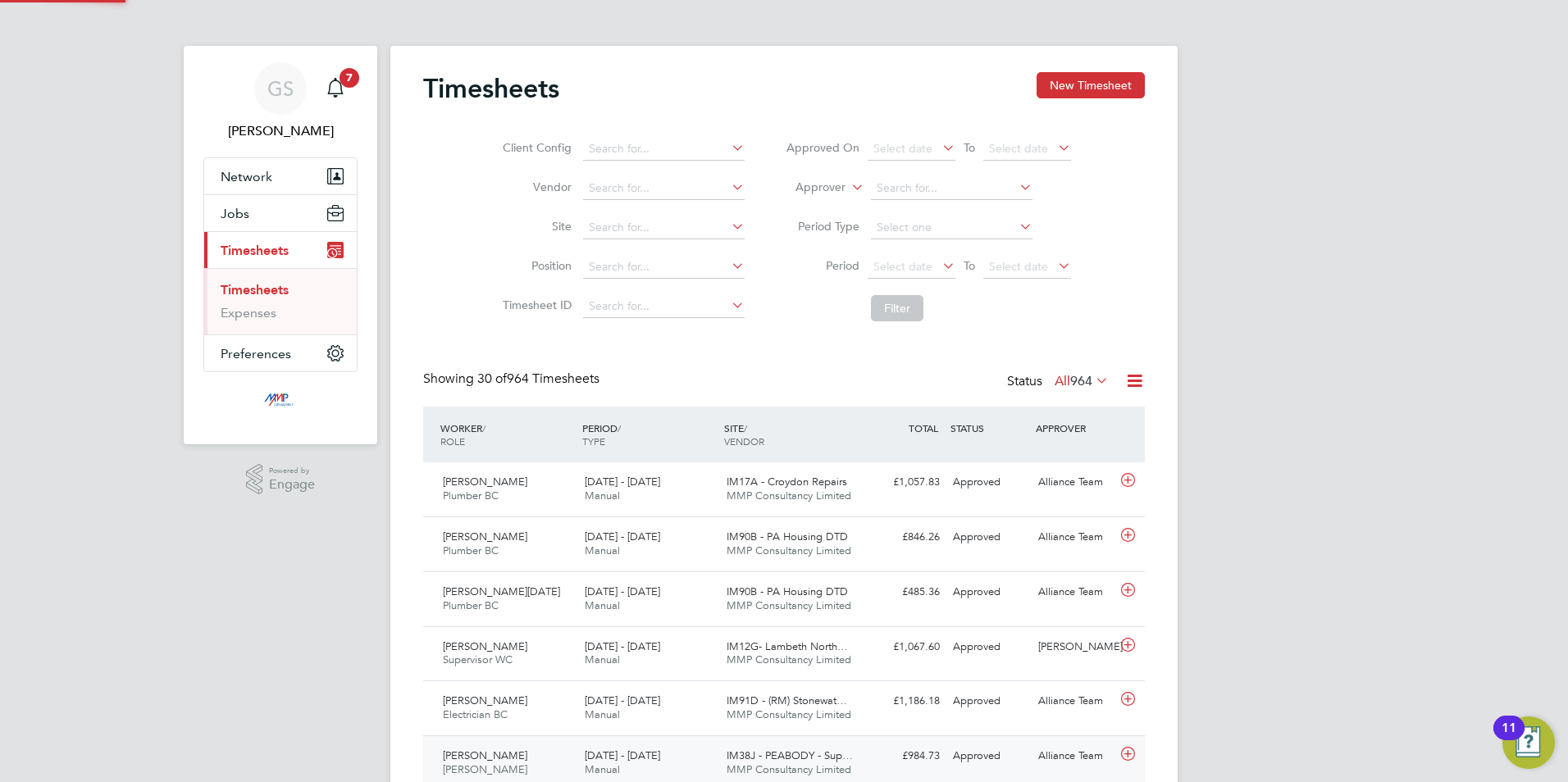
scroll to position [42, 143]
